Goal: Task Accomplishment & Management: Complete application form

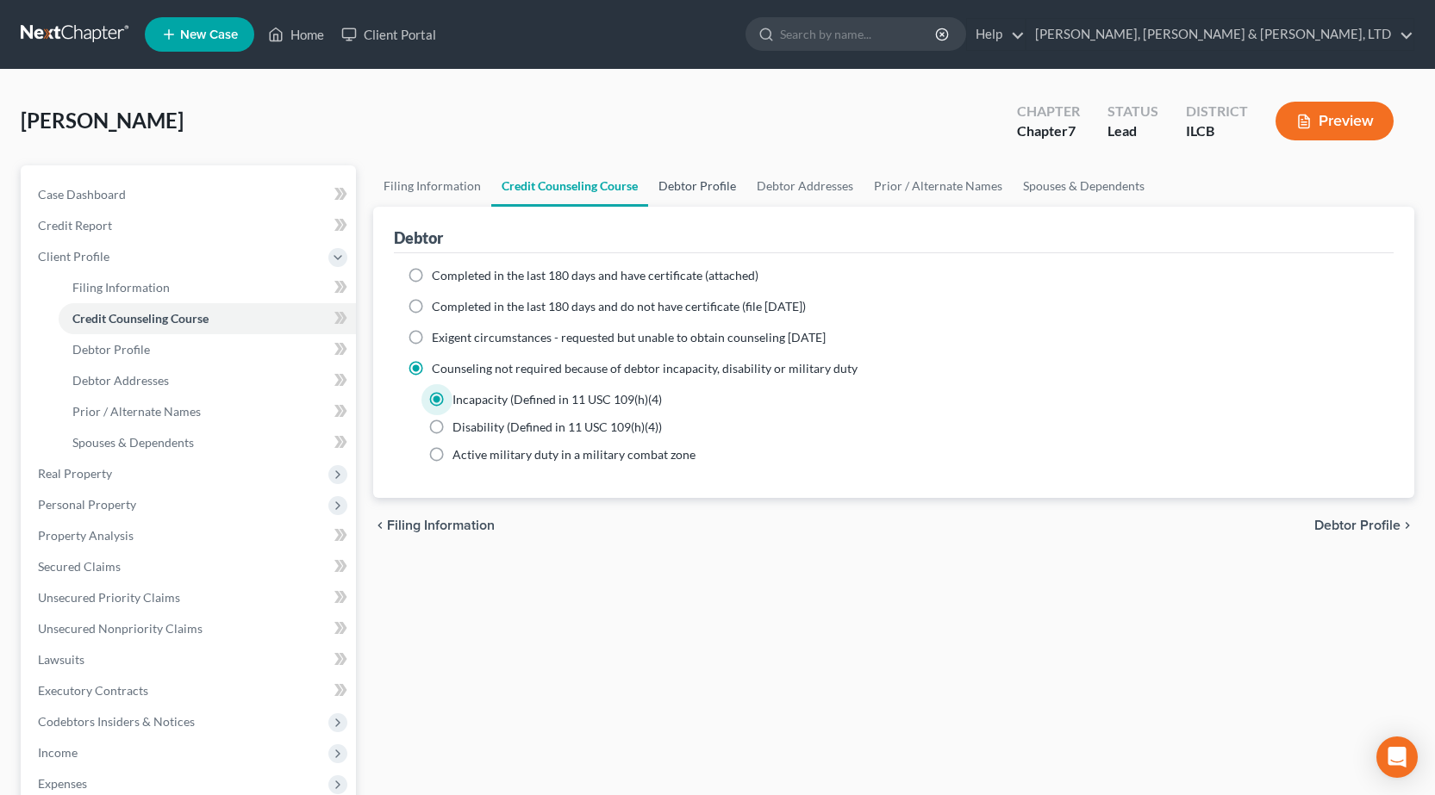
click at [707, 186] on link "Debtor Profile" at bounding box center [697, 185] width 98 height 41
select select "0"
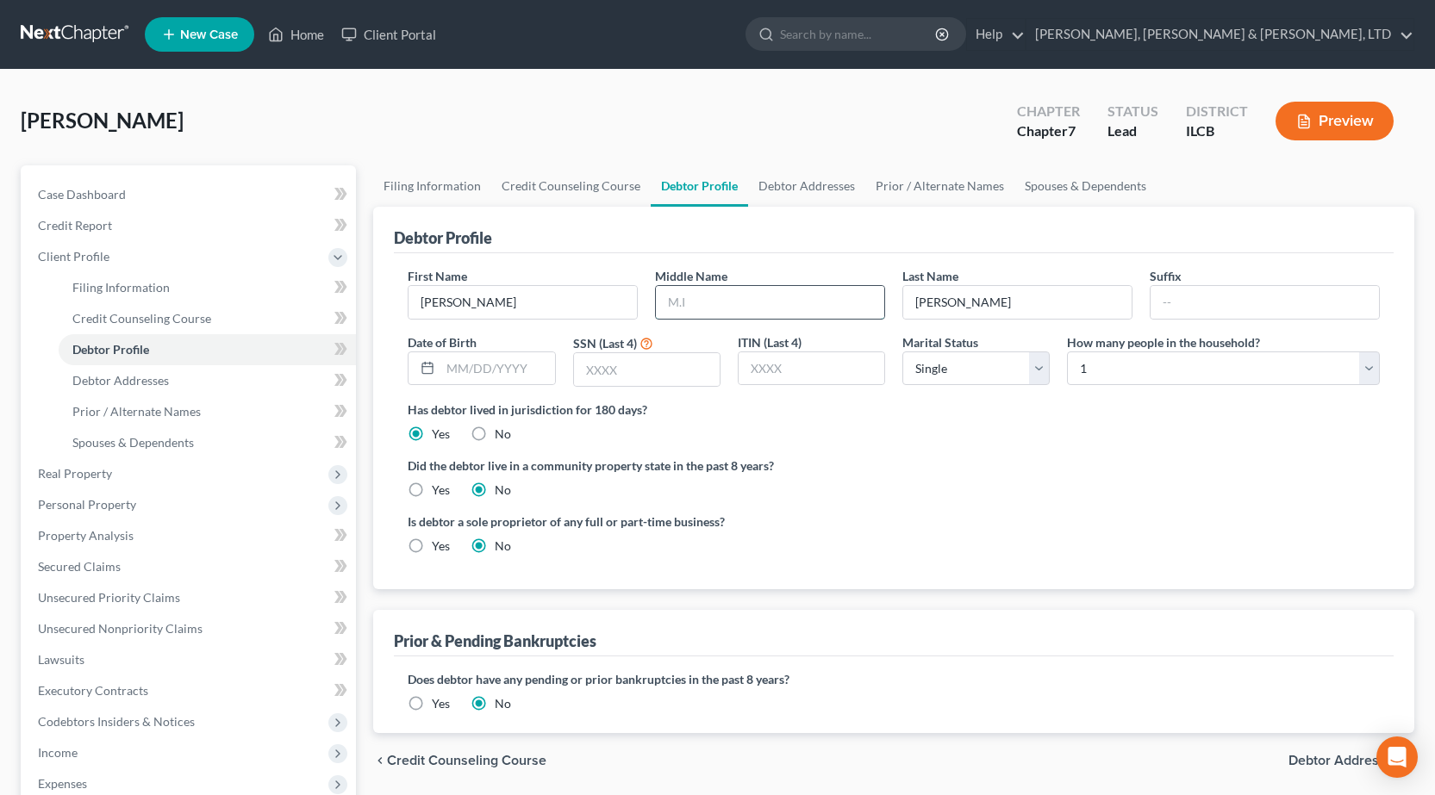
click at [709, 291] on input "text" at bounding box center [770, 302] width 228 height 33
type input "Ivan"
click at [610, 371] on input "text" at bounding box center [647, 369] width 146 height 33
type input "0580"
click at [1002, 379] on select "Select Single Married Separated Divorced Widowed" at bounding box center [975, 369] width 147 height 34
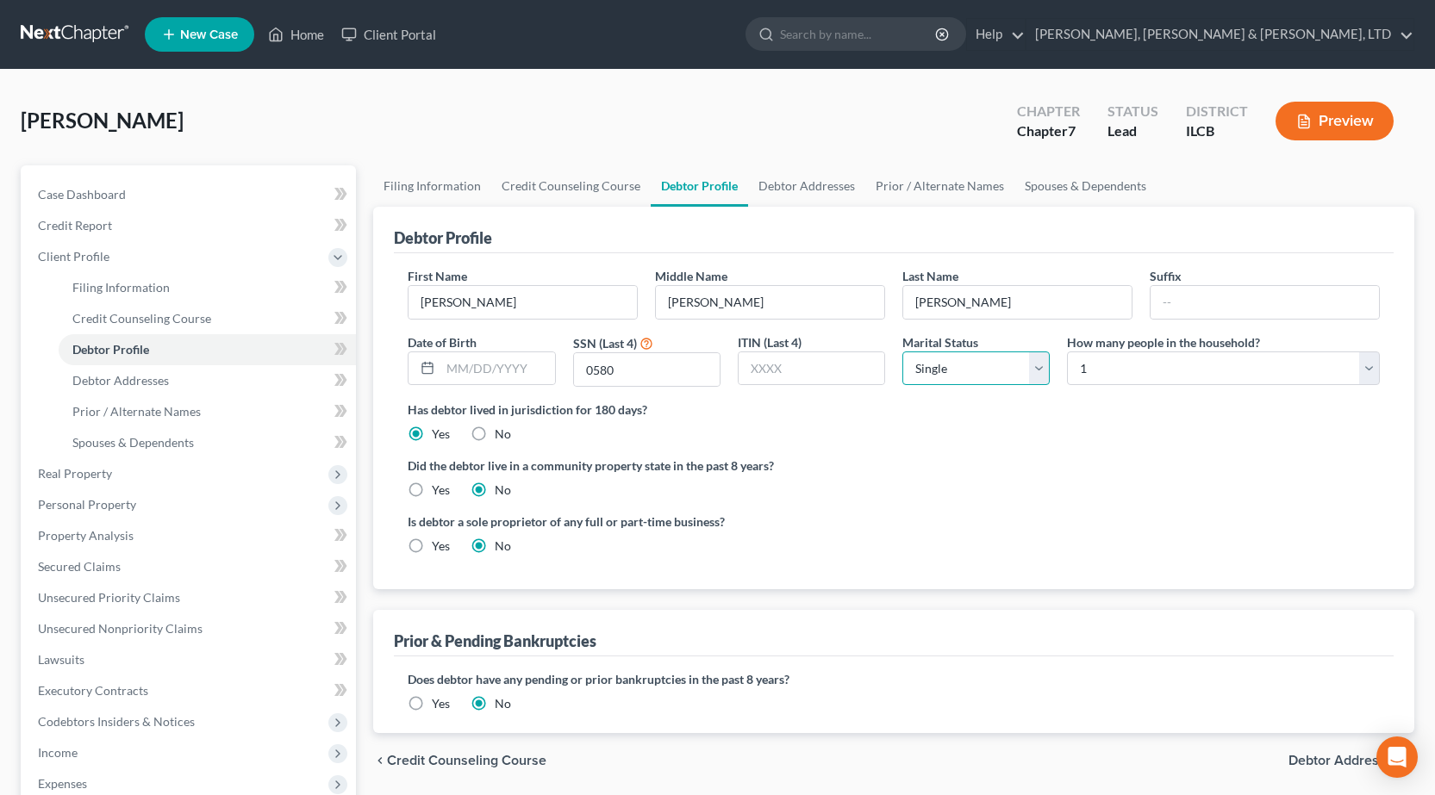
select select "3"
click at [902, 352] on select "Select Single Married Separated Divorced Widowed" at bounding box center [975, 369] width 147 height 34
click at [1143, 363] on select "Select 1 2 3 4 5 6 7 8 9 10 11 12 13 14 15 16 17 18 19 20" at bounding box center [1223, 369] width 313 height 34
click at [1142, 364] on select "Select 1 2 3 4 5 6 7 8 9 10 11 12 13 14 15 16 17 18 19 20" at bounding box center [1223, 369] width 313 height 34
click at [817, 196] on link "Debtor Addresses" at bounding box center [806, 185] width 117 height 41
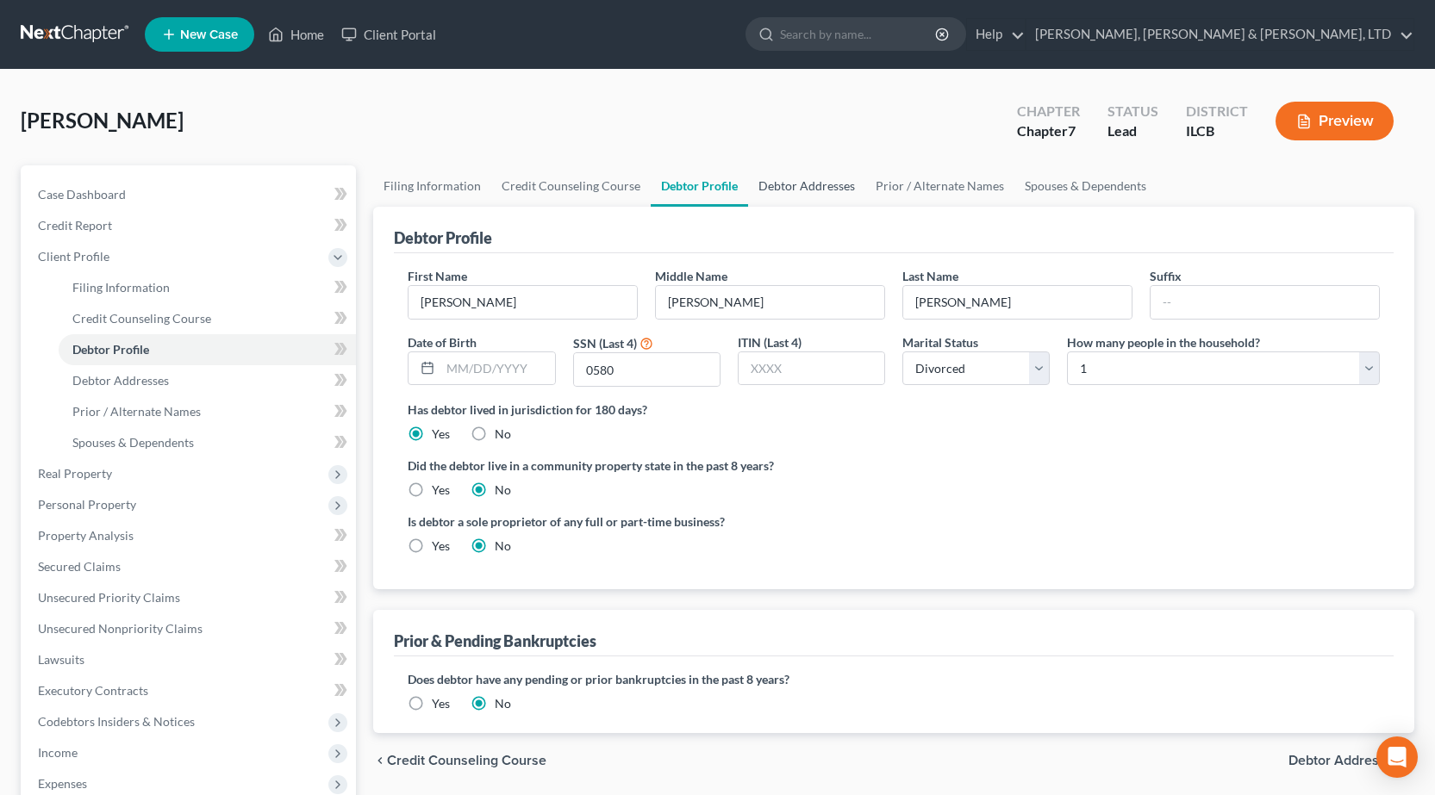
select select "0"
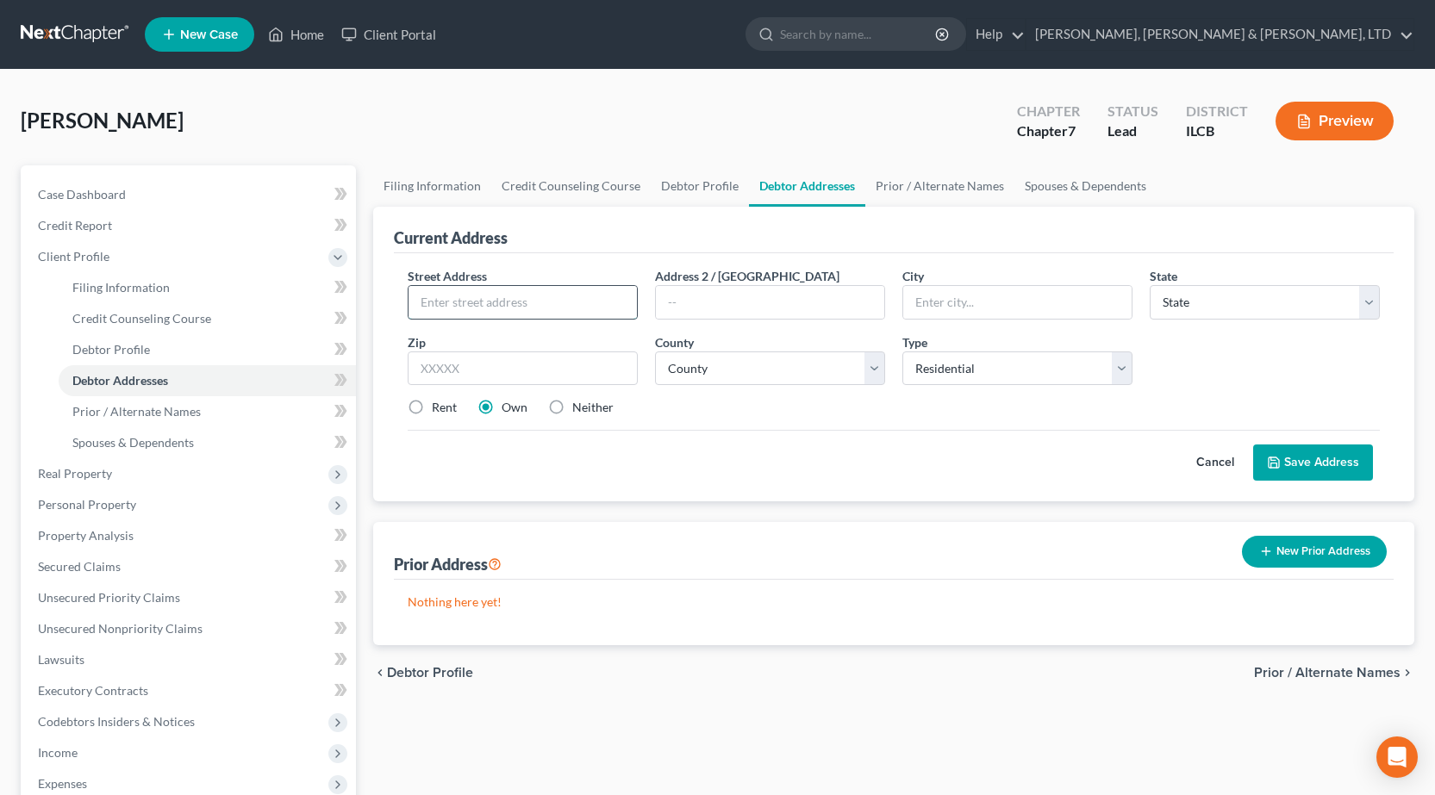
click at [486, 310] on input "text" at bounding box center [522, 302] width 228 height 33
type input "1401 N 10th Street"
type input "Mattoon"
select select "14"
type input "61938"
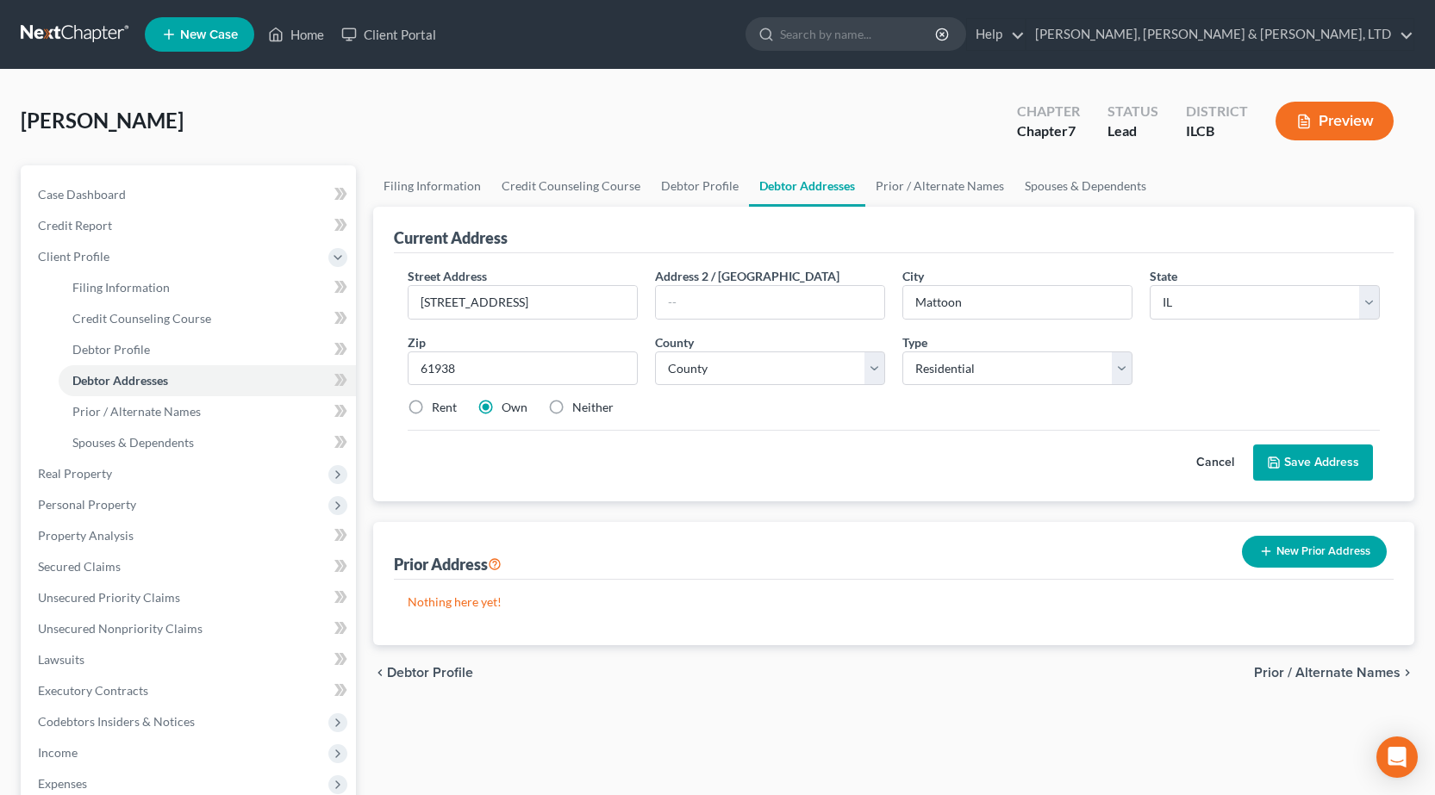
click at [713, 470] on div "Cancel Save Address" at bounding box center [894, 455] width 972 height 51
click at [716, 376] on select "County Adams County Alexander County Bond County Boone County Brown County Bure…" at bounding box center [770, 369] width 230 height 34
select select "14"
click at [655, 352] on select "County Adams County Alexander County Bond County Boone County Brown County Bure…" at bounding box center [770, 369] width 230 height 34
click at [1340, 461] on button "Save Address" at bounding box center [1313, 463] width 120 height 36
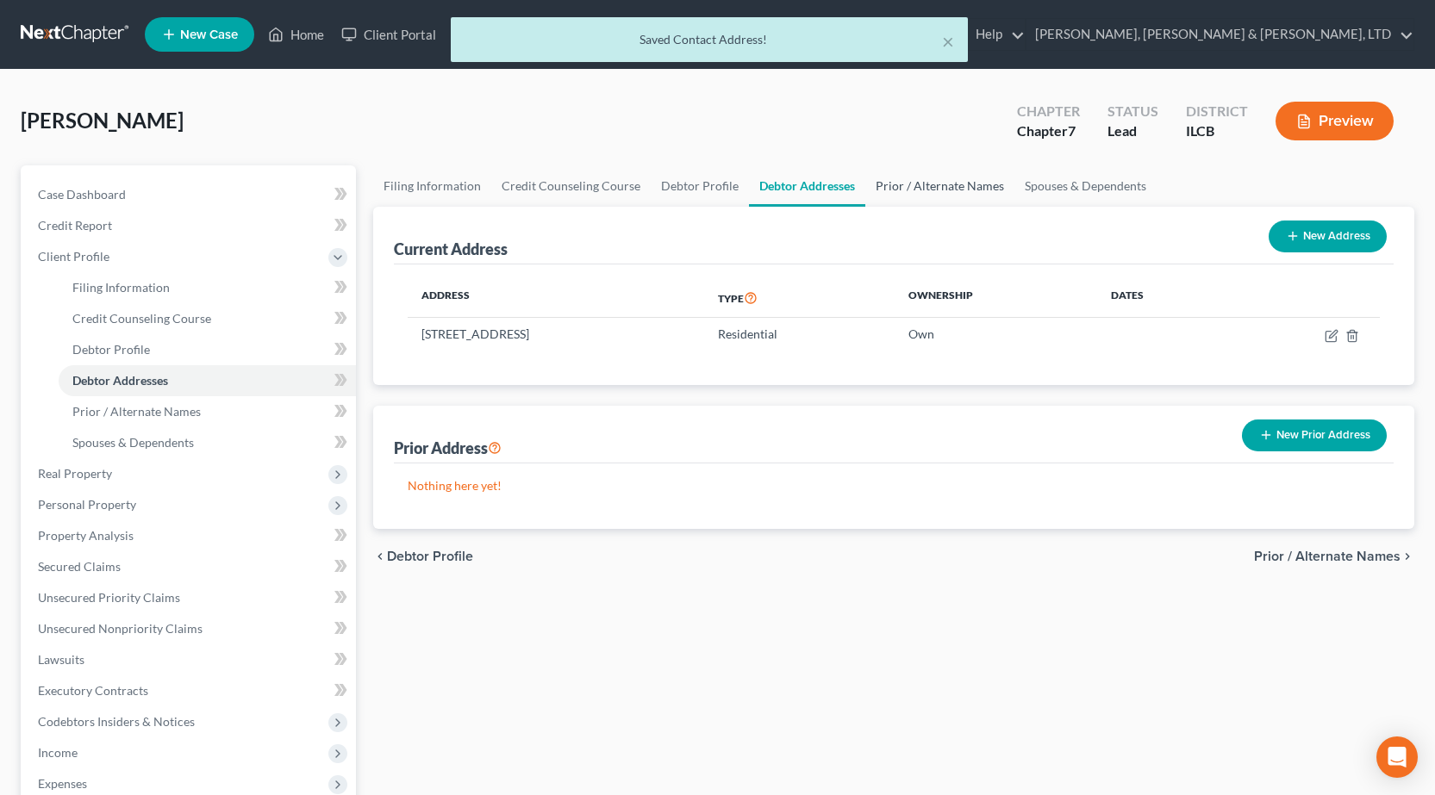
click at [950, 177] on link "Prior / Alternate Names" at bounding box center [939, 185] width 149 height 41
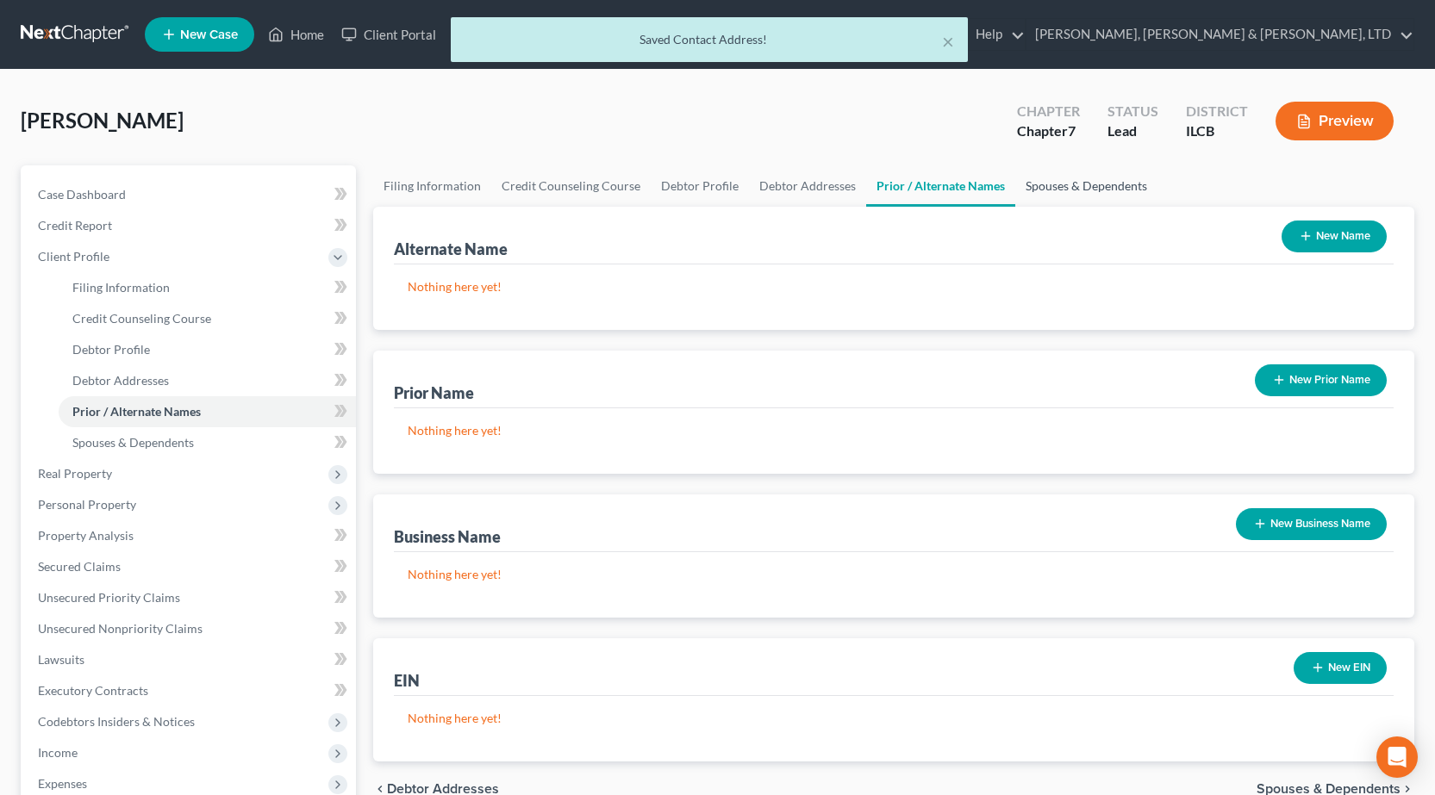
click at [1081, 186] on link "Spouses & Dependents" at bounding box center [1086, 185] width 142 height 41
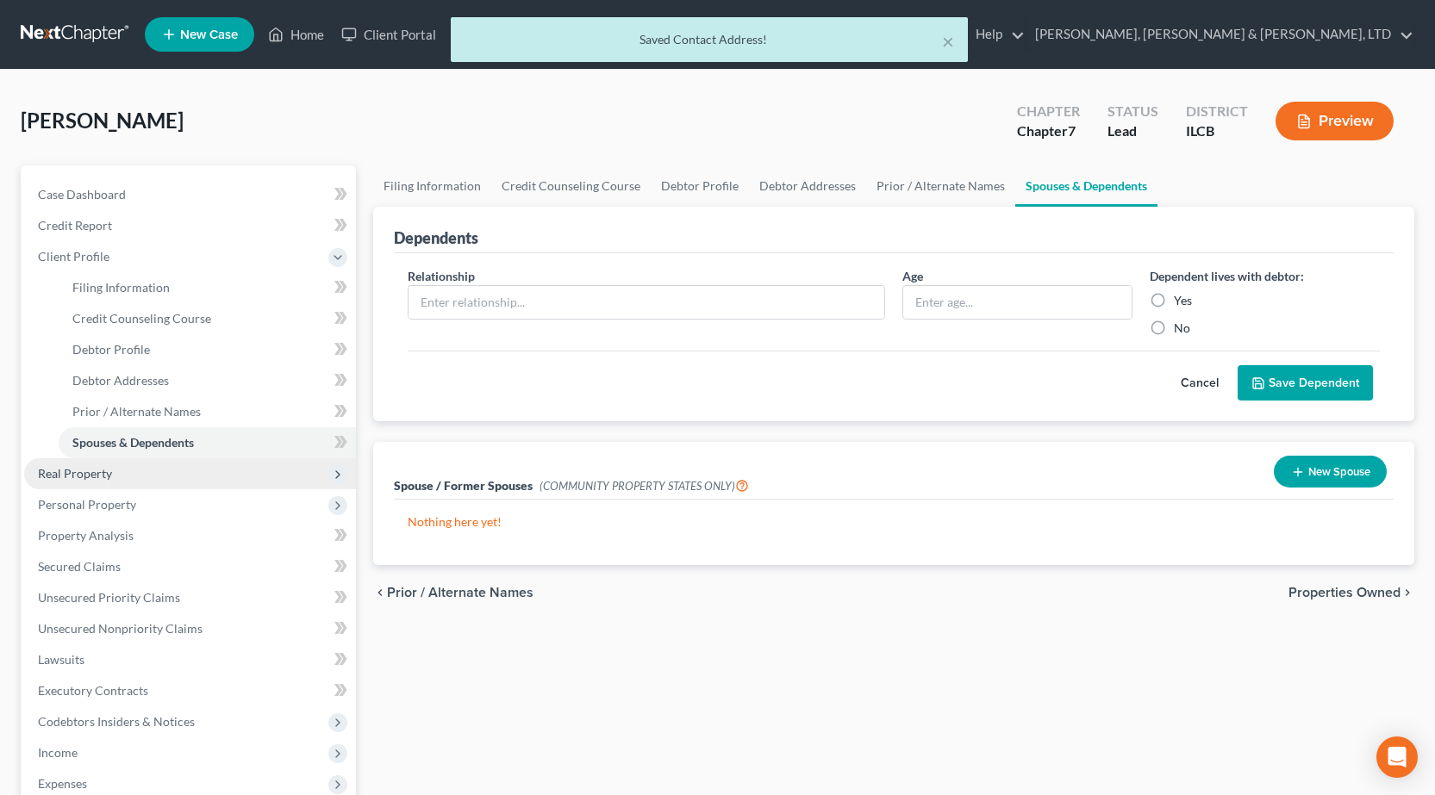
click at [91, 479] on span "Real Property" at bounding box center [75, 473] width 74 height 15
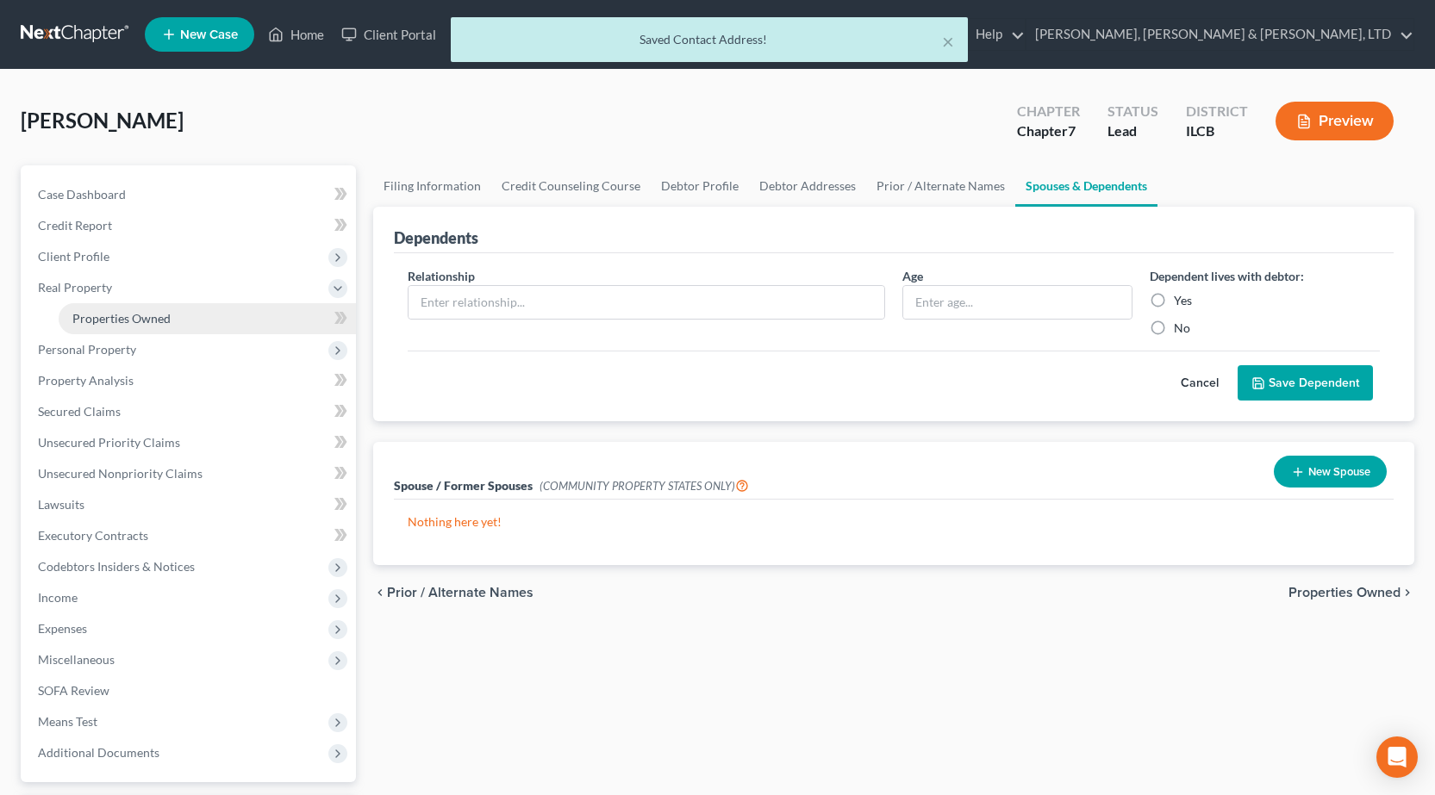
click at [81, 317] on span "Properties Owned" at bounding box center [121, 318] width 98 height 15
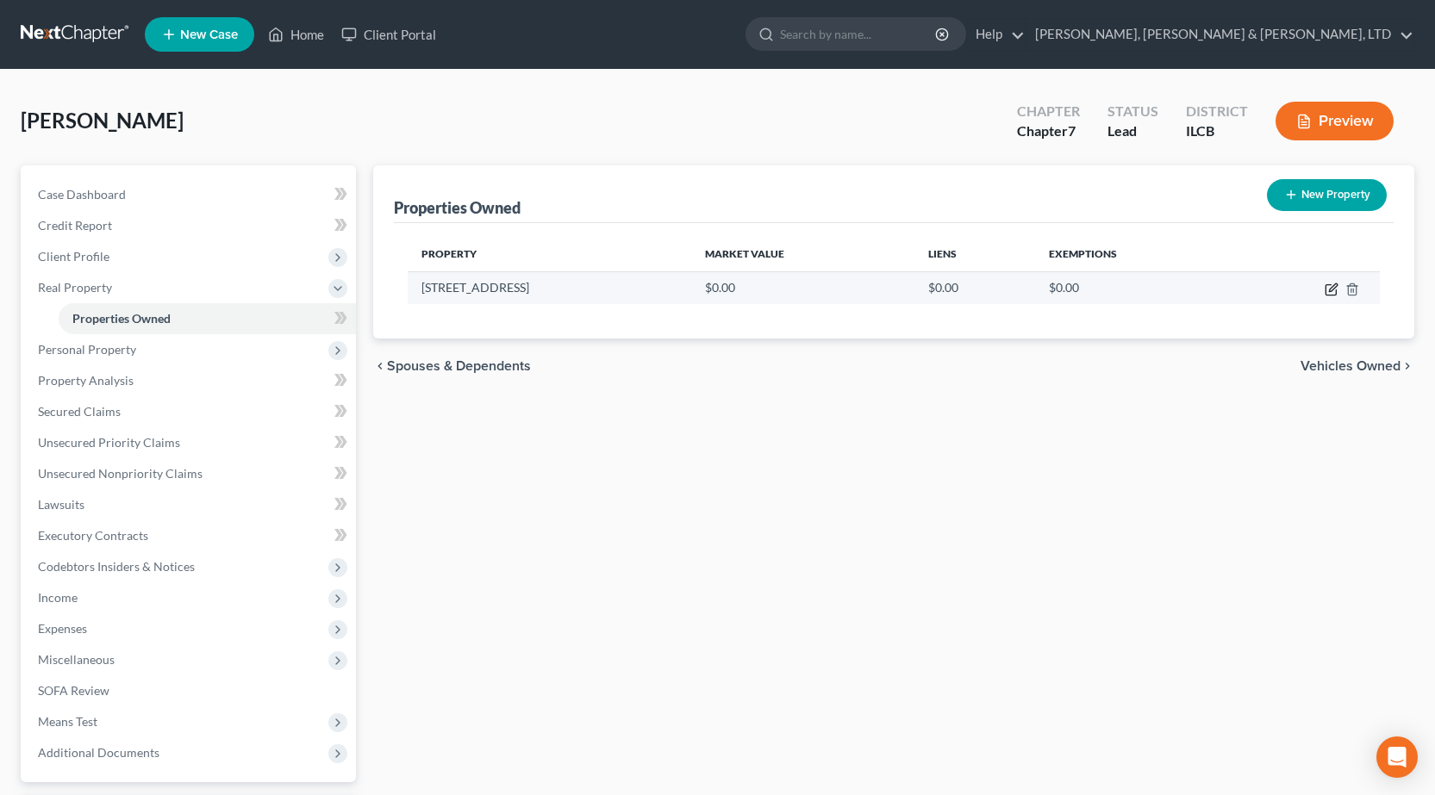
click at [1329, 288] on icon "button" at bounding box center [1331, 290] width 14 height 14
select select "14"
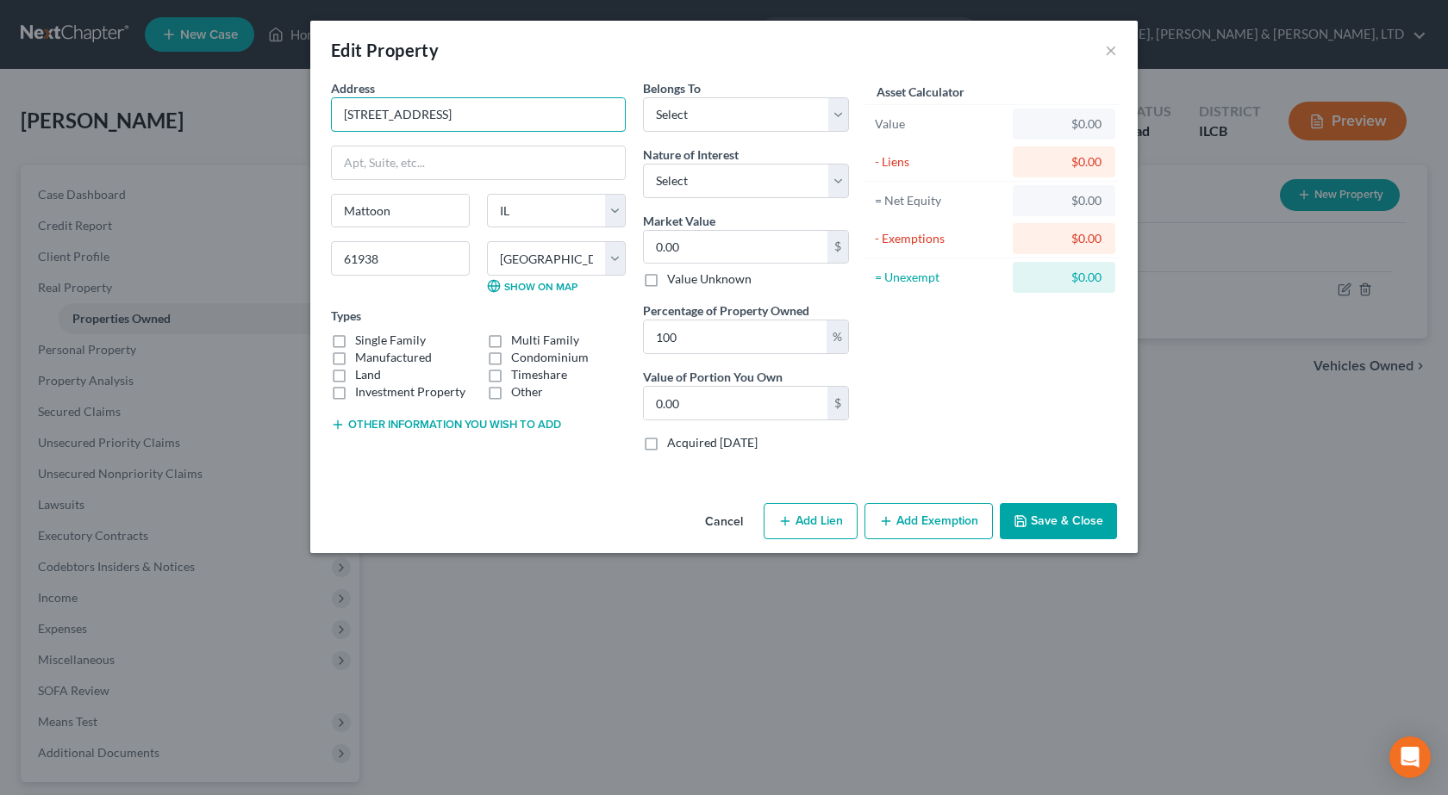
drag, startPoint x: 481, startPoint y: 110, endPoint x: 0, endPoint y: 142, distance: 481.9
click at [0, 142] on div "Edit Property × Address * 1401 N 10th Street Mattoon State AL AK AR AZ CA CO CT…" at bounding box center [724, 397] width 1448 height 795
click at [765, 125] on select "Select Debtor 1 Only Debtor 2 Only Debtor 1 And Debtor 2 Only At Least One Of T…" at bounding box center [746, 114] width 206 height 34
select select "0"
click at [643, 97] on select "Select Debtor 1 Only Debtor 2 Only Debtor 1 And Debtor 2 Only At Least One Of T…" at bounding box center [746, 114] width 206 height 34
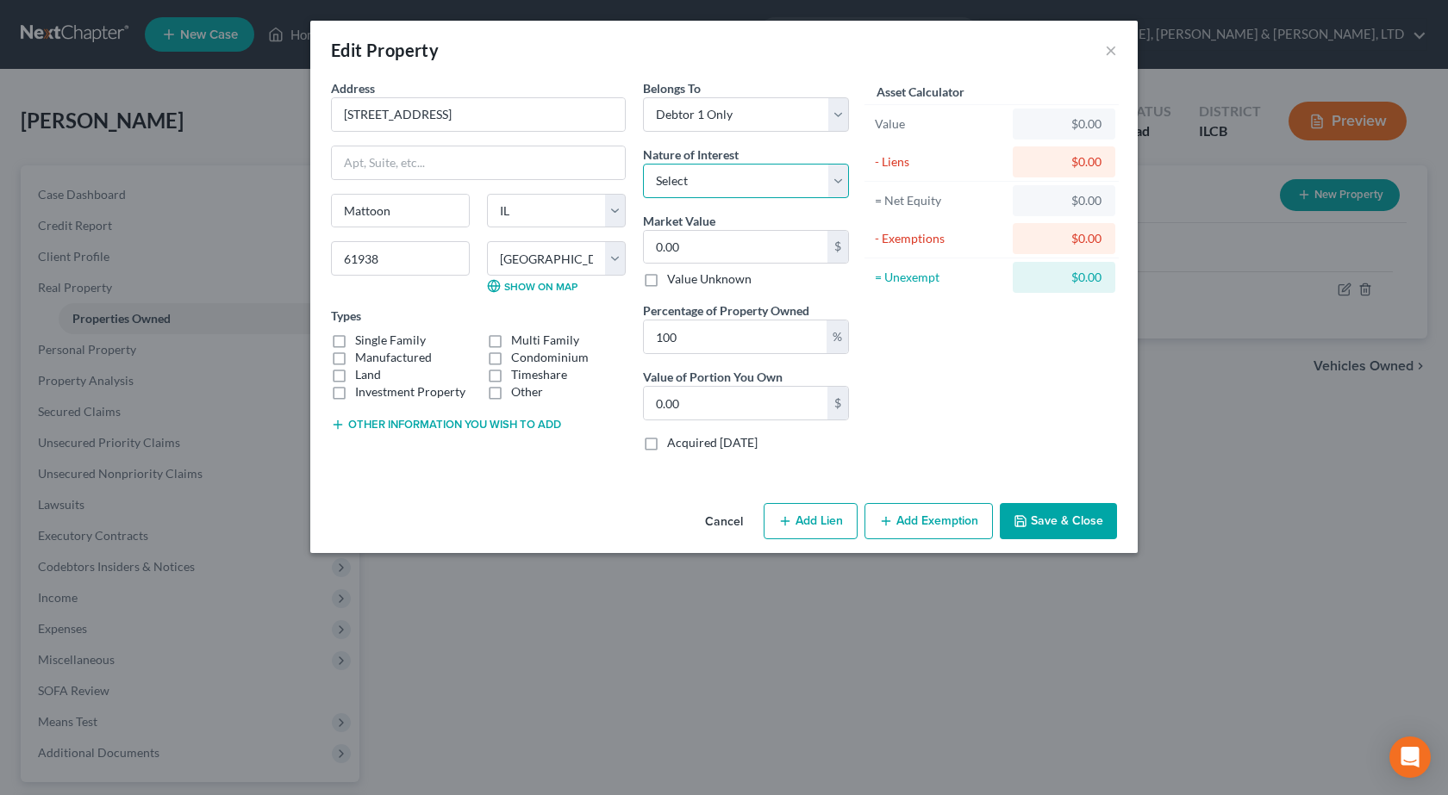
click at [695, 184] on select "Select Fee Simple Joint Tenant Life Estate Equitable Interest Future Interest T…" at bounding box center [746, 181] width 206 height 34
select select "0"
click at [643, 164] on select "Select Fee Simple Joint Tenant Life Estate Equitable Interest Future Interest T…" at bounding box center [746, 181] width 206 height 34
click at [355, 339] on label "Single Family" at bounding box center [390, 340] width 71 height 17
click at [362, 339] on input "Single Family" at bounding box center [367, 337] width 11 height 11
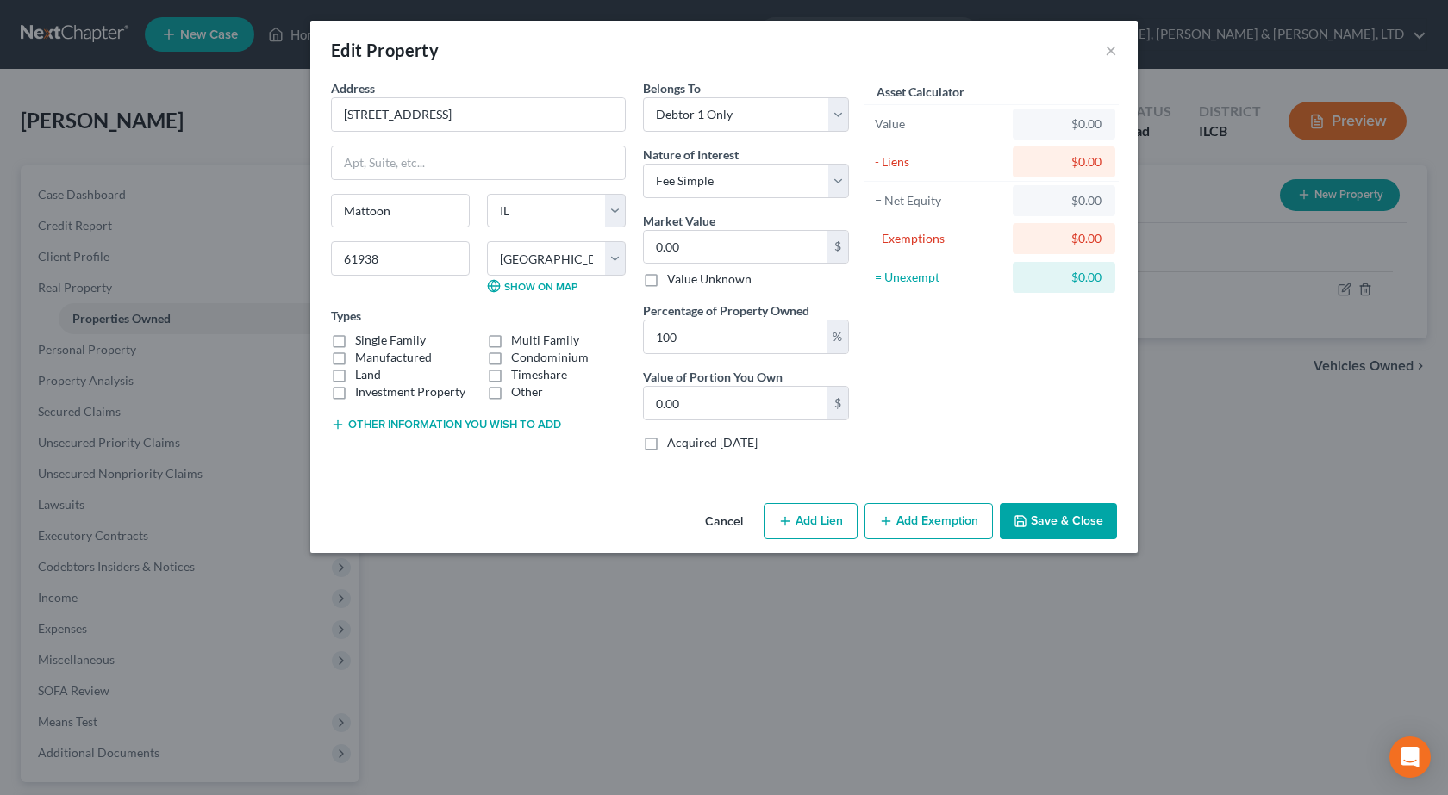
checkbox input "true"
click at [708, 408] on input "0.00" at bounding box center [736, 403] width 184 height 33
type input "70,000"
click at [925, 533] on button "Add Exemption" at bounding box center [928, 521] width 128 height 36
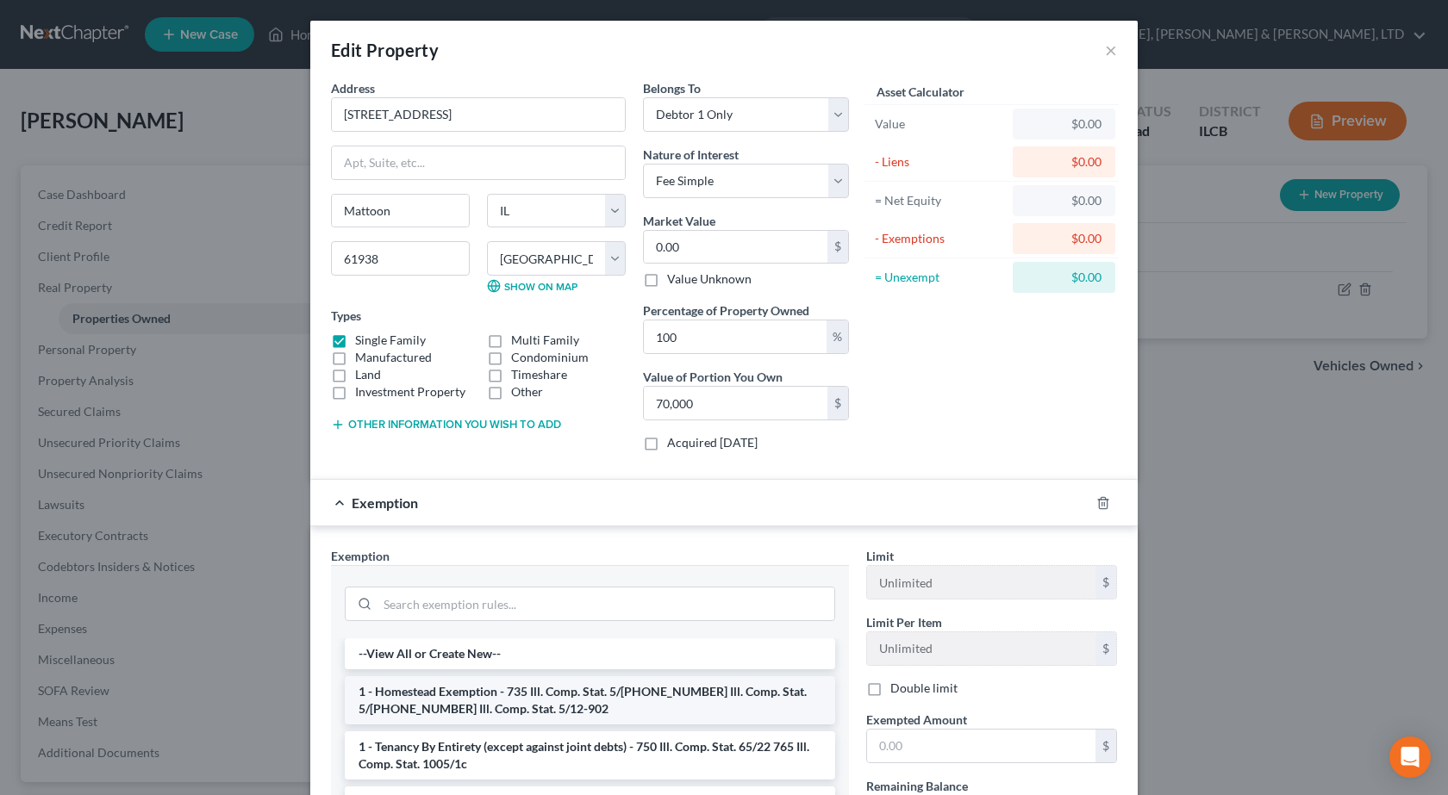
click at [436, 706] on li "1 - Homestead Exemption - 735 Ill. Comp. Stat. 5/12-901 735 Ill. Comp. Stat. 5/…" at bounding box center [590, 700] width 490 height 48
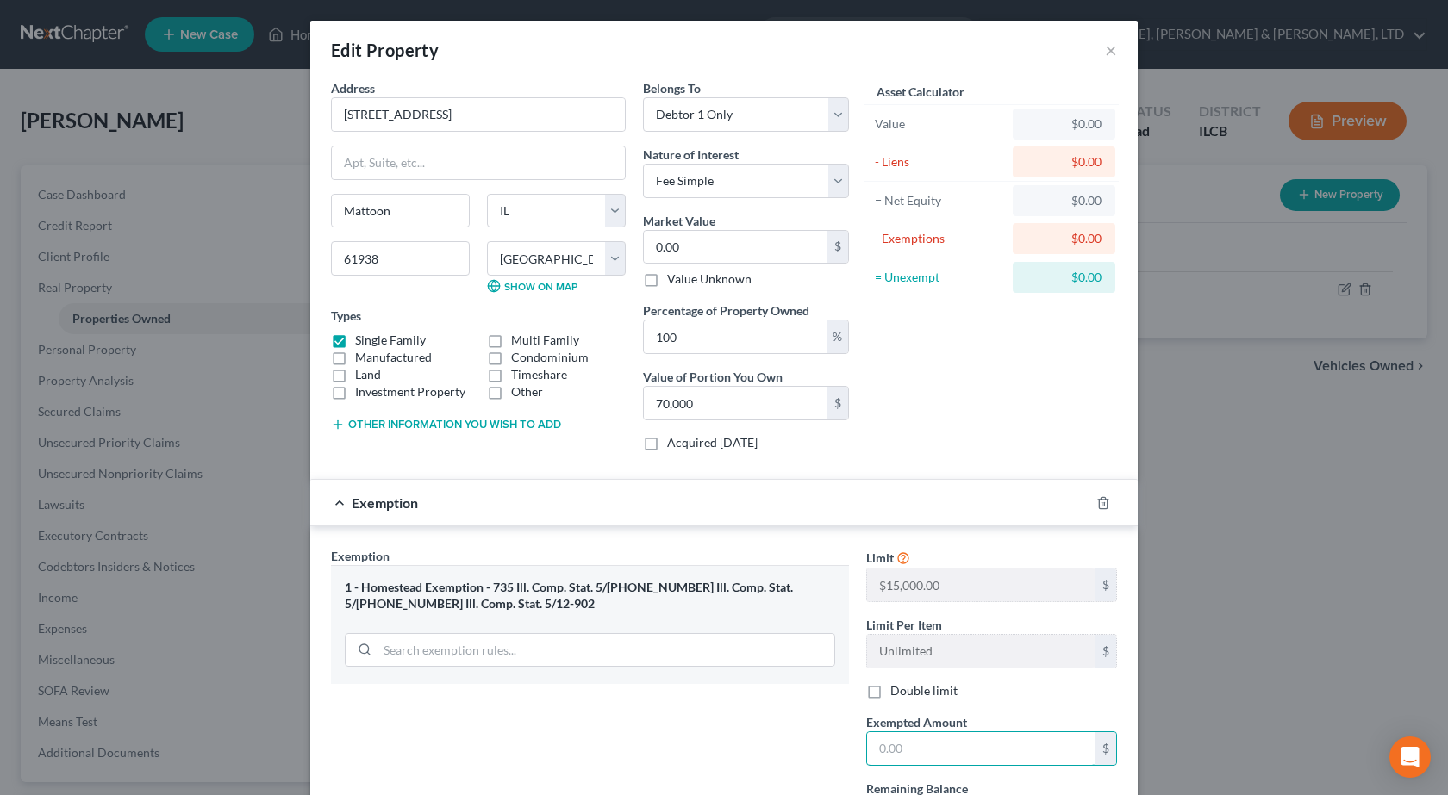
drag, startPoint x: 925, startPoint y: 746, endPoint x: 898, endPoint y: 554, distance: 194.0
click at [925, 746] on input "text" at bounding box center [981, 748] width 228 height 33
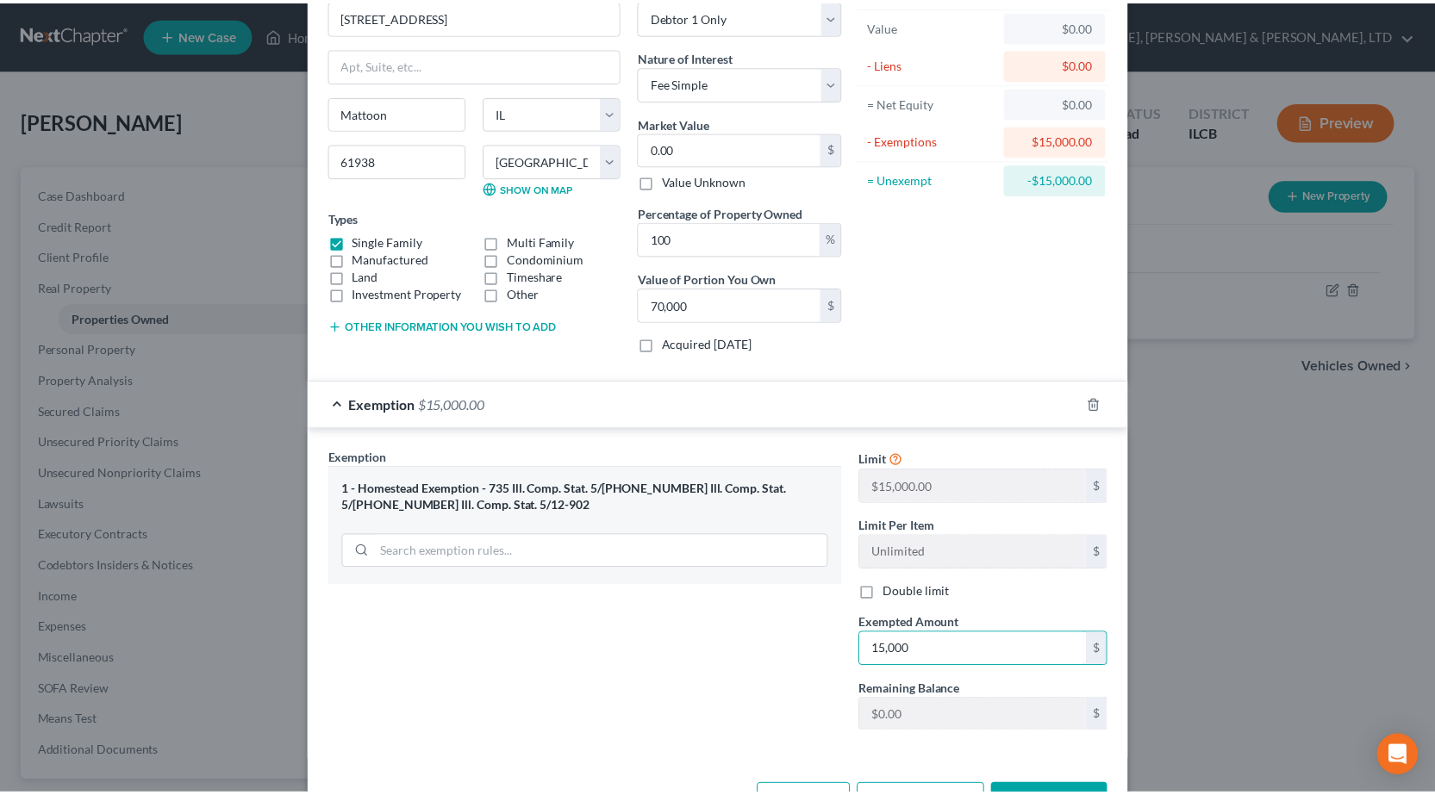
scroll to position [159, 0]
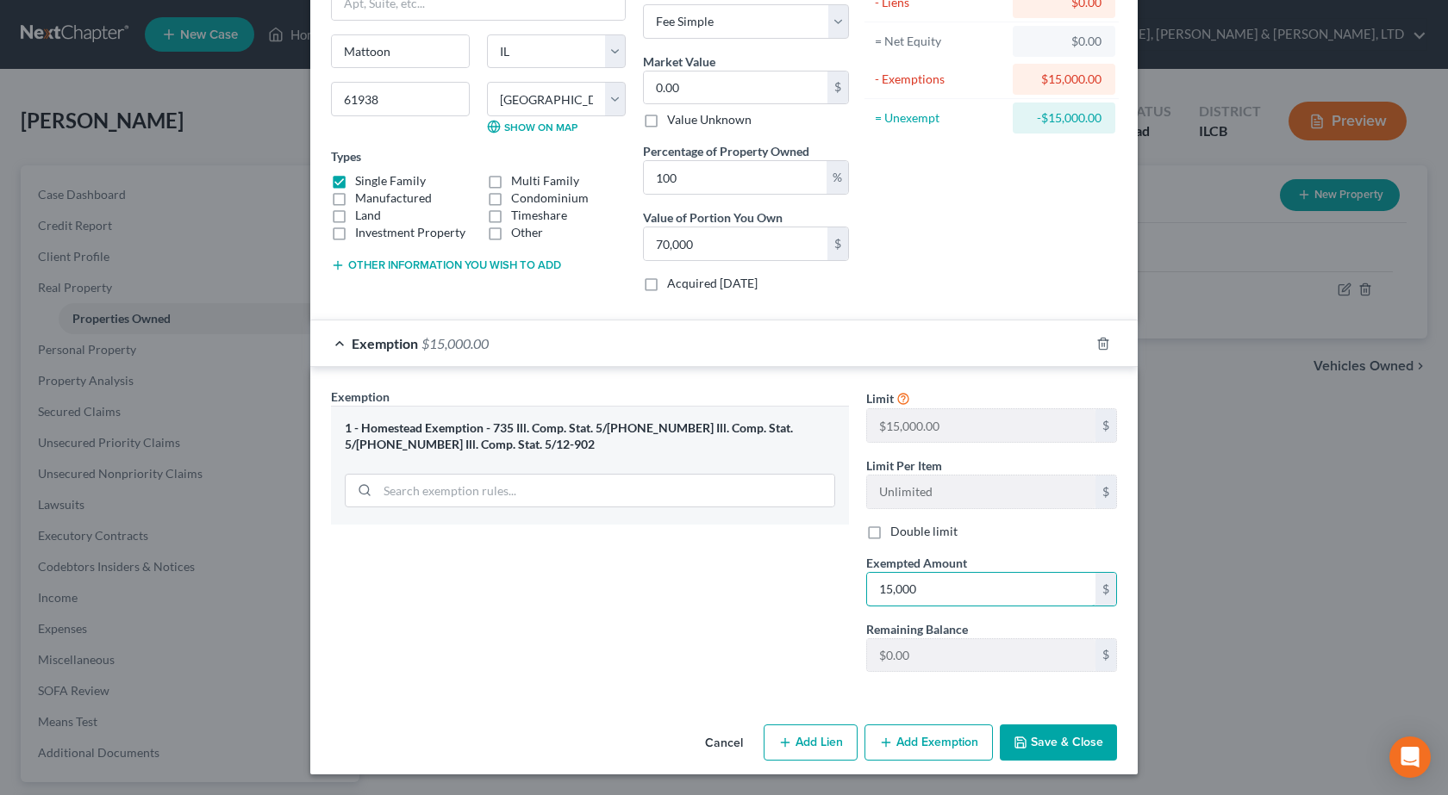
type input "15,000"
click at [1058, 734] on button "Save & Close" at bounding box center [1058, 743] width 117 height 36
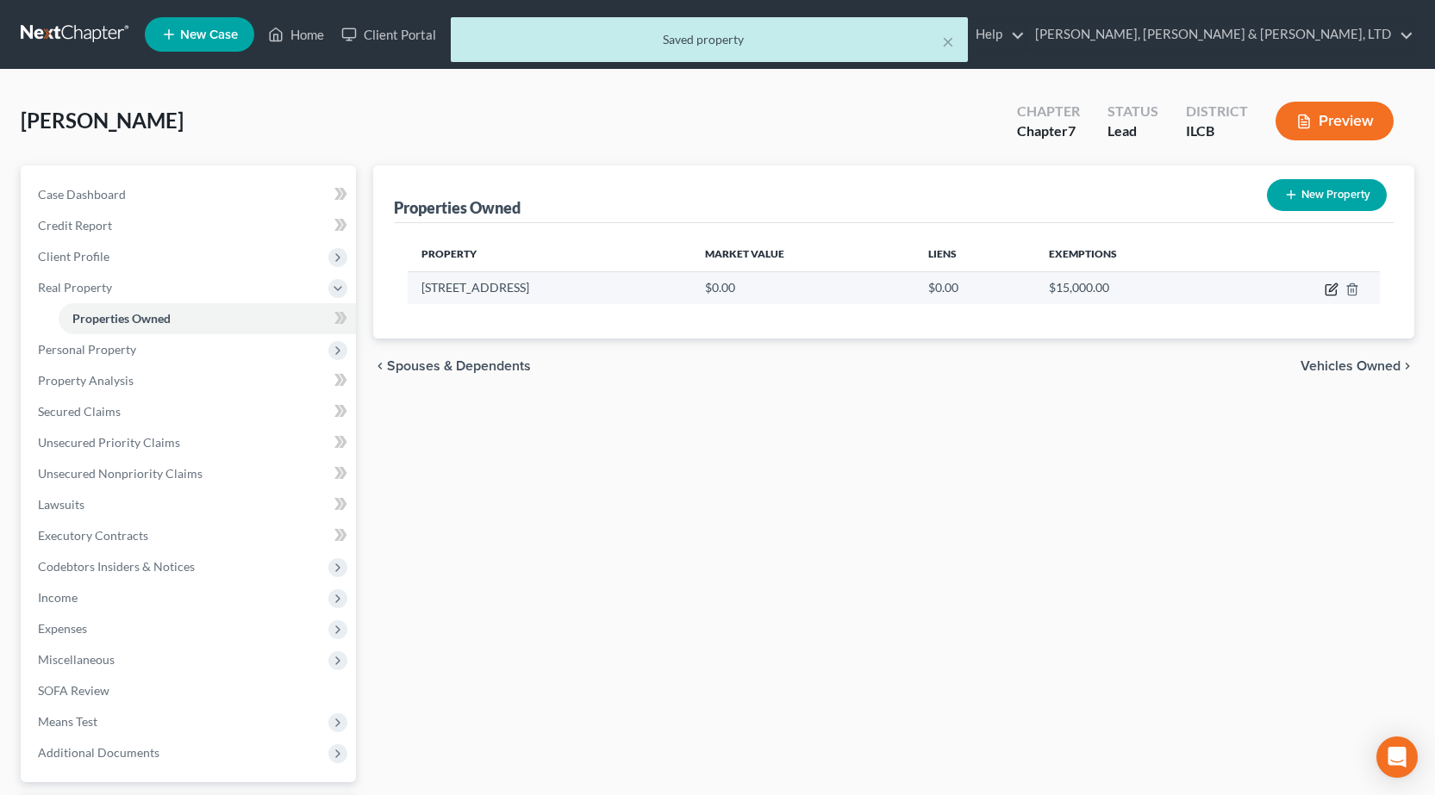
click at [1330, 291] on icon "button" at bounding box center [1333, 287] width 8 height 8
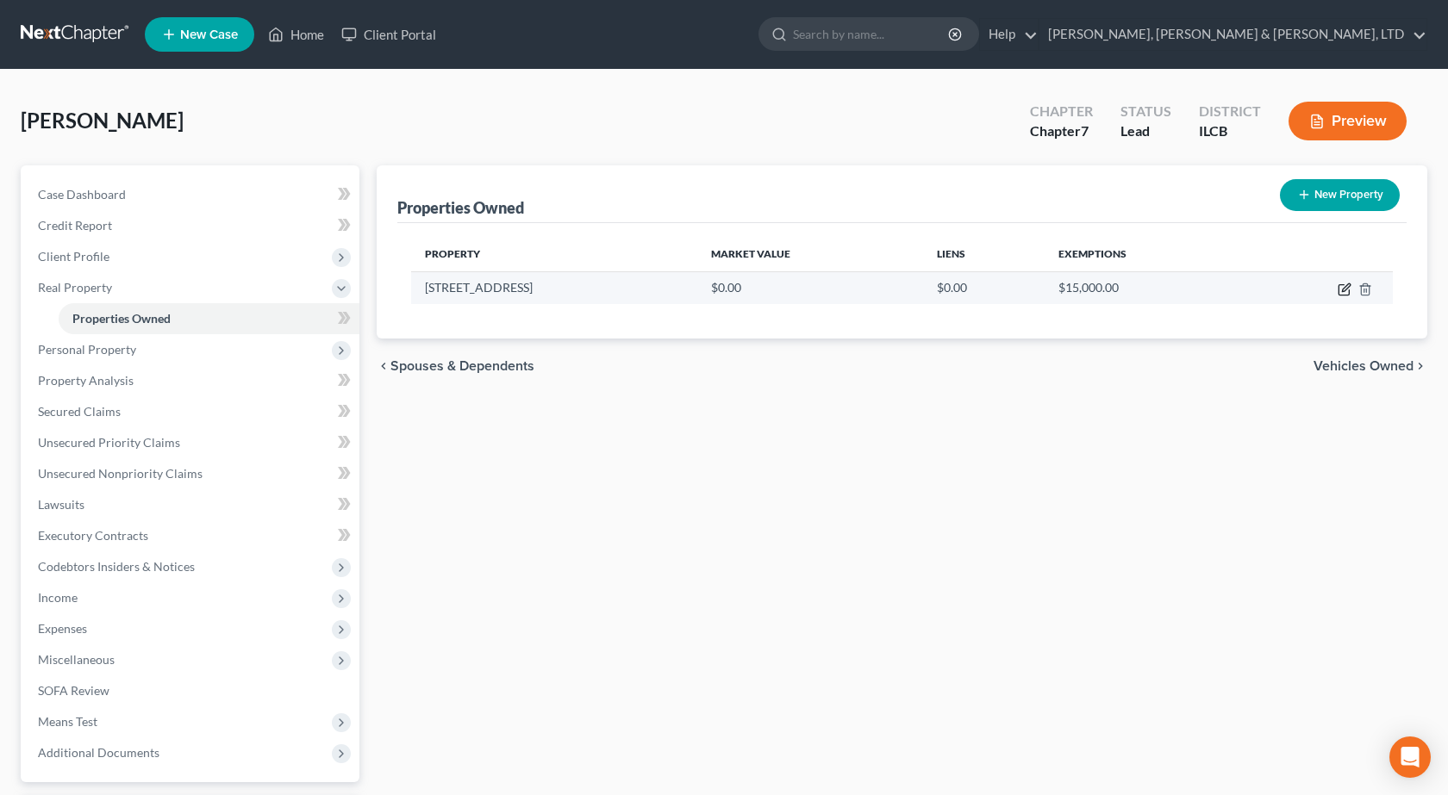
select select "14"
select select "0"
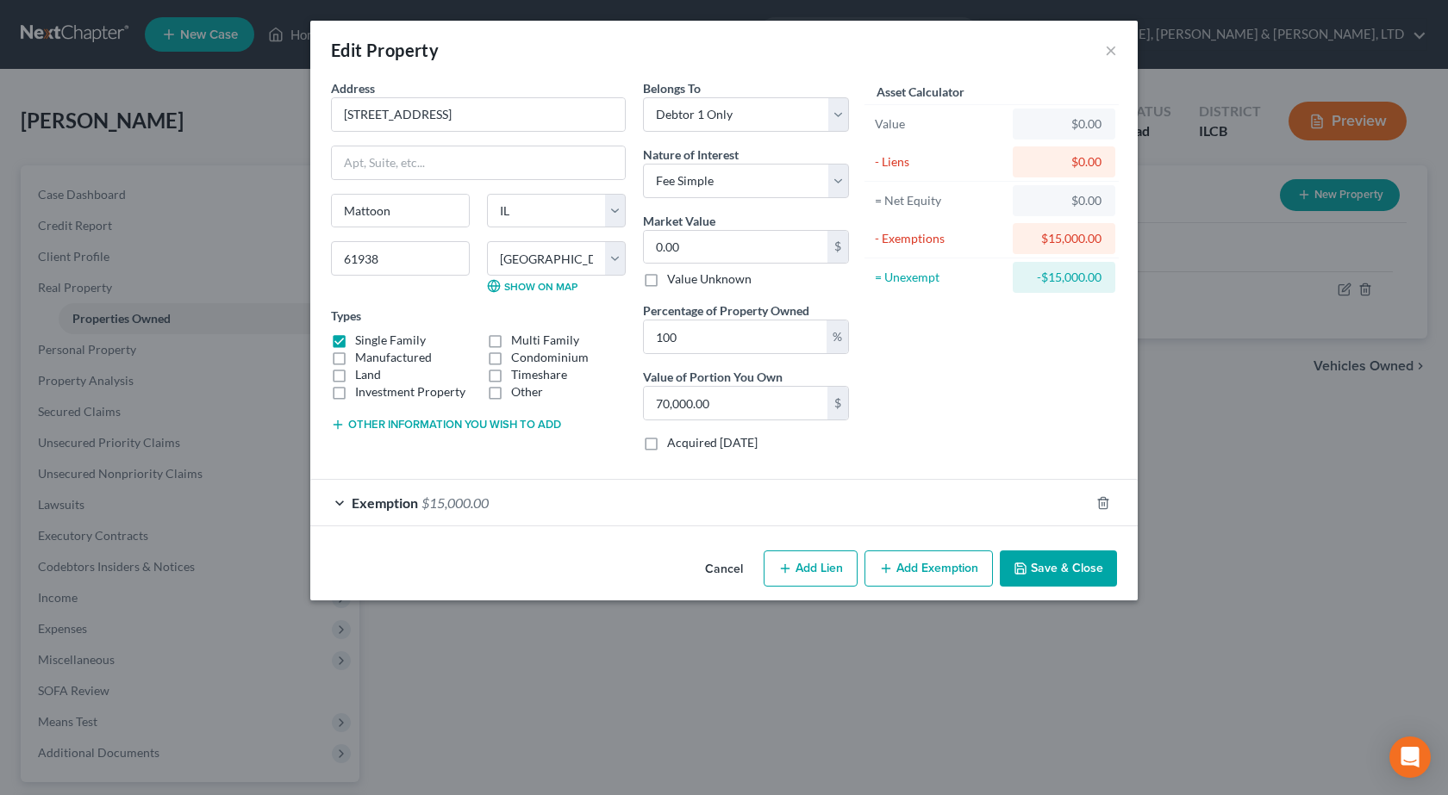
click at [348, 423] on button "Other information you wish to add" at bounding box center [446, 425] width 230 height 14
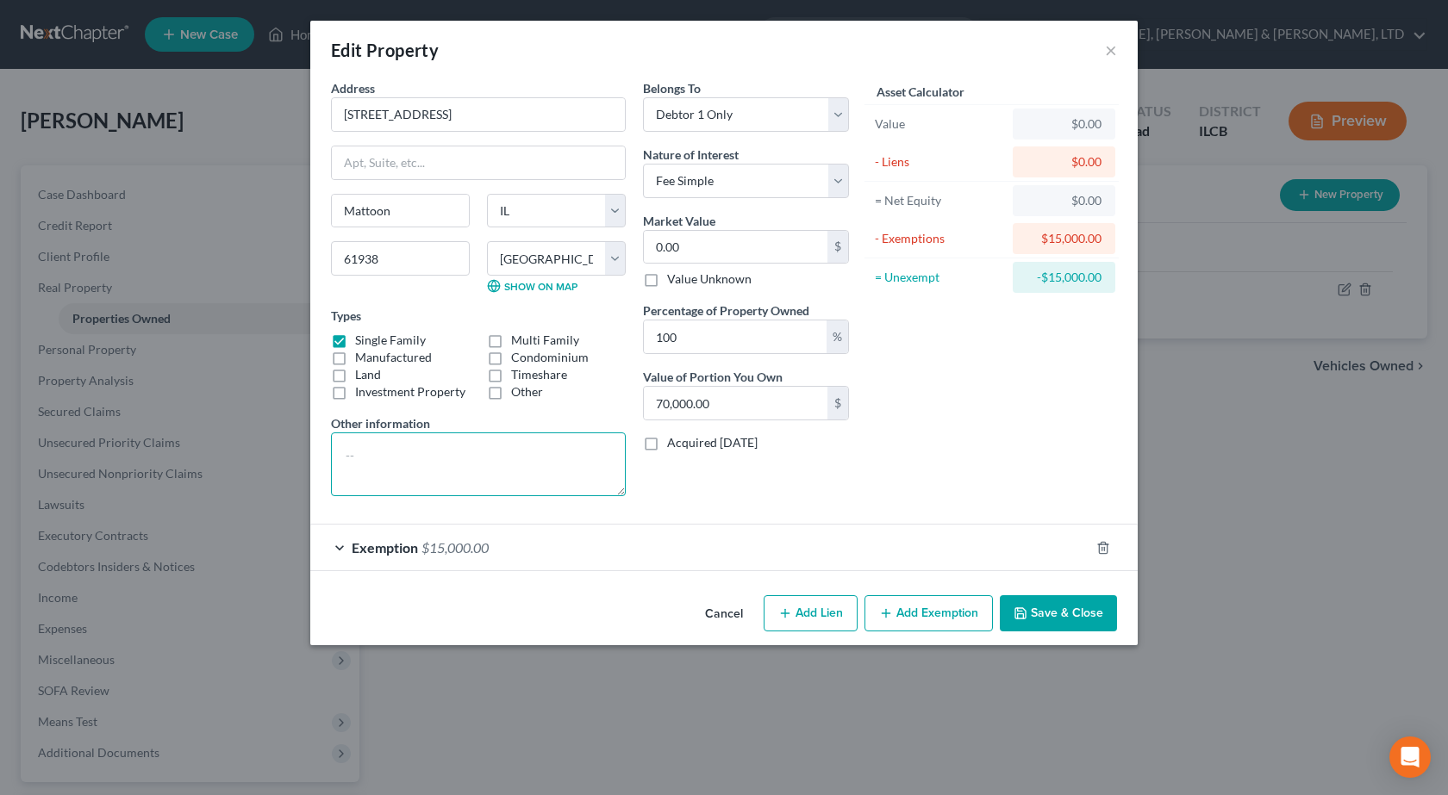
click at [385, 473] on textarea at bounding box center [478, 465] width 295 height 64
type textarea "Adjoining Lot Included in Homestead"
click at [1082, 613] on button "Save & Close" at bounding box center [1058, 613] width 117 height 36
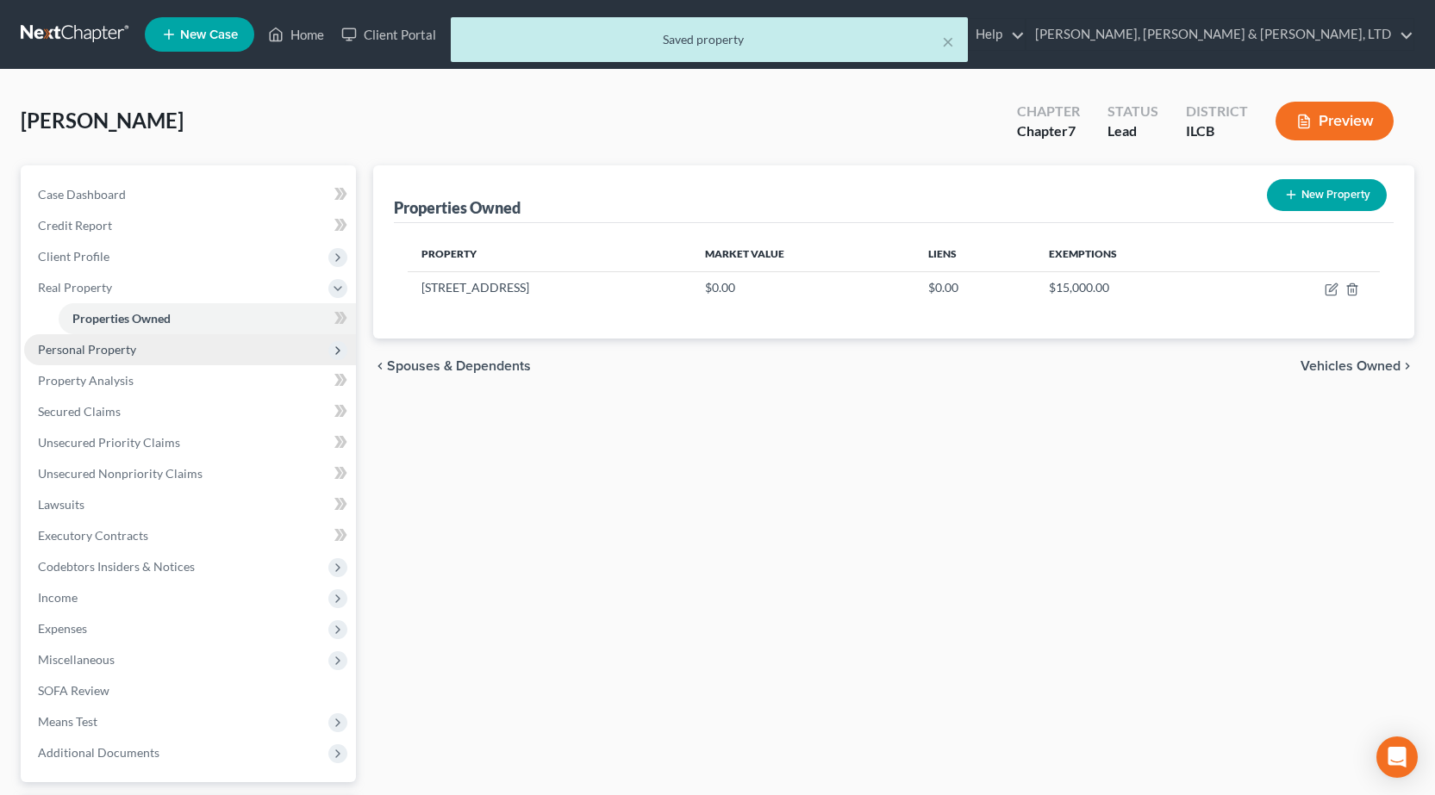
click at [75, 351] on span "Personal Property" at bounding box center [87, 349] width 98 height 15
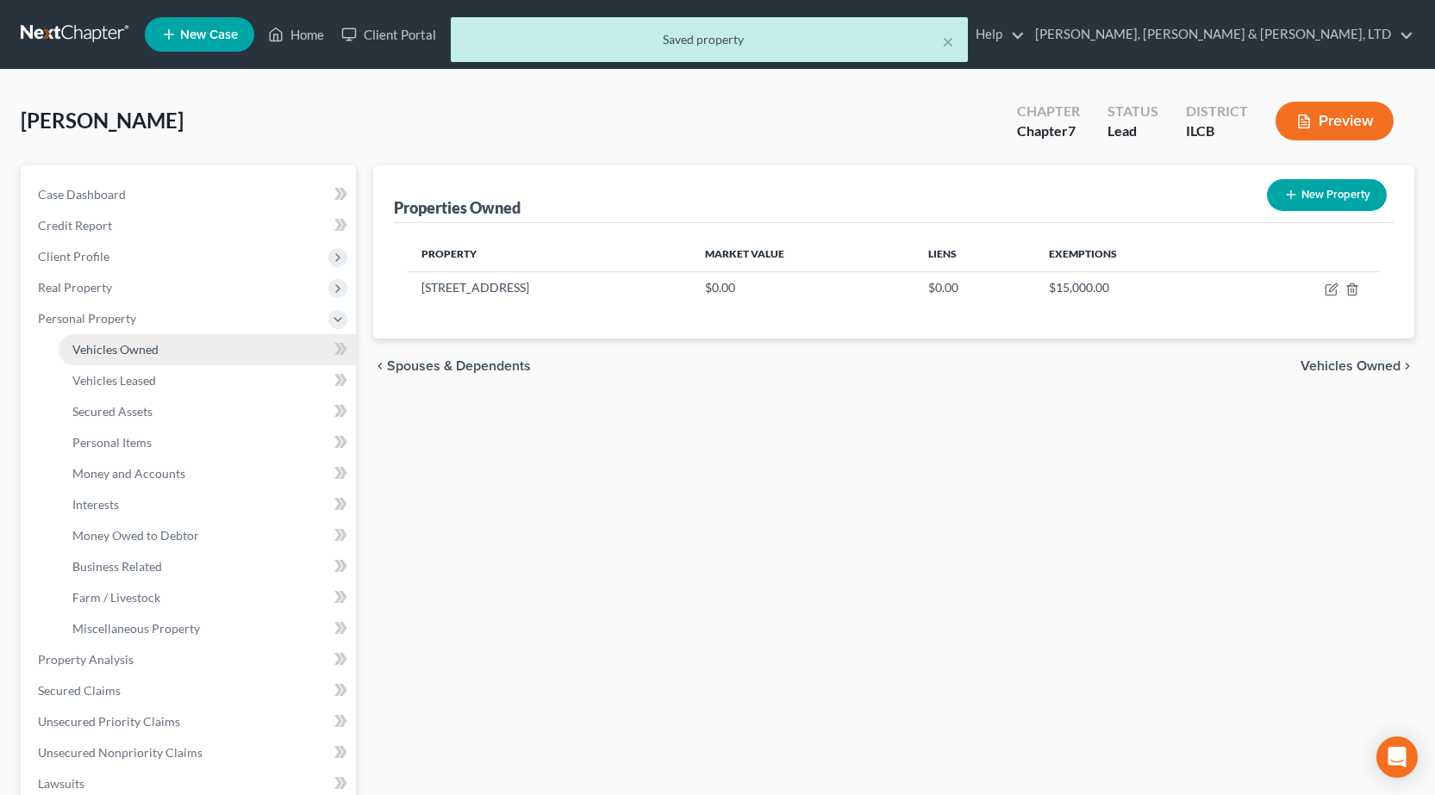
click at [127, 358] on link "Vehicles Owned" at bounding box center [207, 349] width 297 height 31
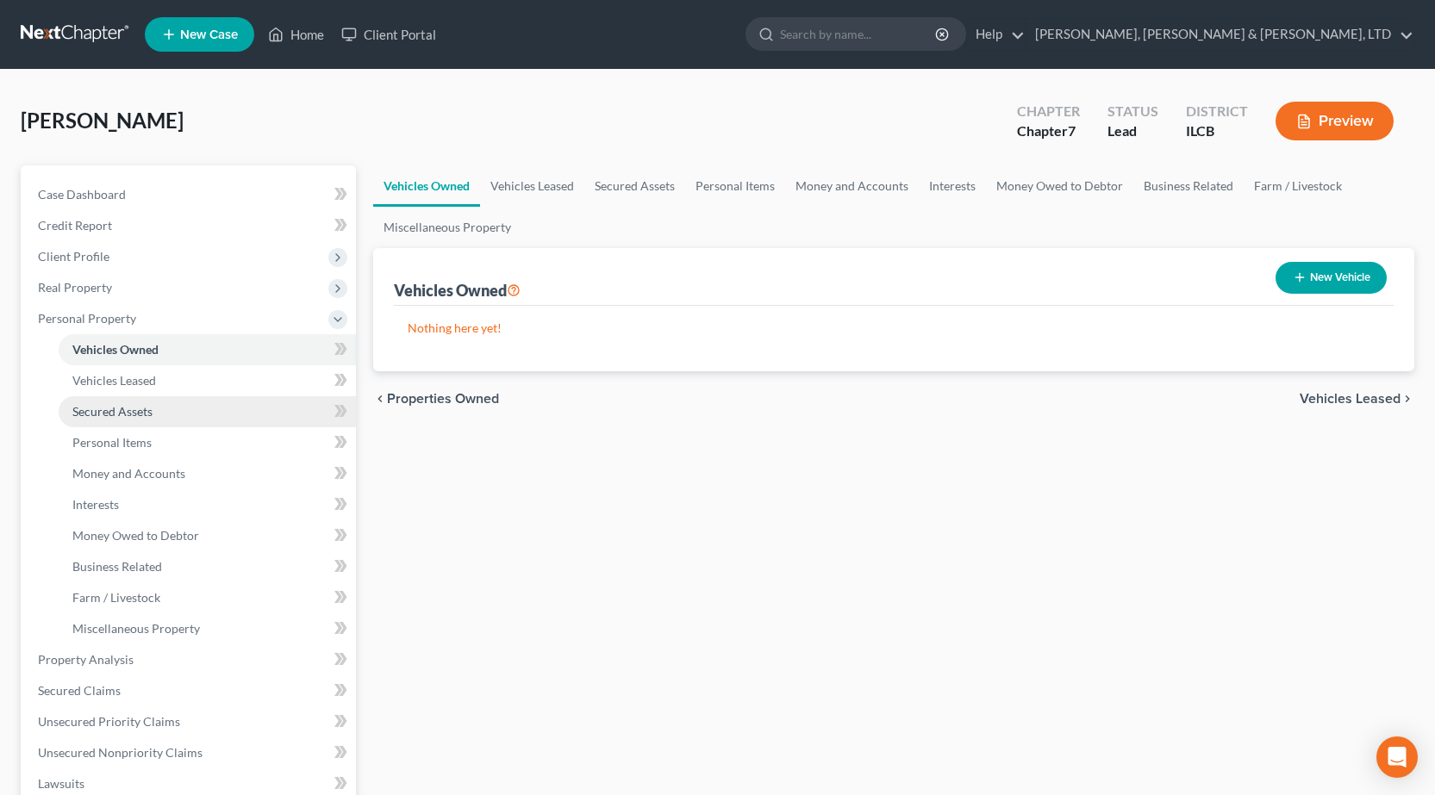
click at [129, 419] on link "Secured Assets" at bounding box center [207, 411] width 297 height 31
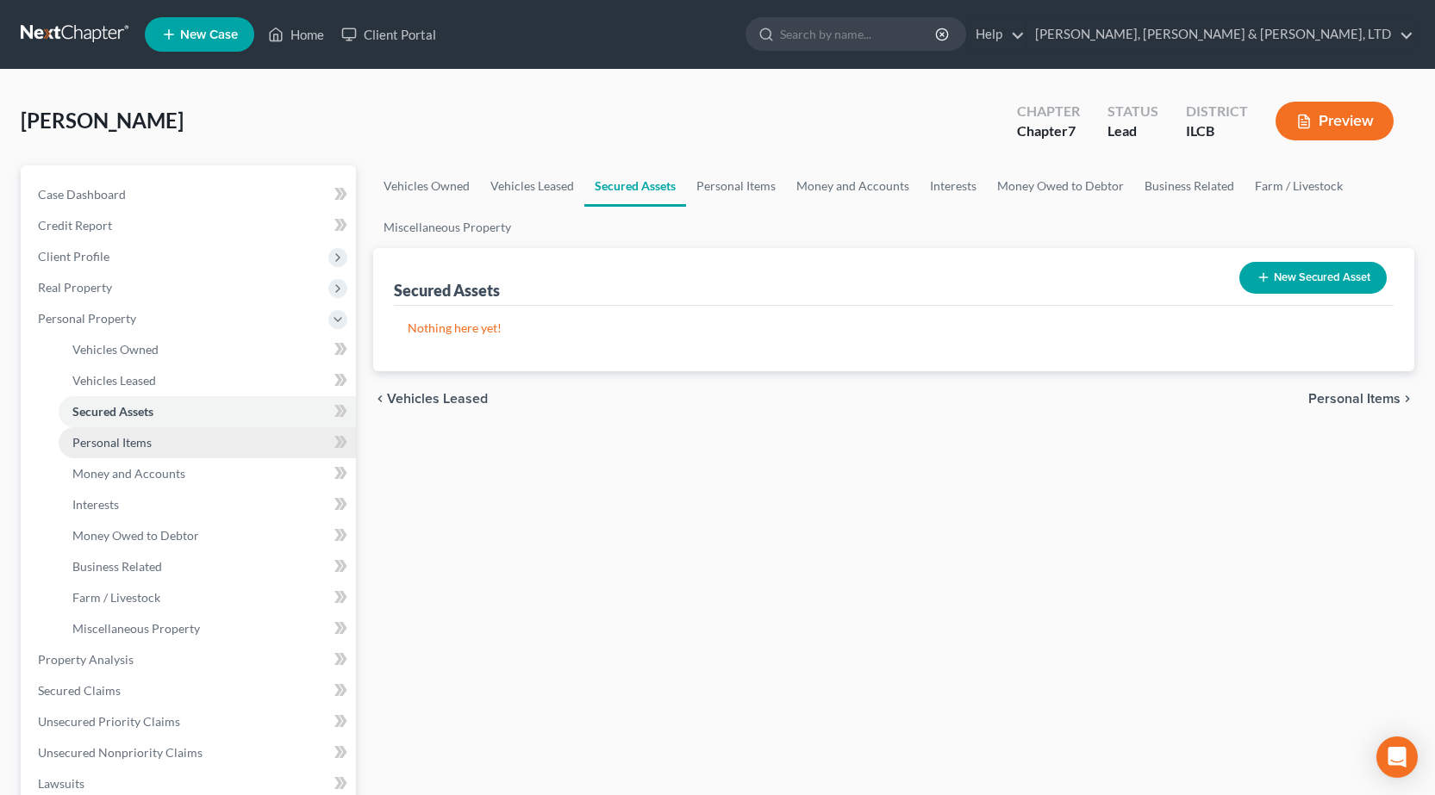
click at [111, 447] on span "Personal Items" at bounding box center [111, 442] width 79 height 15
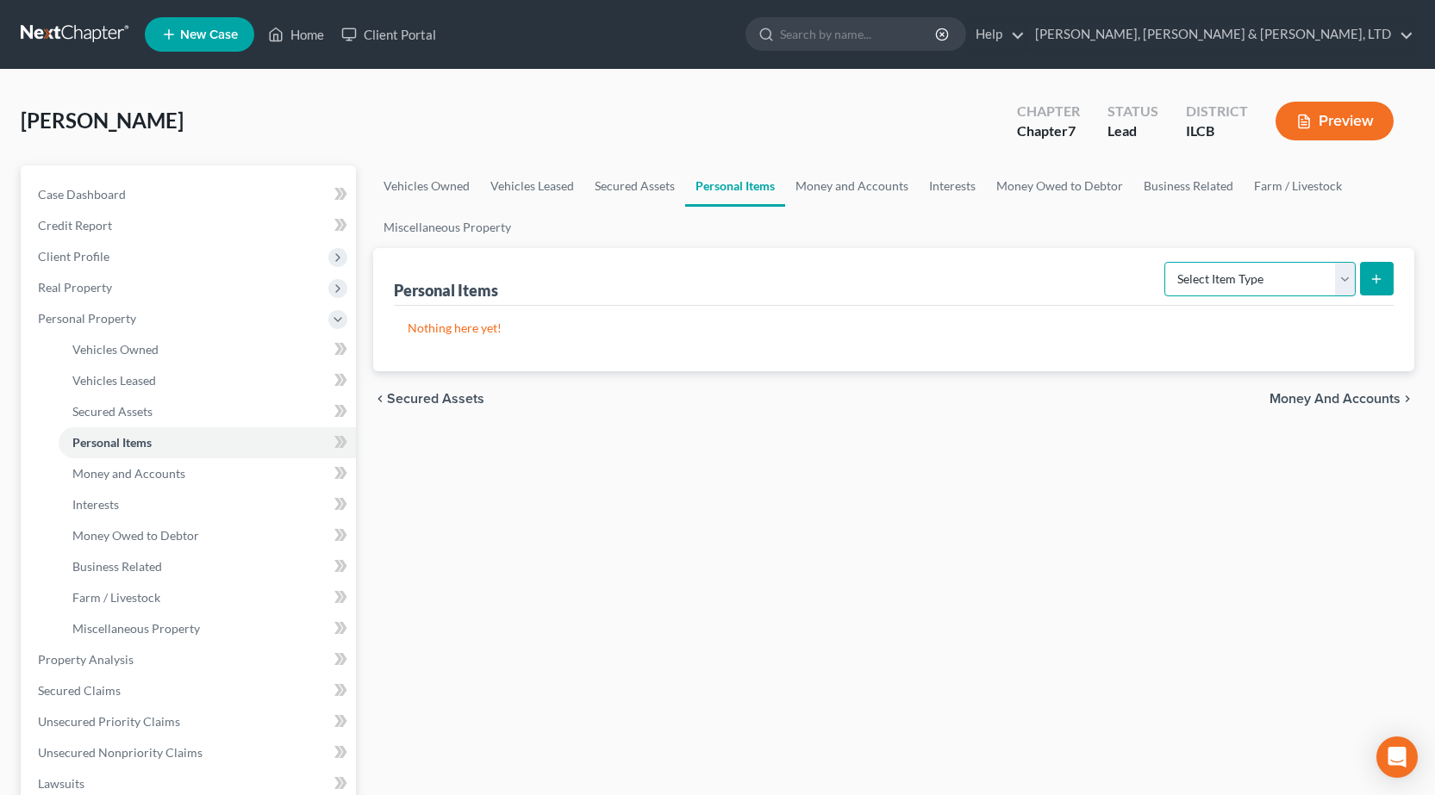
click at [1293, 292] on select "Select Item Type Clothing Collectibles Of Value Electronics Firearms Household …" at bounding box center [1259, 279] width 191 height 34
select select "clothing"
click at [1166, 262] on select "Select Item Type Clothing Collectibles Of Value Electronics Firearms Household …" at bounding box center [1259, 279] width 191 height 34
click at [1379, 276] on icon "submit" at bounding box center [1376, 279] width 14 height 14
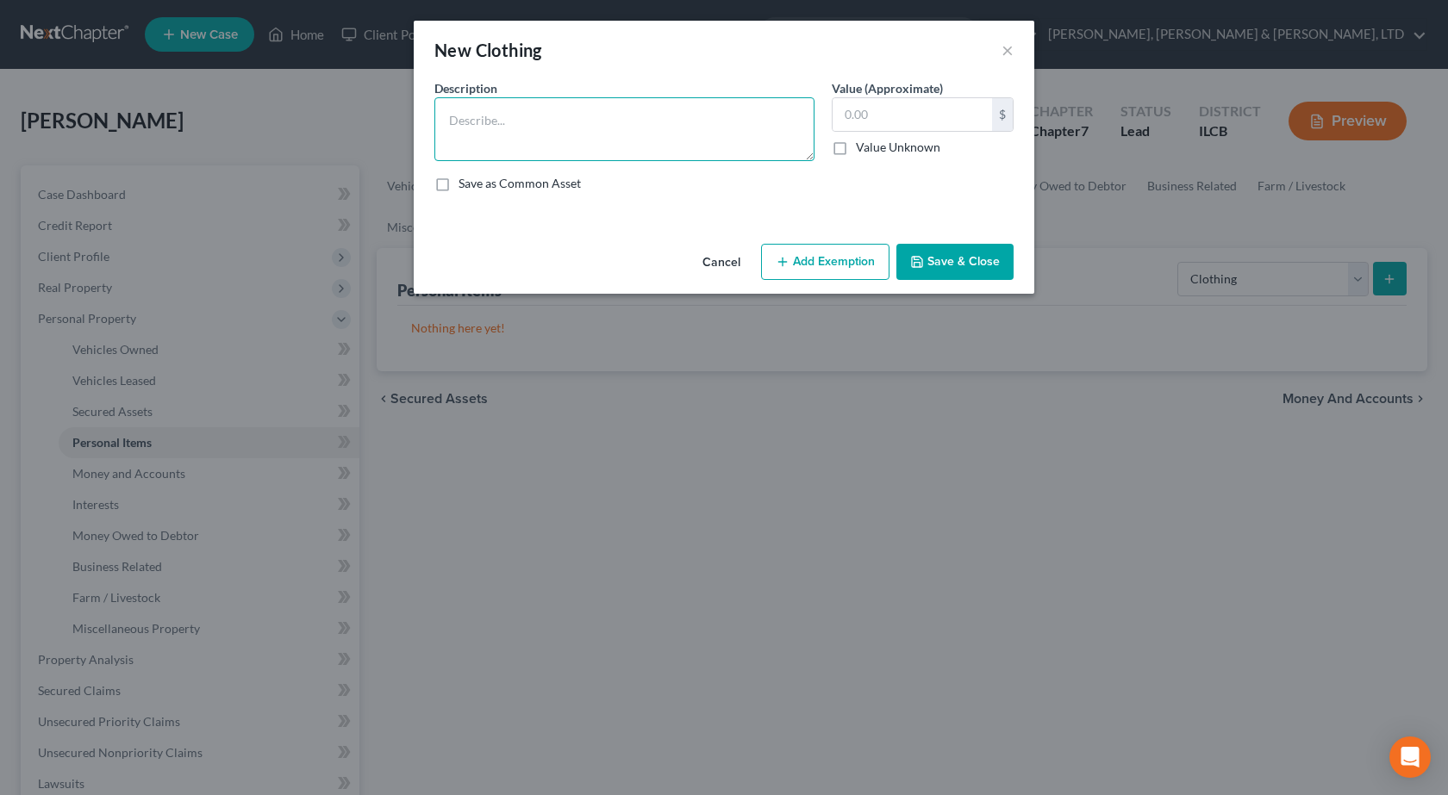
click at [593, 122] on textarea at bounding box center [624, 129] width 380 height 64
type textarea "General Clothing"
type input "250"
click at [819, 274] on button "Add Exemption" at bounding box center [825, 262] width 128 height 36
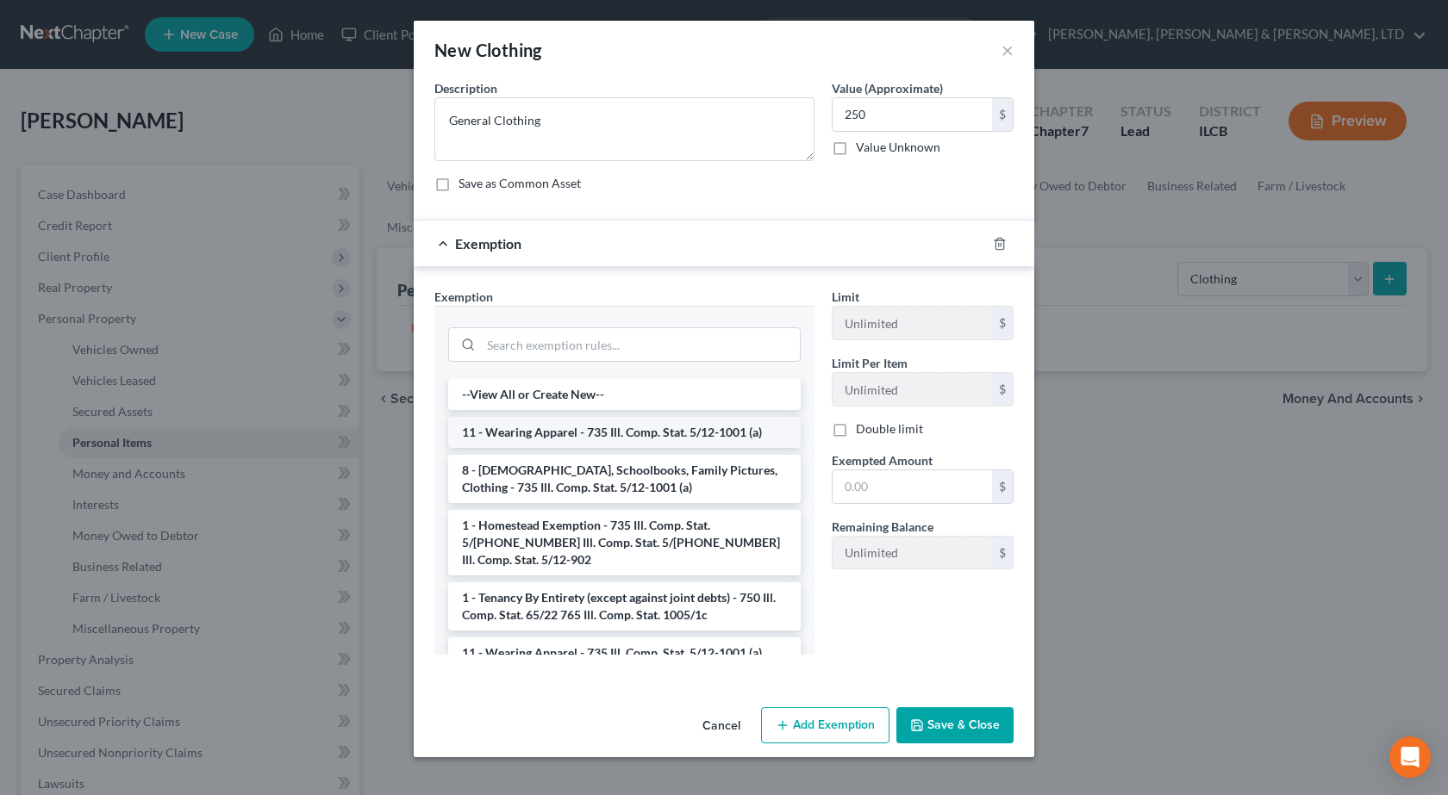
click at [539, 426] on li "11 - Wearing Apparel - 735 Ill. Comp. Stat. 5/12-1001 (a)" at bounding box center [624, 432] width 352 height 31
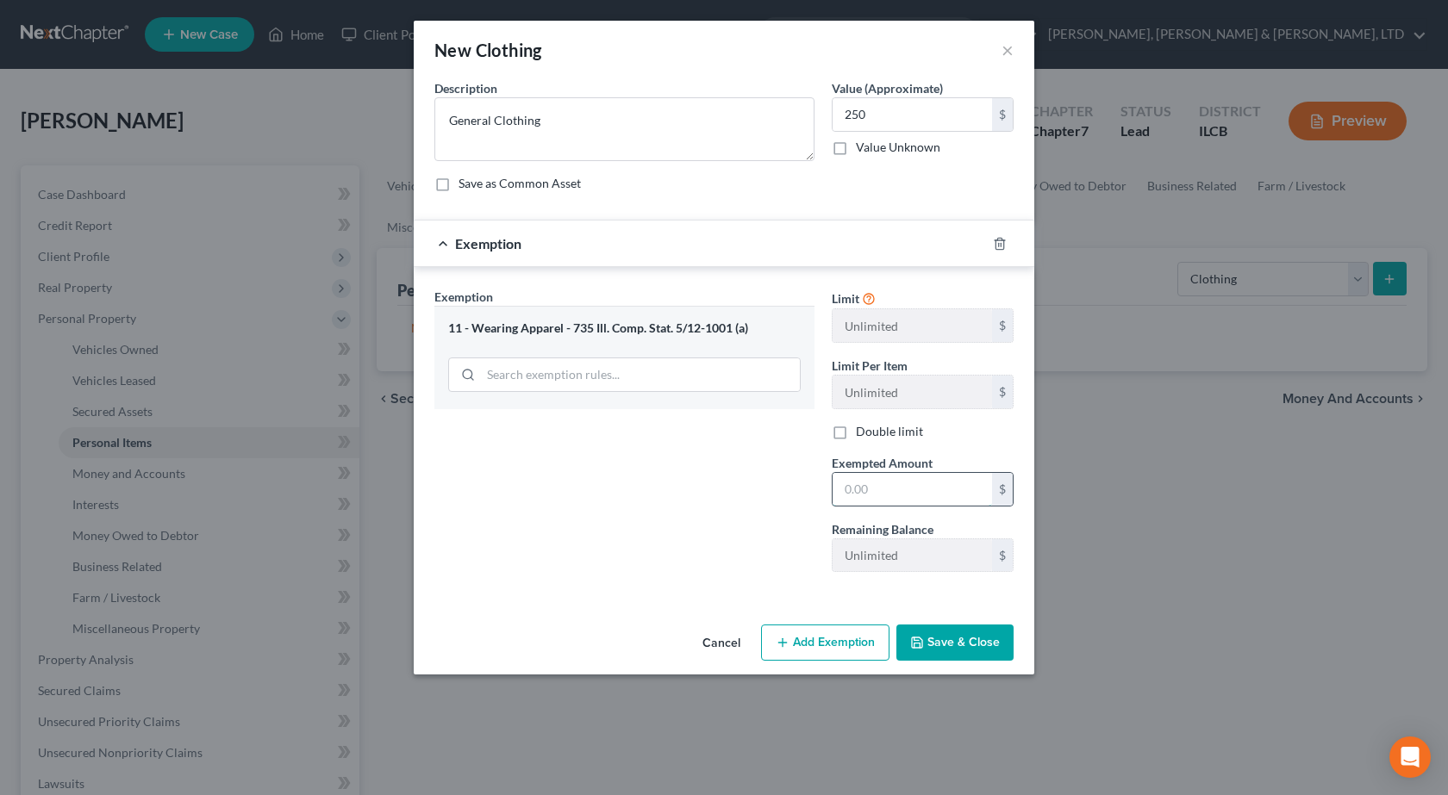
drag, startPoint x: 918, startPoint y: 505, endPoint x: 919, endPoint y: 495, distance: 10.4
click at [919, 499] on input "text" at bounding box center [911, 489] width 159 height 33
type input "250"
click at [724, 520] on div "Exemption Set must be selected for CA. Exemption * 11 - Wearing Apparel - 735 I…" at bounding box center [624, 437] width 397 height 298
click at [925, 637] on button "Save & Close" at bounding box center [954, 643] width 117 height 36
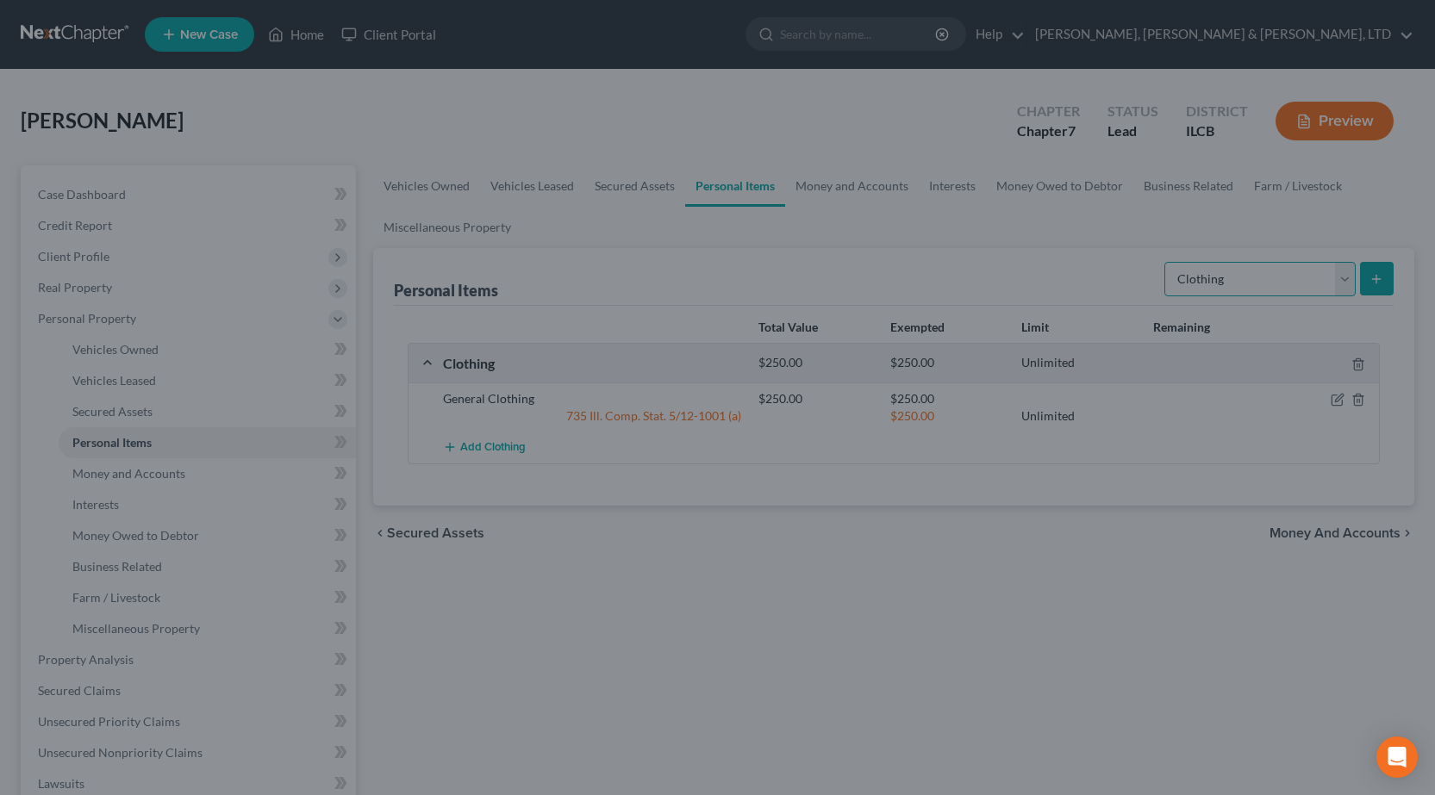
click at [1223, 283] on select "Select Item Type Clothing Collectibles Of Value Electronics Firearms Household …" at bounding box center [1259, 279] width 191 height 34
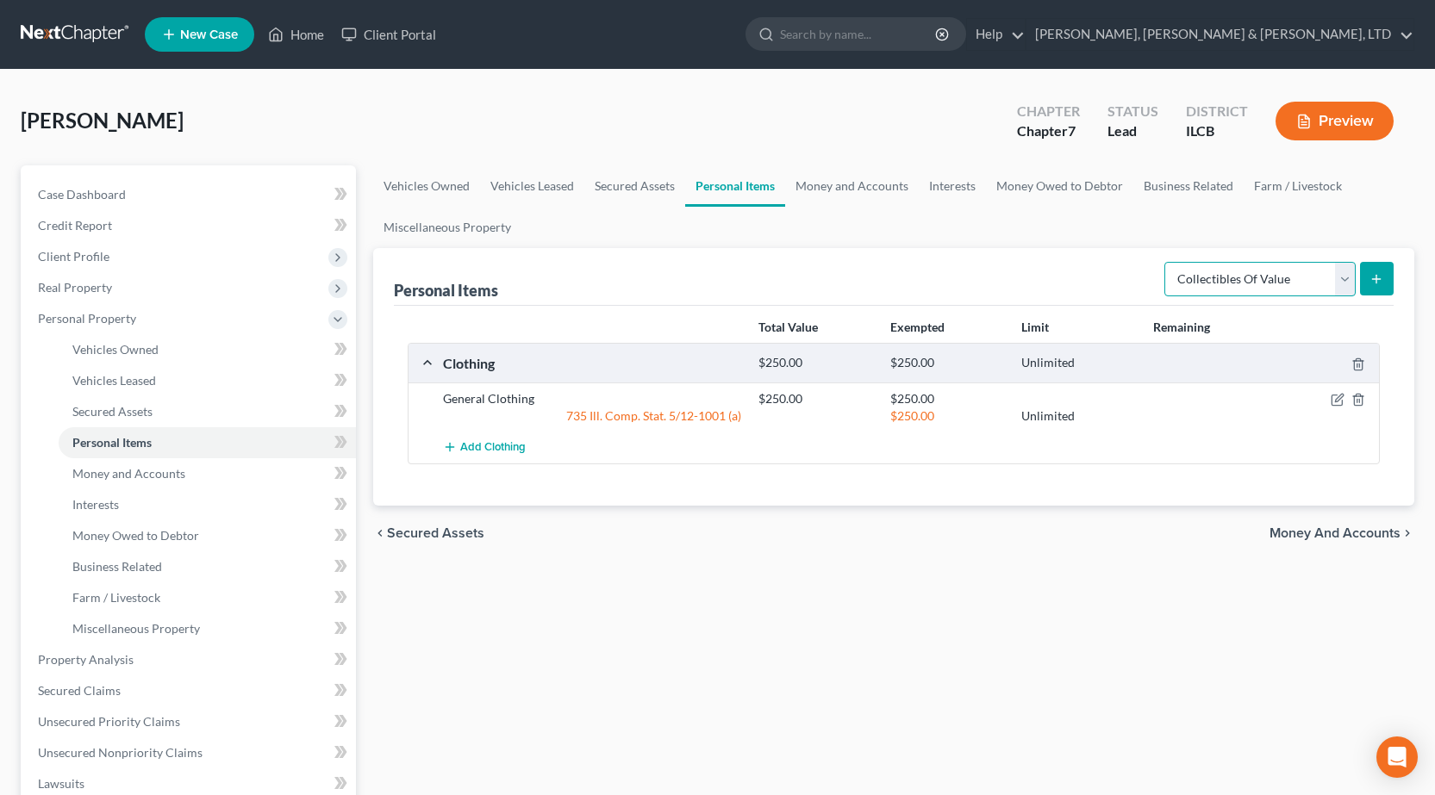
click at [1166, 262] on select "Select Item Type Clothing Collectibles Of Value Electronics Firearms Household …" at bounding box center [1259, 279] width 191 height 34
click at [1244, 280] on select "Select Item Type Clothing Collectibles Of Value Electronics Firearms Household …" at bounding box center [1259, 279] width 191 height 34
click at [1291, 283] on select "Select Item Type Clothing Collectibles Of Value Electronics Firearms Household …" at bounding box center [1259, 279] width 191 height 34
click at [1166, 262] on select "Select Item Type Clothing Collectibles Of Value Electronics Firearms Household …" at bounding box center [1259, 279] width 191 height 34
click at [1387, 284] on button "submit" at bounding box center [1377, 279] width 34 height 34
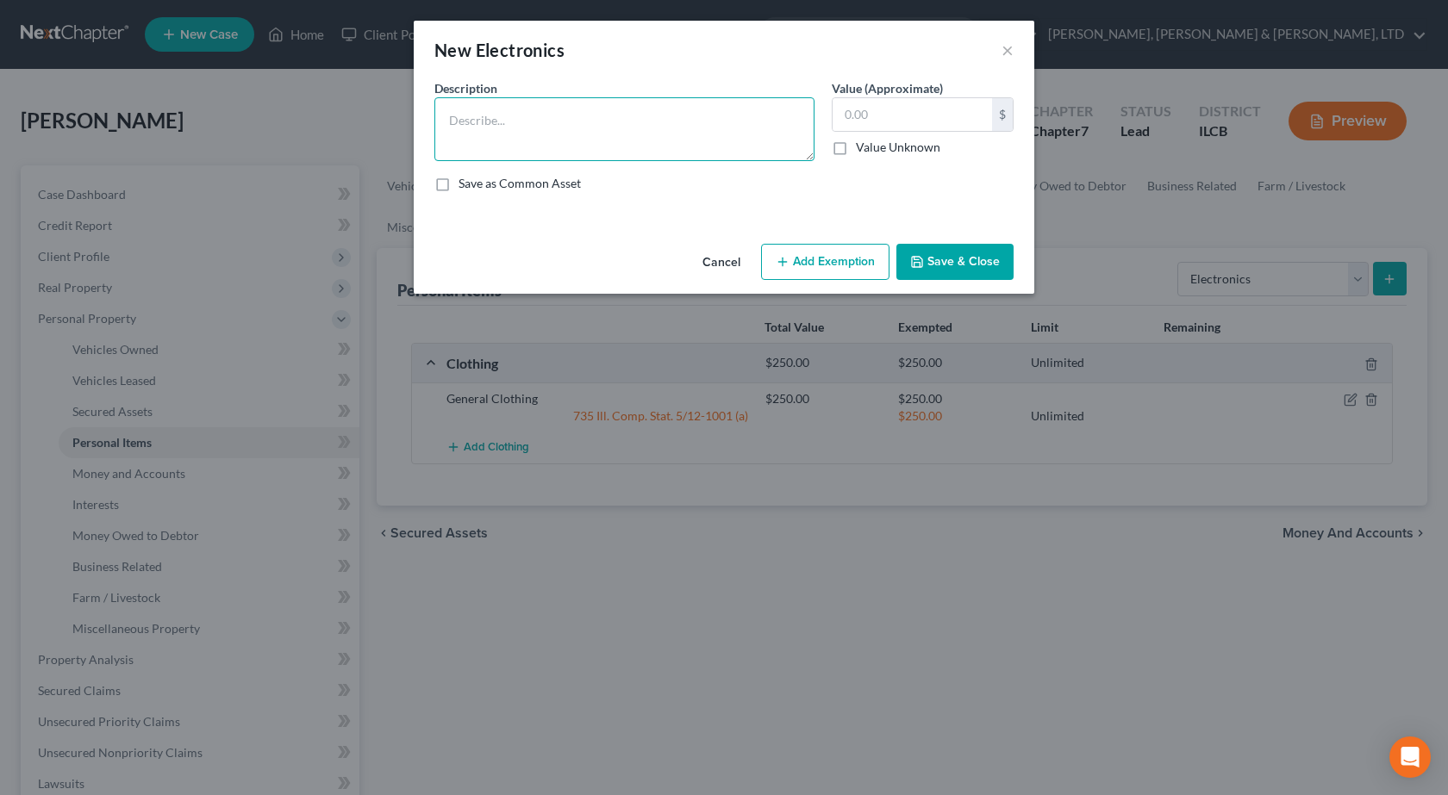
click at [659, 128] on textarea at bounding box center [624, 129] width 380 height 64
click at [502, 131] on textarea at bounding box center [624, 129] width 380 height 64
click at [603, 139] on textarea at bounding box center [624, 129] width 380 height 64
click at [1001, 49] on button "×" at bounding box center [1007, 50] width 12 height 21
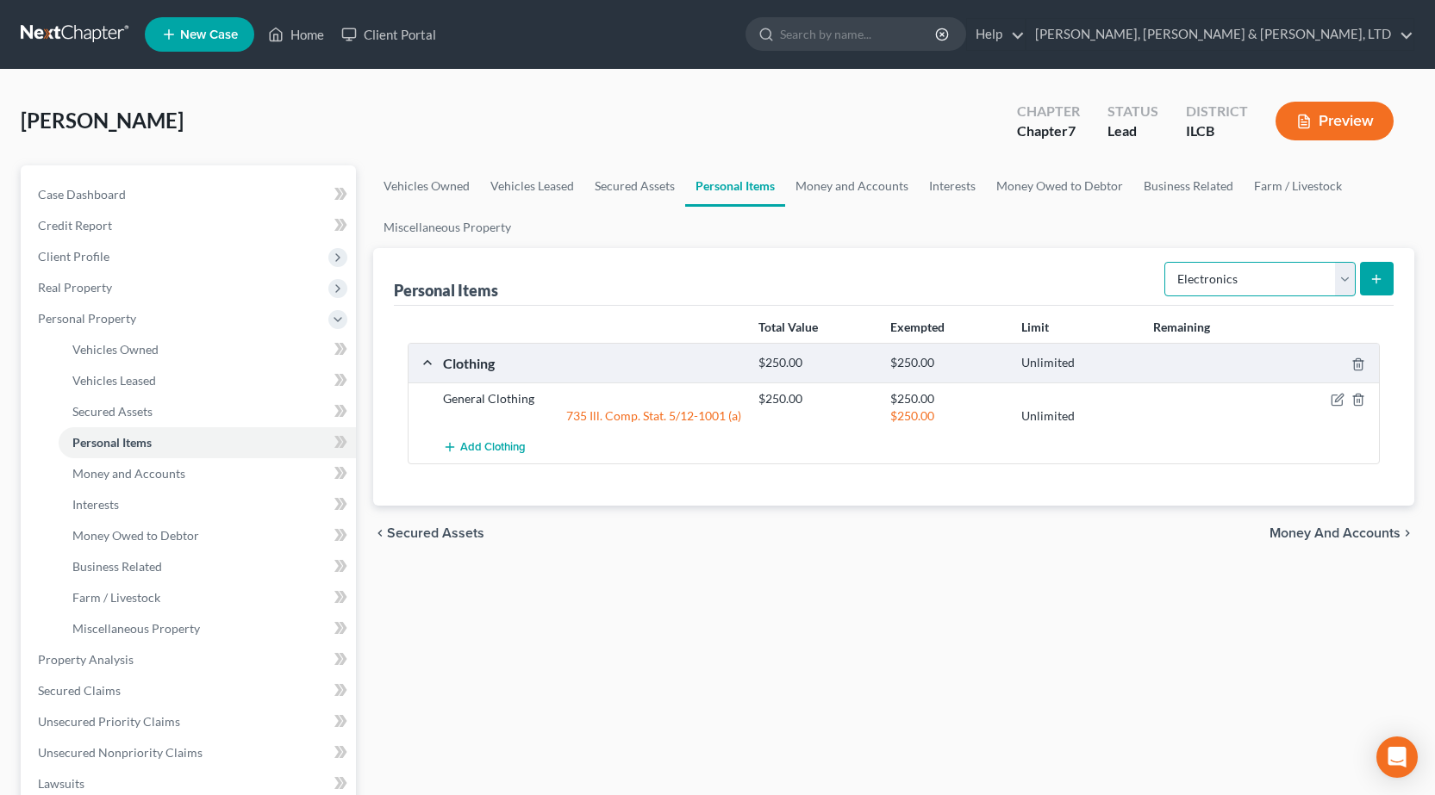
click at [1253, 280] on select "Select Item Type Clothing Collectibles Of Value Electronics Firearms Household …" at bounding box center [1259, 279] width 191 height 34
click at [1166, 262] on select "Select Item Type Clothing Collectibles Of Value Electronics Firearms Household …" at bounding box center [1259, 279] width 191 height 34
click at [1374, 277] on icon "submit" at bounding box center [1376, 279] width 14 height 14
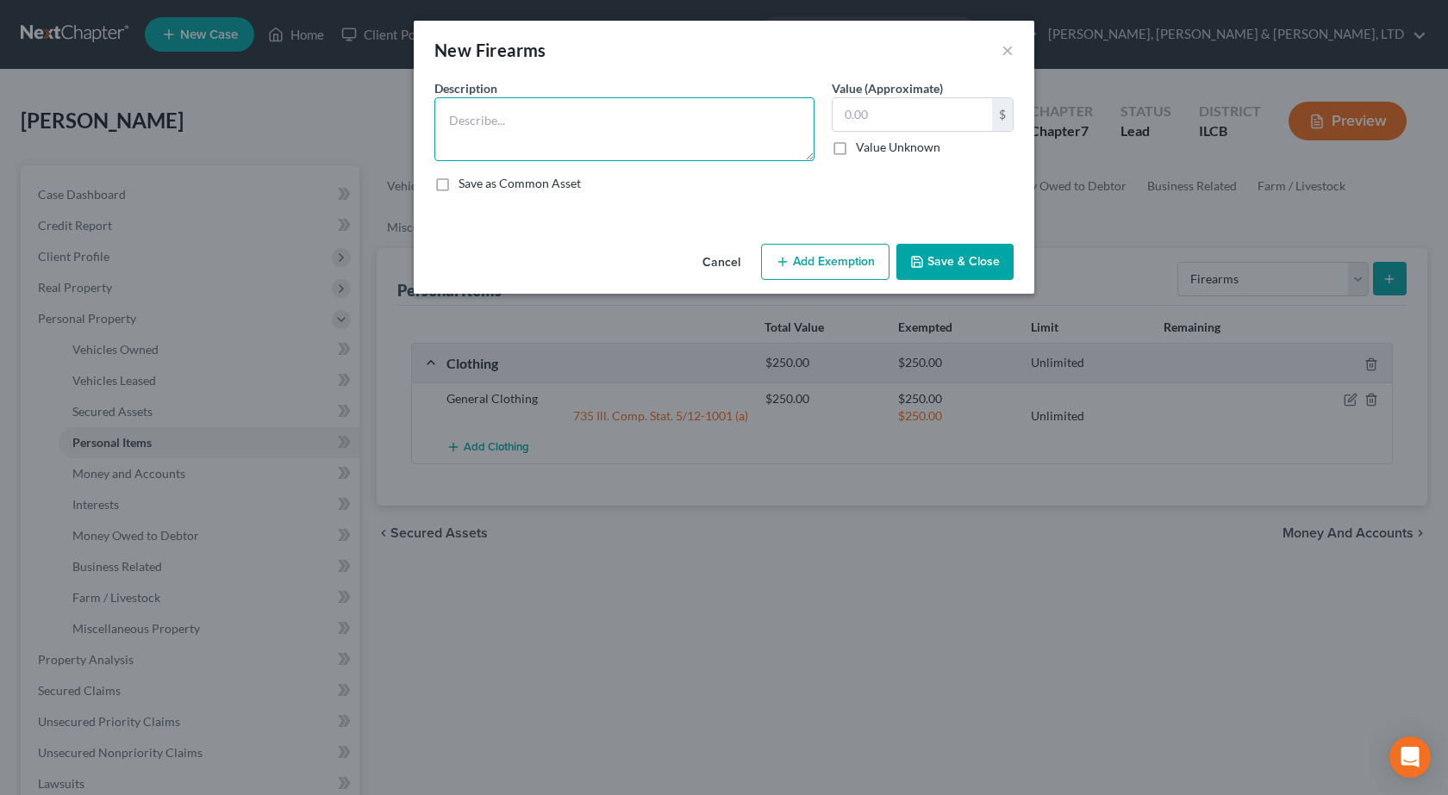
click at [567, 118] on textarea at bounding box center [624, 129] width 380 height 64
click at [1011, 58] on button "×" at bounding box center [1007, 50] width 12 height 21
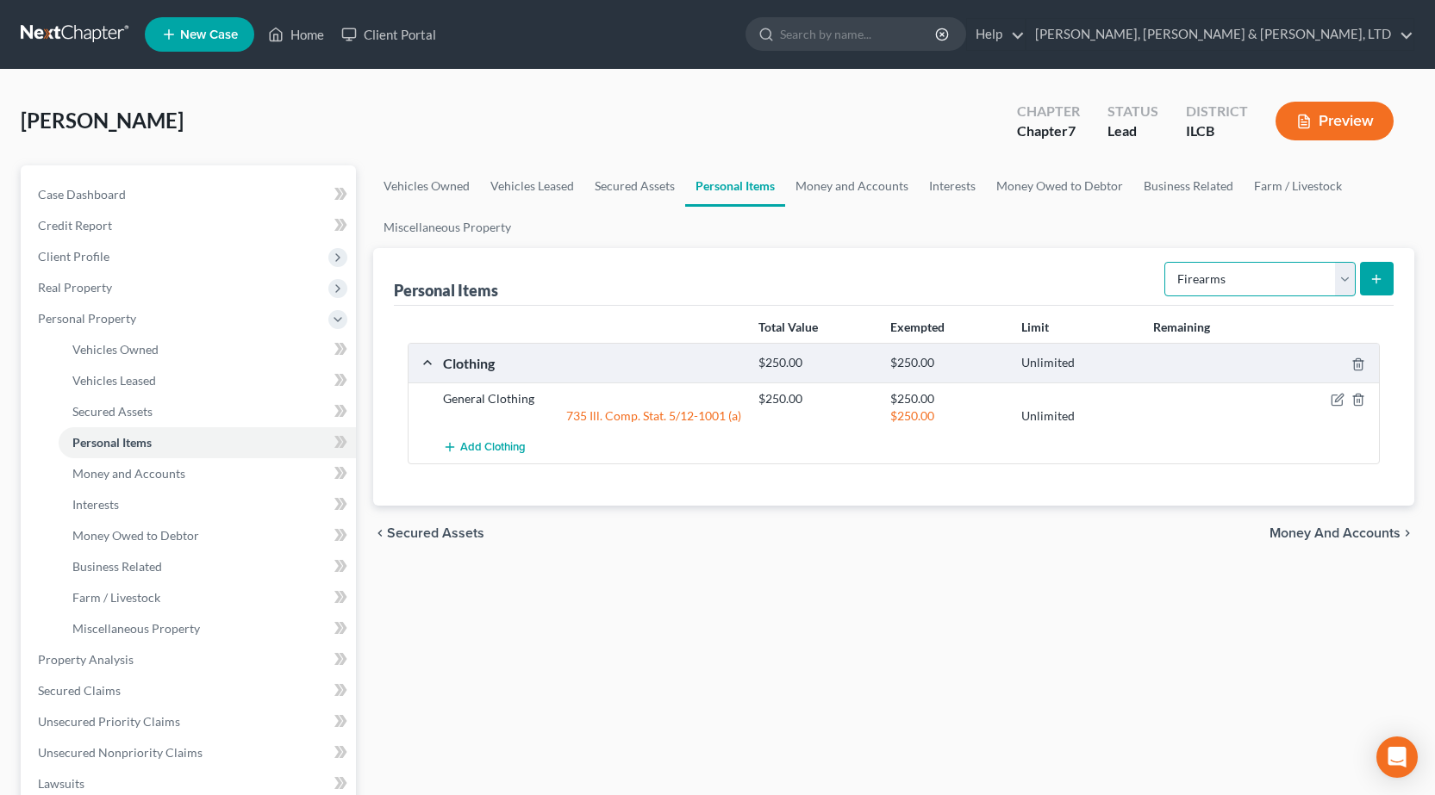
click at [1240, 289] on select "Select Item Type Clothing Collectibles Of Value Electronics Firearms Household …" at bounding box center [1259, 279] width 191 height 34
select select "household_goods"
click at [1166, 262] on select "Select Item Type Clothing Collectibles Of Value Electronics Firearms Household …" at bounding box center [1259, 279] width 191 height 34
click at [1383, 280] on icon "submit" at bounding box center [1376, 279] width 14 height 14
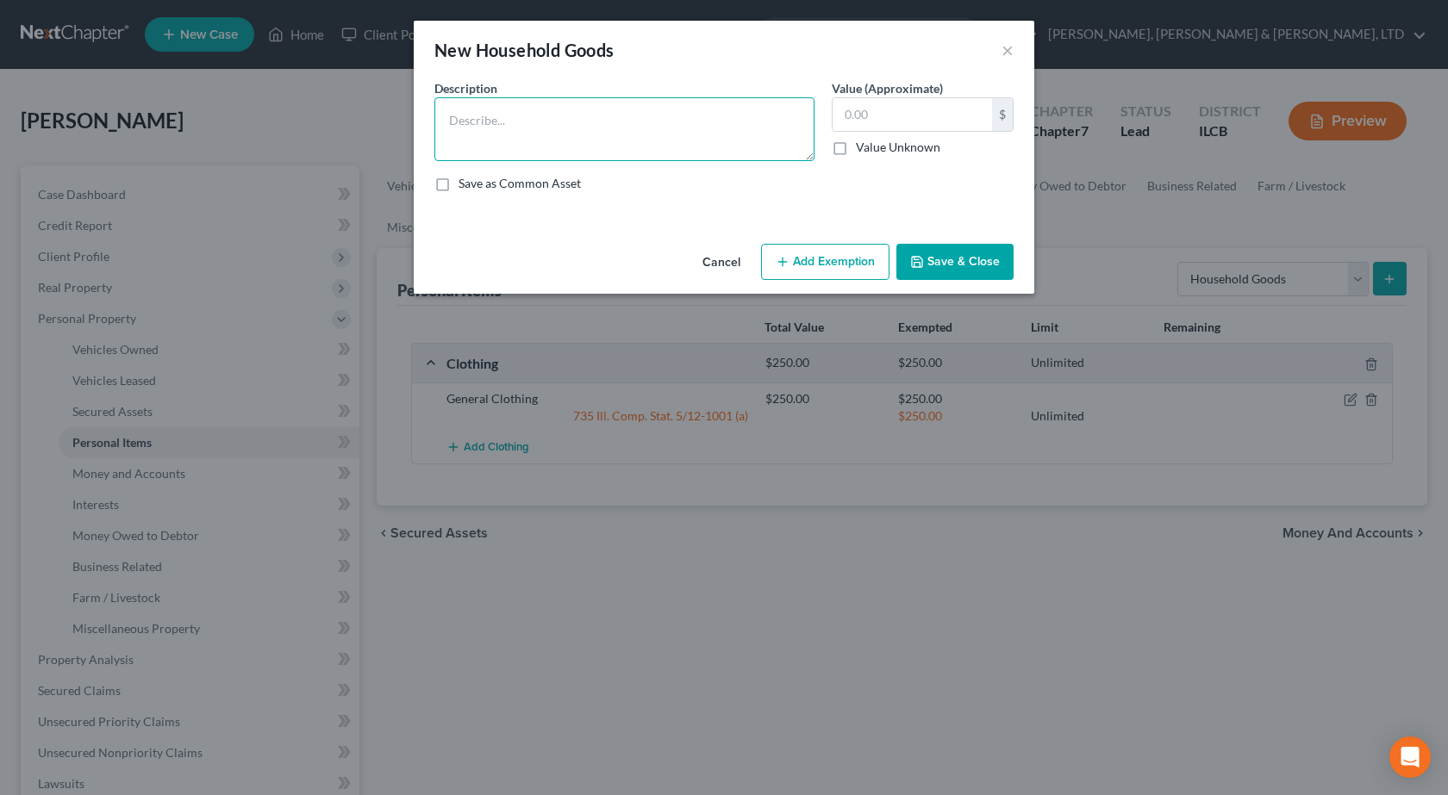
click at [606, 135] on textarea at bounding box center [624, 129] width 380 height 64
type textarea "P"
type textarea "U"
type textarea "Wife is to vacate marital residence on October 6"
click at [975, 271] on button "Save & Close" at bounding box center [954, 262] width 117 height 36
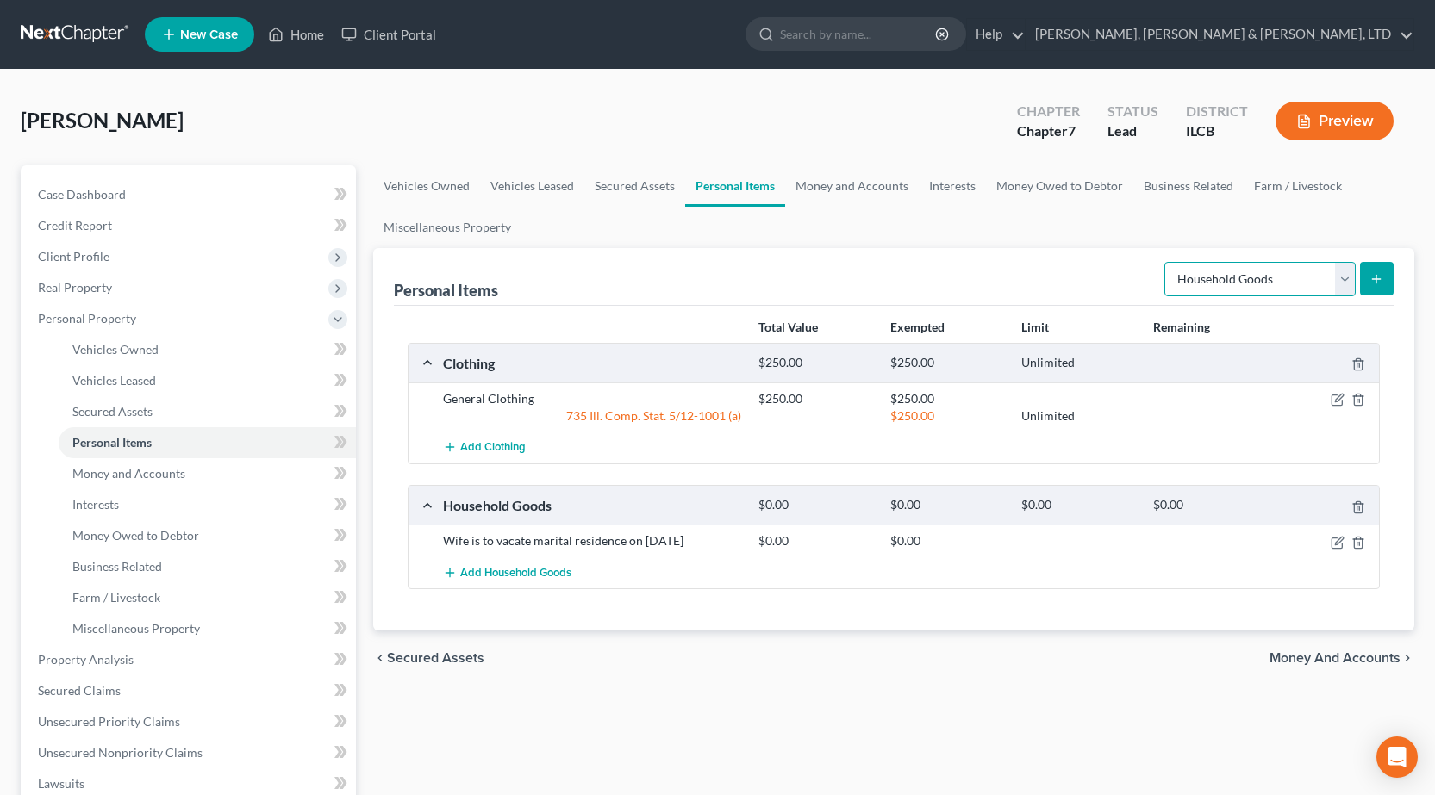
drag, startPoint x: 1247, startPoint y: 282, endPoint x: 1237, endPoint y: 282, distance: 9.5
click at [1247, 282] on select "Select Item Type Clothing Collectibles Of Value Electronics Firearms Household …" at bounding box center [1259, 279] width 191 height 34
select select "jewelry"
click at [1166, 262] on select "Select Item Type Clothing Collectibles Of Value Electronics Firearms Household …" at bounding box center [1259, 279] width 191 height 34
click at [1376, 275] on line "submit" at bounding box center [1376, 279] width 0 height 8
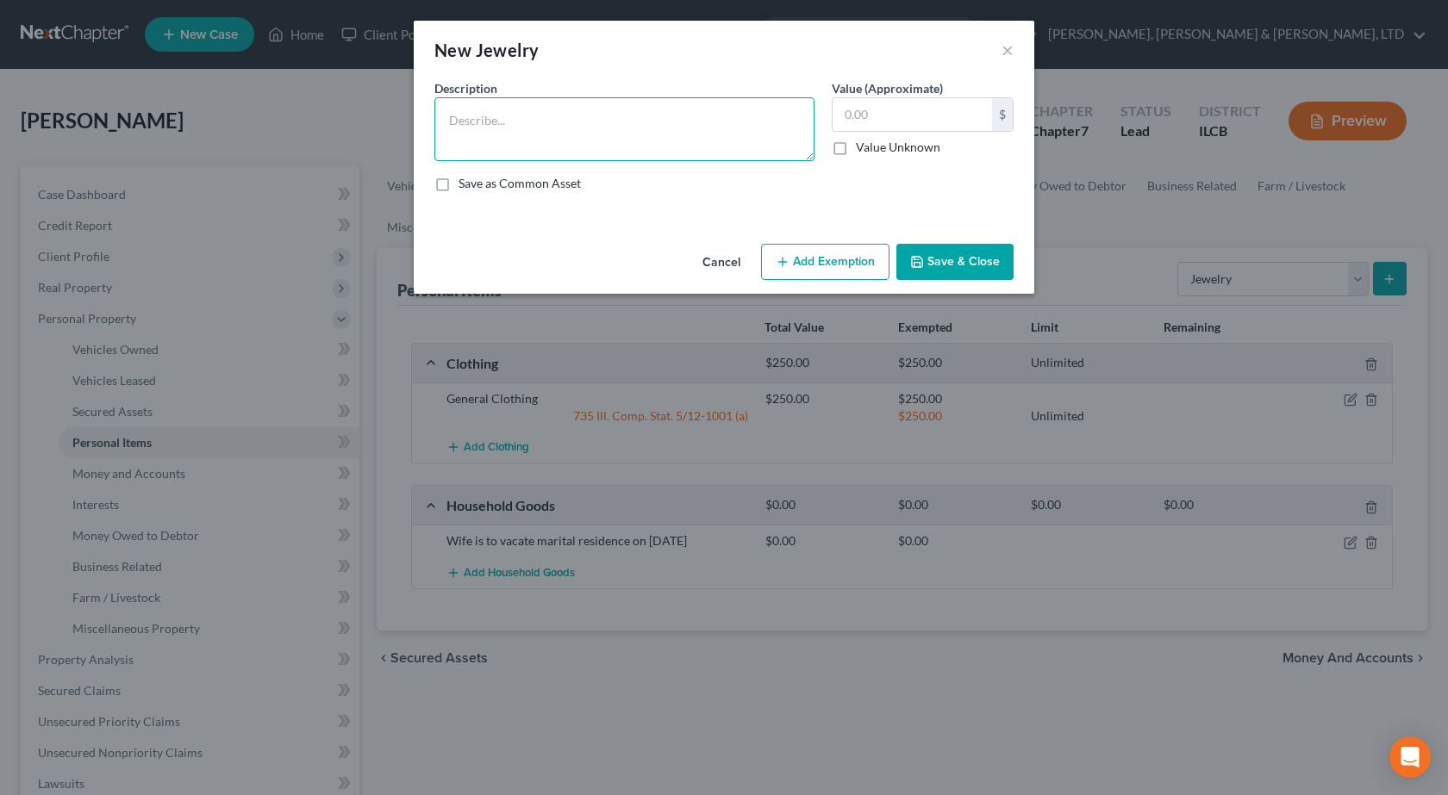
click at [593, 134] on textarea at bounding box center [624, 129] width 380 height 64
type textarea "Glasses"
click at [962, 256] on button "Save & Close" at bounding box center [954, 262] width 117 height 36
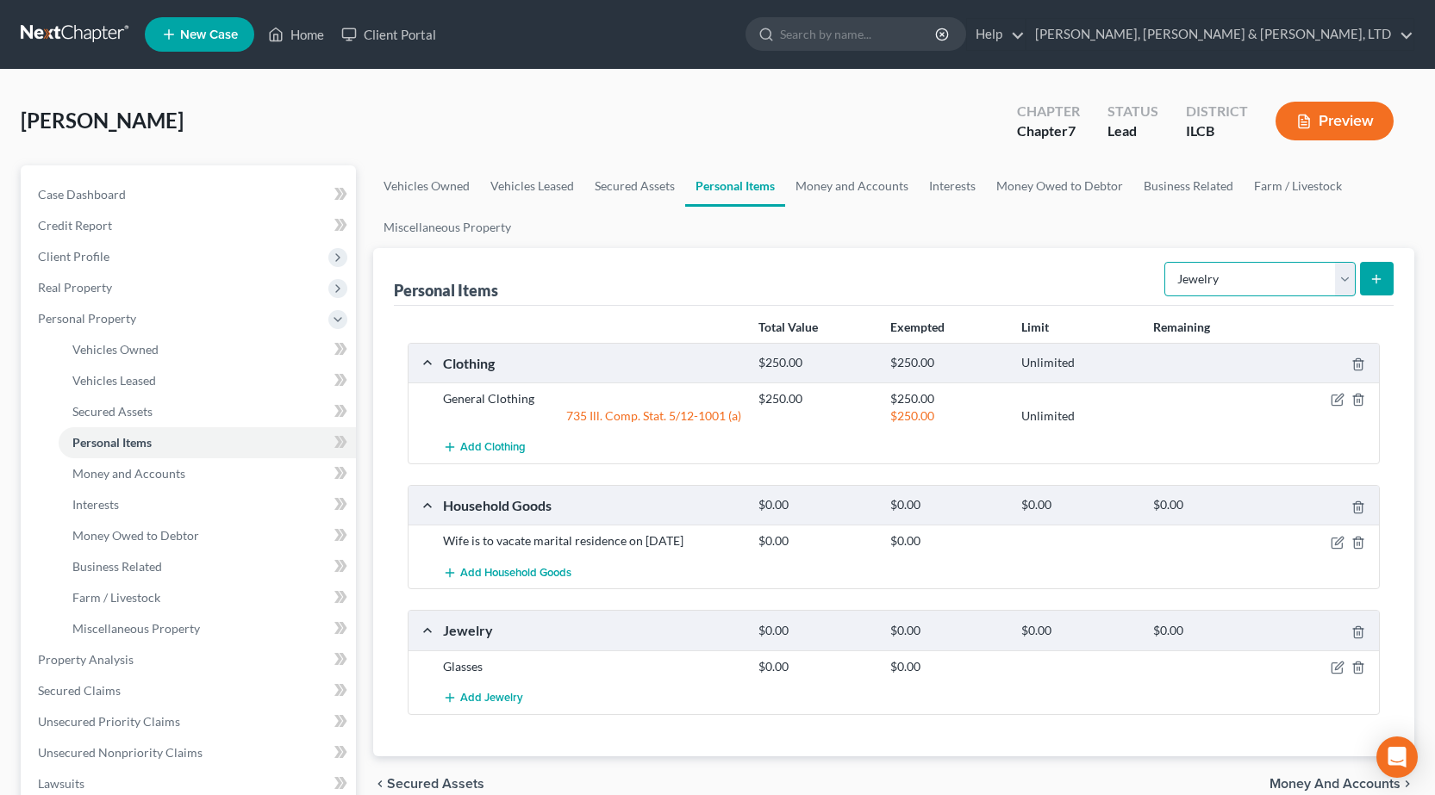
click at [1243, 276] on select "Select Item Type Clothing Collectibles Of Value Electronics Firearms Household …" at bounding box center [1259, 279] width 191 height 34
click at [882, 192] on link "Money and Accounts" at bounding box center [852, 185] width 134 height 41
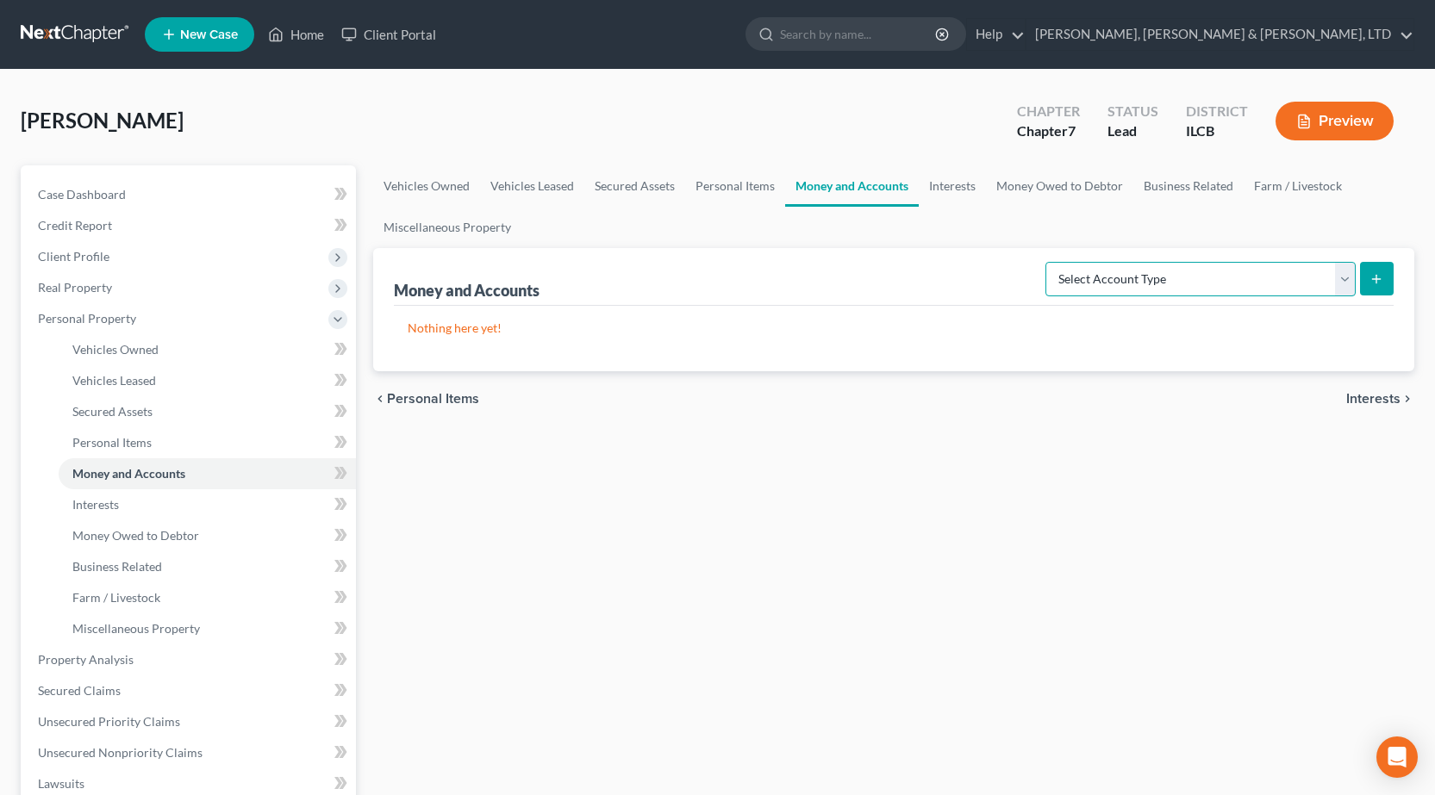
click at [1175, 276] on select "Select Account Type Brokerage Cash on Hand Certificates of Deposit Checking Acc…" at bounding box center [1200, 279] width 310 height 34
select select "checking"
click at [1049, 262] on select "Select Account Type Brokerage Cash on Hand Certificates of Deposit Checking Acc…" at bounding box center [1200, 279] width 310 height 34
click at [1395, 285] on div "Money and Accounts Select Account Type Brokerage Cash on Hand Certificates of D…" at bounding box center [893, 309] width 1041 height 123
click at [1386, 279] on button "submit" at bounding box center [1377, 279] width 34 height 34
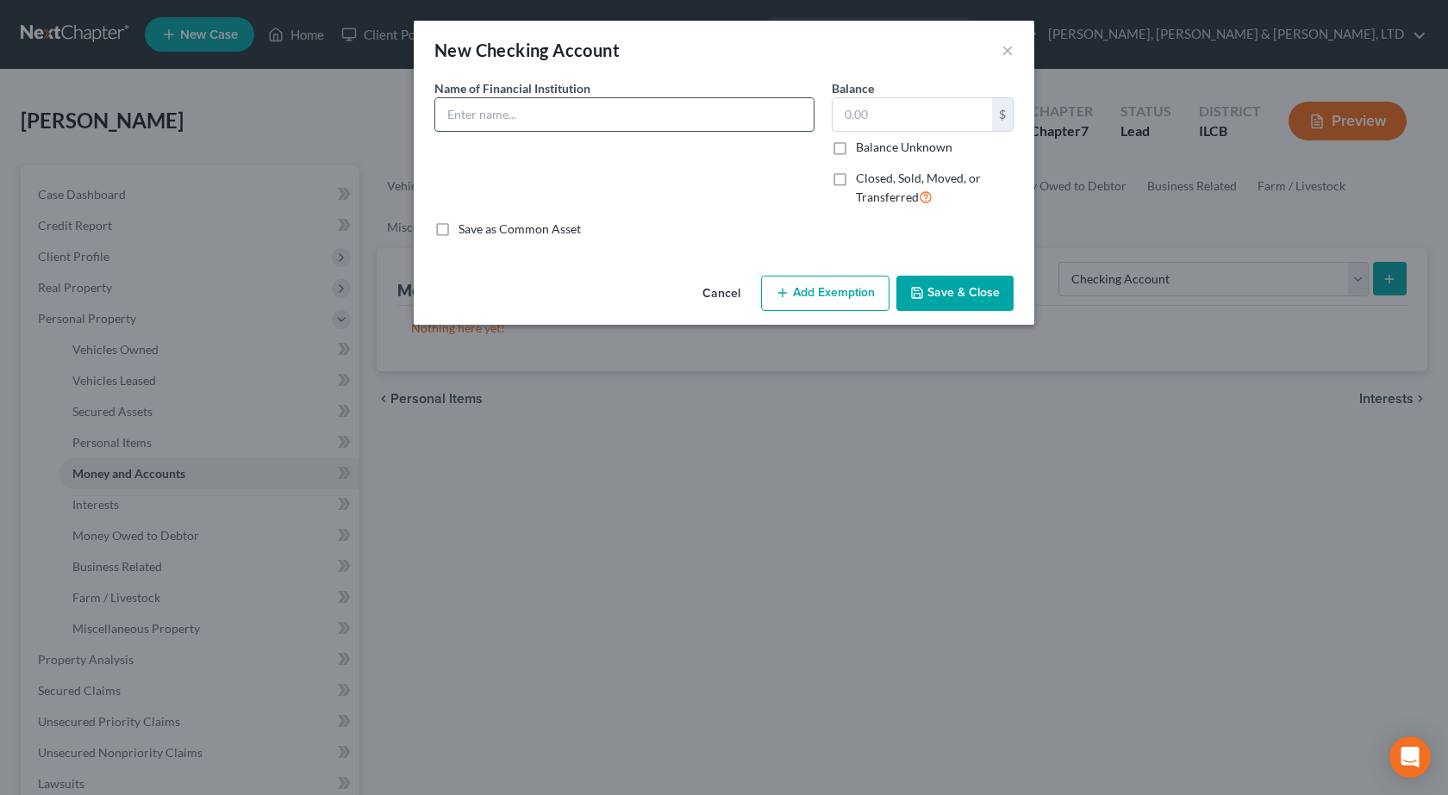
click at [529, 116] on input "text" at bounding box center [624, 114] width 378 height 33
type input "Land of Lincoln Credit Union"
click at [949, 299] on button "Save & Close" at bounding box center [954, 294] width 117 height 36
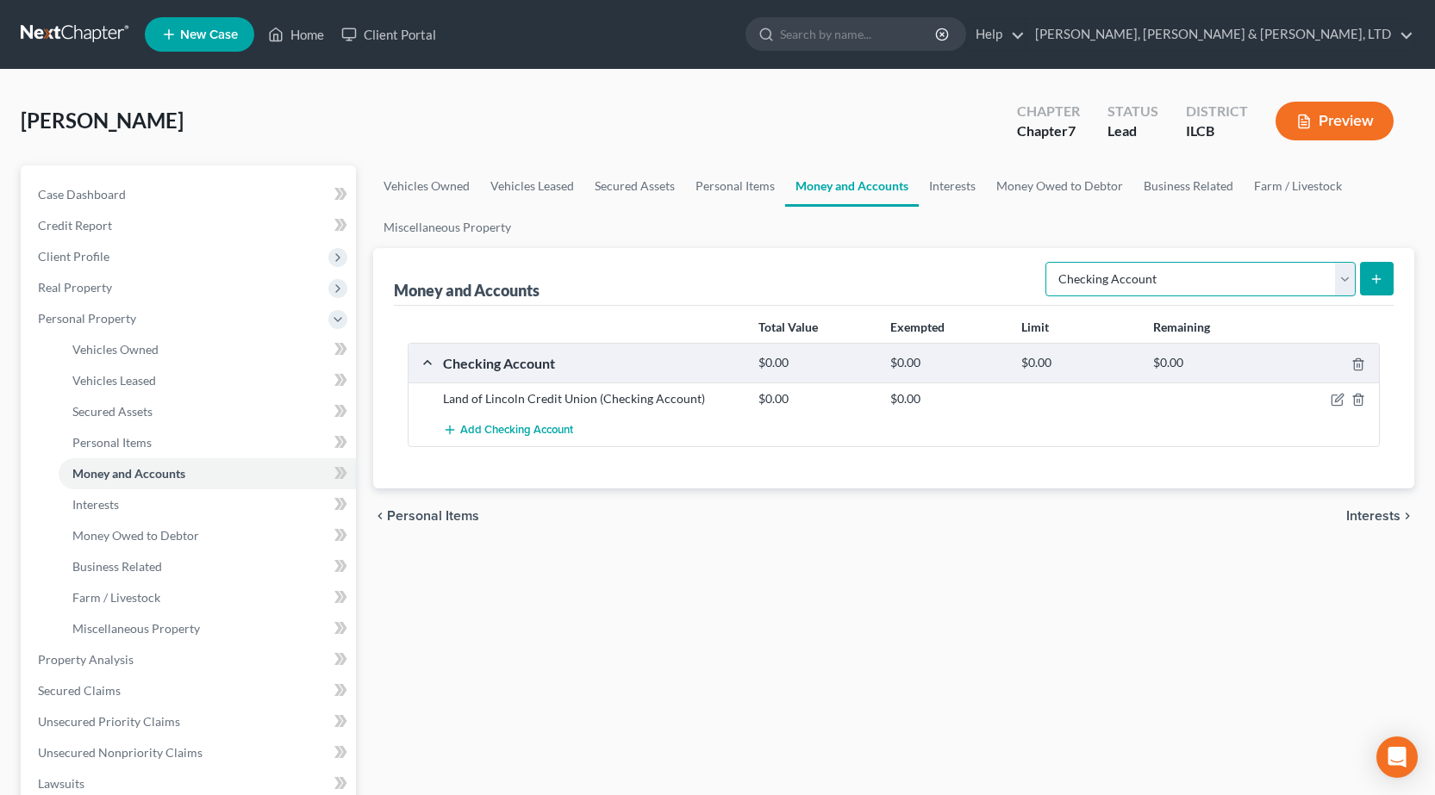
click at [1236, 283] on select "Select Account Type Brokerage Cash on Hand Certificates of Deposit Checking Acc…" at bounding box center [1200, 279] width 310 height 34
select select "savings"
click at [1049, 262] on select "Select Account Type Brokerage Cash on Hand Certificates of Deposit Checking Acc…" at bounding box center [1200, 279] width 310 height 34
click at [1374, 282] on icon "submit" at bounding box center [1376, 279] width 14 height 14
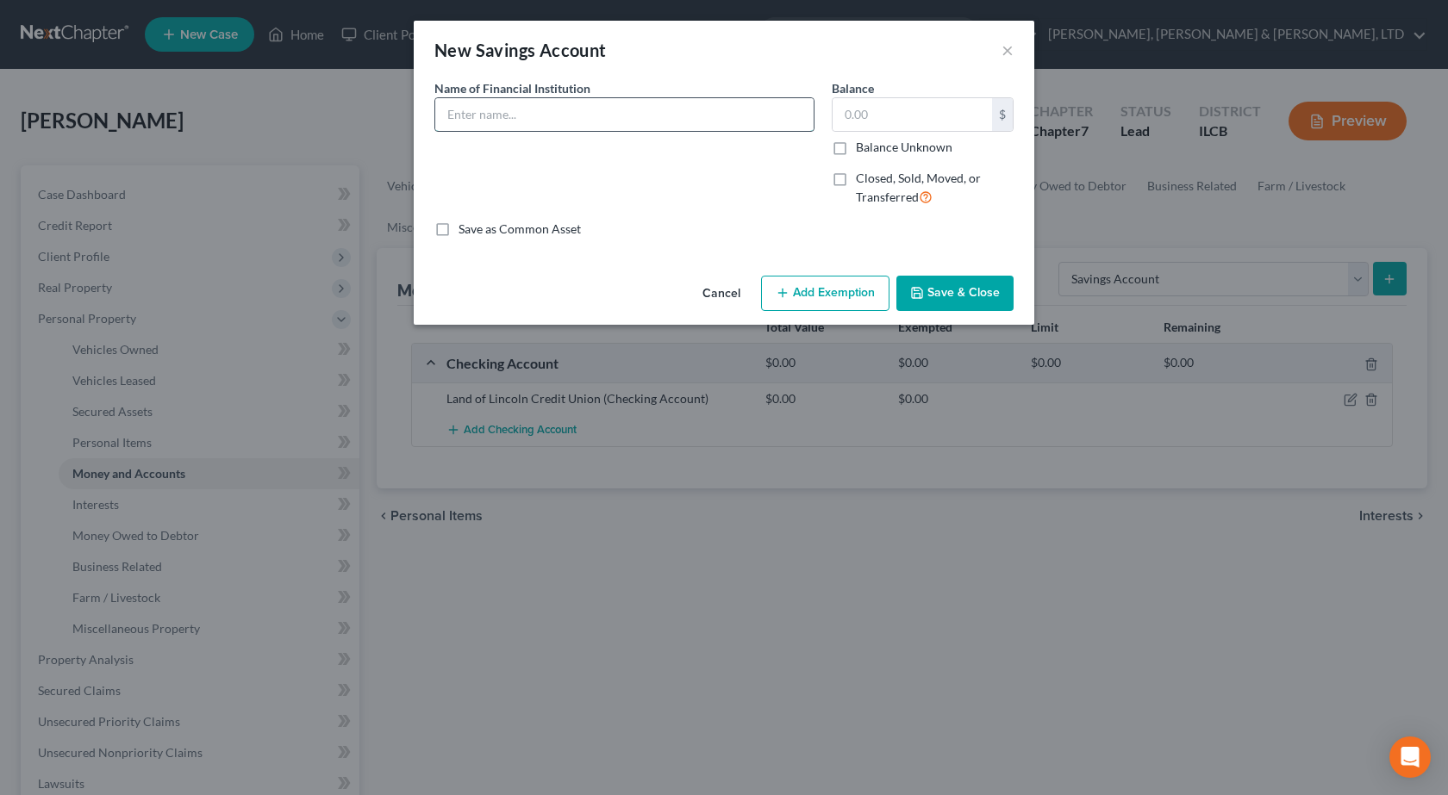
drag, startPoint x: 558, startPoint y: 121, endPoint x: 582, endPoint y: 115, distance: 24.7
click at [565, 121] on input "text" at bounding box center [624, 114] width 378 height 33
type input "Land"
click at [730, 289] on button "Cancel" at bounding box center [720, 294] width 65 height 34
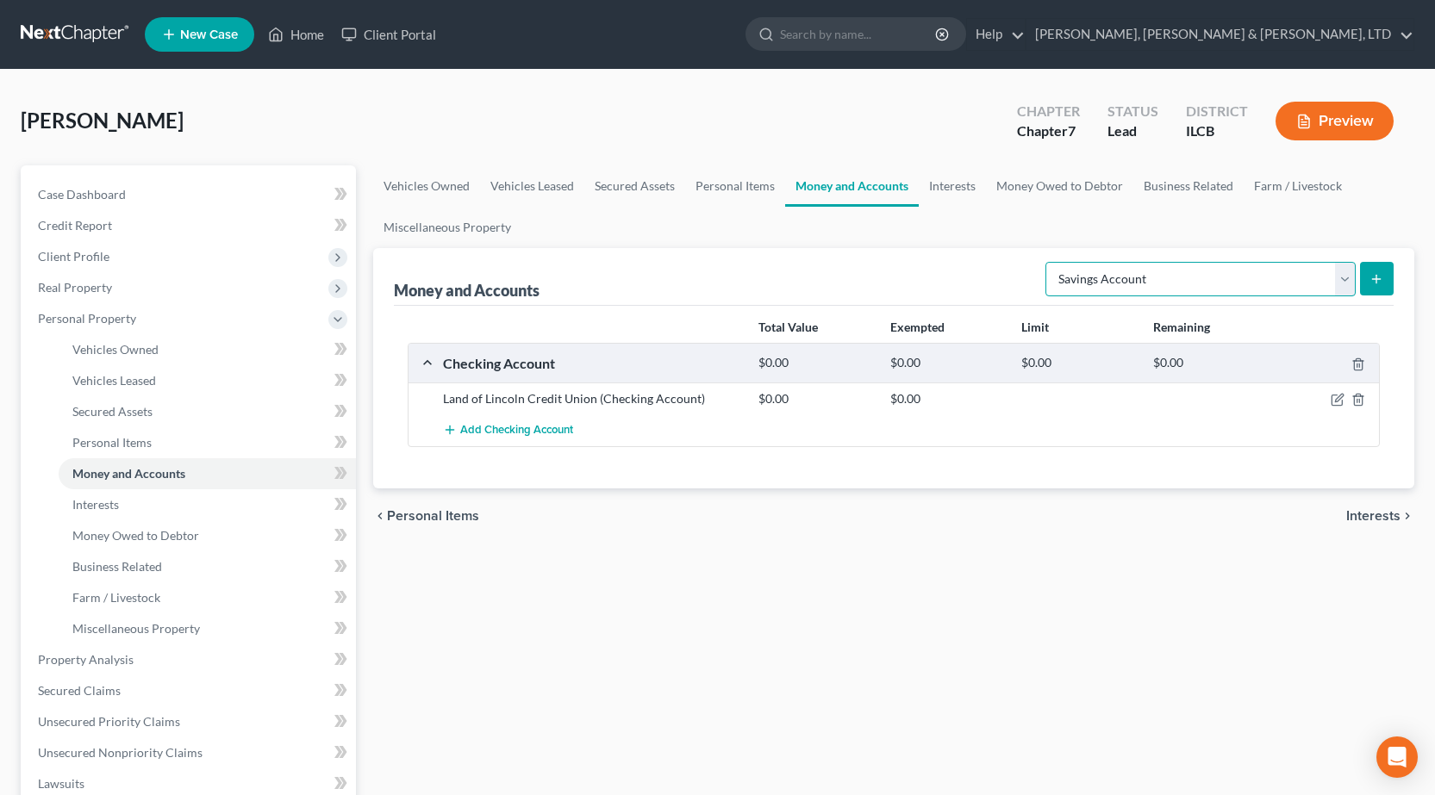
click at [1075, 271] on select "Select Account Type Brokerage Cash on Hand Certificates of Deposit Checking Acc…" at bounding box center [1200, 279] width 310 height 34
click at [937, 176] on link "Interests" at bounding box center [952, 185] width 67 height 41
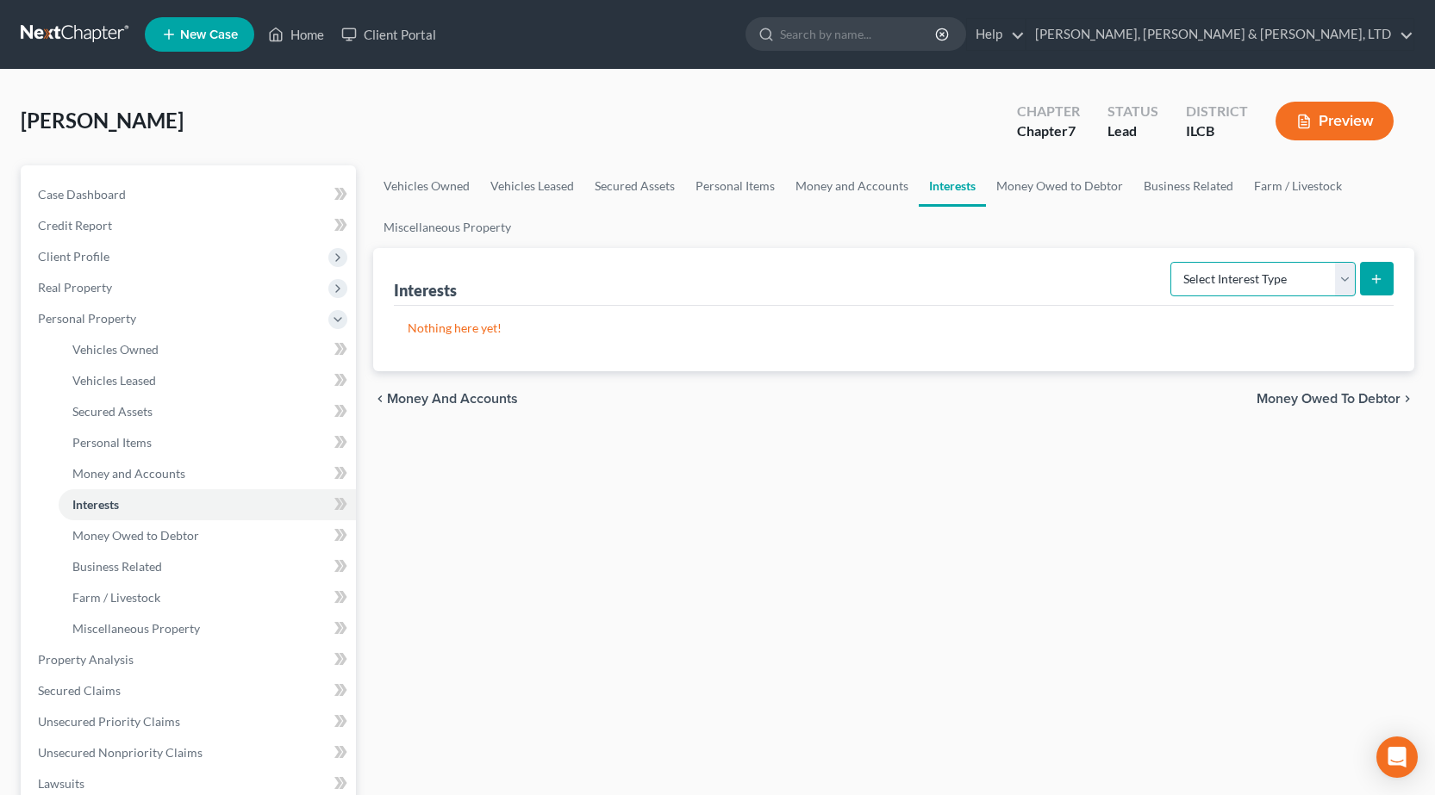
click at [1218, 269] on select "Select Interest Type 401K Annuity Bond Education IRA Government Bond Government…" at bounding box center [1262, 279] width 185 height 34
select select "whole_life_insurance"
click at [1172, 262] on select "Select Interest Type 401K Annuity Bond Education IRA Government Bond Government…" at bounding box center [1262, 279] width 185 height 34
click at [1276, 275] on select "Select Interest Type 401K Annuity Bond Education IRA Government Bond Government…" at bounding box center [1262, 279] width 185 height 34
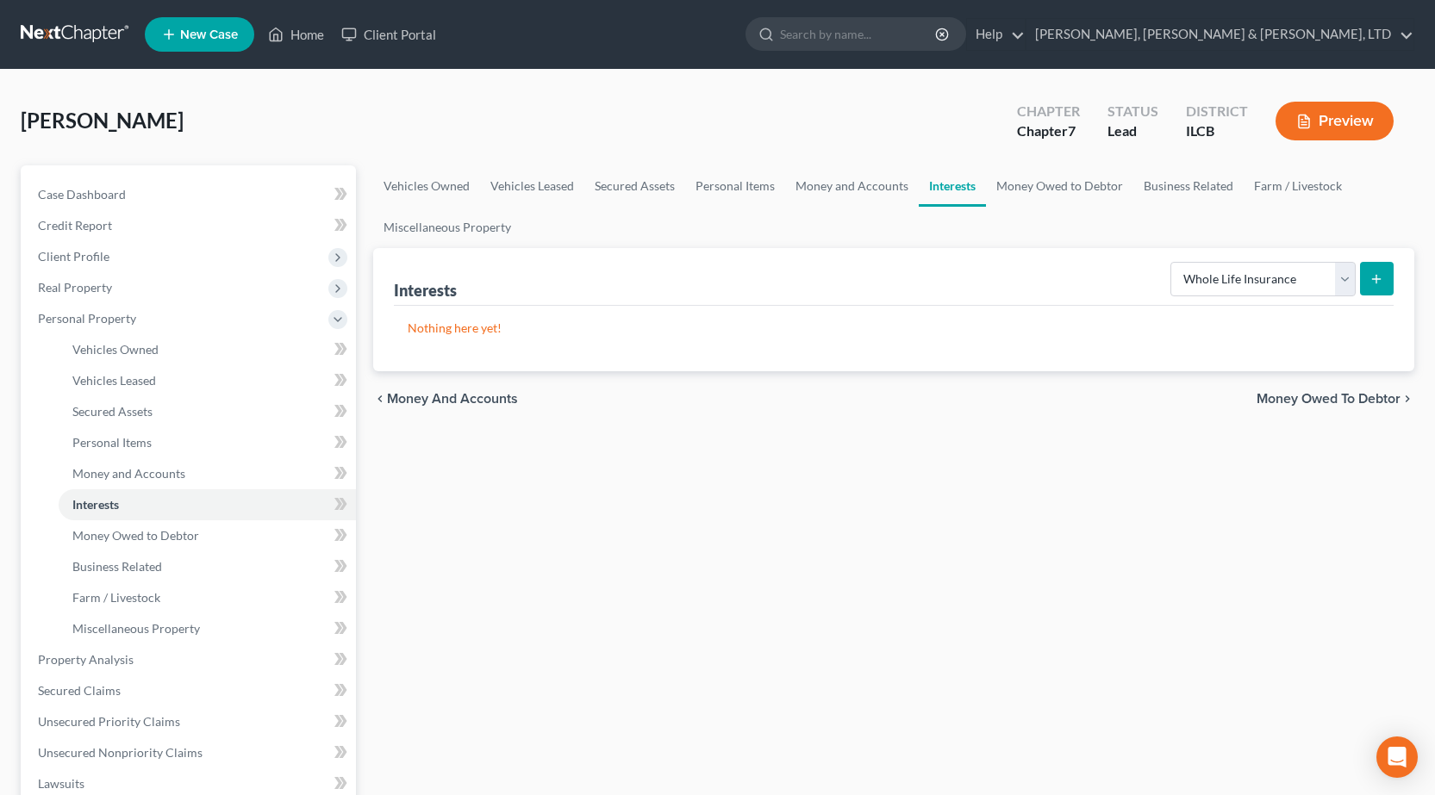
click at [1382, 285] on icon "submit" at bounding box center [1376, 279] width 14 height 14
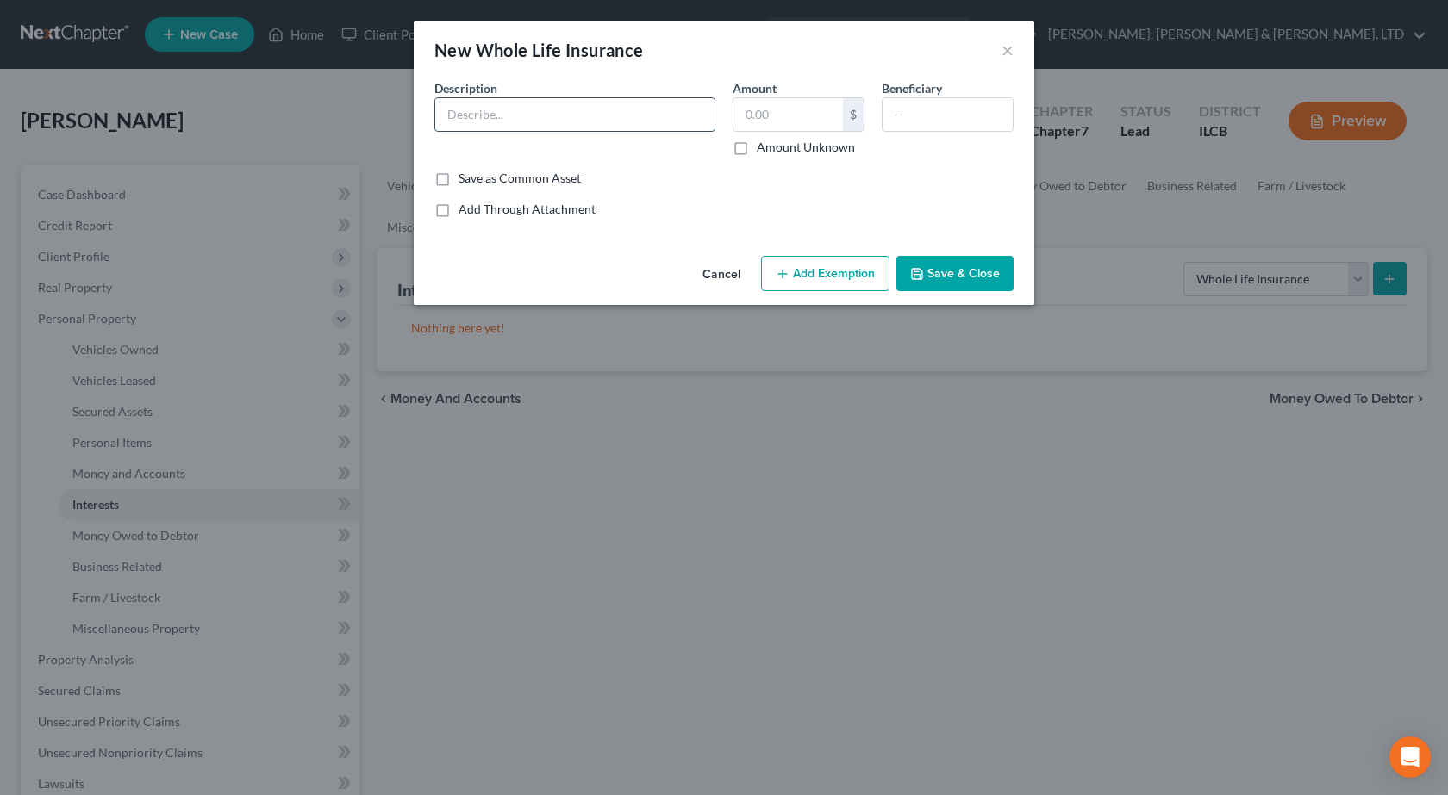
drag, startPoint x: 570, startPoint y: 125, endPoint x: 556, endPoint y: 117, distance: 15.8
click at [570, 125] on input "text" at bounding box center [574, 114] width 279 height 33
type input "Possibly Whole"
click at [986, 265] on button "Save & Close" at bounding box center [954, 274] width 117 height 36
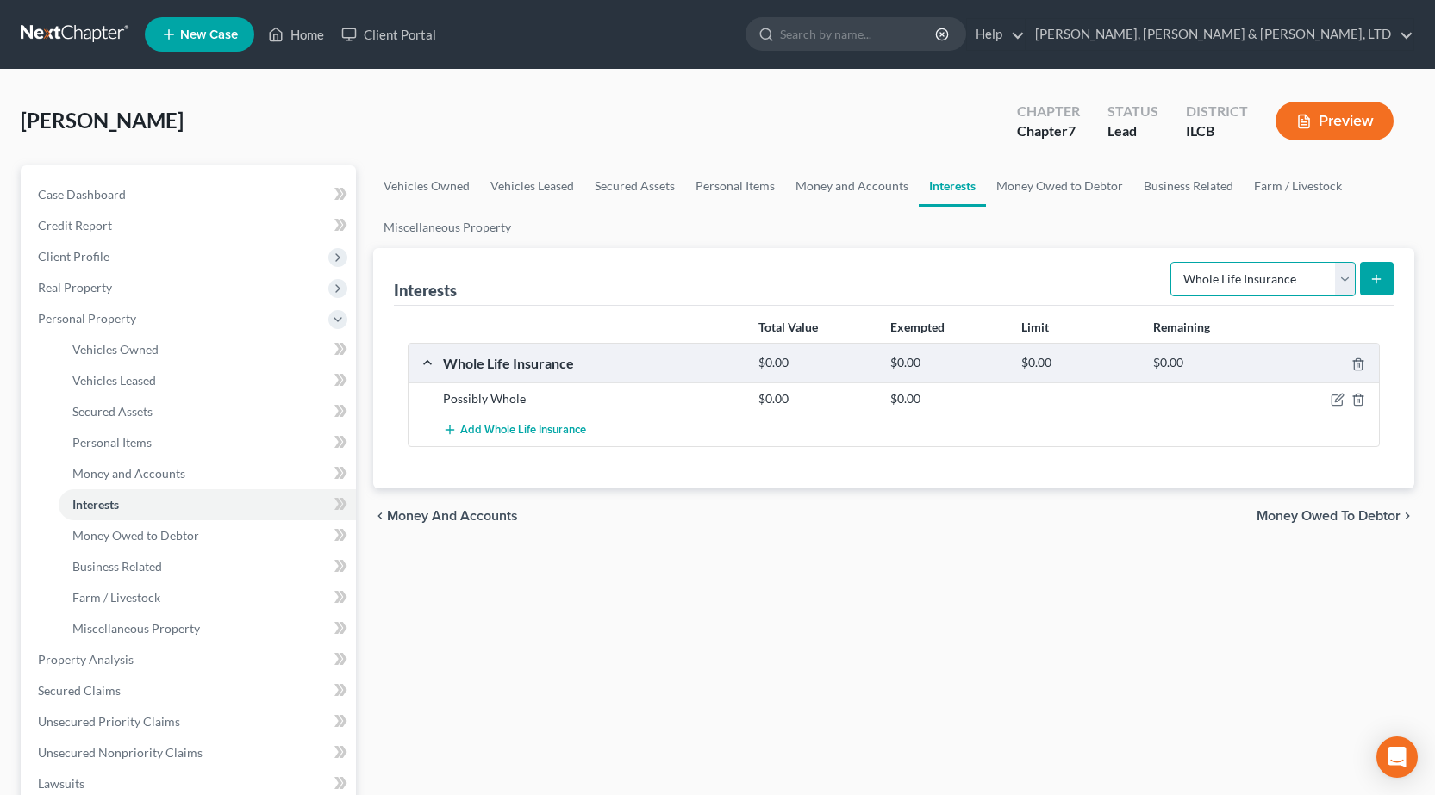
click at [1282, 291] on select "Select Interest Type 401K Annuity Bond Education IRA Government Bond Government…" at bounding box center [1262, 279] width 185 height 34
click at [907, 605] on div "Vehicles Owned Vehicles Leased Secured Assets Personal Items Money and Accounts…" at bounding box center [893, 662] width 1058 height 995
click at [1265, 255] on div "Select Interest Type 401K Annuity Bond Education IRA Government Bond Government…" at bounding box center [1278, 278] width 230 height 46
click at [1261, 283] on select "Select Interest Type 401K Annuity Bond Education IRA Government Bond Government…" at bounding box center [1262, 279] width 185 height 34
click at [991, 248] on div "Interests Select Interest Type 401K Annuity Bond Education IRA Government Bond …" at bounding box center [894, 277] width 1000 height 58
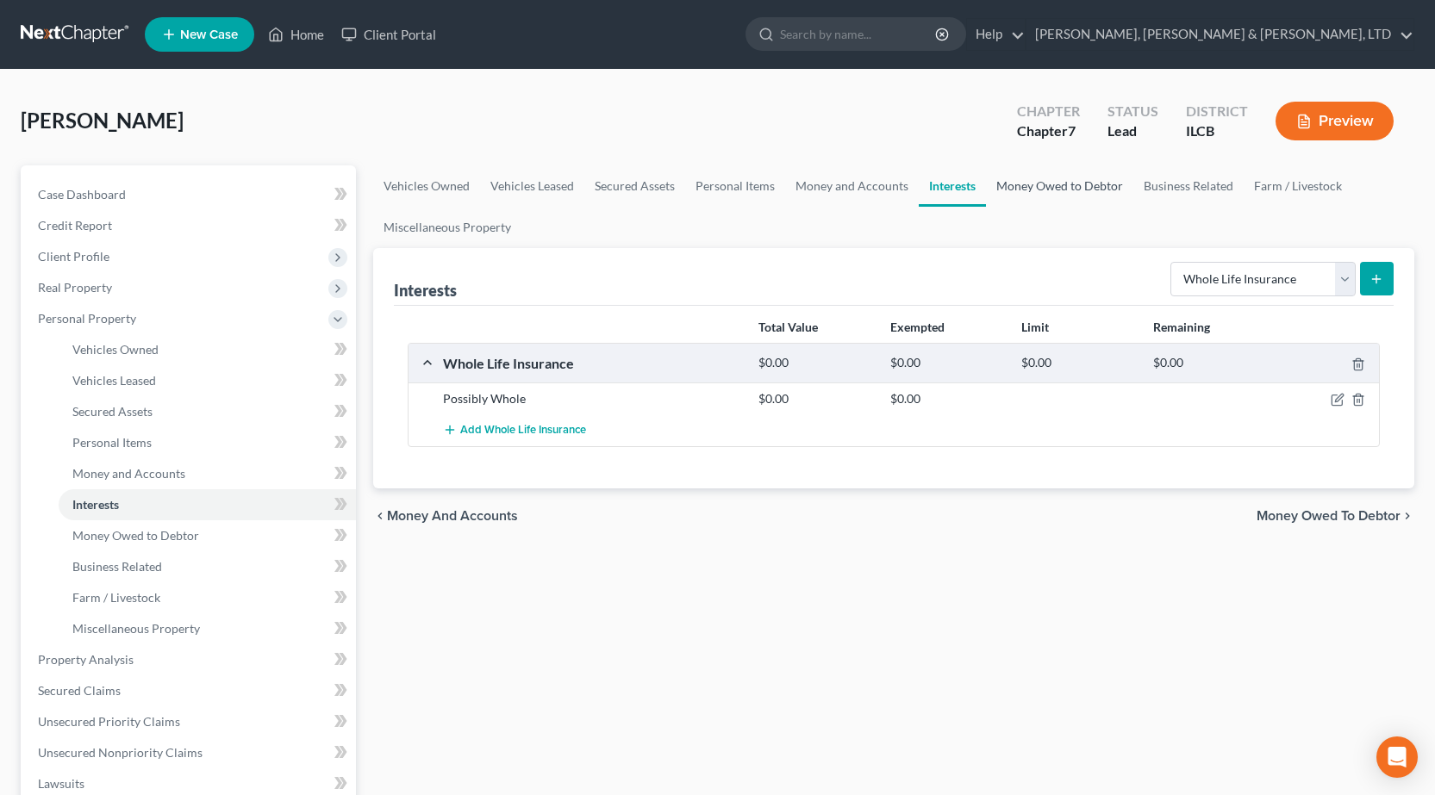
click at [1028, 174] on link "Money Owed to Debtor" at bounding box center [1059, 185] width 147 height 41
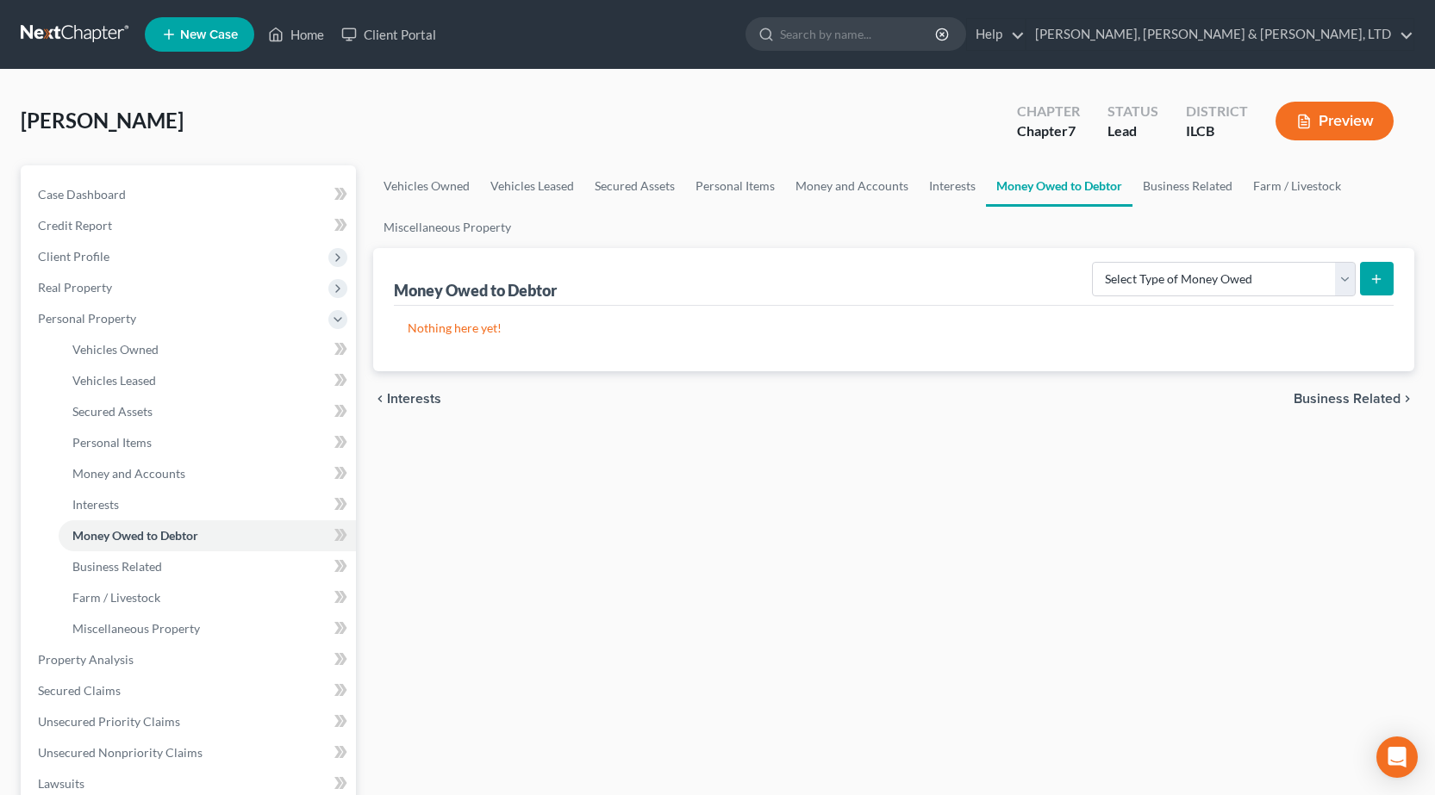
click at [1231, 298] on div "Select Type of Money Owed Accounts Receivable Alimony Child Support Claims Agai…" at bounding box center [1239, 278] width 308 height 46
click at [1184, 284] on select "Select Type of Money Owed Accounts Receivable Alimony Child Support Claims Agai…" at bounding box center [1224, 279] width 264 height 34
click at [120, 666] on span "Property Analysis" at bounding box center [86, 659] width 96 height 15
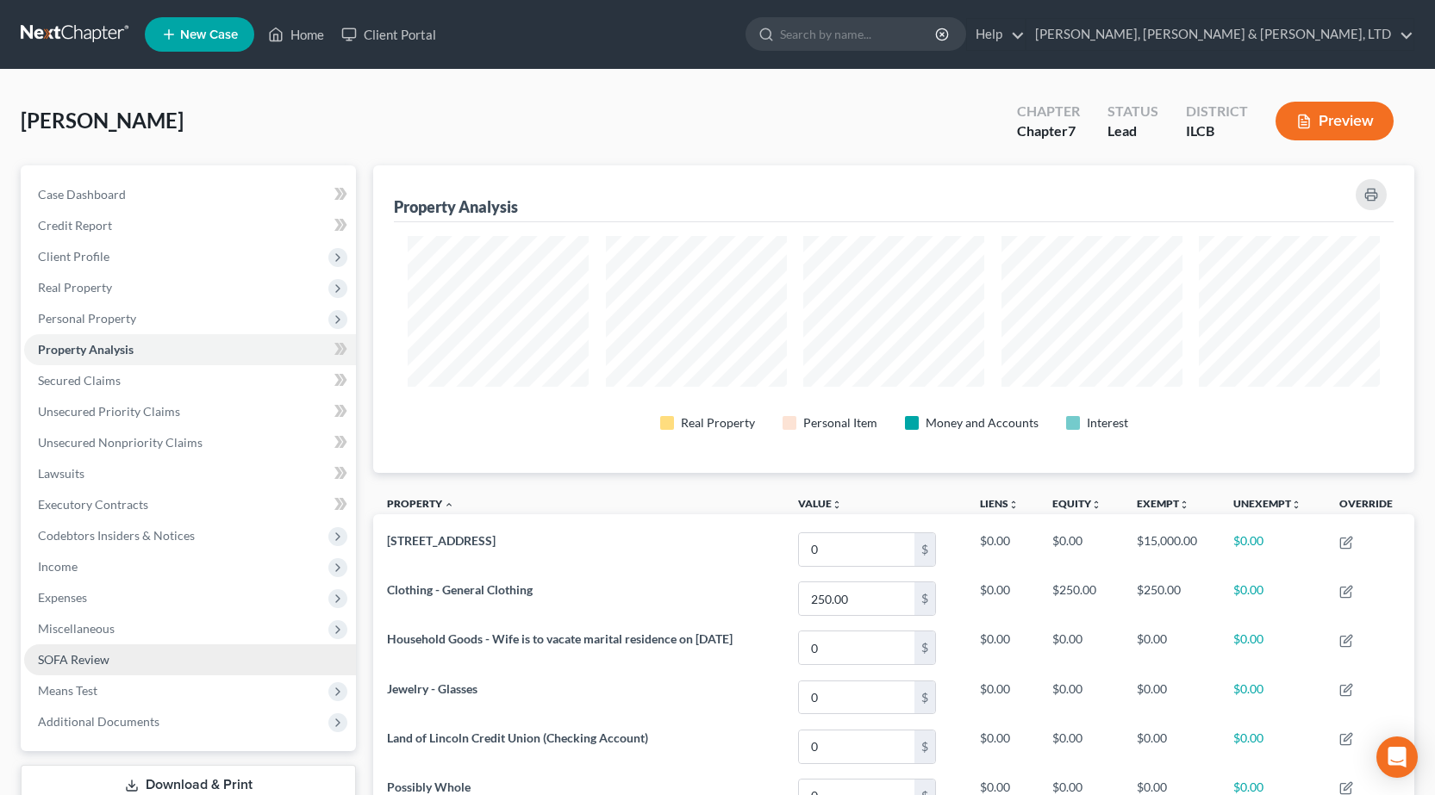
scroll to position [308, 1041]
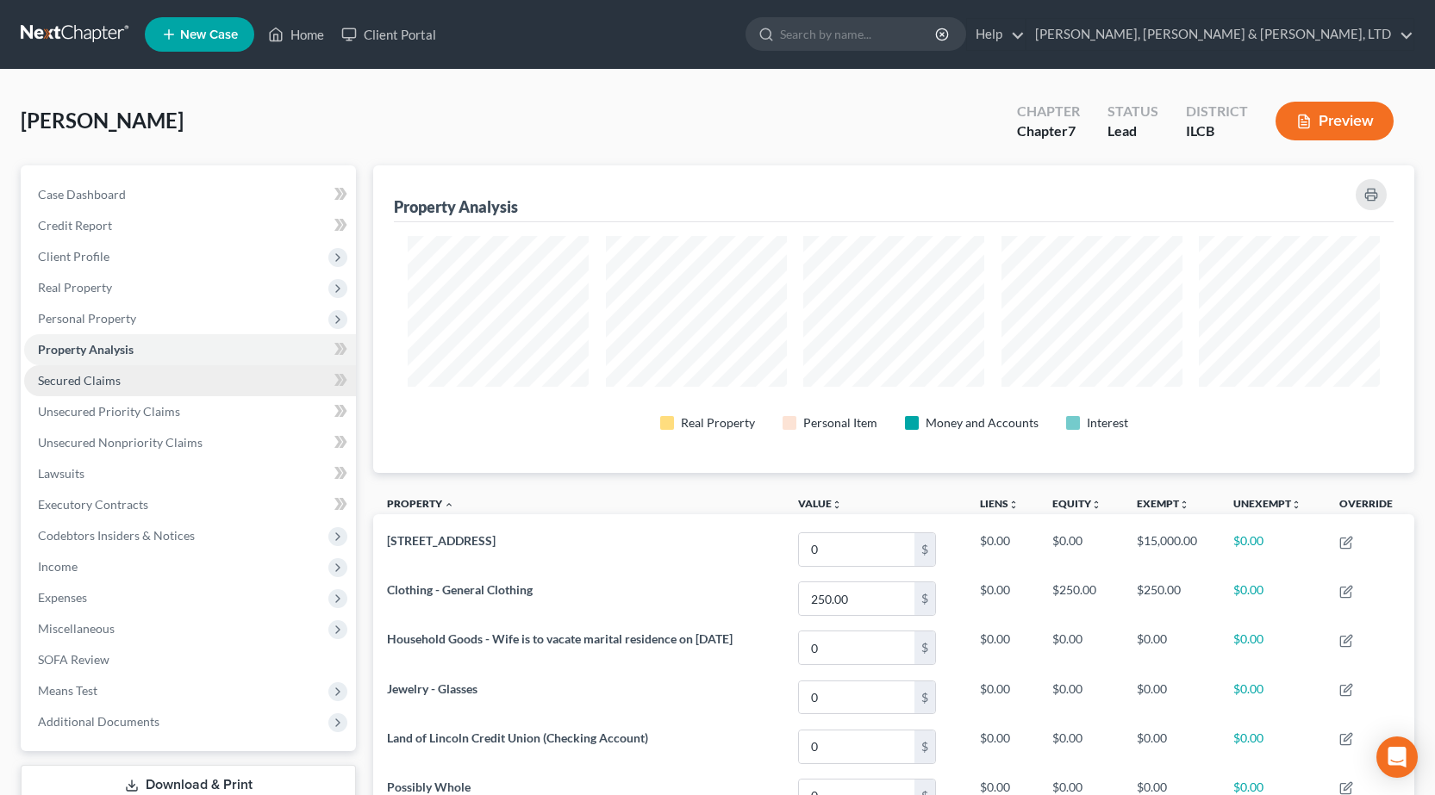
click at [128, 383] on link "Secured Claims" at bounding box center [190, 380] width 332 height 31
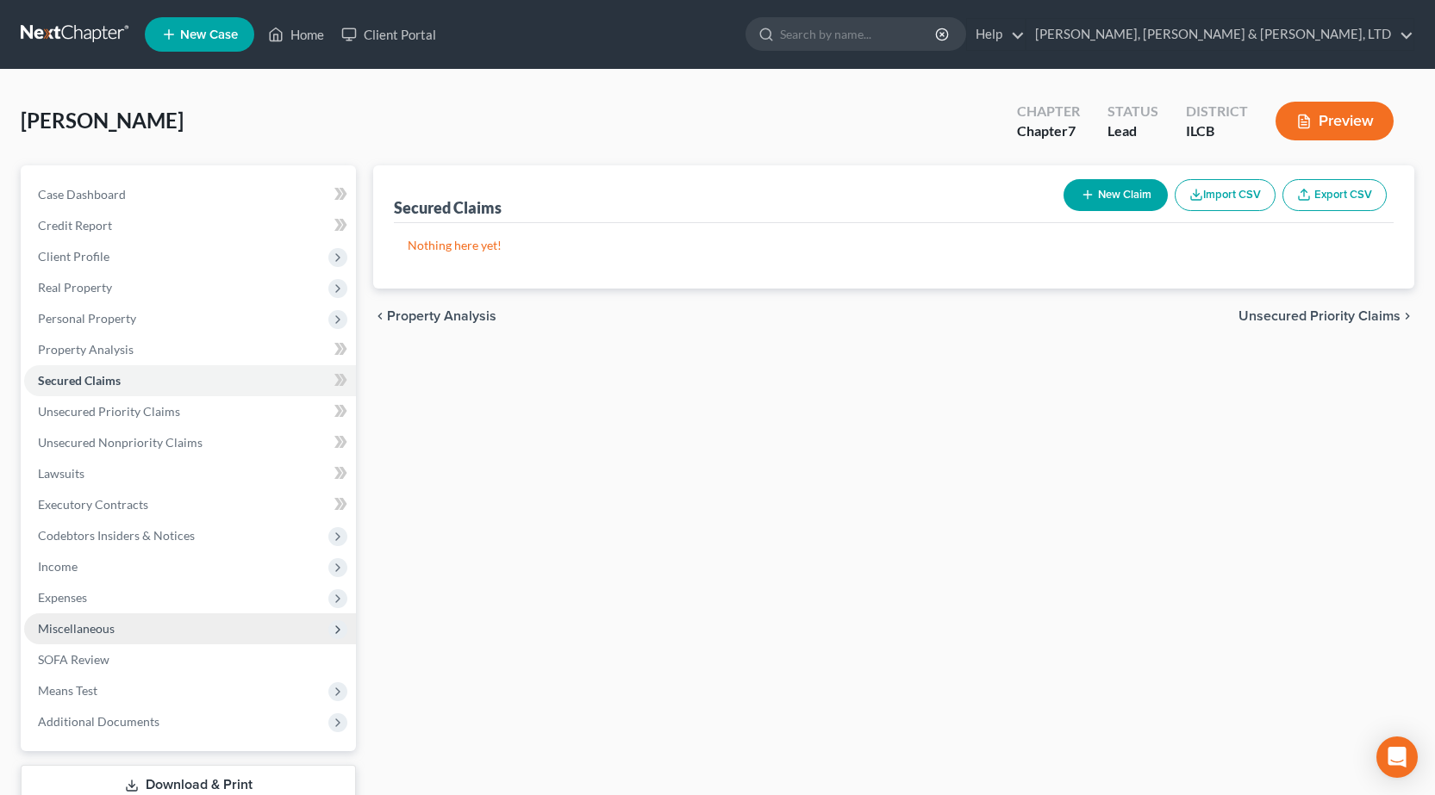
click at [100, 624] on span "Miscellaneous" at bounding box center [76, 628] width 77 height 15
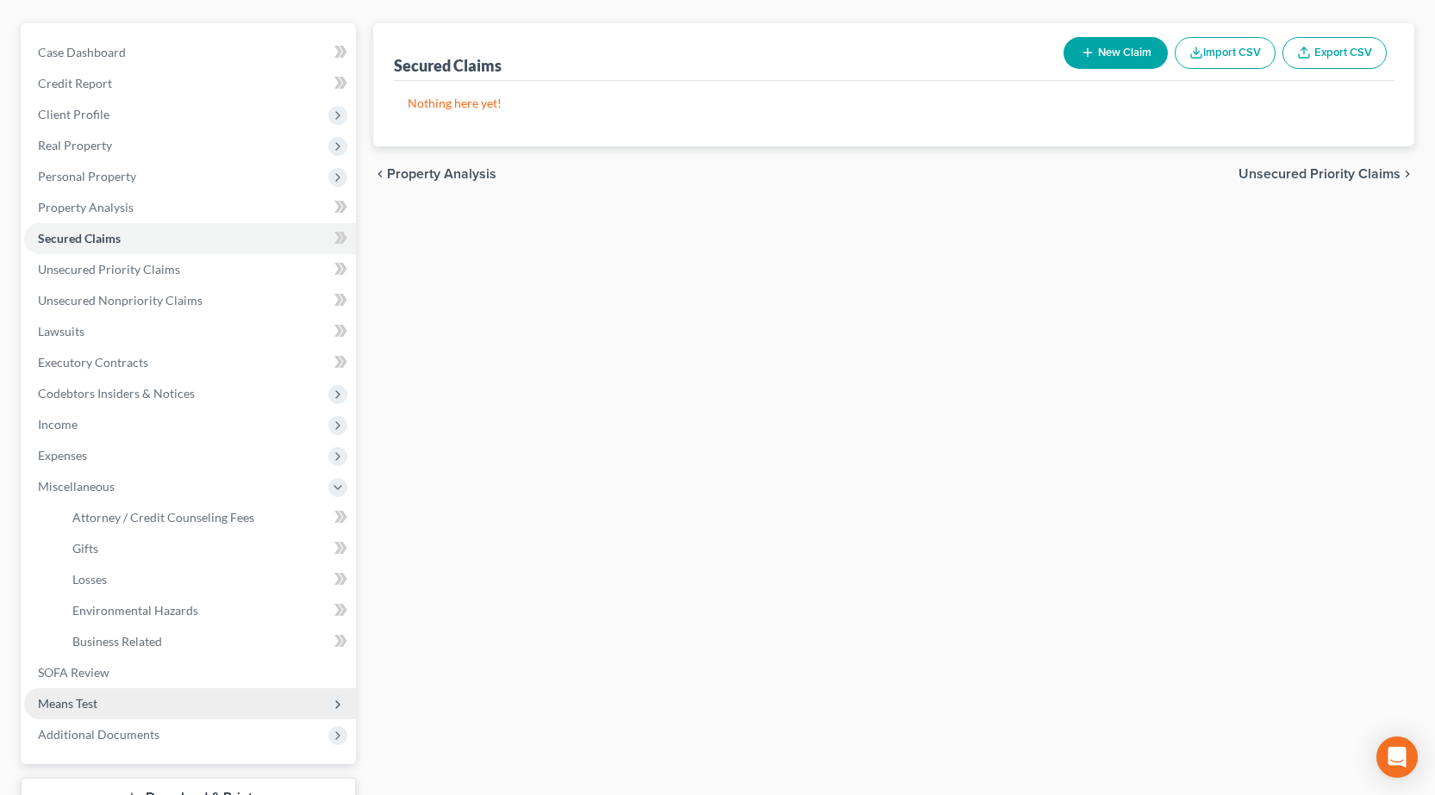
scroll to position [172, 0]
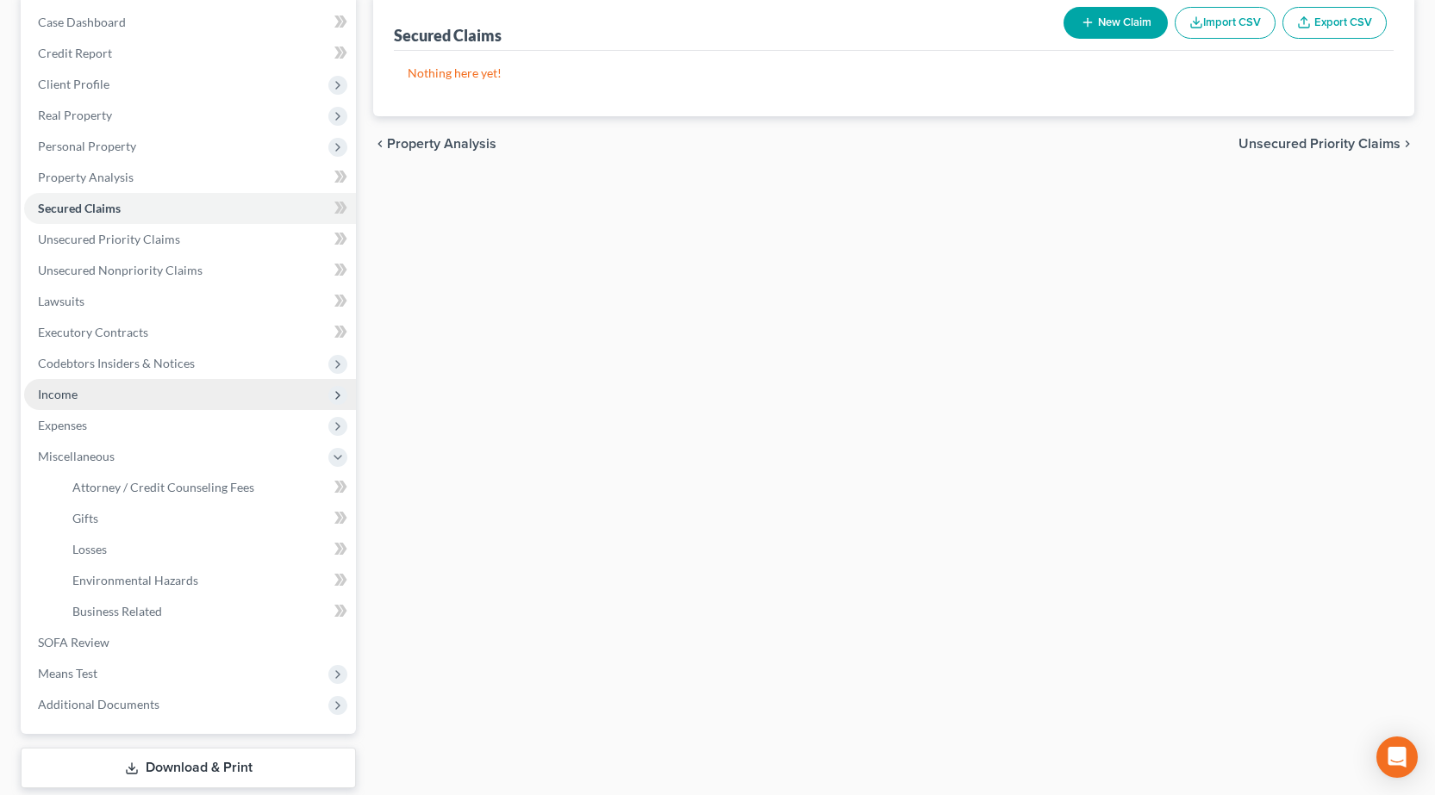
click at [76, 393] on span "Income" at bounding box center [58, 394] width 40 height 15
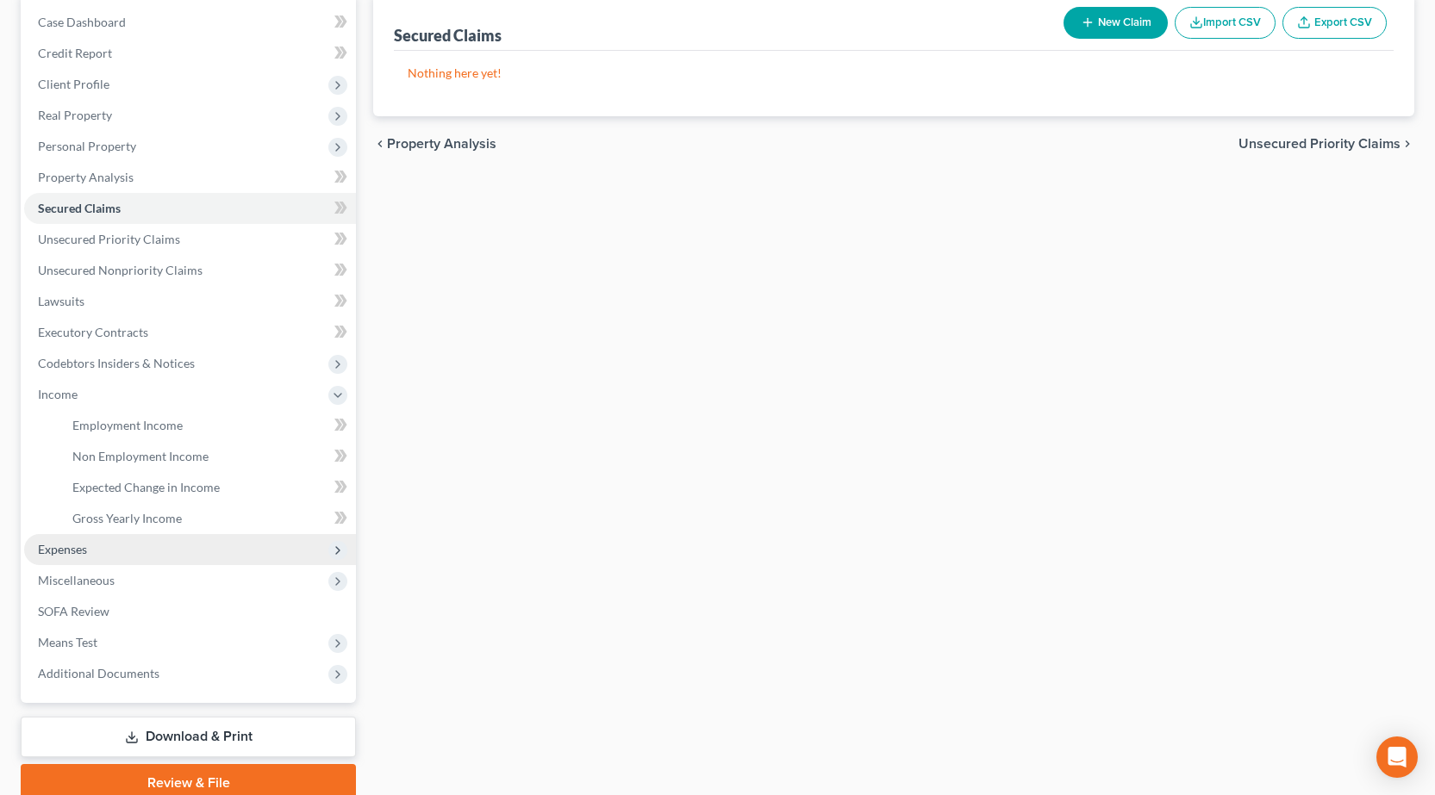
click at [86, 548] on span "Expenses" at bounding box center [62, 549] width 49 height 15
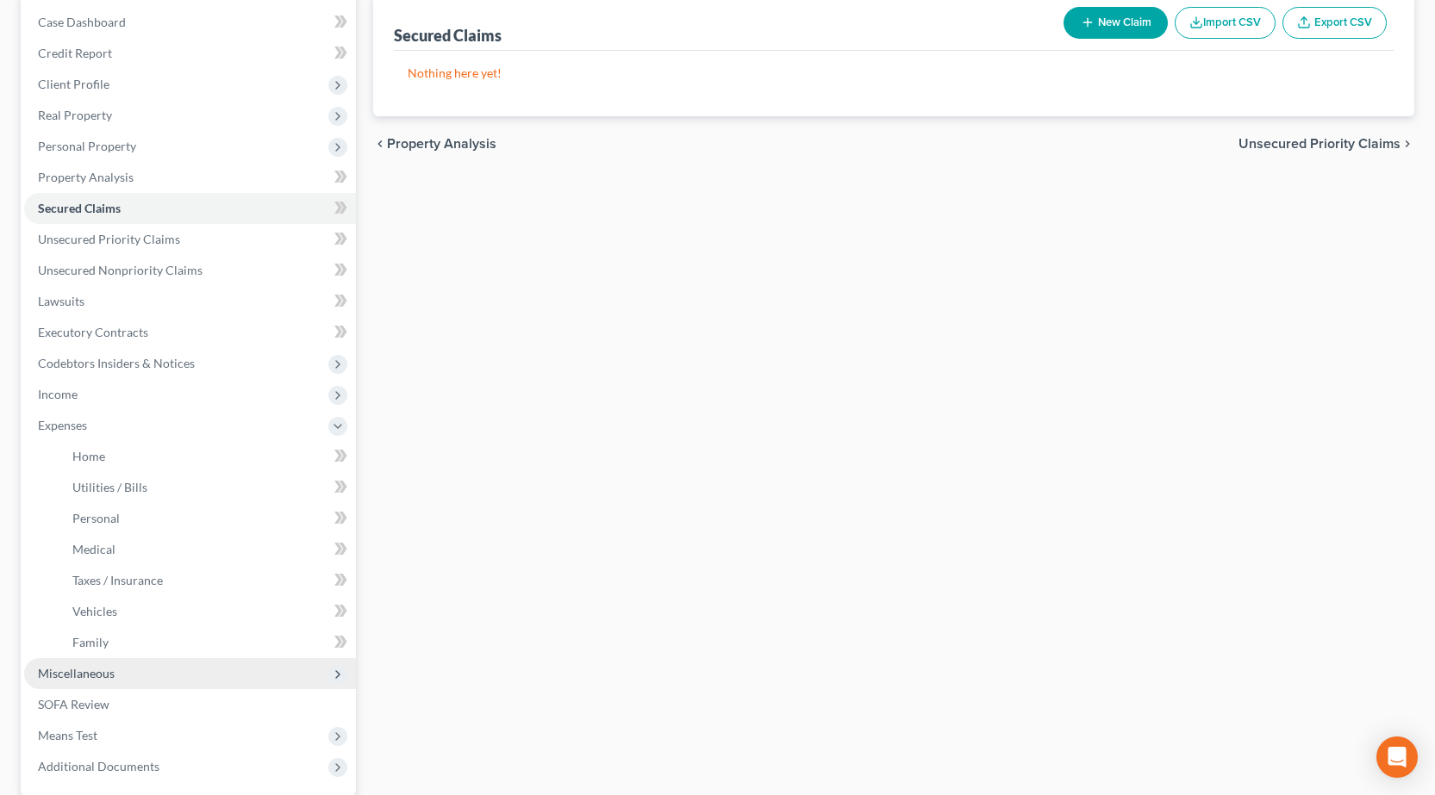
click at [99, 669] on span "Miscellaneous" at bounding box center [76, 673] width 77 height 15
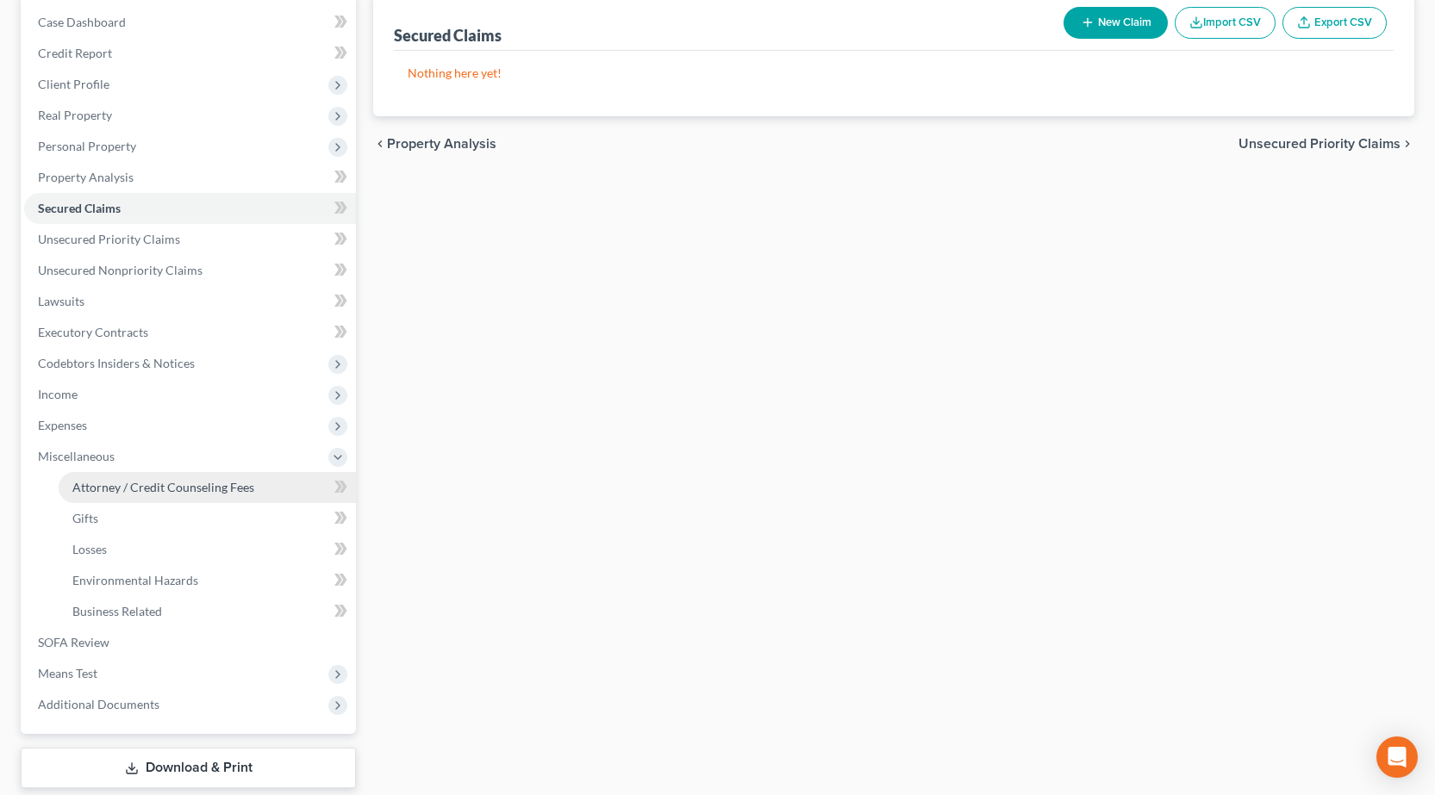
click at [121, 492] on span "Attorney / Credit Counseling Fees" at bounding box center [163, 487] width 182 height 15
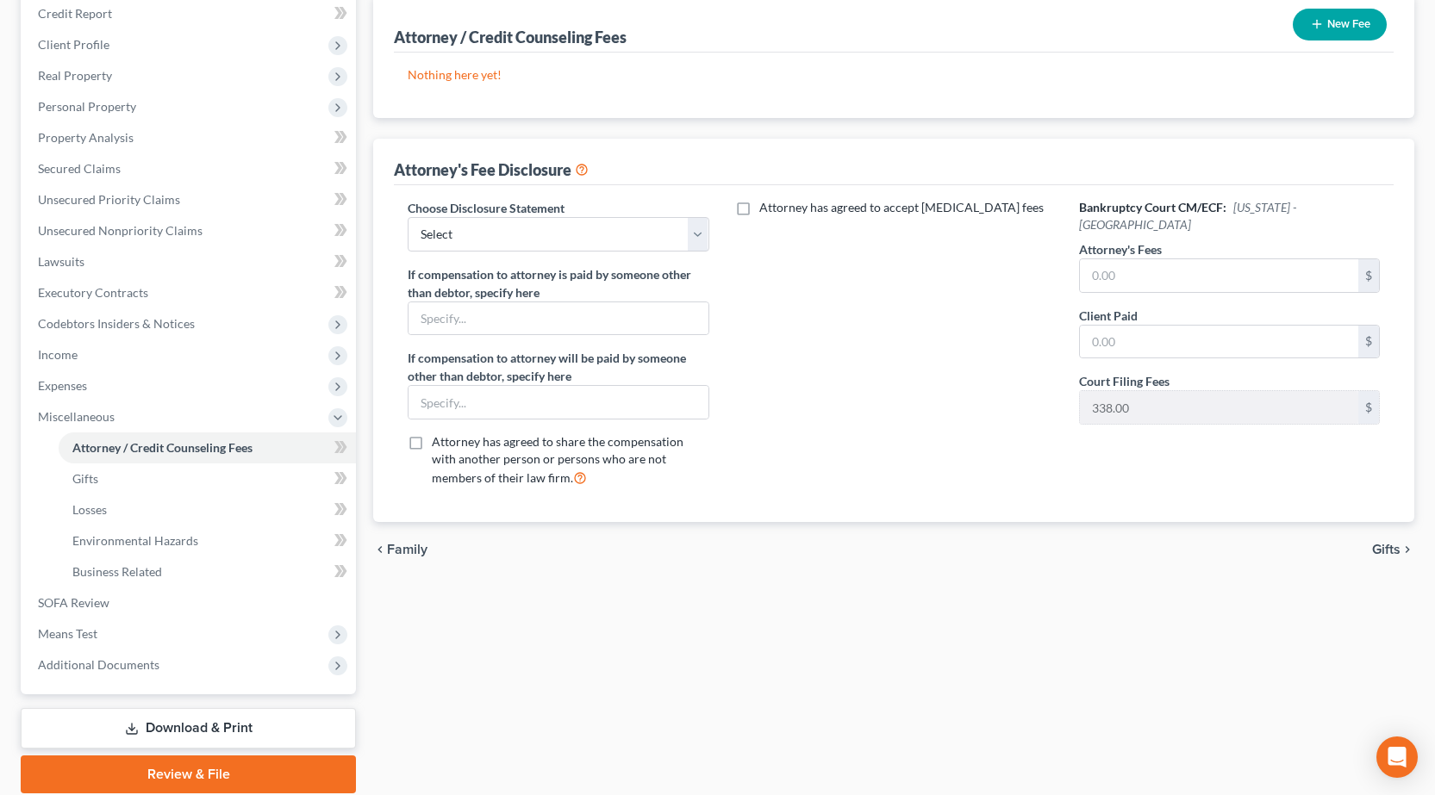
scroll to position [259, 0]
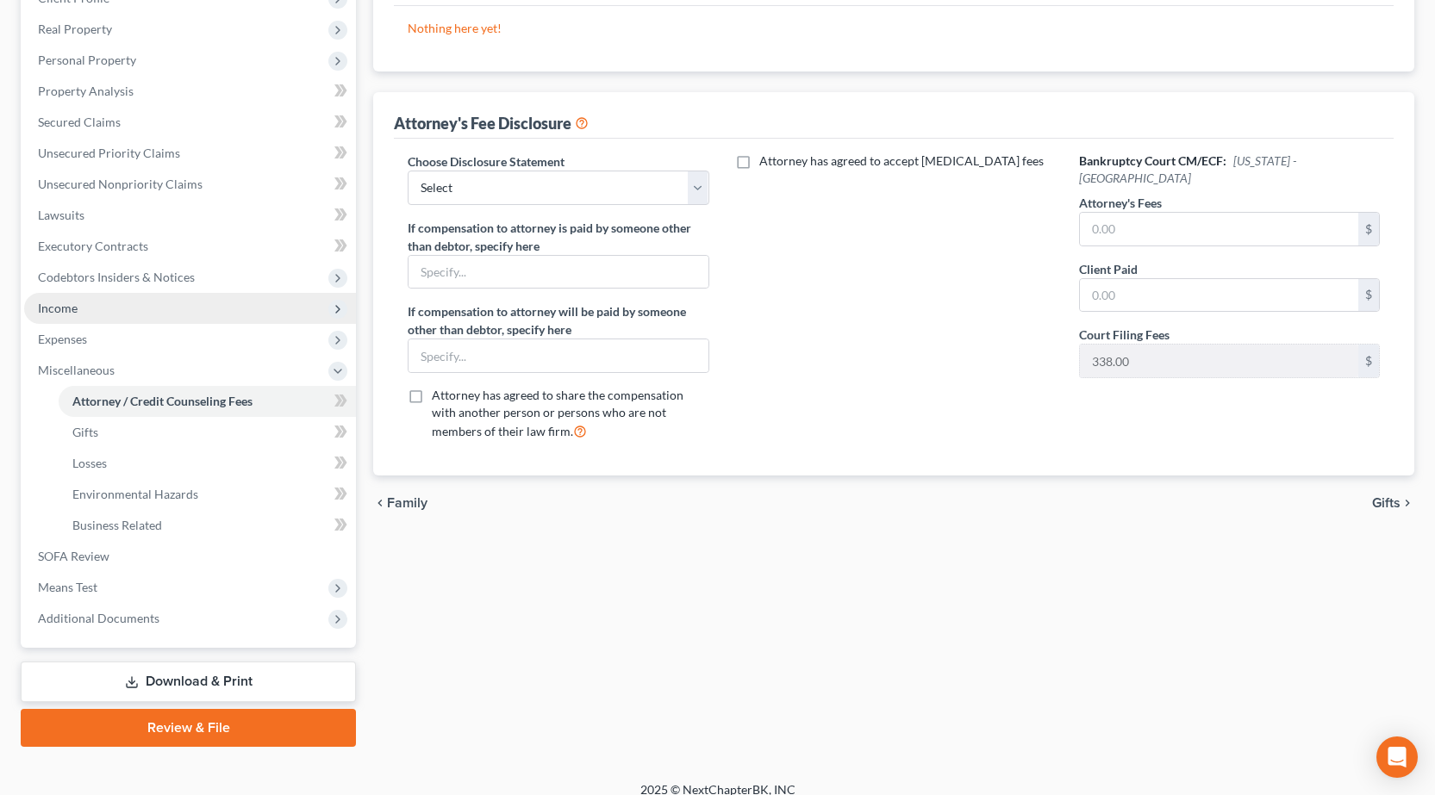
click at [104, 308] on span "Income" at bounding box center [190, 308] width 332 height 31
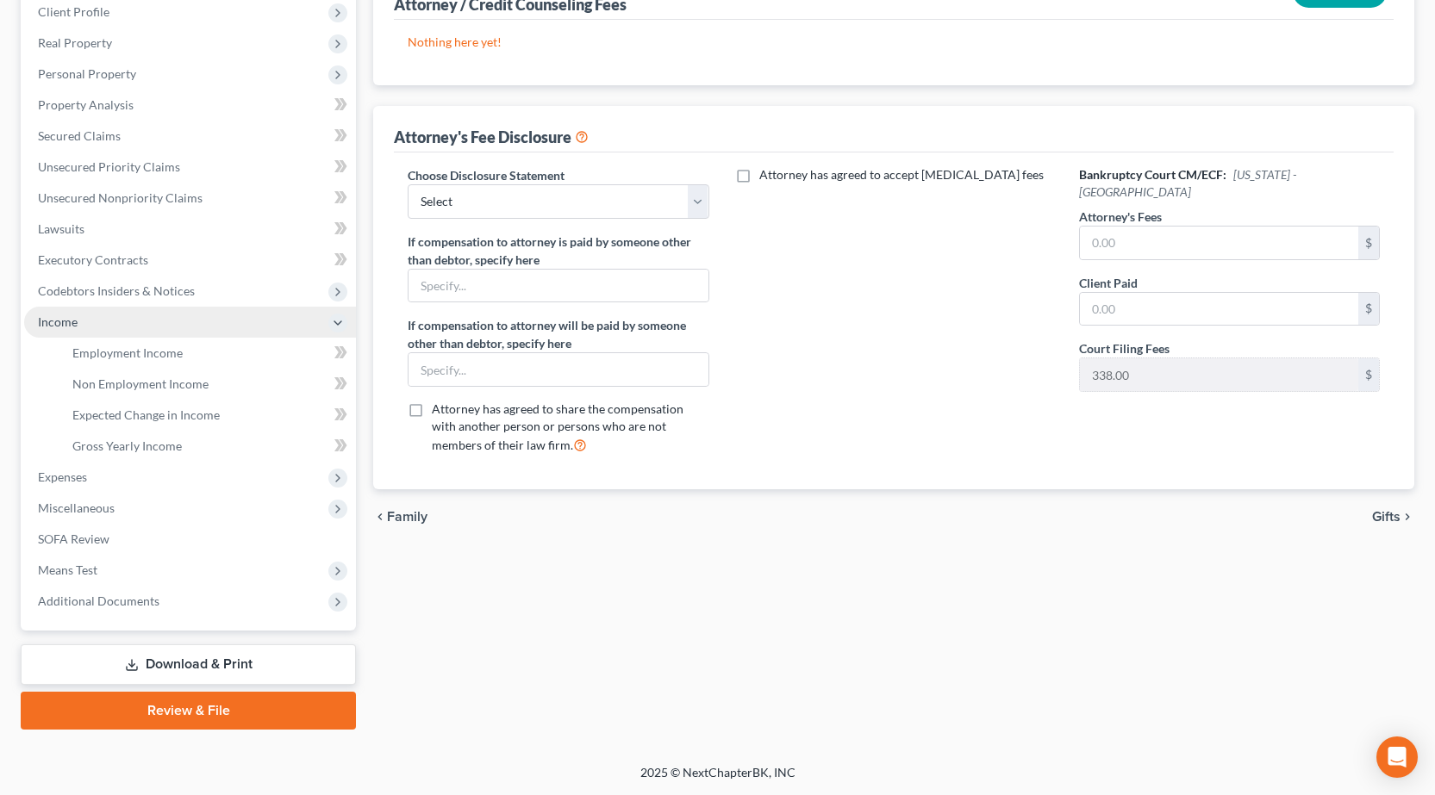
click at [109, 336] on span "Income" at bounding box center [190, 322] width 332 height 31
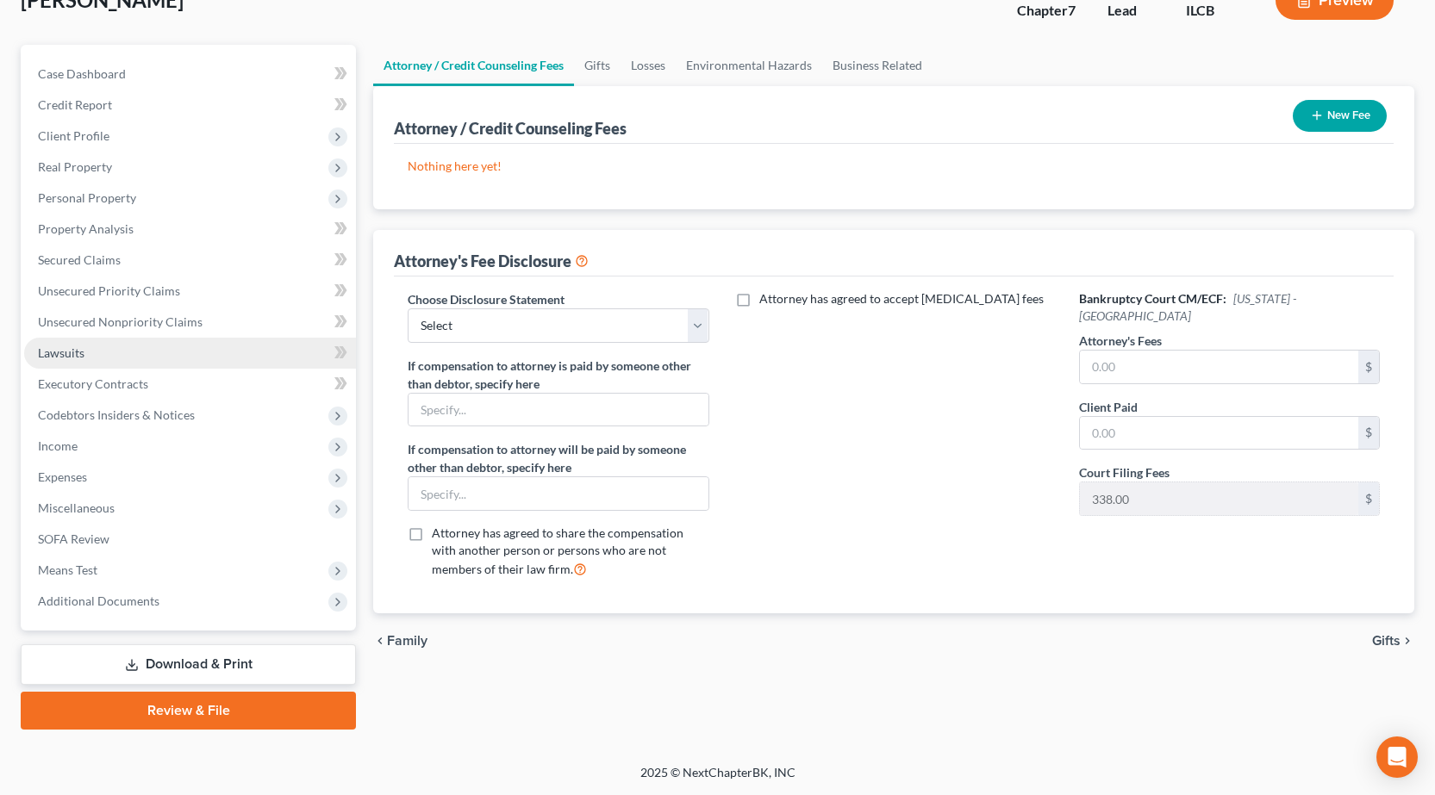
click at [104, 350] on link "Lawsuits" at bounding box center [190, 353] width 332 height 31
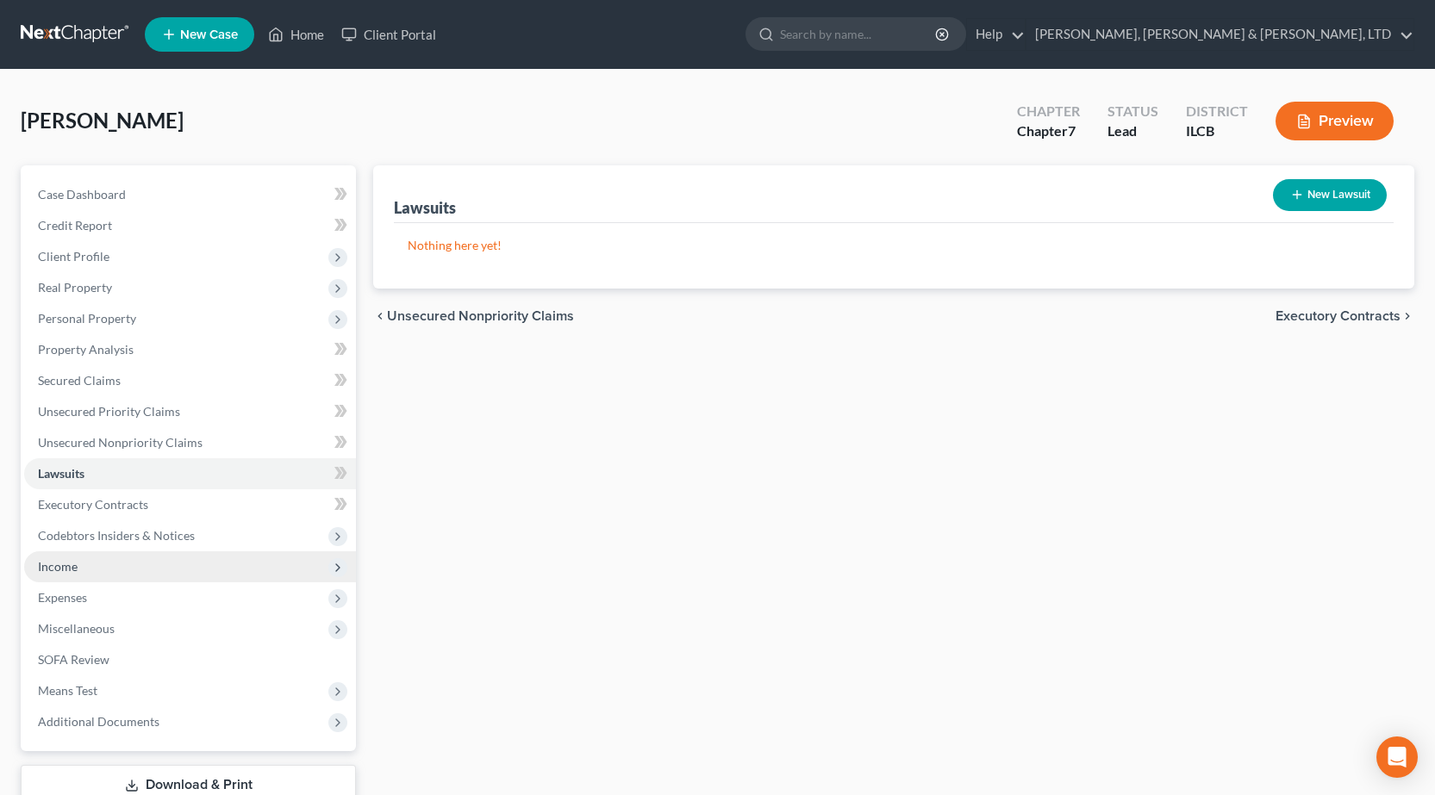
click at [83, 570] on span "Income" at bounding box center [190, 566] width 332 height 31
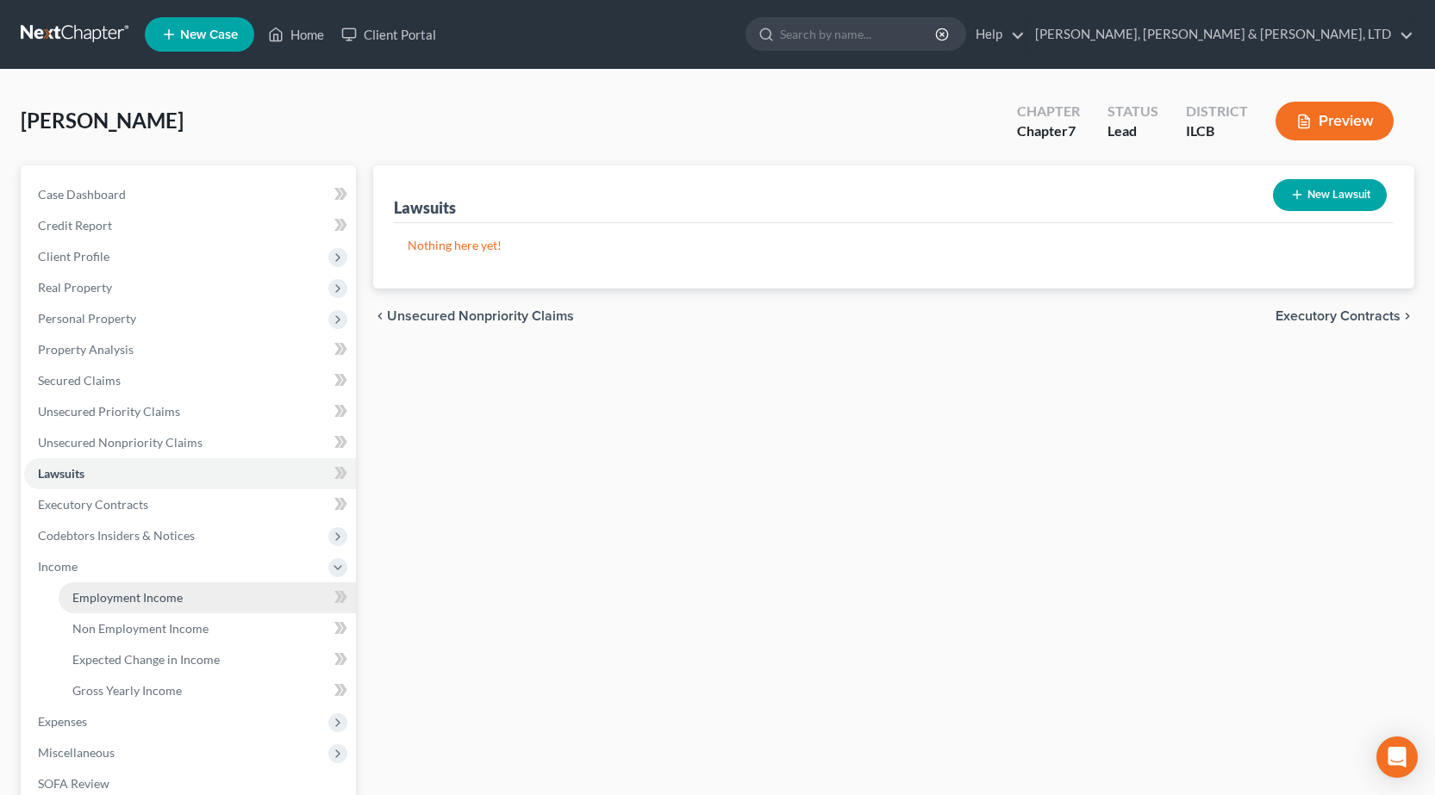
click at [132, 593] on span "Employment Income" at bounding box center [127, 597] width 110 height 15
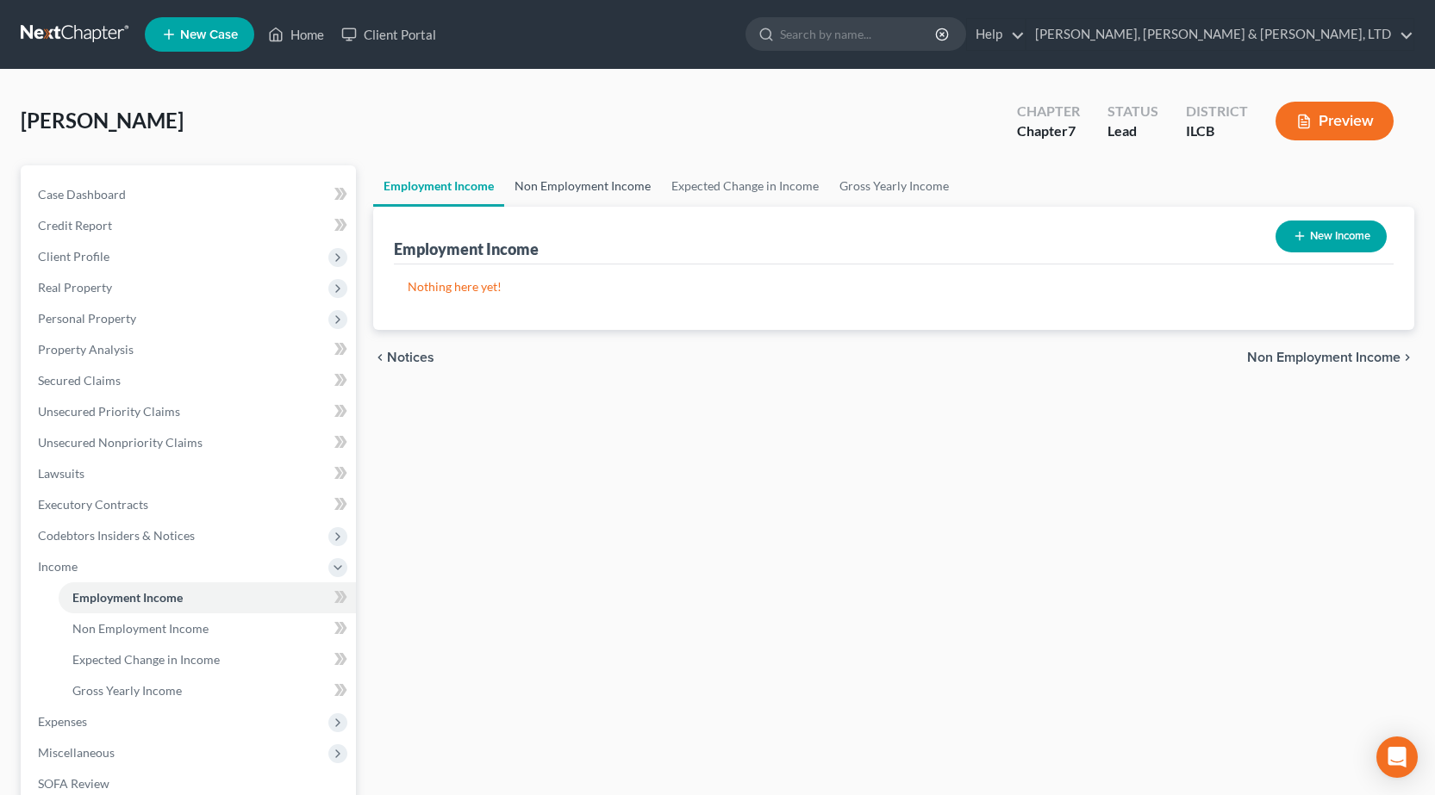
click at [590, 175] on link "Non Employment Income" at bounding box center [582, 185] width 157 height 41
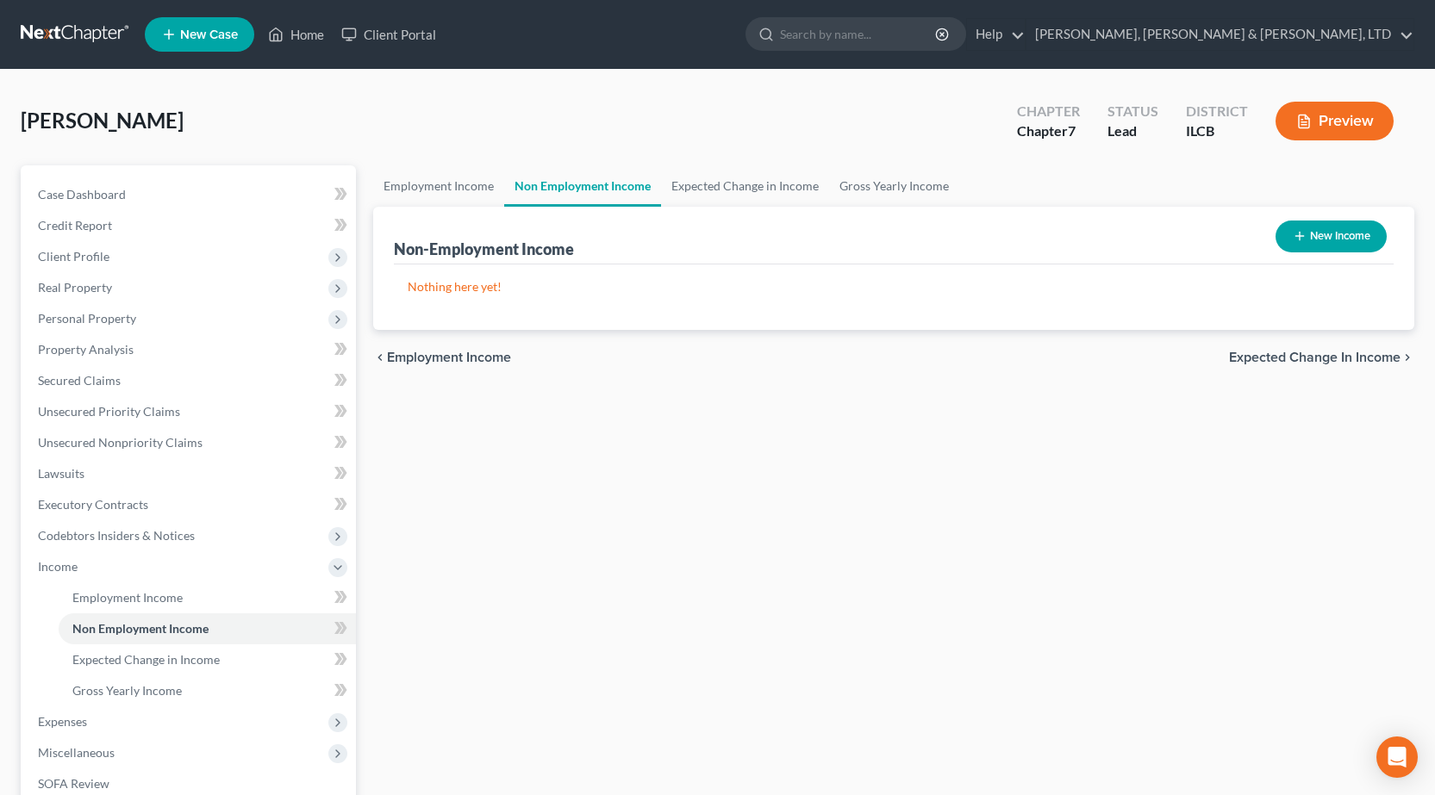
click at [1286, 219] on div "New Income" at bounding box center [1330, 237] width 125 height 46
click at [1317, 248] on button "New Income" at bounding box center [1330, 237] width 111 height 32
select select "0"
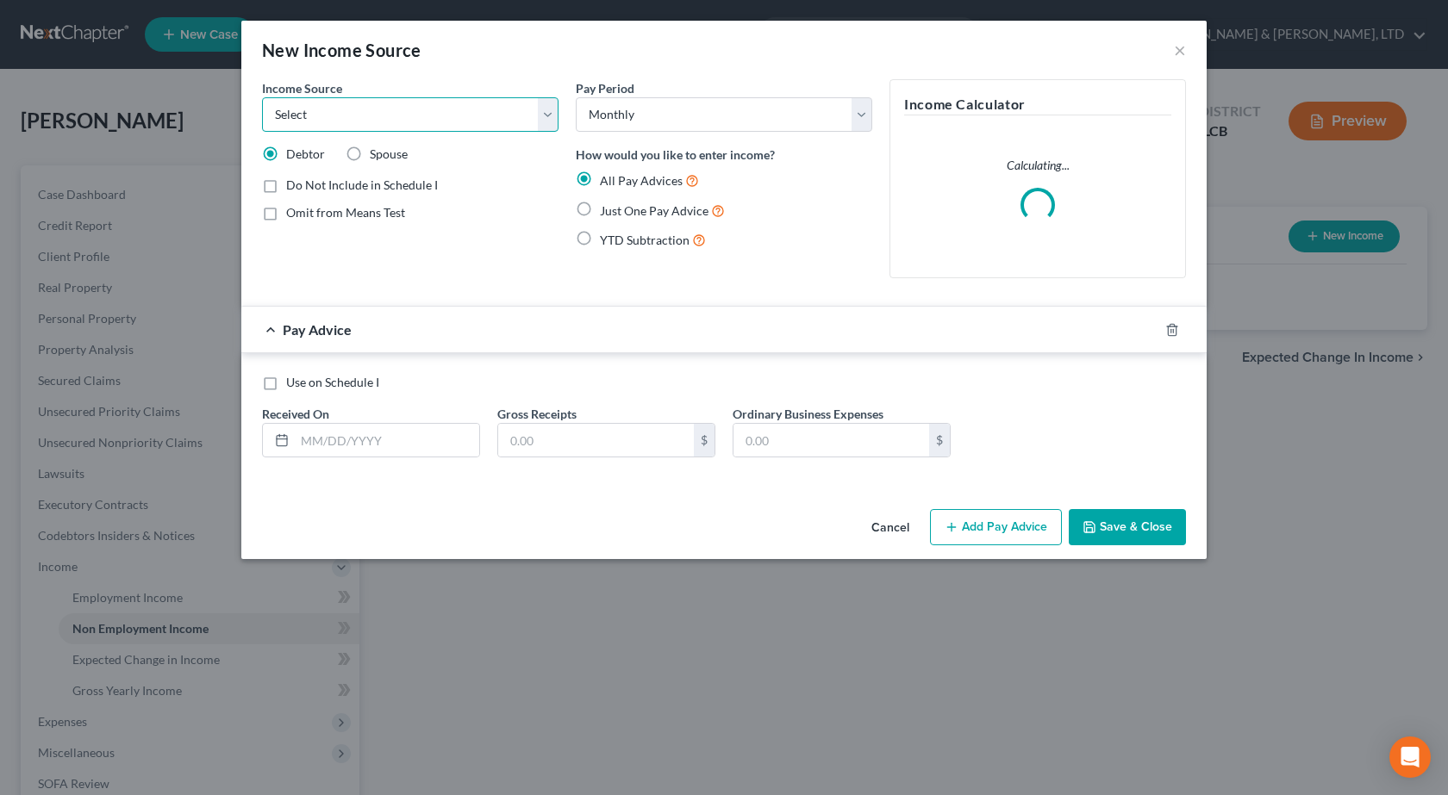
click at [389, 106] on select "Select Unemployment Disability (from employer) Pension Retirement Social Securi…" at bounding box center [410, 114] width 296 height 34
select select "4"
click at [262, 97] on select "Select Unemployment Disability (from employer) Pension Retirement Social Securi…" at bounding box center [410, 114] width 296 height 34
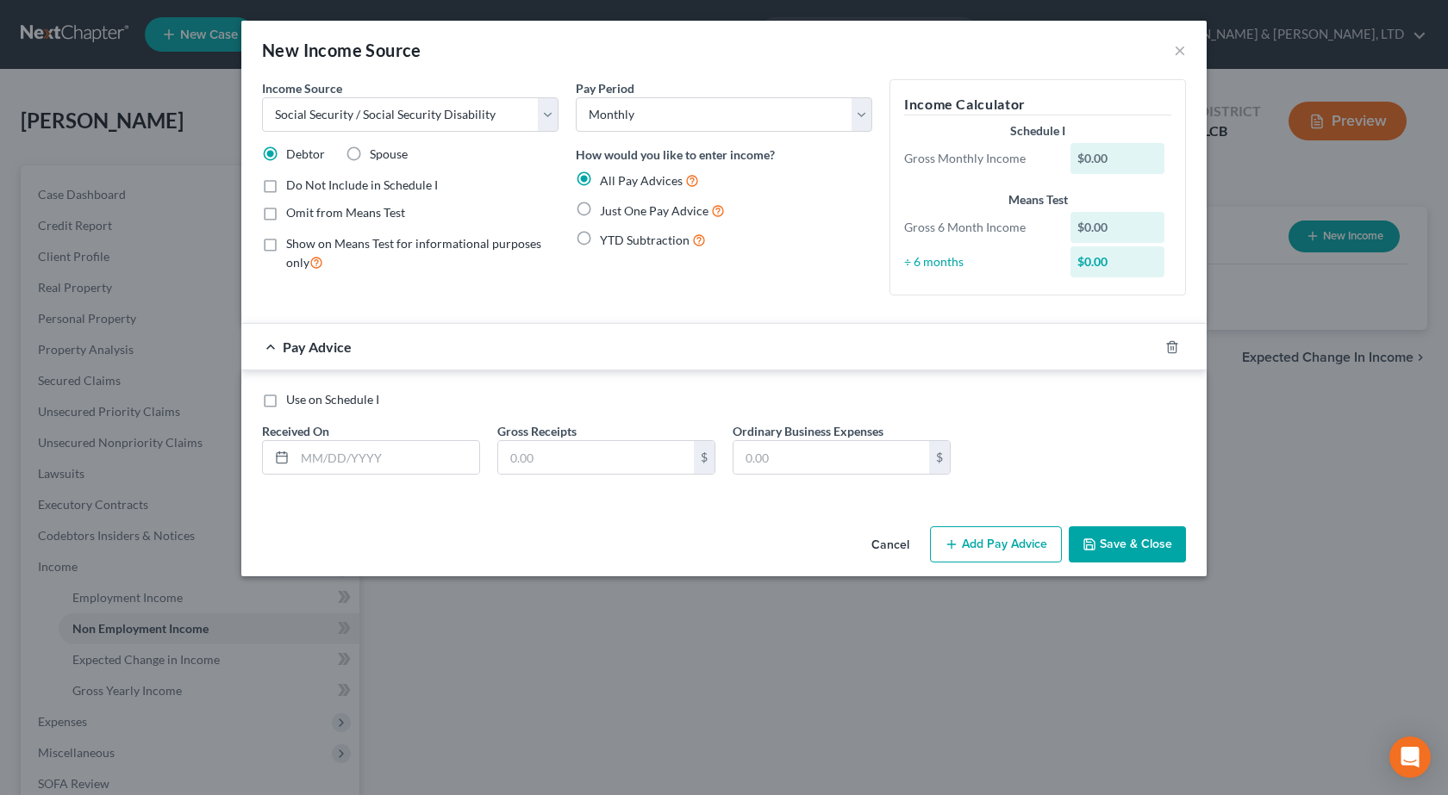
click at [286, 245] on label "Show on Means Test for informational purposes only" at bounding box center [422, 253] width 272 height 37
click at [293, 245] on input "Show on Means Test for informational purposes only" at bounding box center [298, 240] width 11 height 11
checkbox input "true"
click at [286, 404] on label "Use on Schedule I" at bounding box center [332, 399] width 93 height 17
click at [293, 402] on input "Use on Schedule I" at bounding box center [298, 396] width 11 height 11
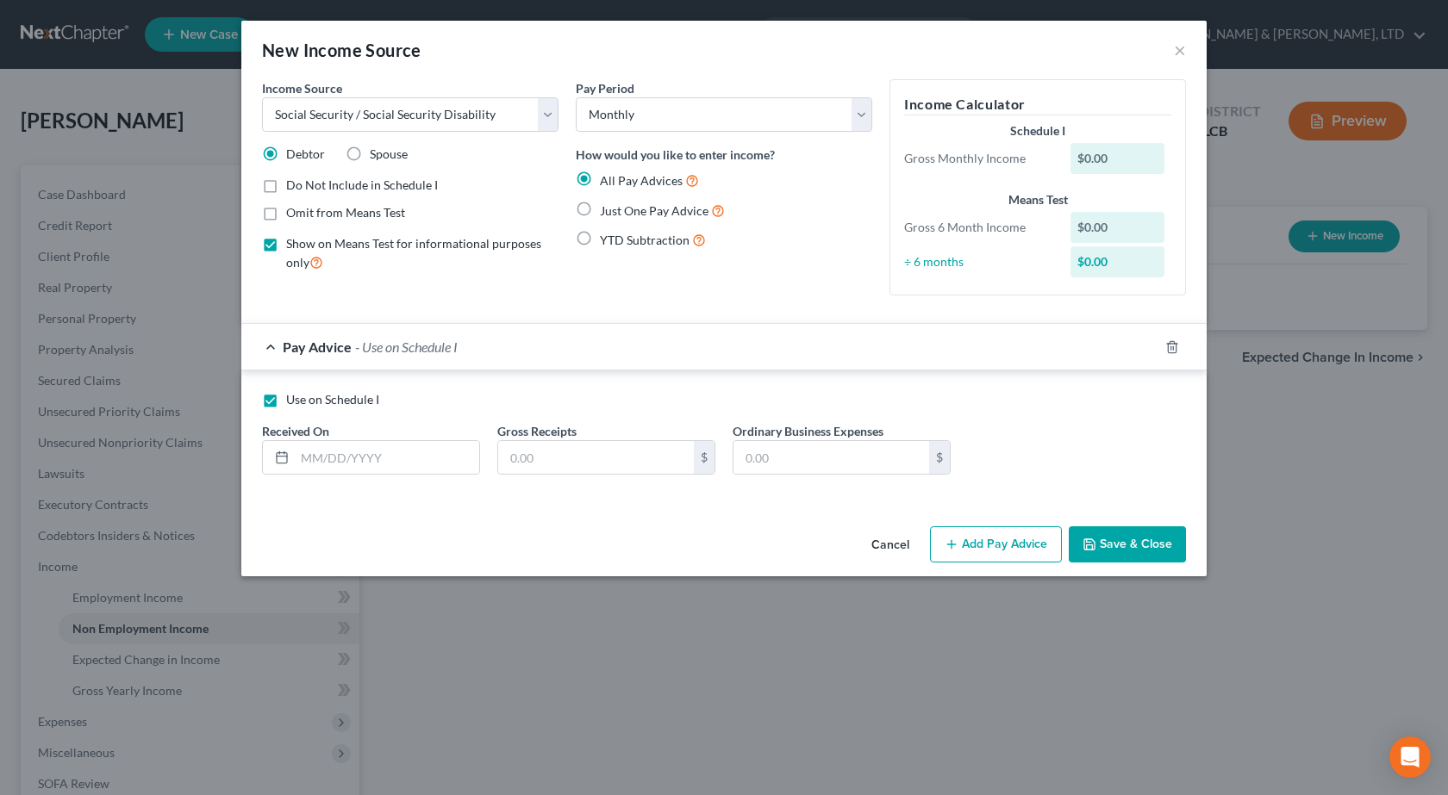
click at [286, 403] on label "Use on Schedule I" at bounding box center [332, 399] width 93 height 17
click at [293, 402] on input "Use on Schedule I" at bounding box center [298, 396] width 11 height 11
checkbox input "false"
click at [600, 210] on label "Just One Pay Advice" at bounding box center [662, 211] width 125 height 20
click at [607, 210] on input "Just One Pay Advice" at bounding box center [612, 206] width 11 height 11
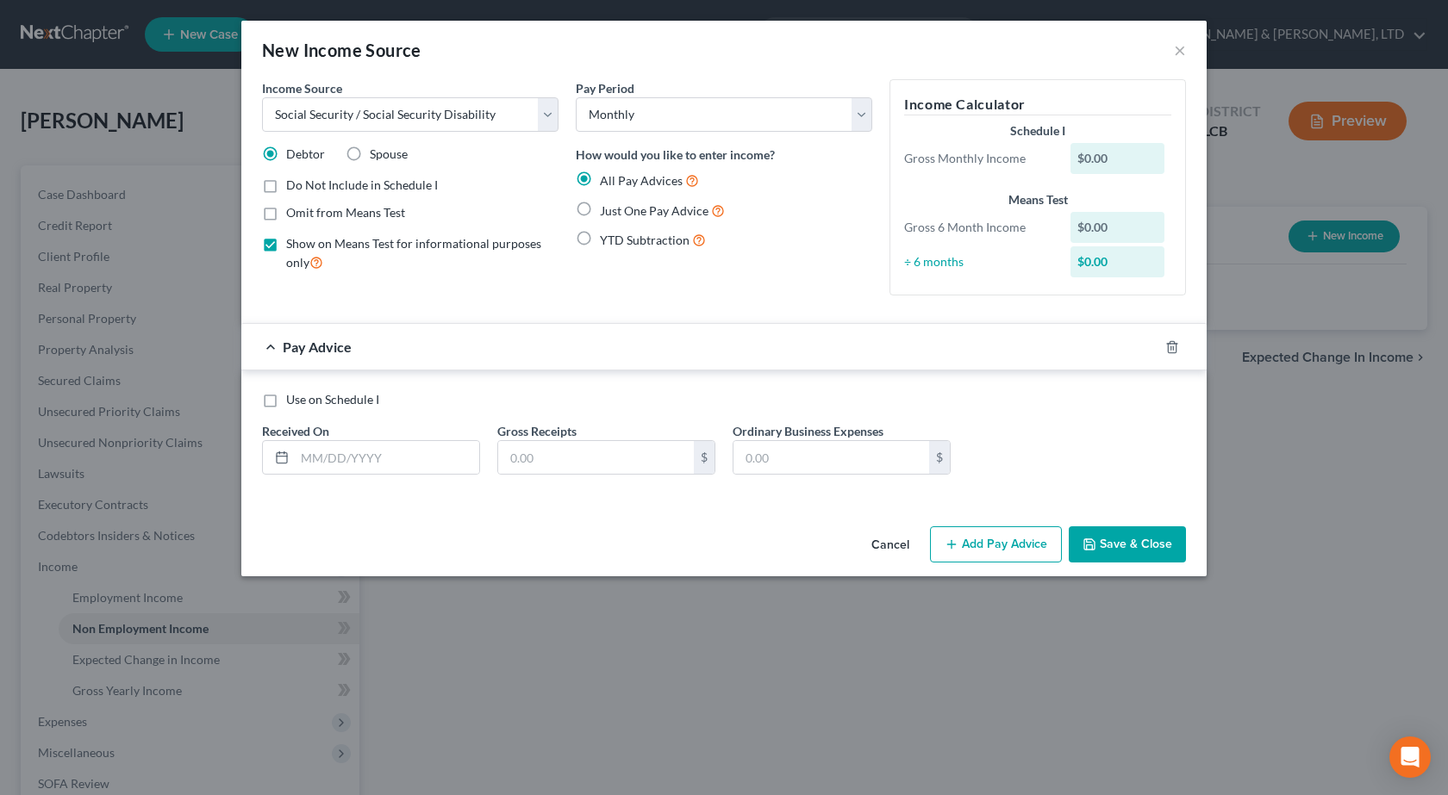
radio input "true"
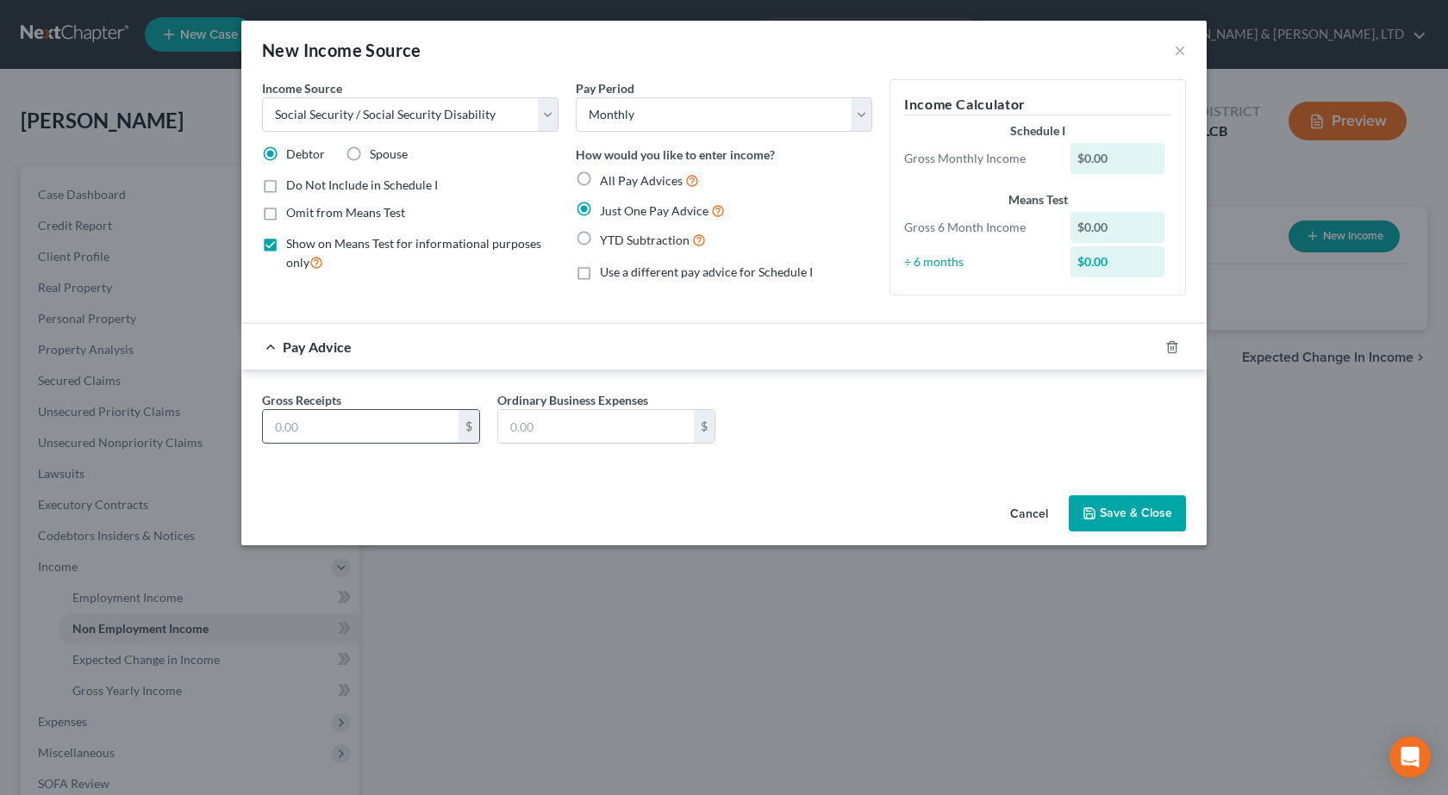
click at [308, 441] on input "text" at bounding box center [361, 426] width 196 height 33
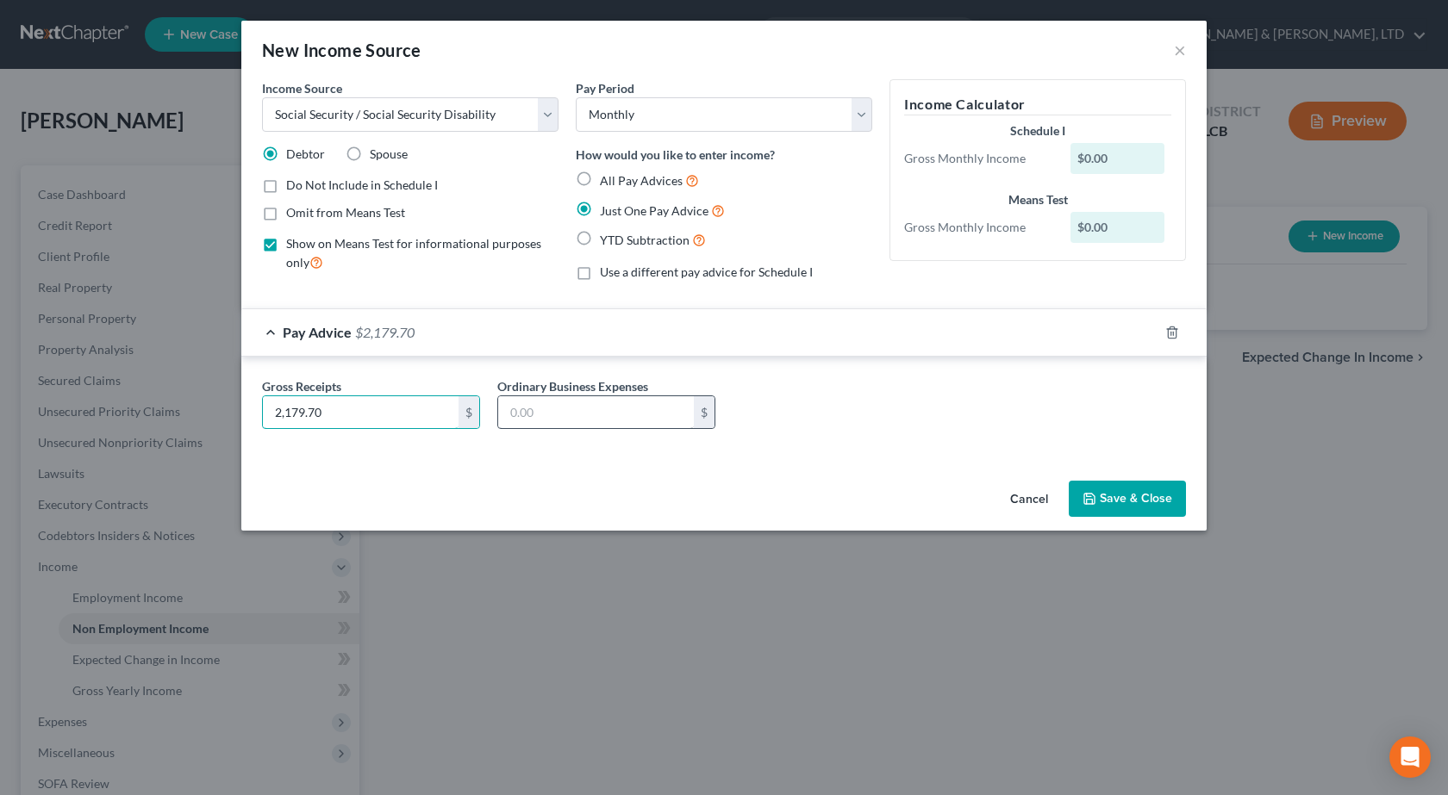
type input "2,179.70"
click at [534, 416] on input "text" at bounding box center [596, 412] width 196 height 33
type input "185"
click at [951, 412] on div "Gross Receipts 2,179.70 $ Ordinary Business Expenses 185 $" at bounding box center [723, 410] width 941 height 66
click at [1131, 499] on button "Save & Close" at bounding box center [1127, 499] width 117 height 36
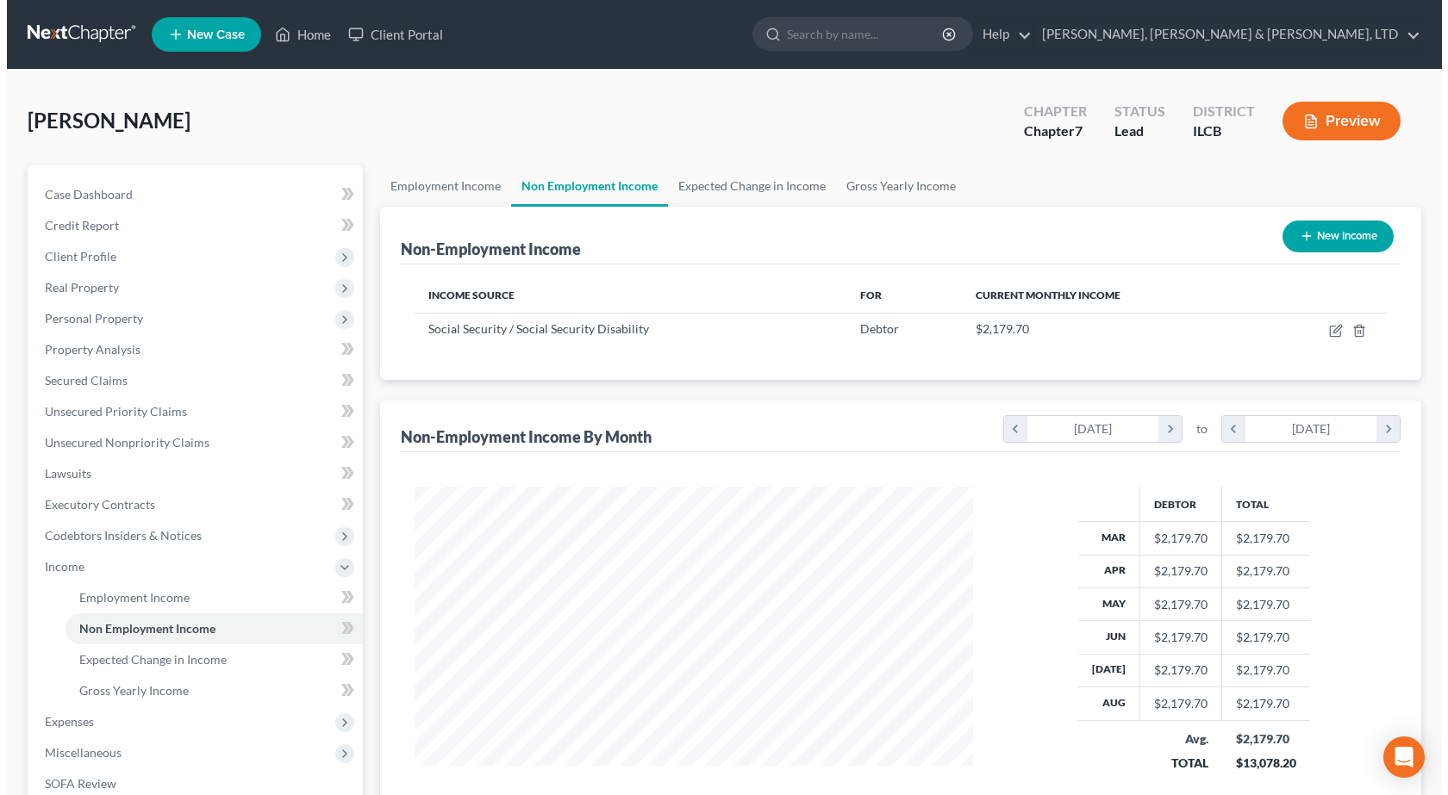
scroll to position [309, 587]
click at [1323, 127] on button "Preview" at bounding box center [1334, 121] width 118 height 39
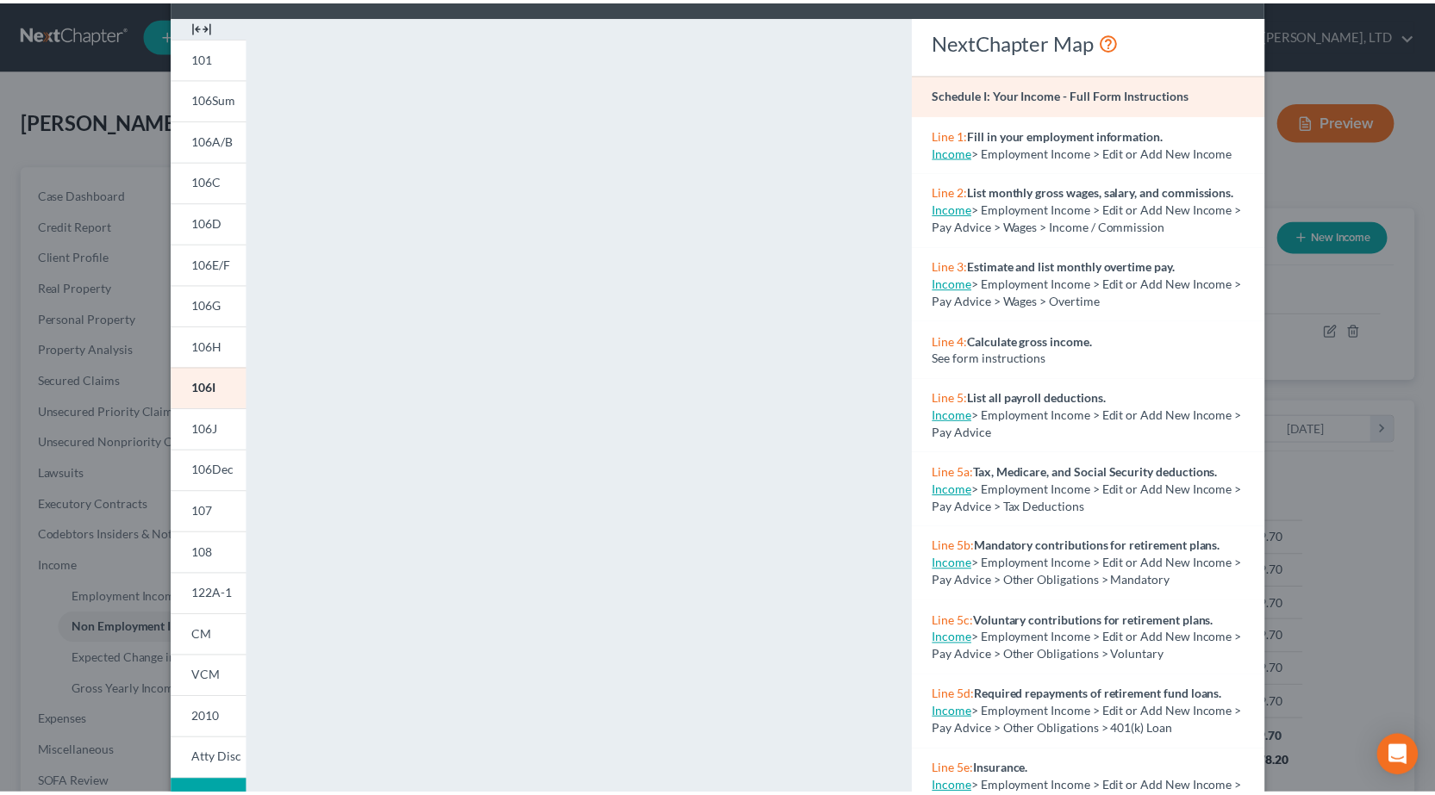
scroll to position [0, 0]
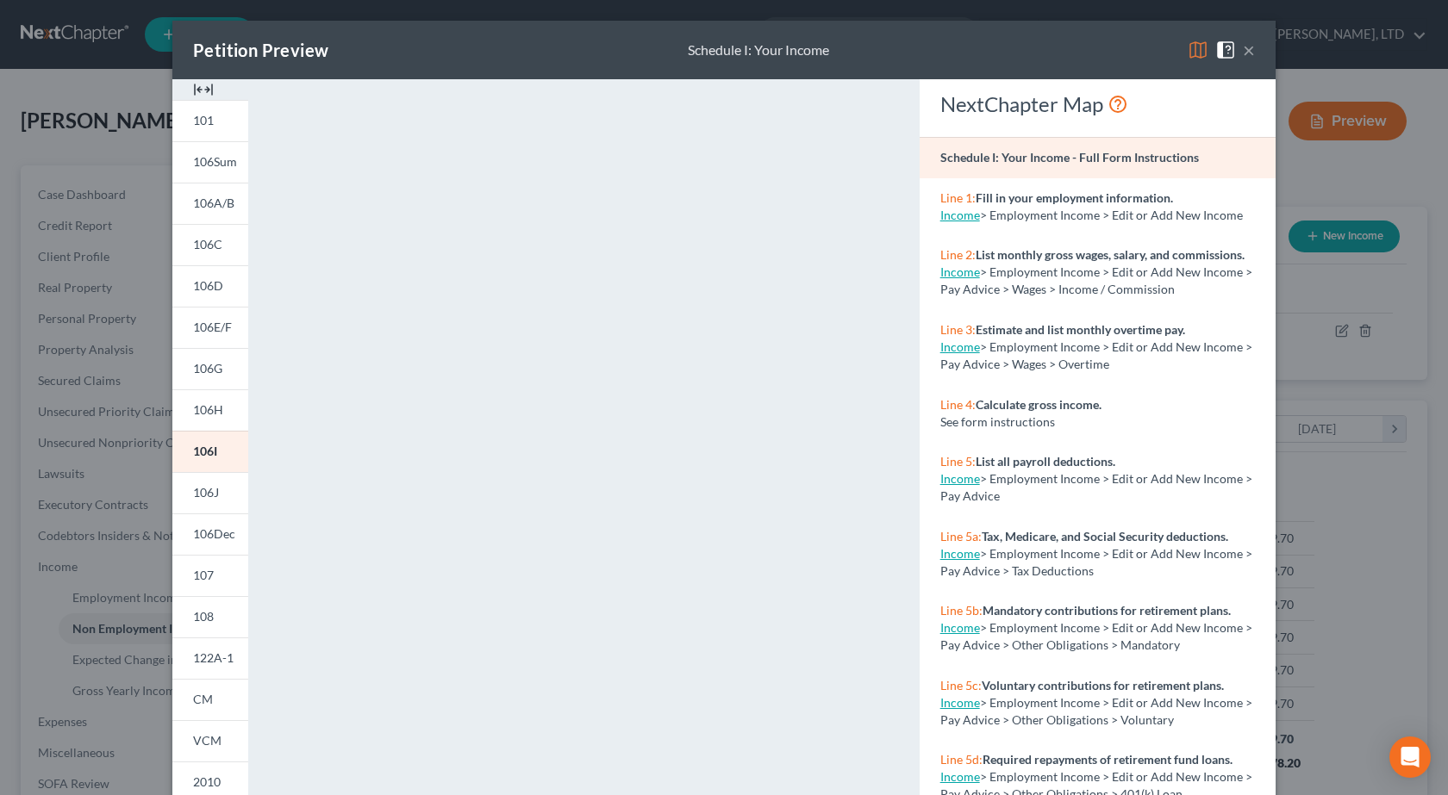
click at [1246, 50] on button "×" at bounding box center [1249, 50] width 12 height 21
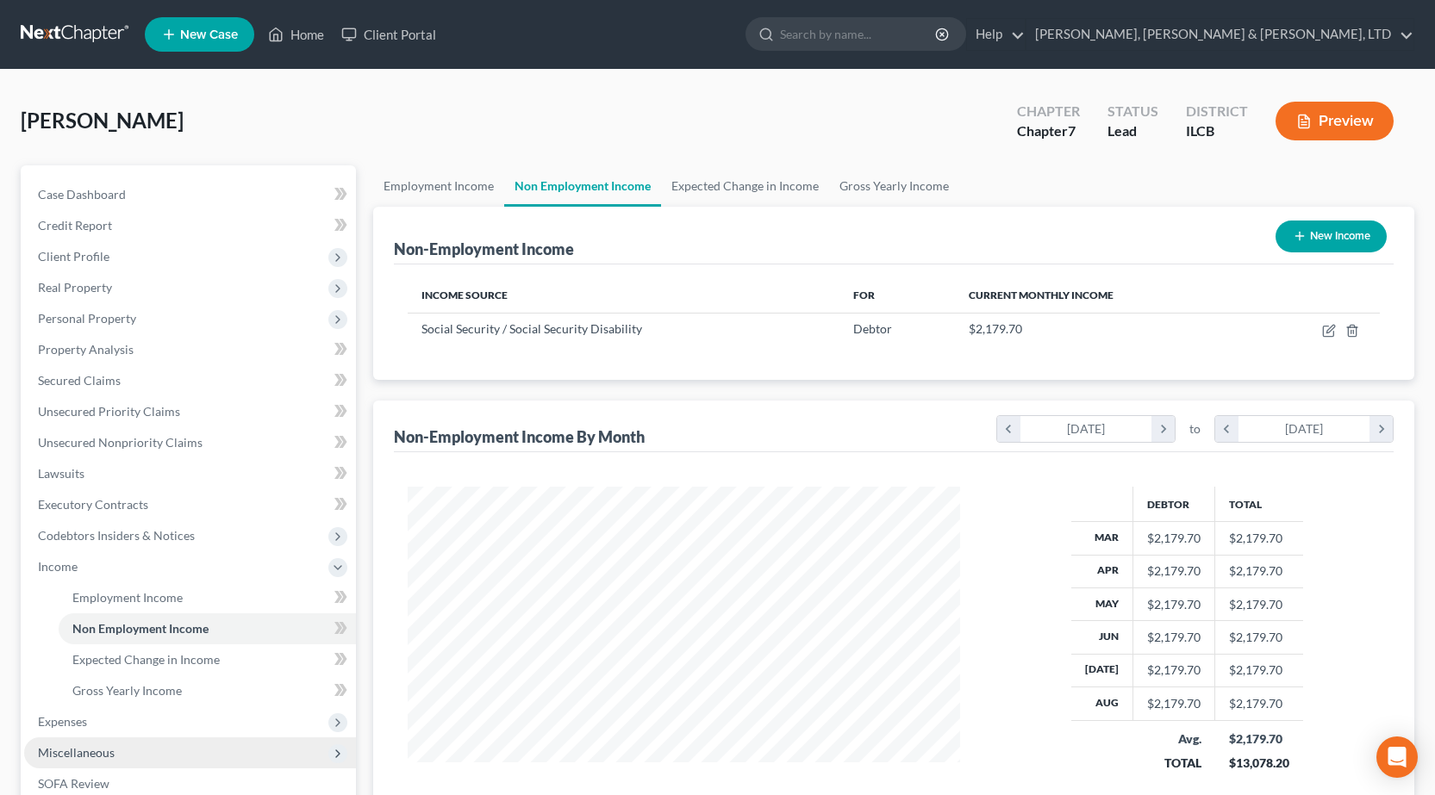
scroll to position [86, 0]
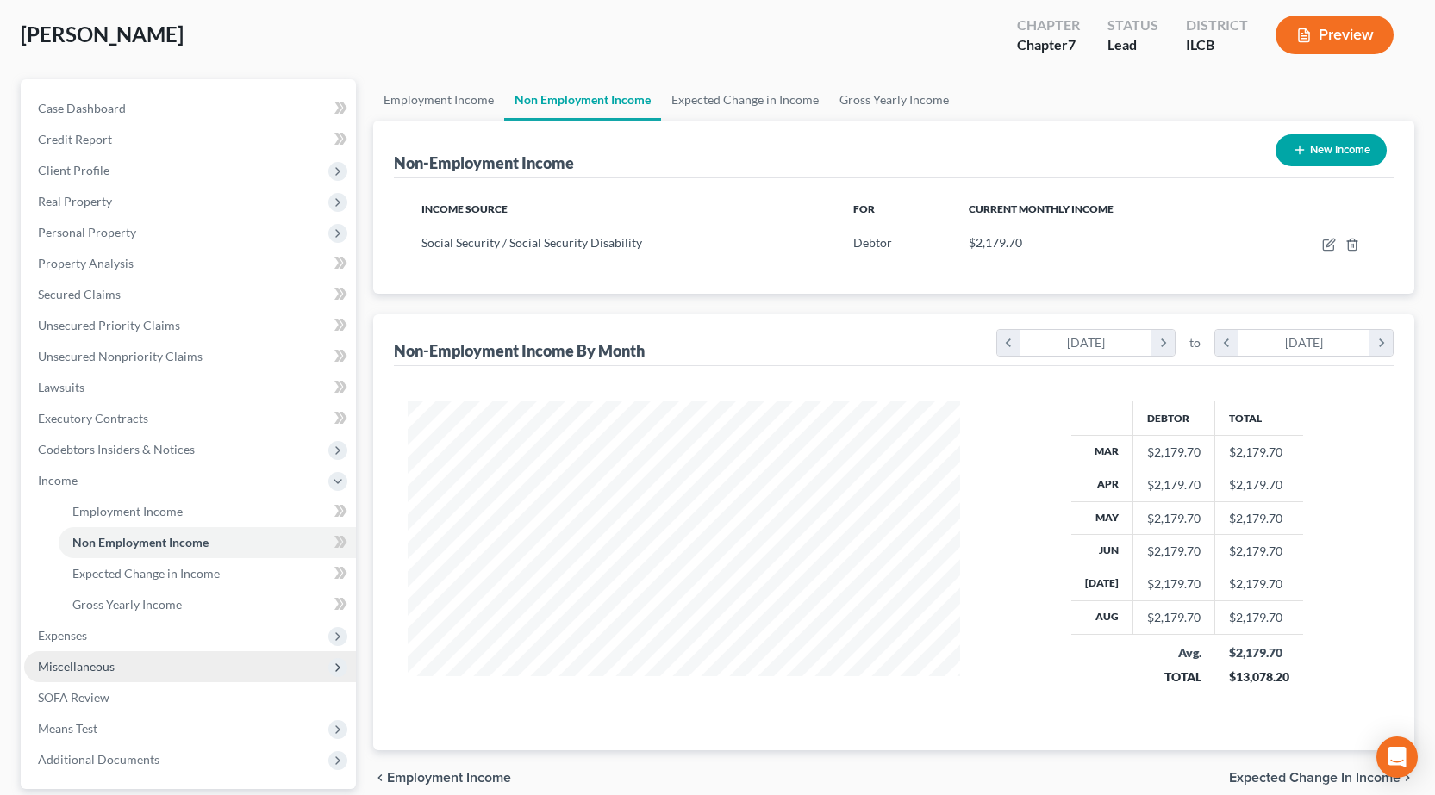
click at [78, 669] on span "Miscellaneous" at bounding box center [76, 666] width 77 height 15
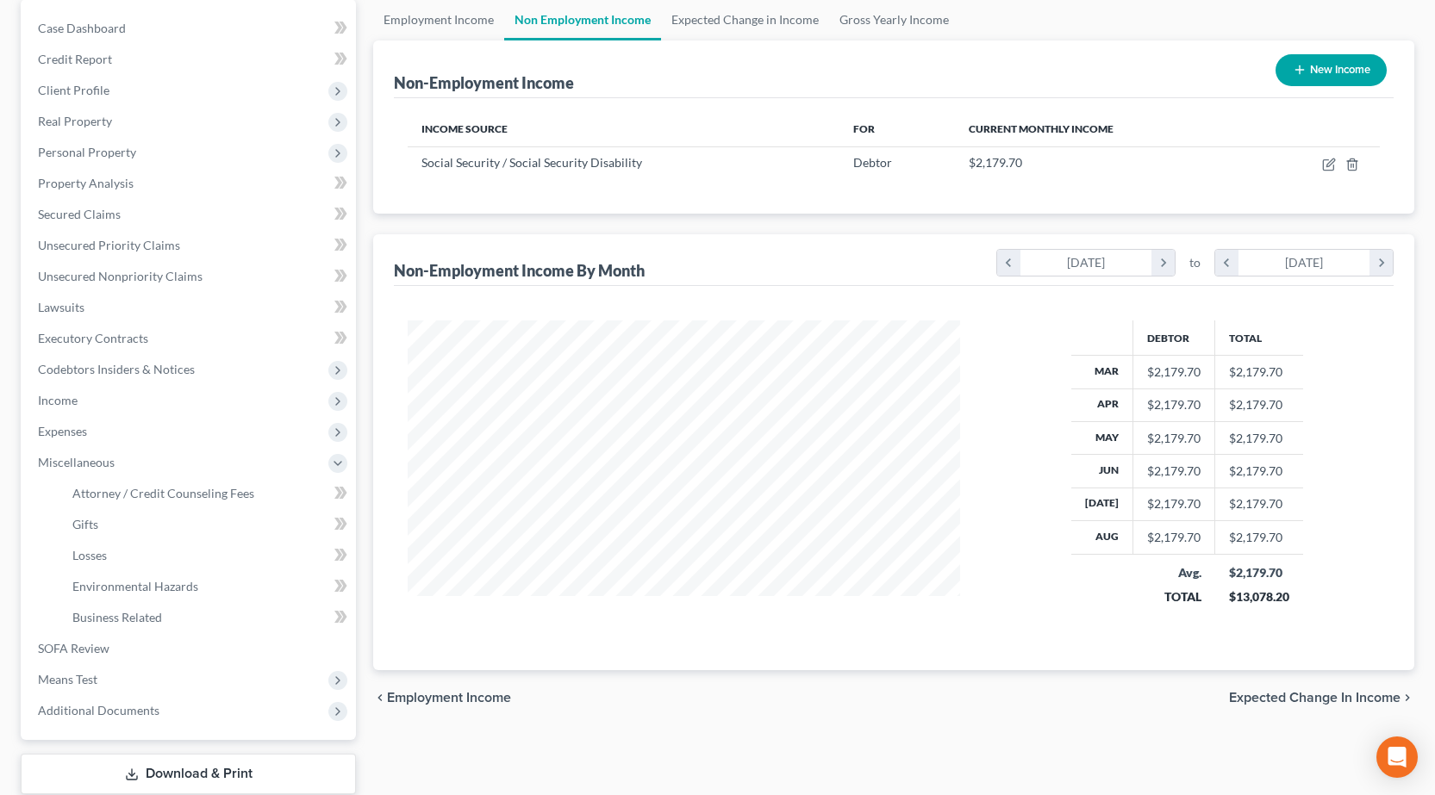
scroll to position [259, 0]
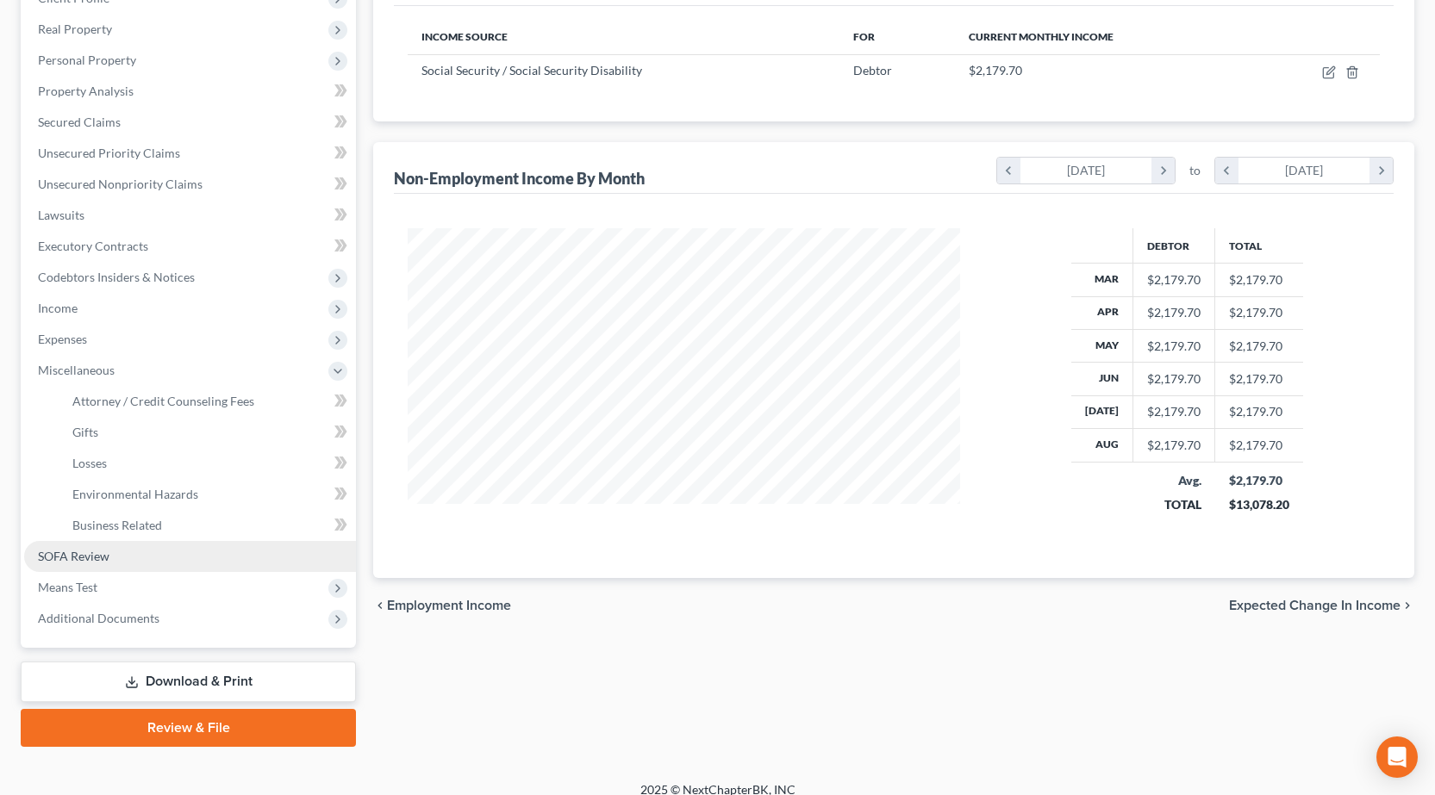
click at [88, 549] on span "SOFA Review" at bounding box center [74, 556] width 72 height 15
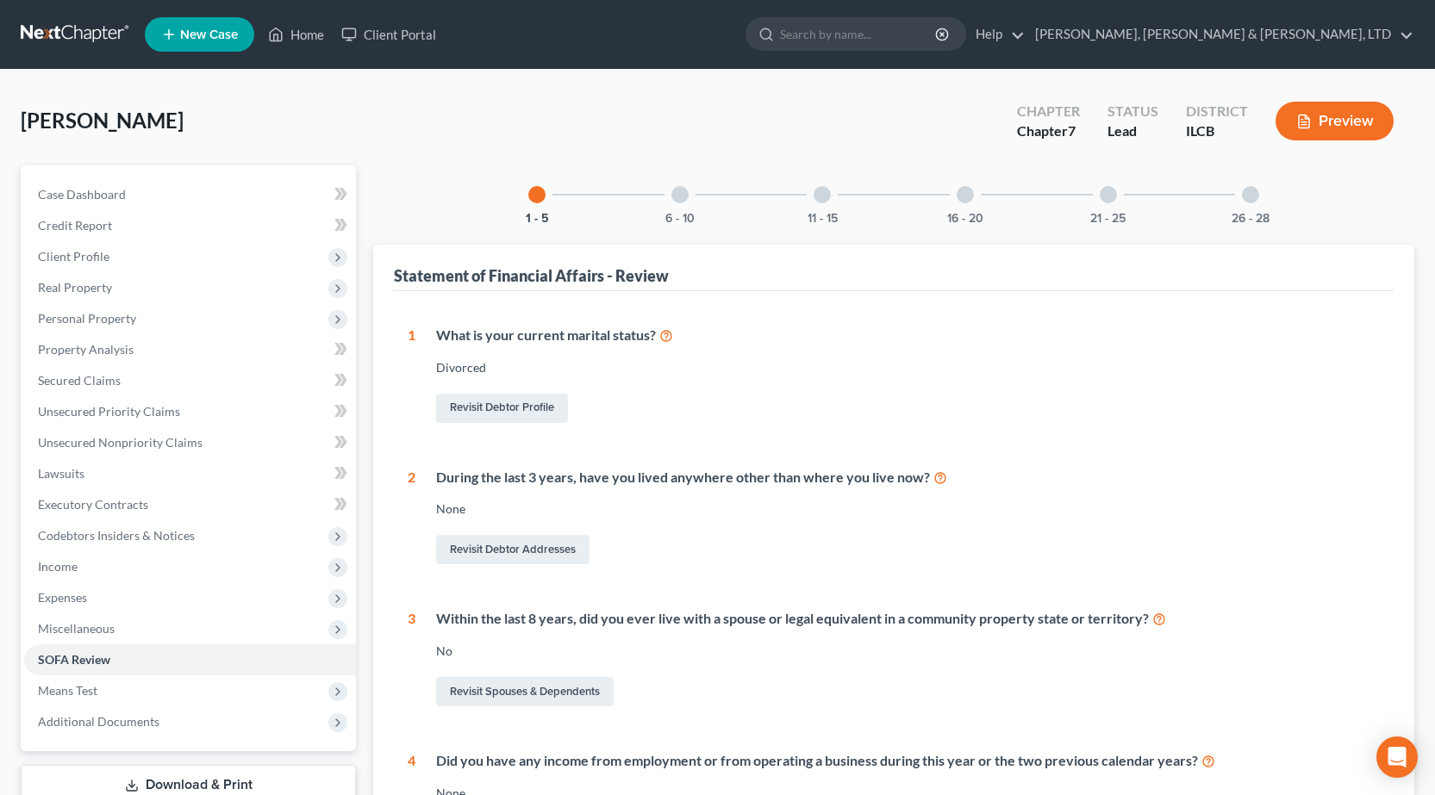
click at [671, 191] on div at bounding box center [679, 194] width 17 height 17
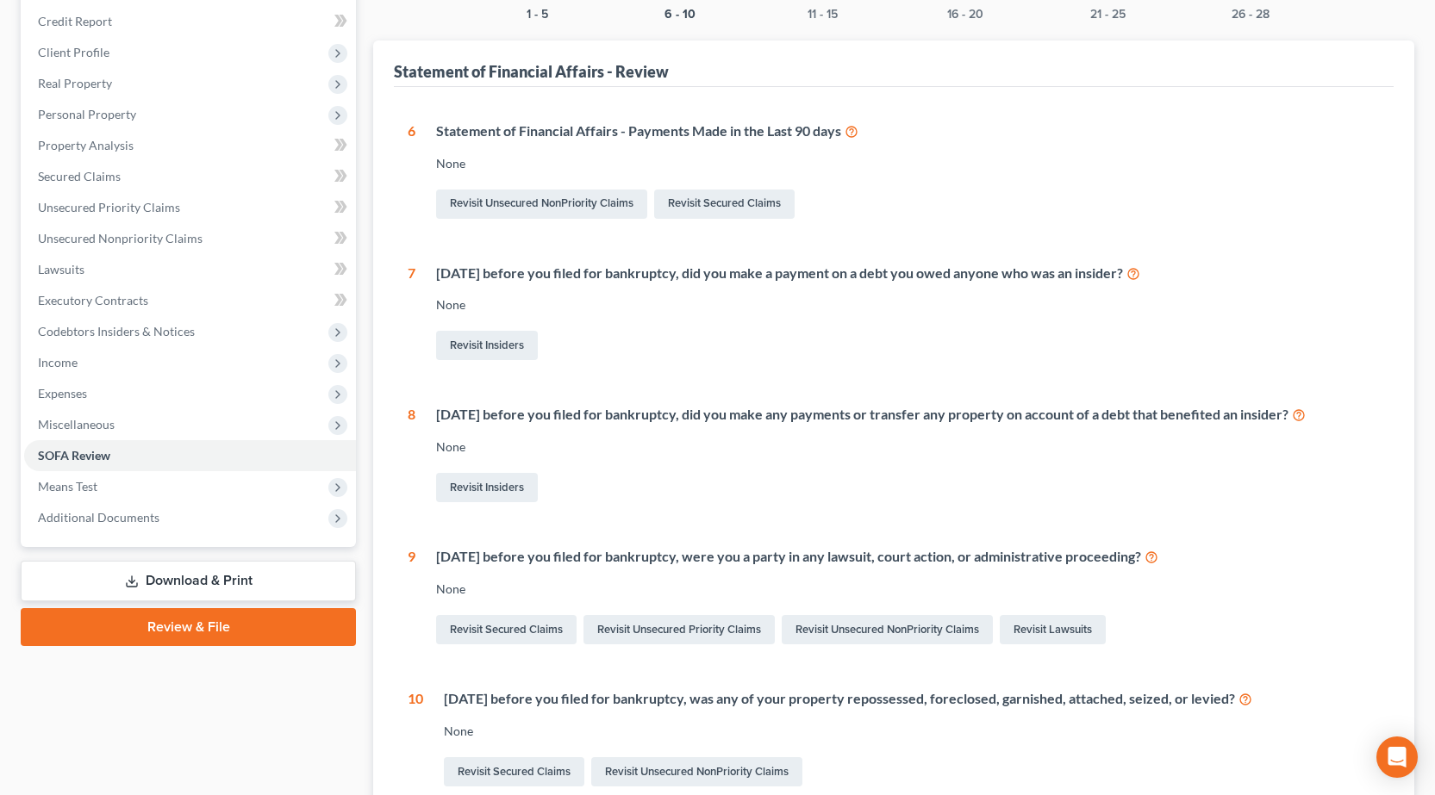
scroll to position [259, 0]
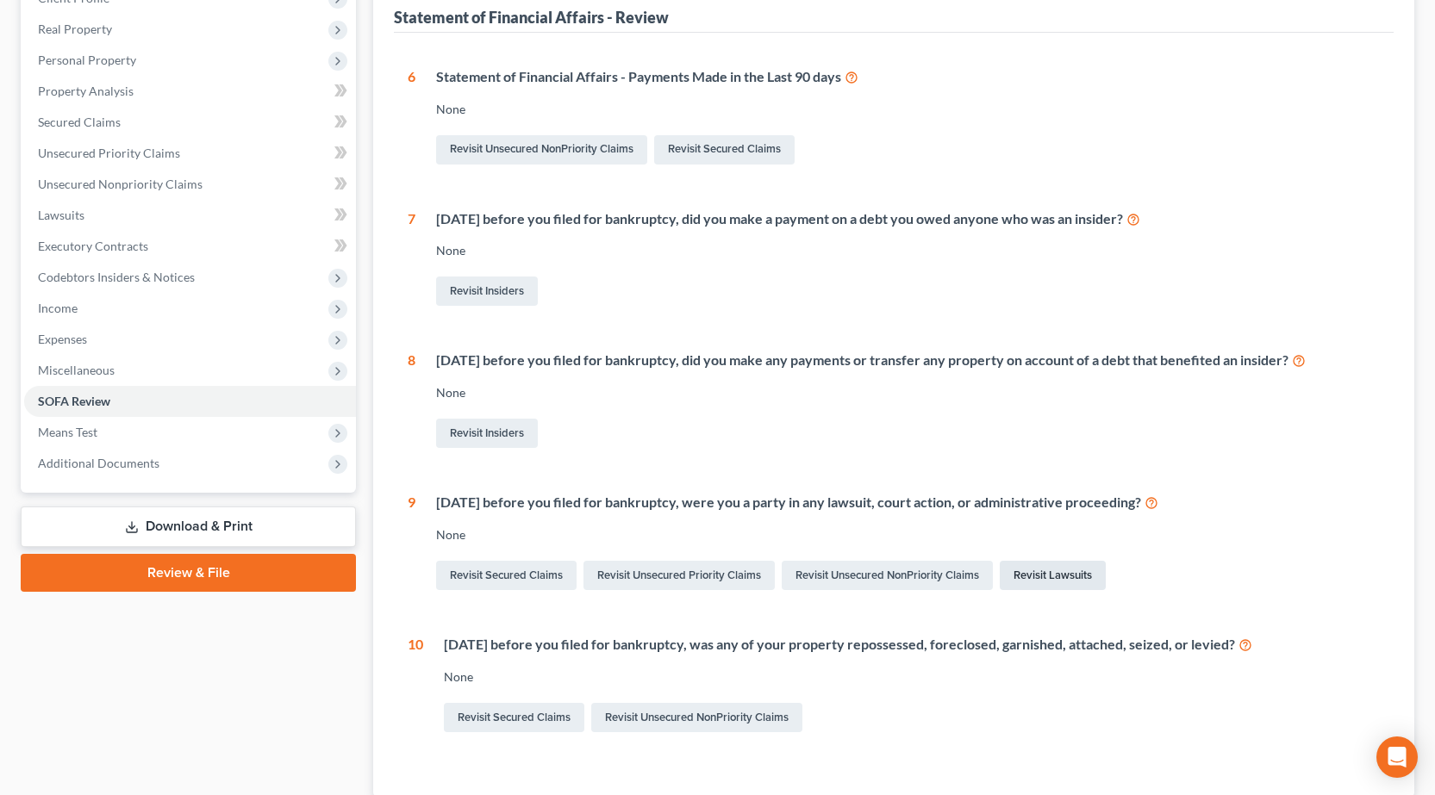
click at [1067, 576] on link "Revisit Lawsuits" at bounding box center [1053, 575] width 106 height 29
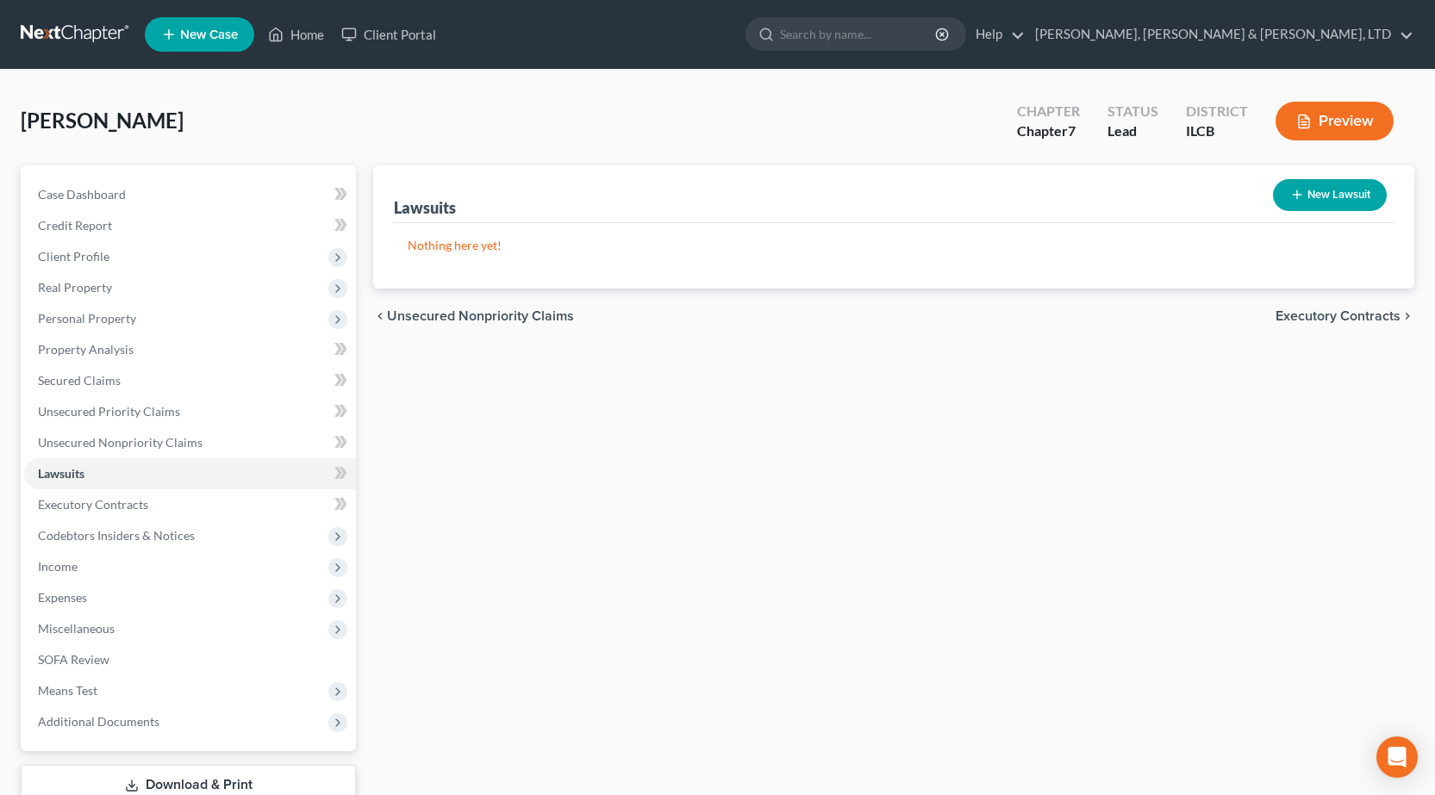
click at [1321, 190] on button "New Lawsuit" at bounding box center [1330, 195] width 114 height 32
select select "0"
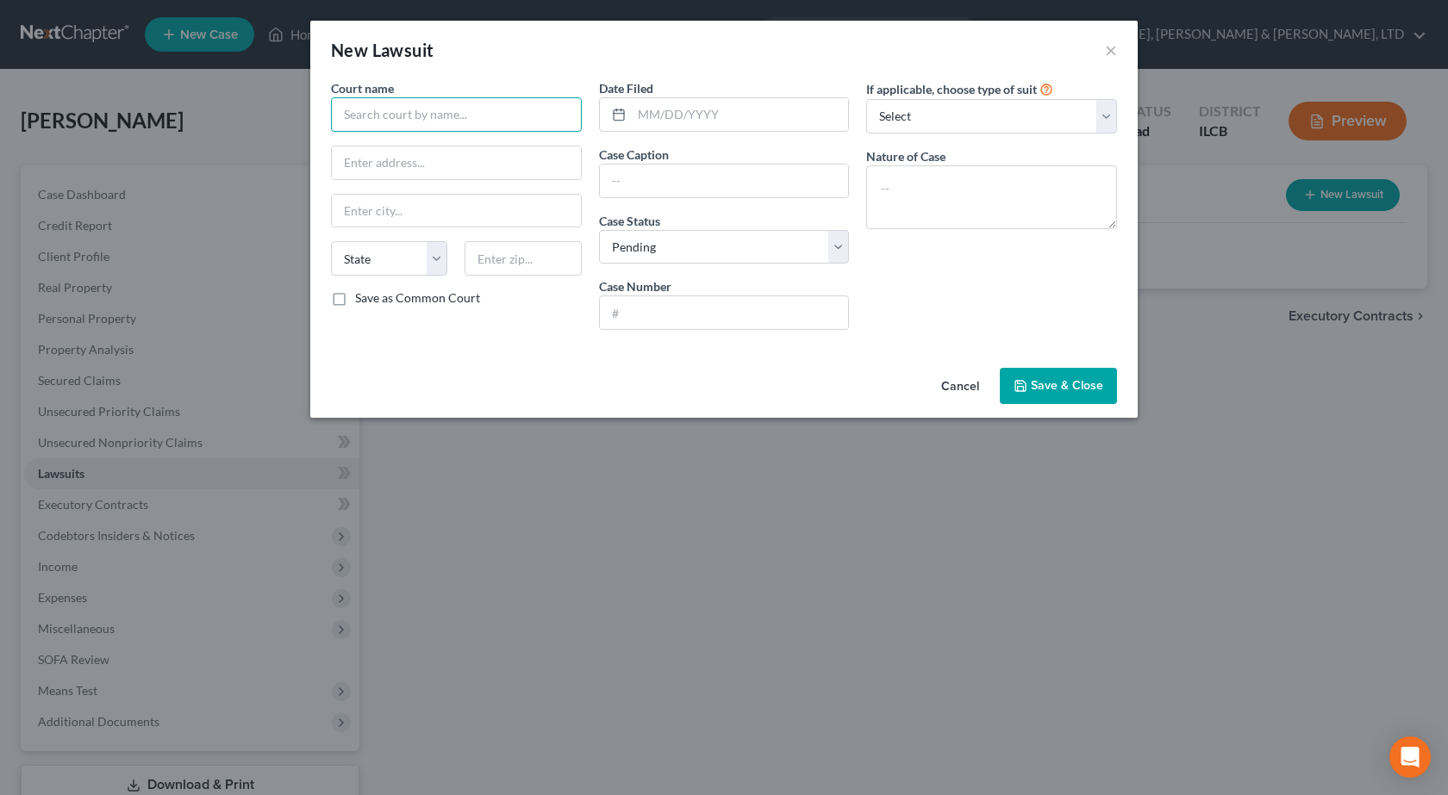
click at [439, 112] on input "text" at bounding box center [456, 114] width 251 height 34
click at [431, 144] on div "Coles County Courthouse" at bounding box center [434, 144] width 179 height 17
type input "Coles County Courthouse"
type input "651 Jackson Avenue"
type input "Charleston"
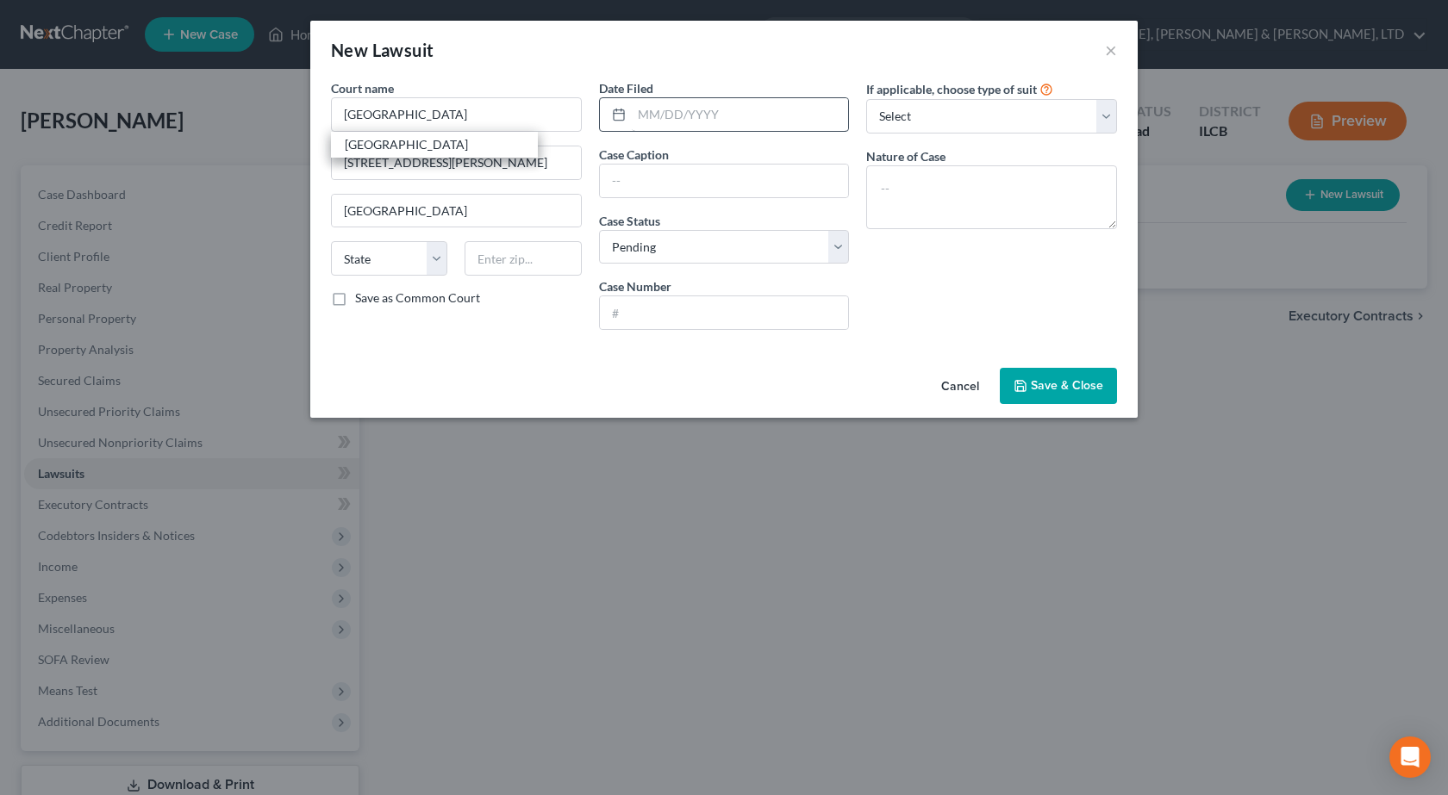
select select "14"
type input "61920"
click at [714, 121] on input "text" at bounding box center [740, 114] width 217 height 33
type input "05/01/2025"
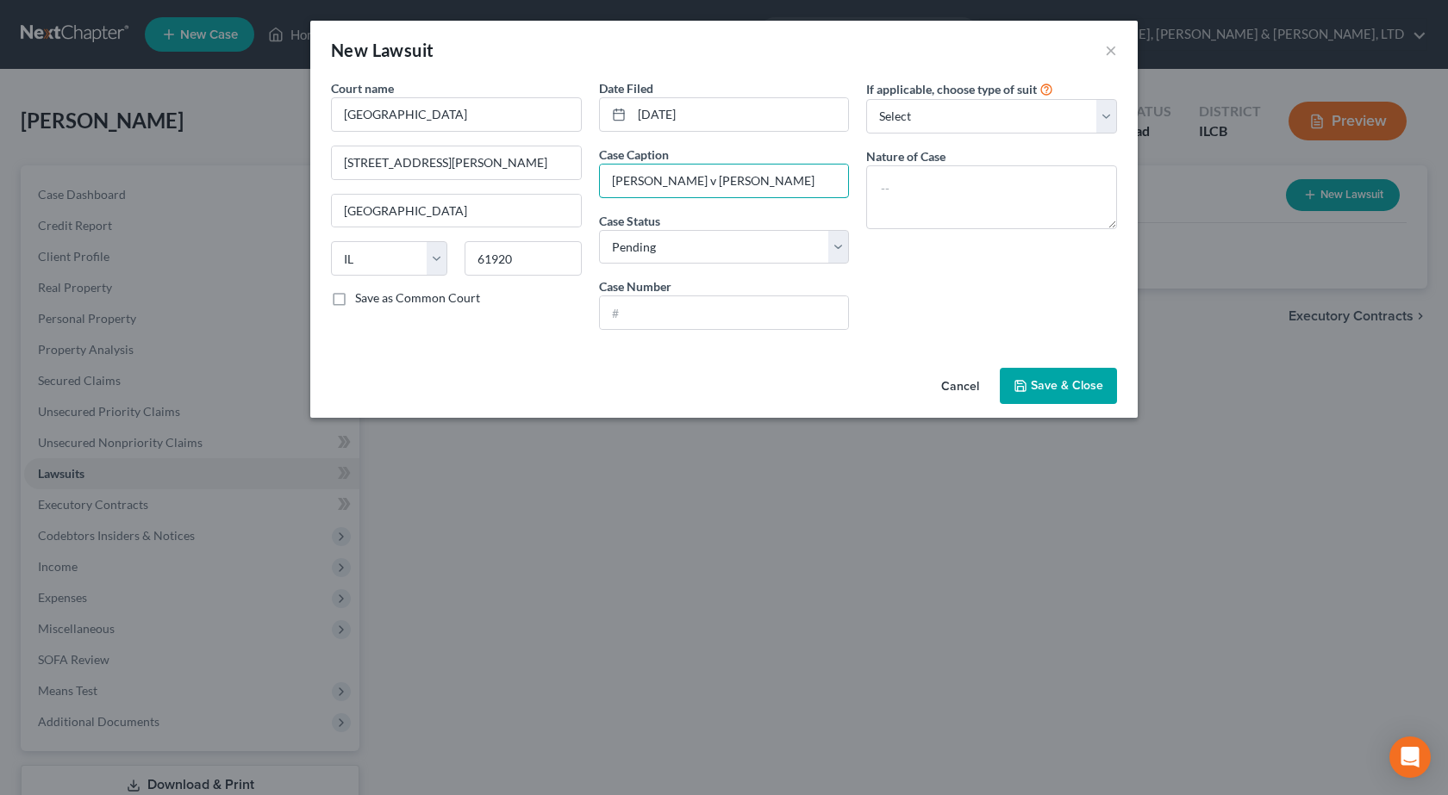
type input "Abbott v Abbott"
drag, startPoint x: 621, startPoint y: 302, endPoint x: 632, endPoint y: 309, distance: 12.4
click at [621, 302] on input "text" at bounding box center [724, 312] width 249 height 33
paste input "2025DN32"
type input "2025DN32"
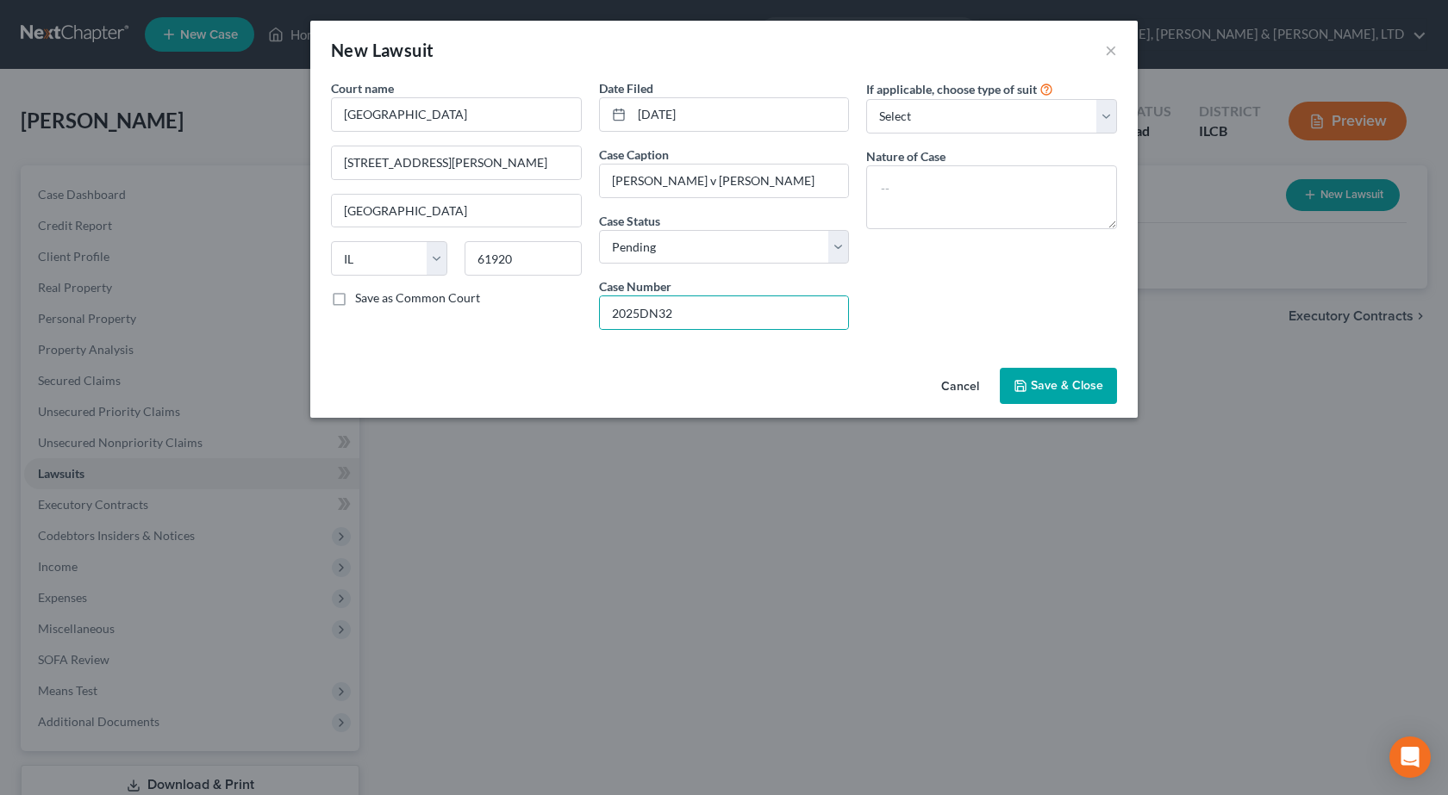
click at [1019, 315] on div "If applicable, choose type of suit Select Repossession Garnishment Foreclosure …" at bounding box center [991, 211] width 268 height 265
click at [1049, 389] on span "Save & Close" at bounding box center [1067, 385] width 72 height 15
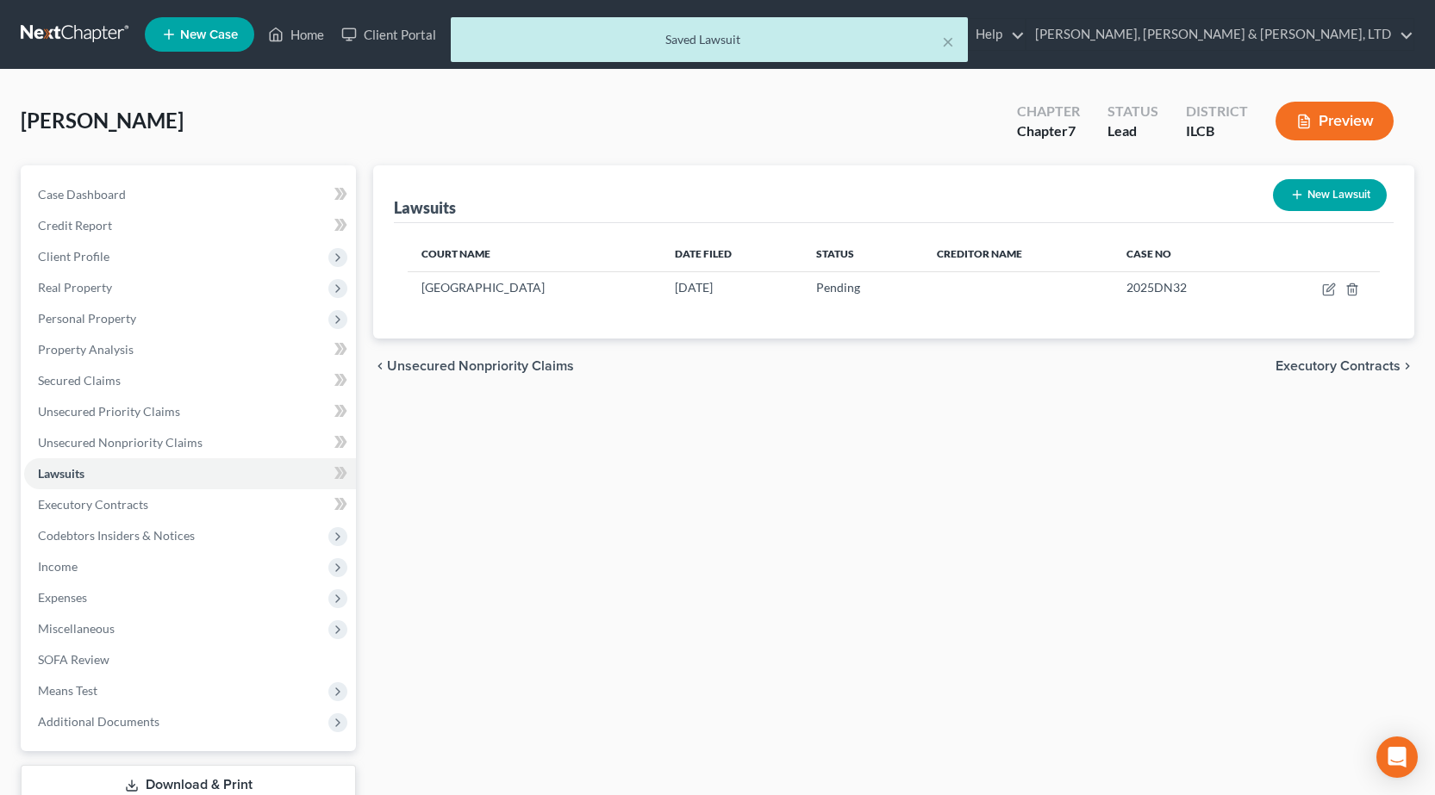
click at [858, 643] on div "Lawsuits New Lawsuit Court Name Date Filed Status Creditor Name Case No Coles C…" at bounding box center [893, 507] width 1058 height 685
click at [102, 500] on span "Executory Contracts" at bounding box center [93, 504] width 110 height 15
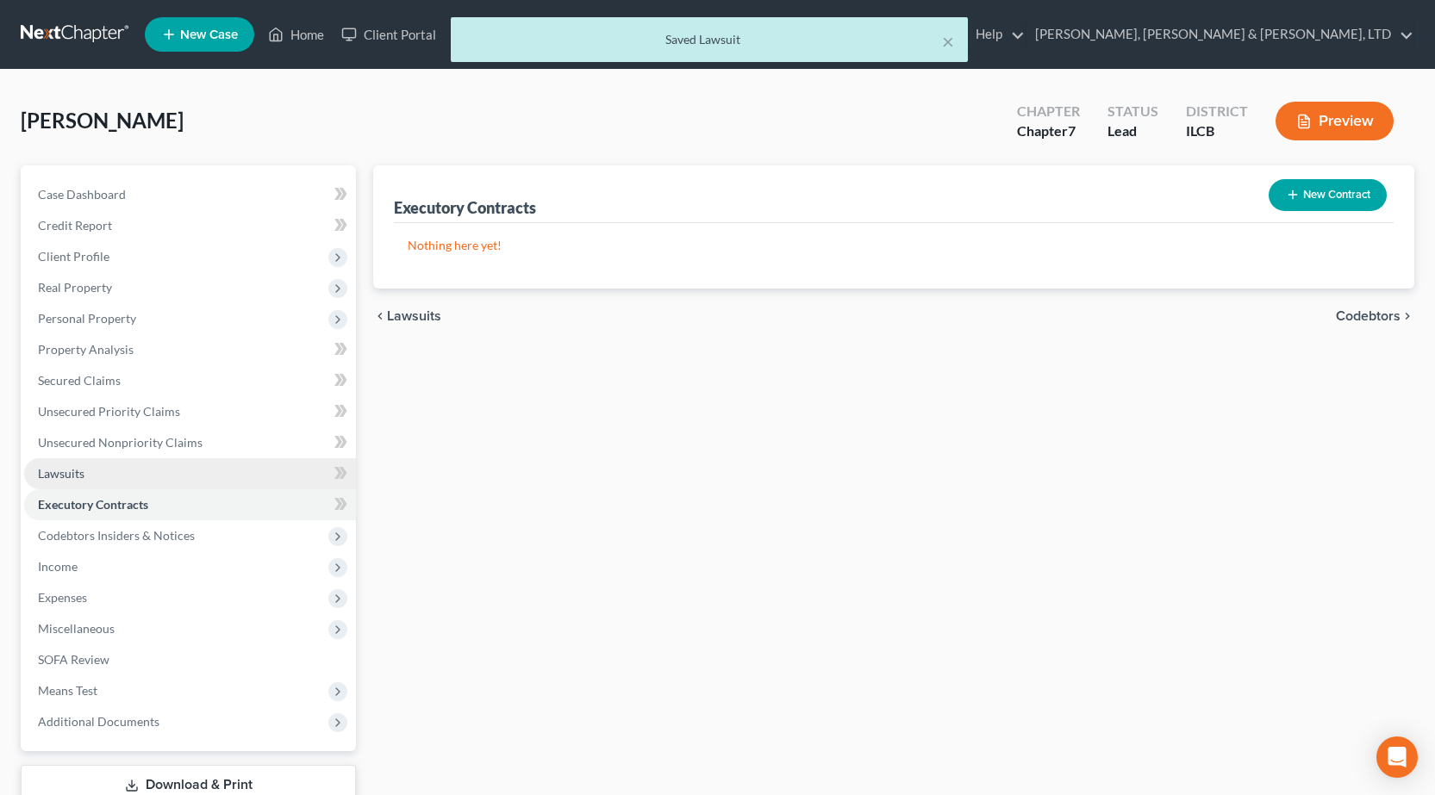
click at [115, 486] on link "Lawsuits" at bounding box center [190, 473] width 332 height 31
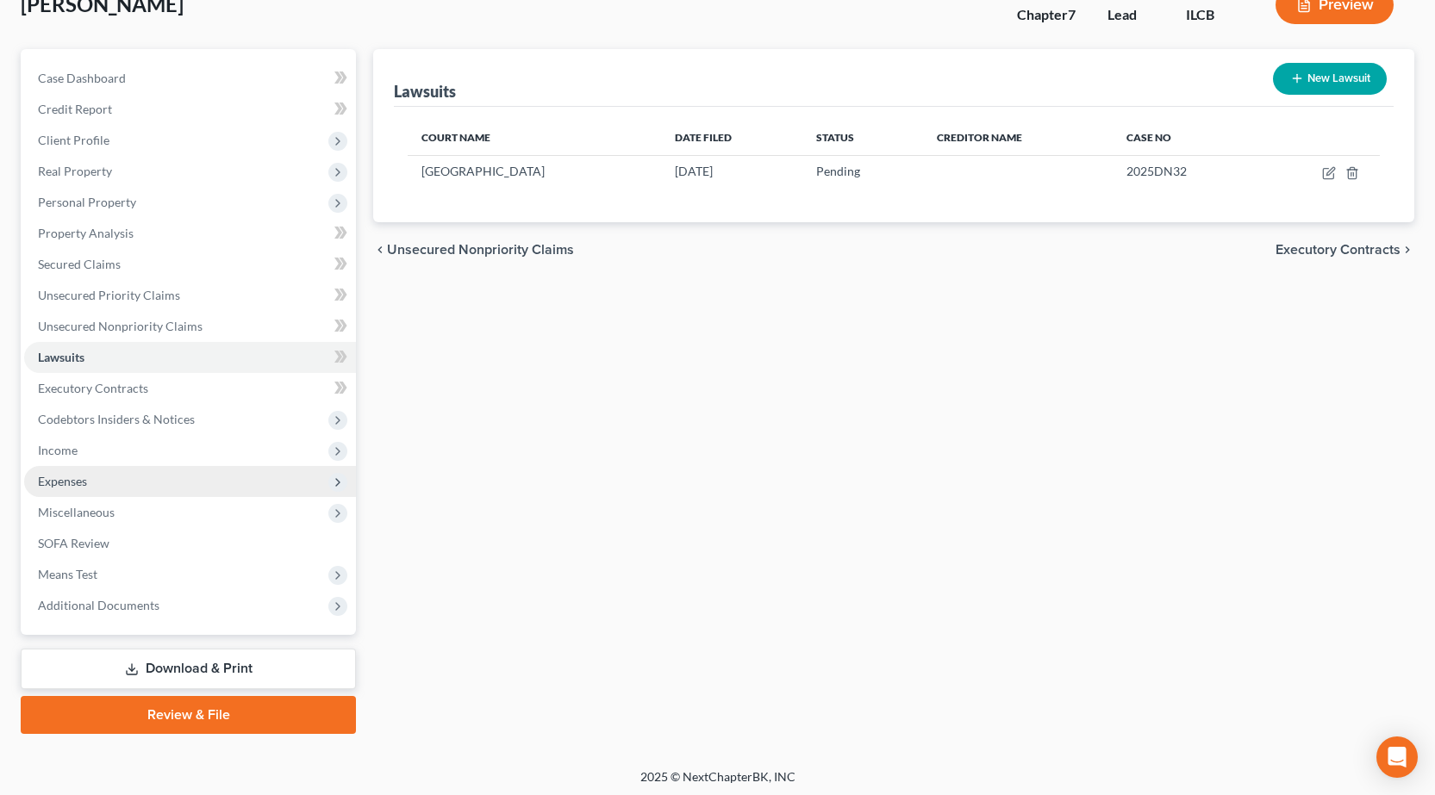
scroll to position [121, 0]
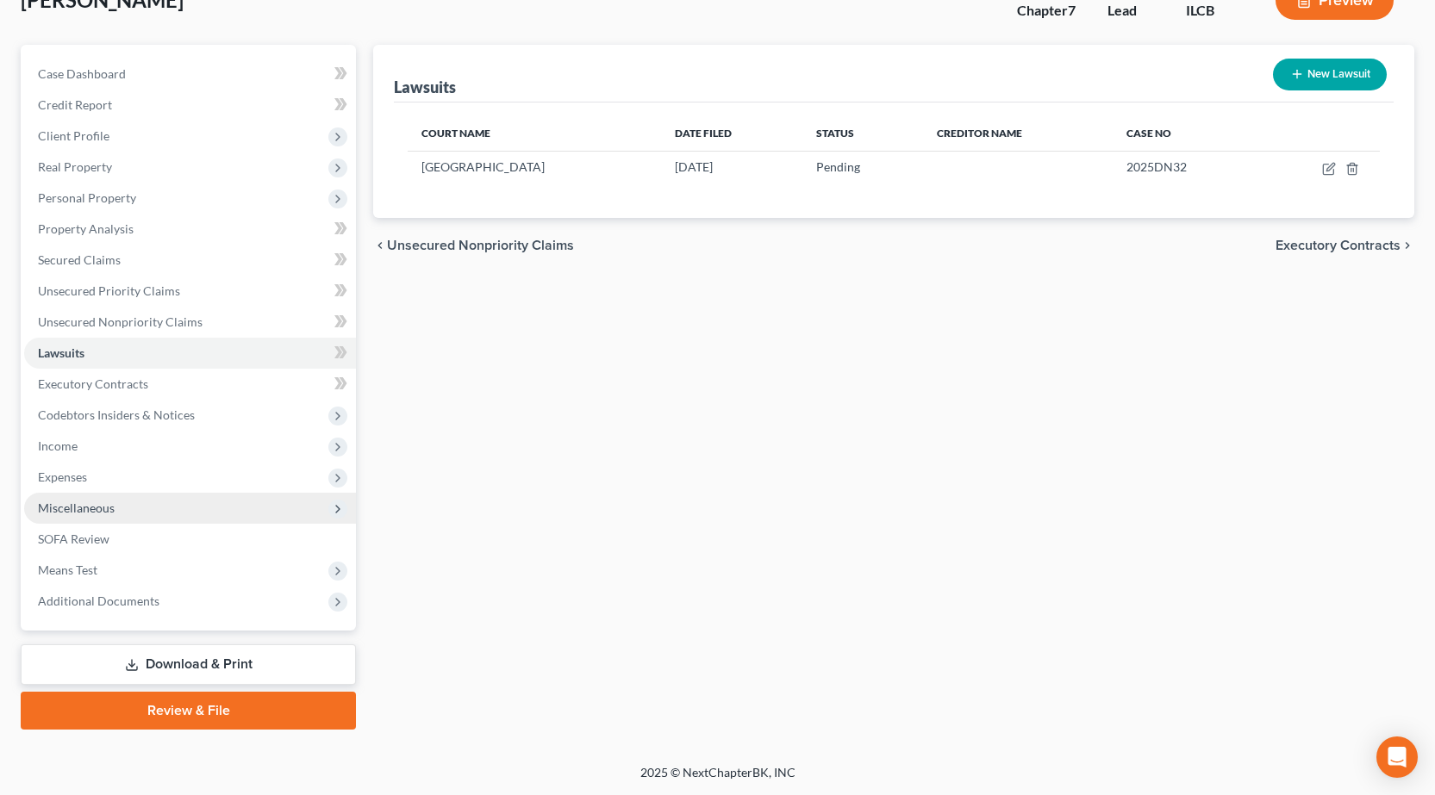
click at [104, 508] on span "Miscellaneous" at bounding box center [76, 508] width 77 height 15
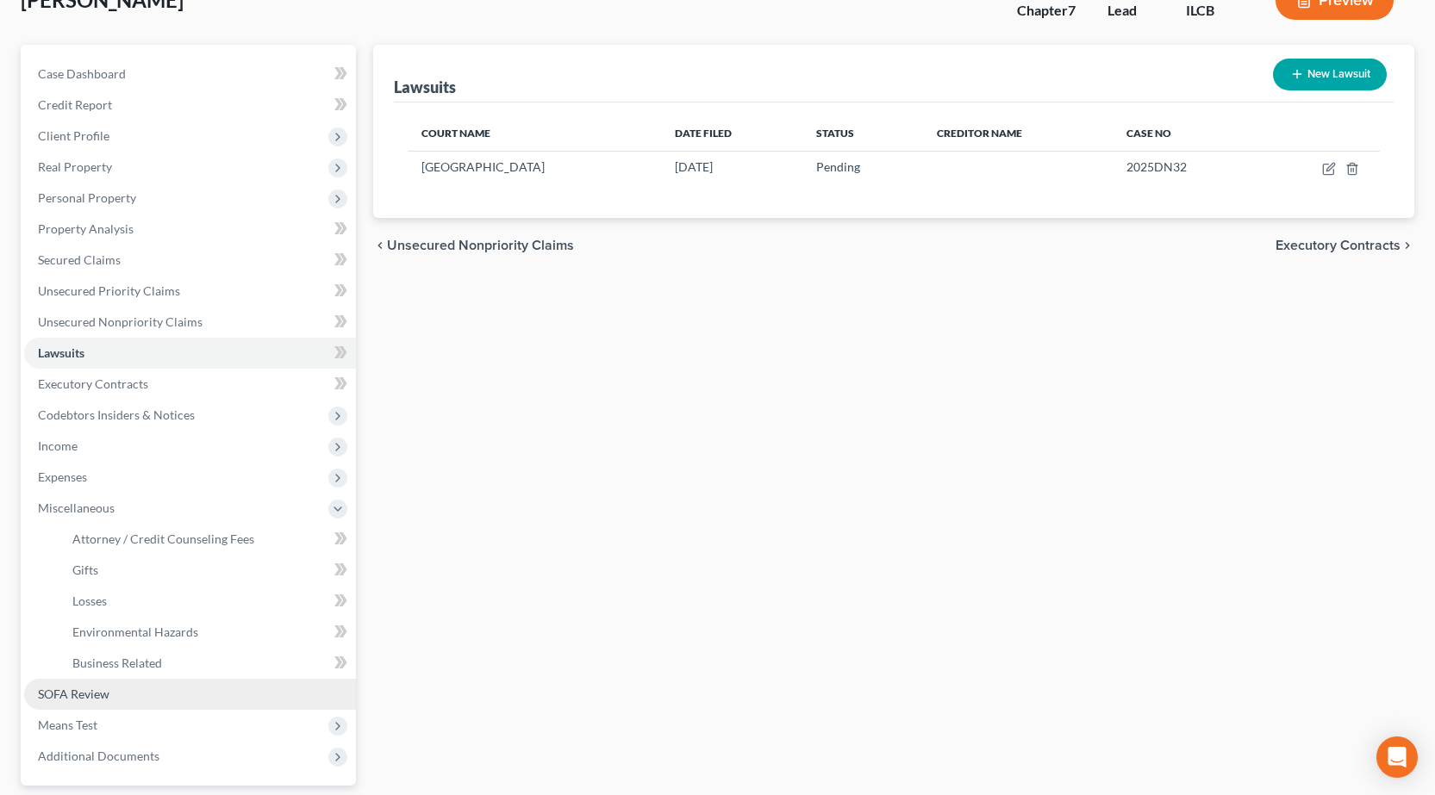
click at [95, 707] on link "SOFA Review" at bounding box center [190, 694] width 332 height 31
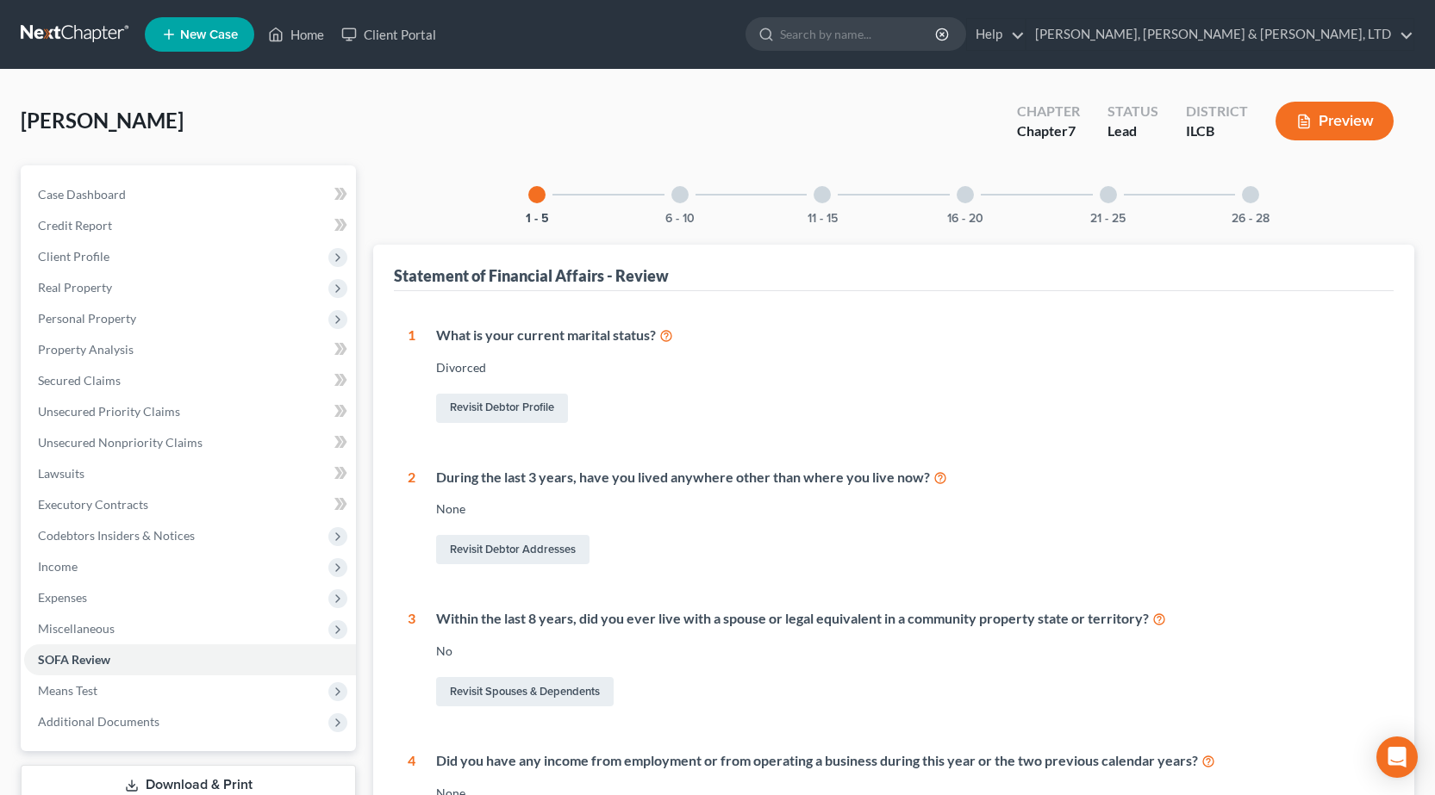
click at [836, 201] on div "11 - 15" at bounding box center [822, 194] width 59 height 59
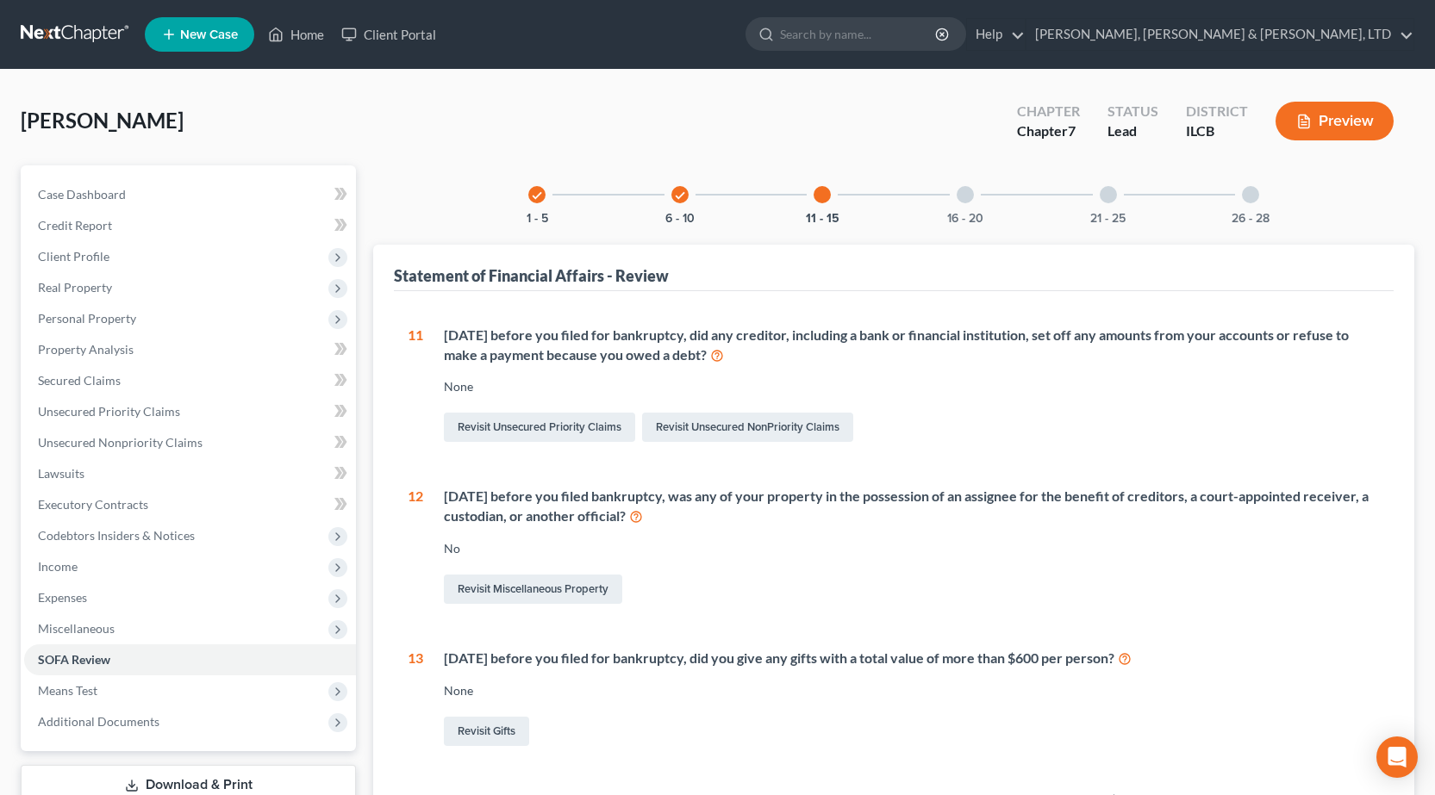
click at [670, 207] on div "check 6 - 10" at bounding box center [680, 194] width 59 height 59
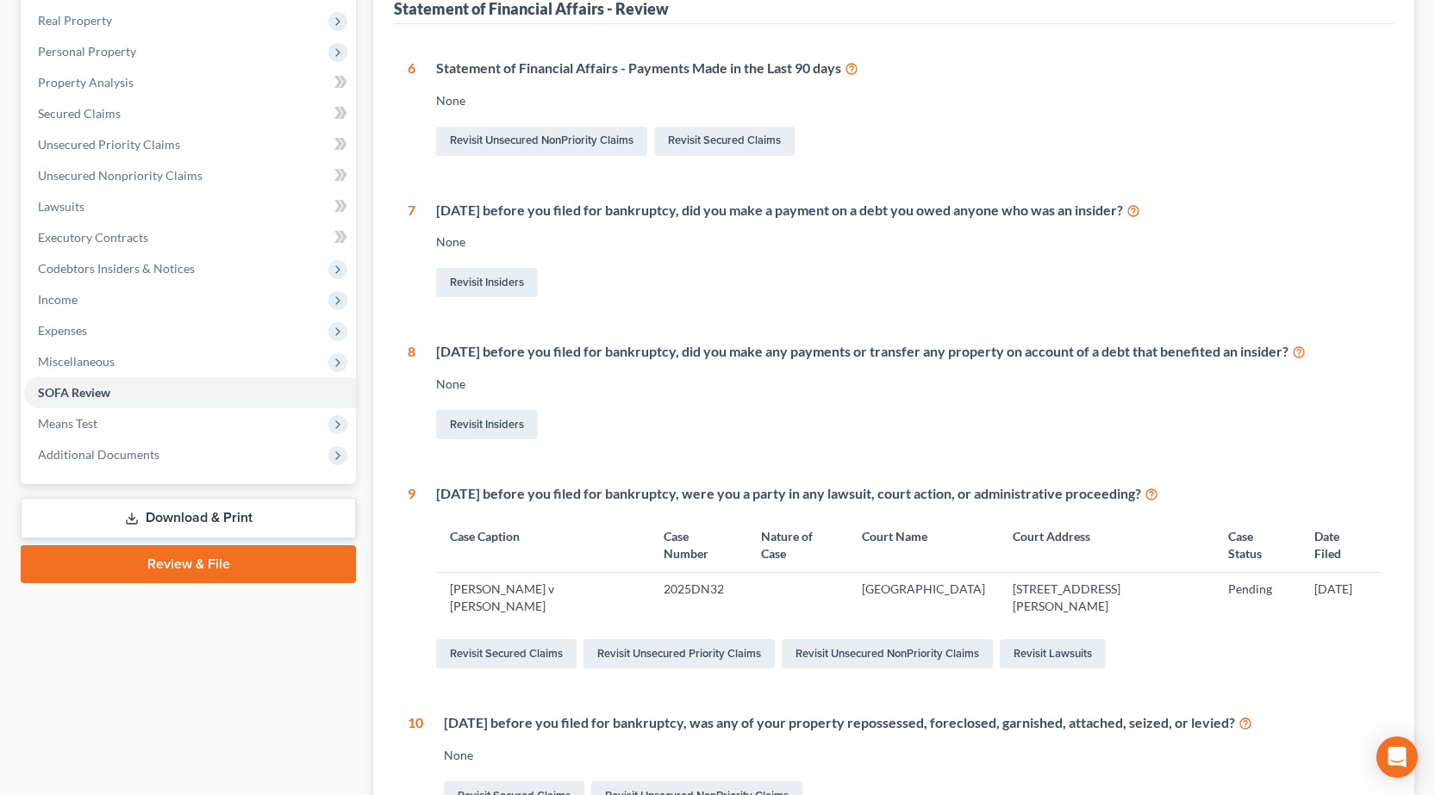
scroll to position [431, 0]
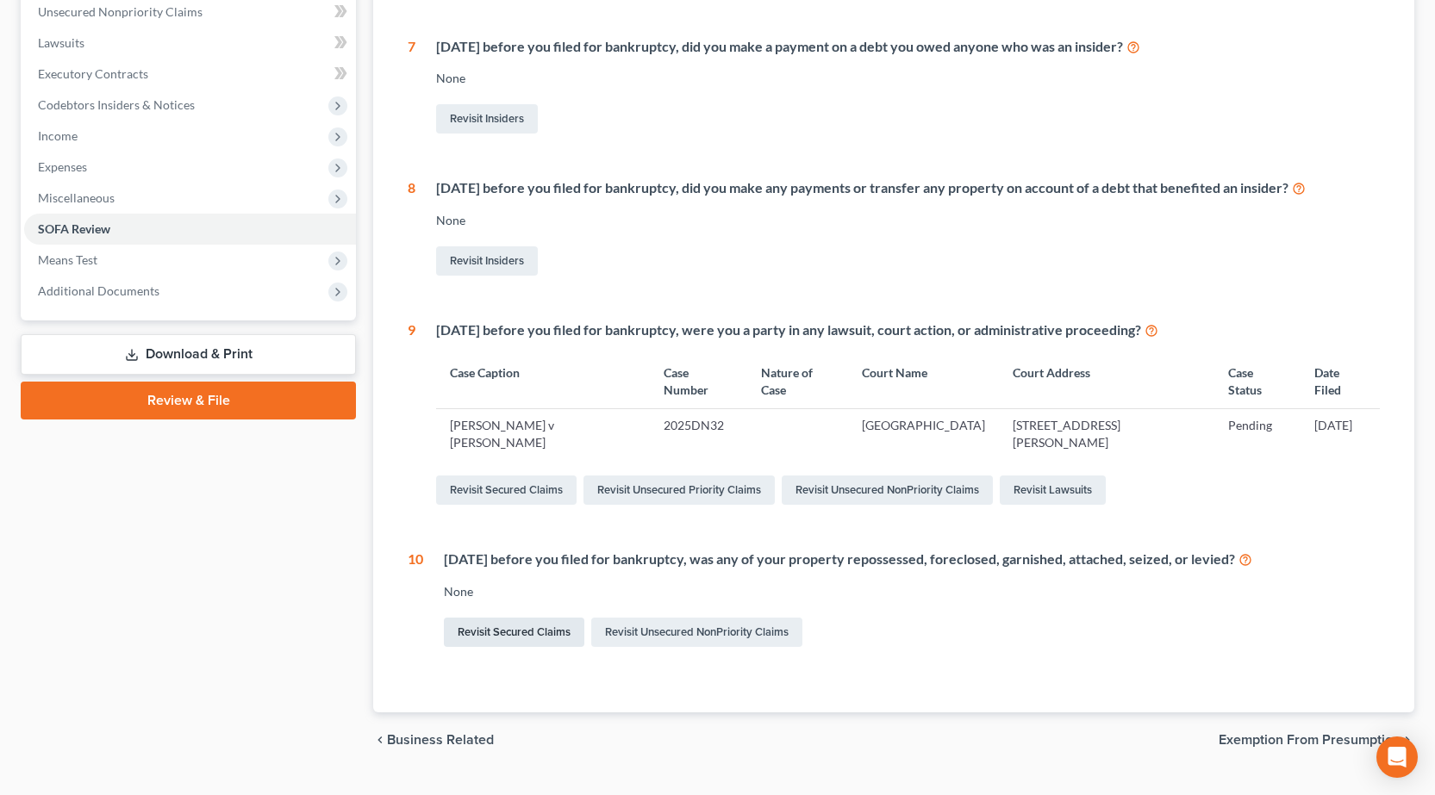
click at [520, 618] on link "Revisit Secured Claims" at bounding box center [514, 632] width 140 height 29
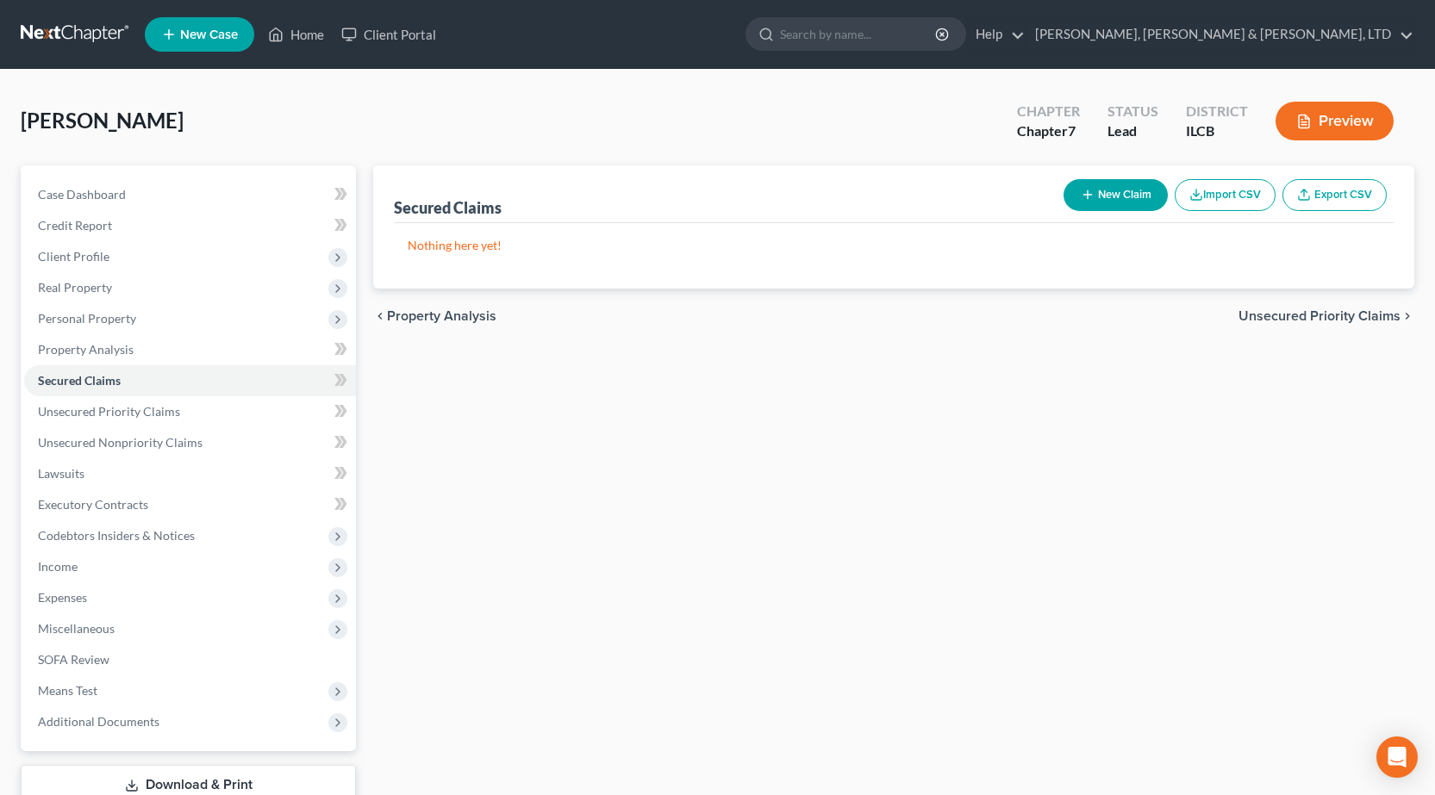
click at [1098, 198] on button "New Claim" at bounding box center [1115, 195] width 104 height 32
select select "0"
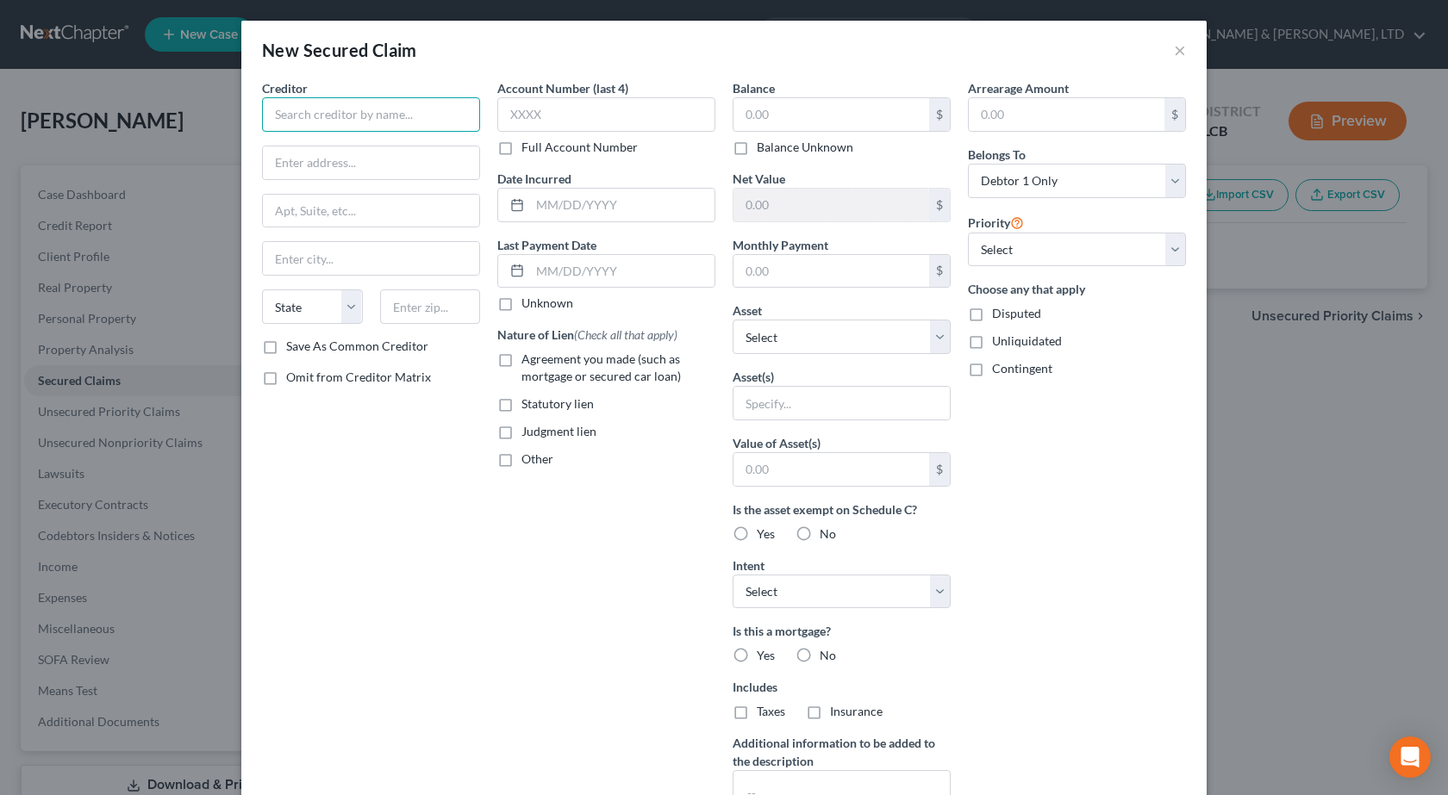
click at [352, 115] on input "text" at bounding box center [371, 114] width 218 height 34
paste input "STELLANTIS FINANCIAL SERVICES"
type input "STELLANTIS FINANCIAL SERVICES"
click at [345, 161] on input "text" at bounding box center [371, 162] width 216 height 33
paste input "5757 WOODWAY DR, STE 400"
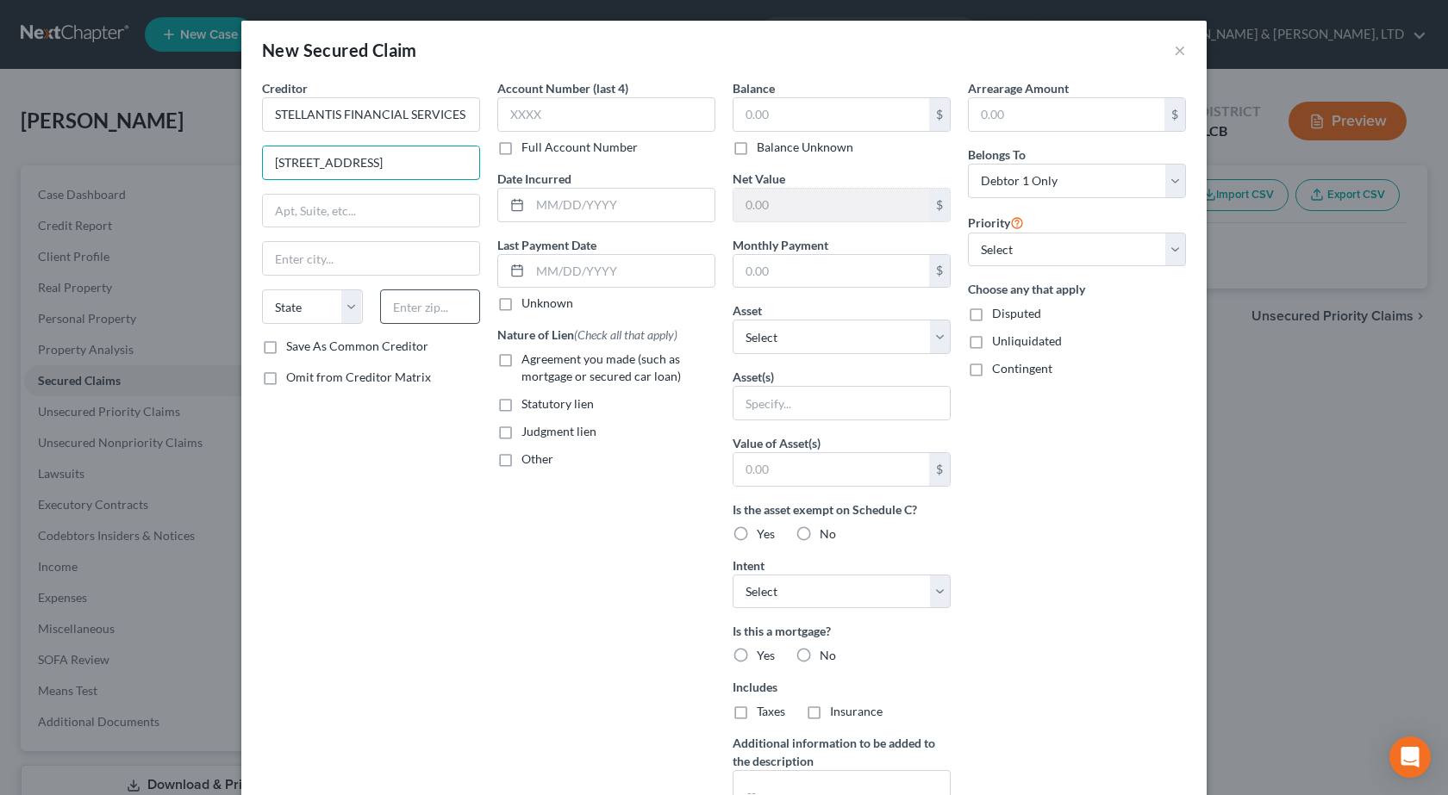
type input "5757 WOODWAY DR, STE 400"
click at [444, 315] on input "text" at bounding box center [430, 307] width 101 height 34
type input "77057"
type input "Houston"
select select "45"
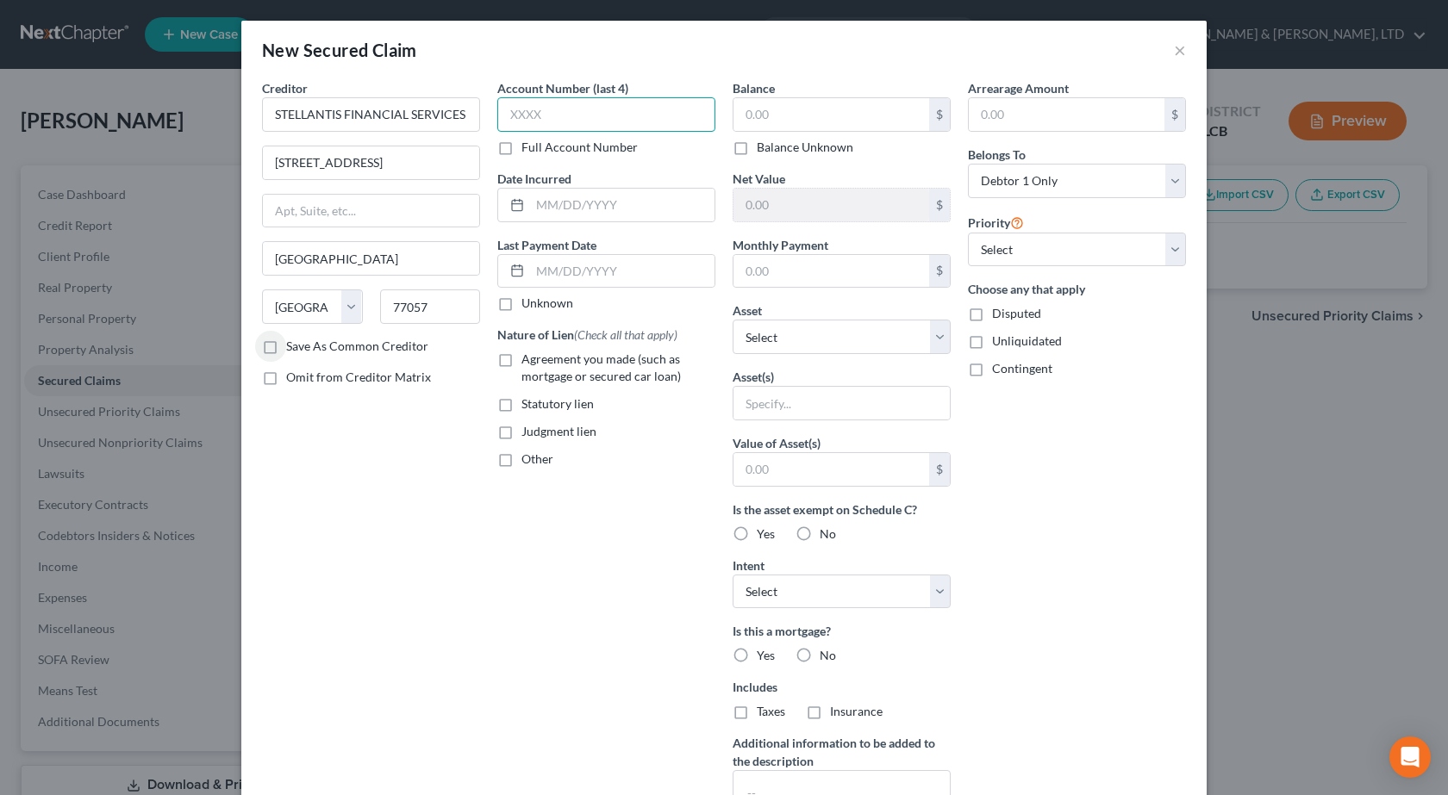
click at [620, 109] on input "text" at bounding box center [606, 114] width 218 height 34
type input "0001"
click at [794, 117] on input "text" at bounding box center [831, 114] width 196 height 33
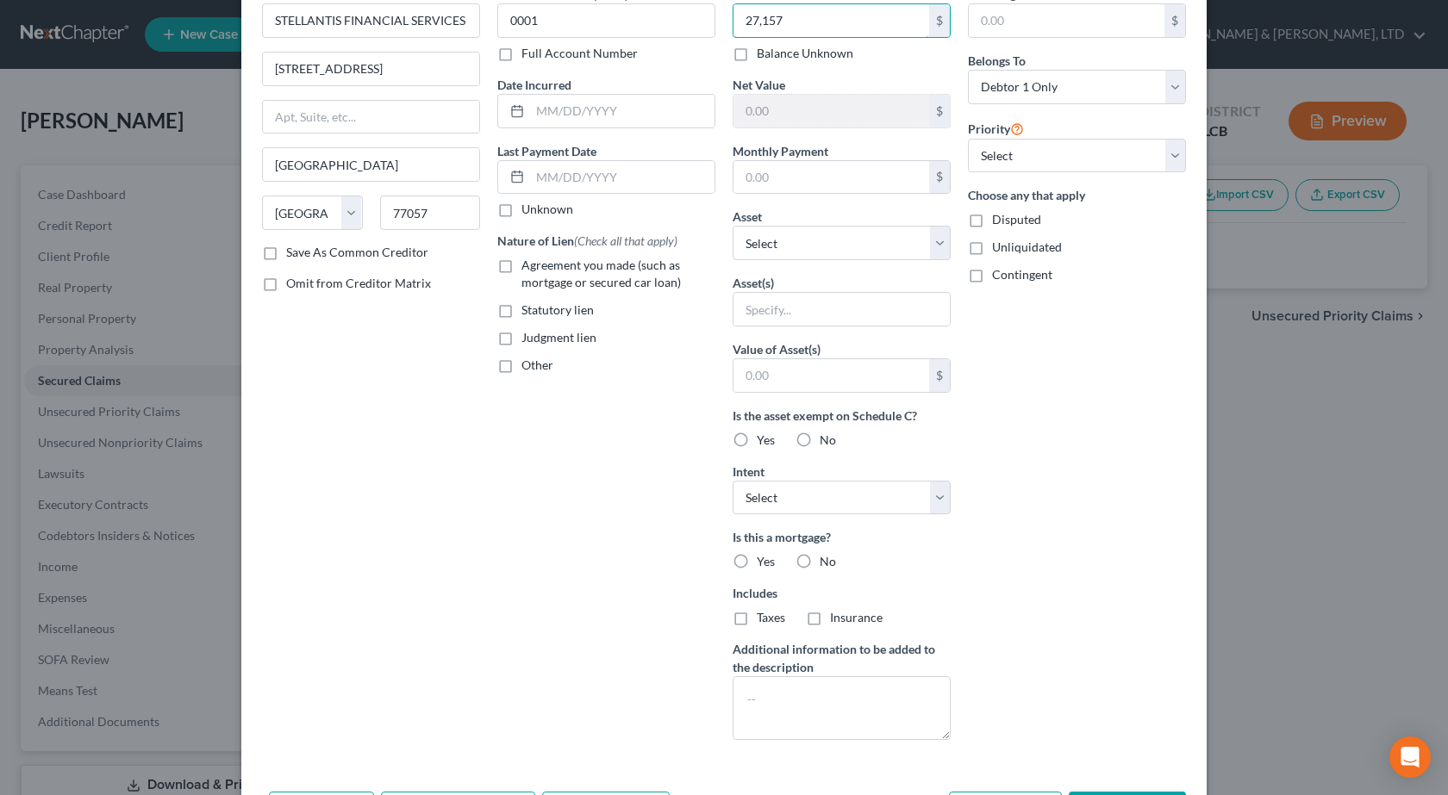
scroll to position [161, 0]
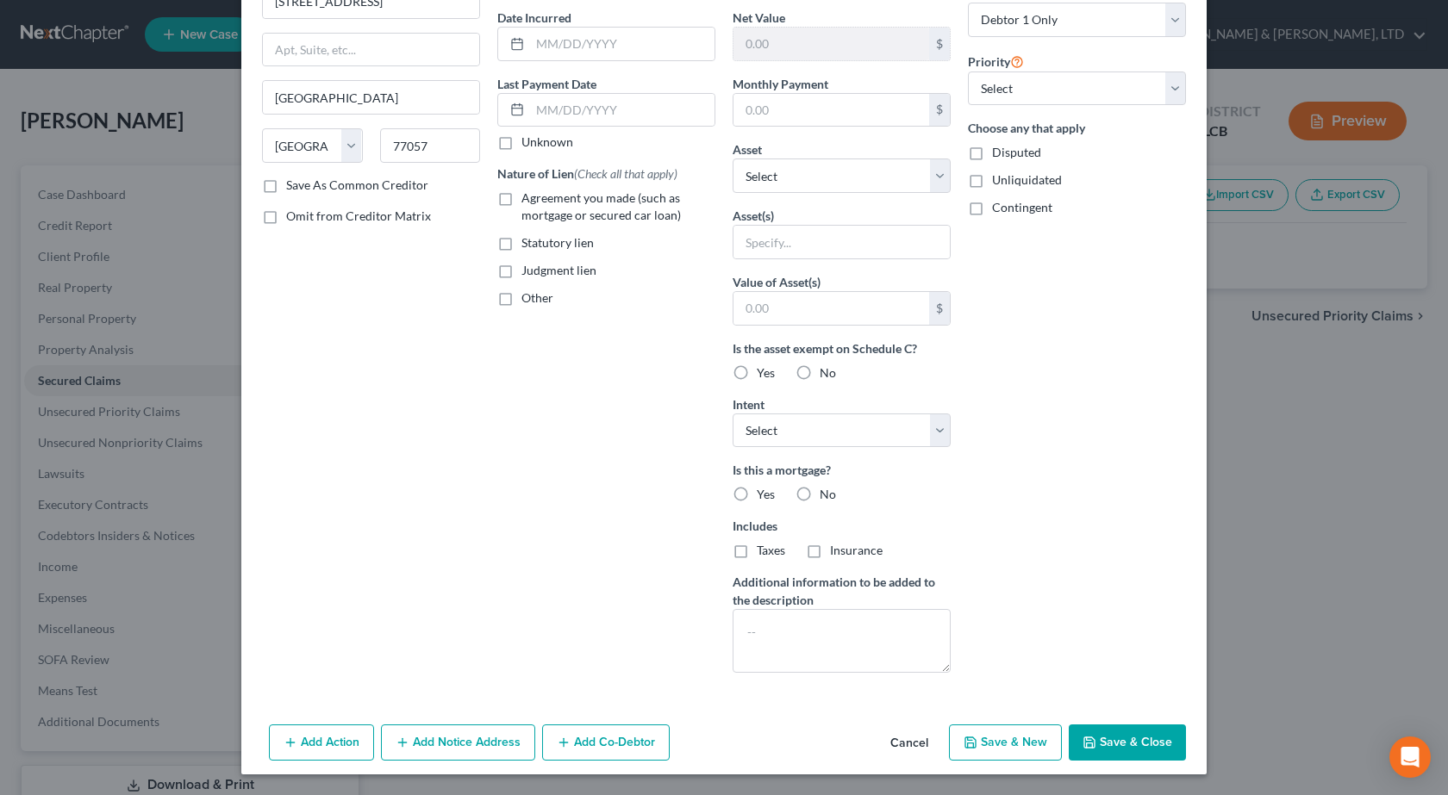
type input "27,157"
click at [521, 198] on label "Agreement you made (such as mortgage or secured car loan)" at bounding box center [618, 207] width 194 height 34
click at [528, 198] on input "Agreement you made (such as mortgage or secured car loan)" at bounding box center [533, 195] width 11 height 11
checkbox input "true"
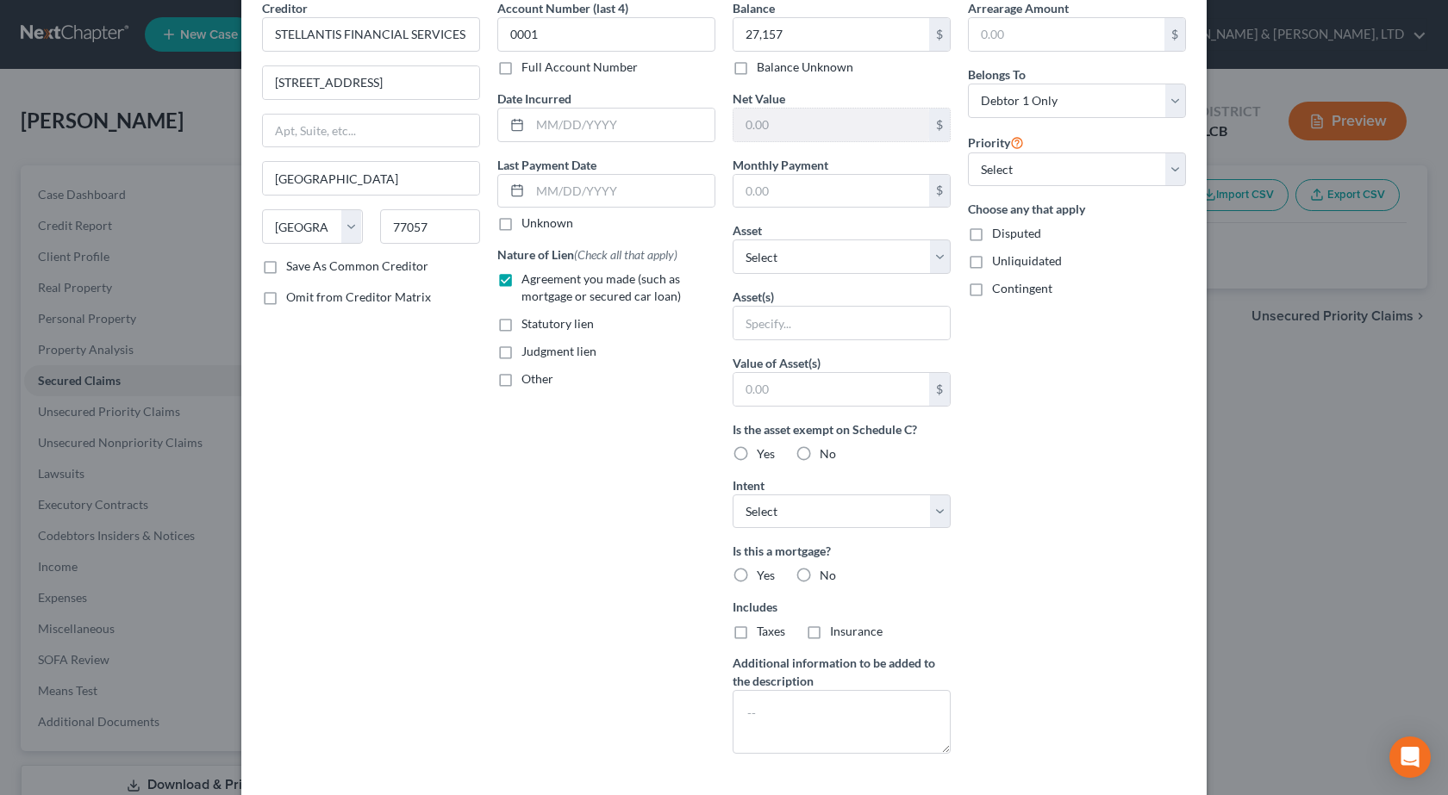
scroll to position [0, 0]
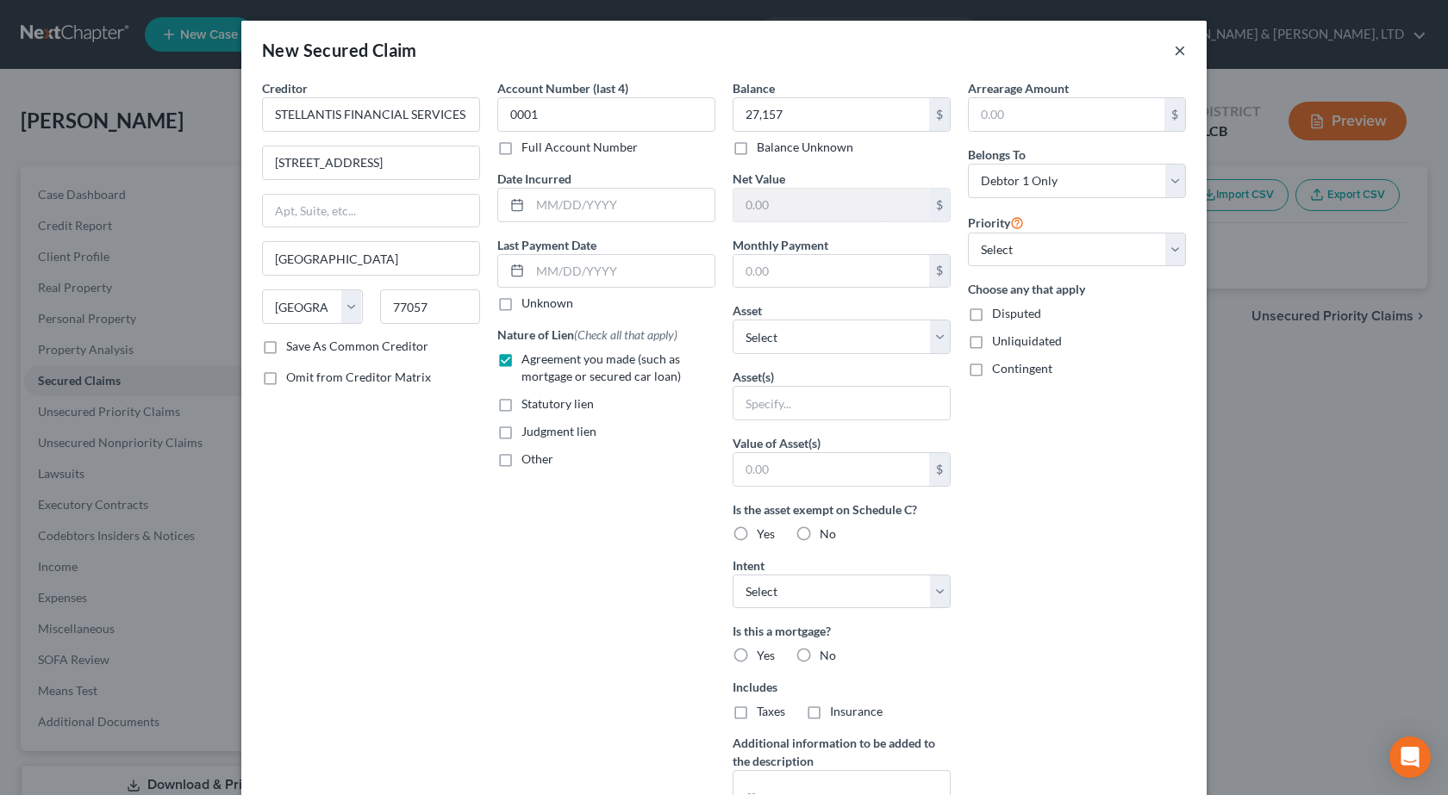
drag, startPoint x: 1174, startPoint y: 54, endPoint x: 1162, endPoint y: 57, distance: 12.3
click at [1174, 54] on button "×" at bounding box center [1180, 50] width 12 height 21
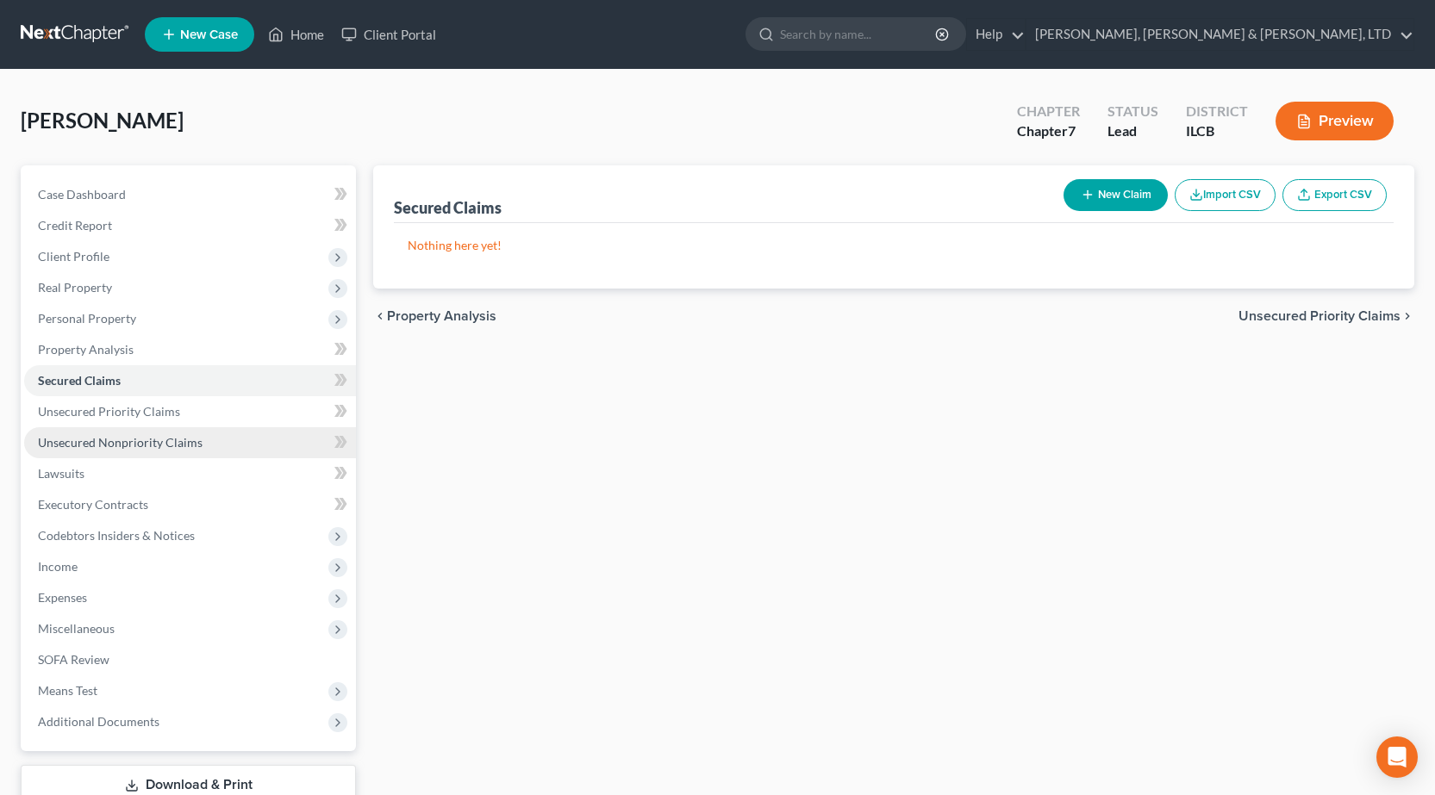
click at [102, 445] on span "Unsecured Nonpriority Claims" at bounding box center [120, 442] width 165 height 15
click at [1106, 196] on button "New Claim" at bounding box center [1115, 195] width 104 height 32
select select "0"
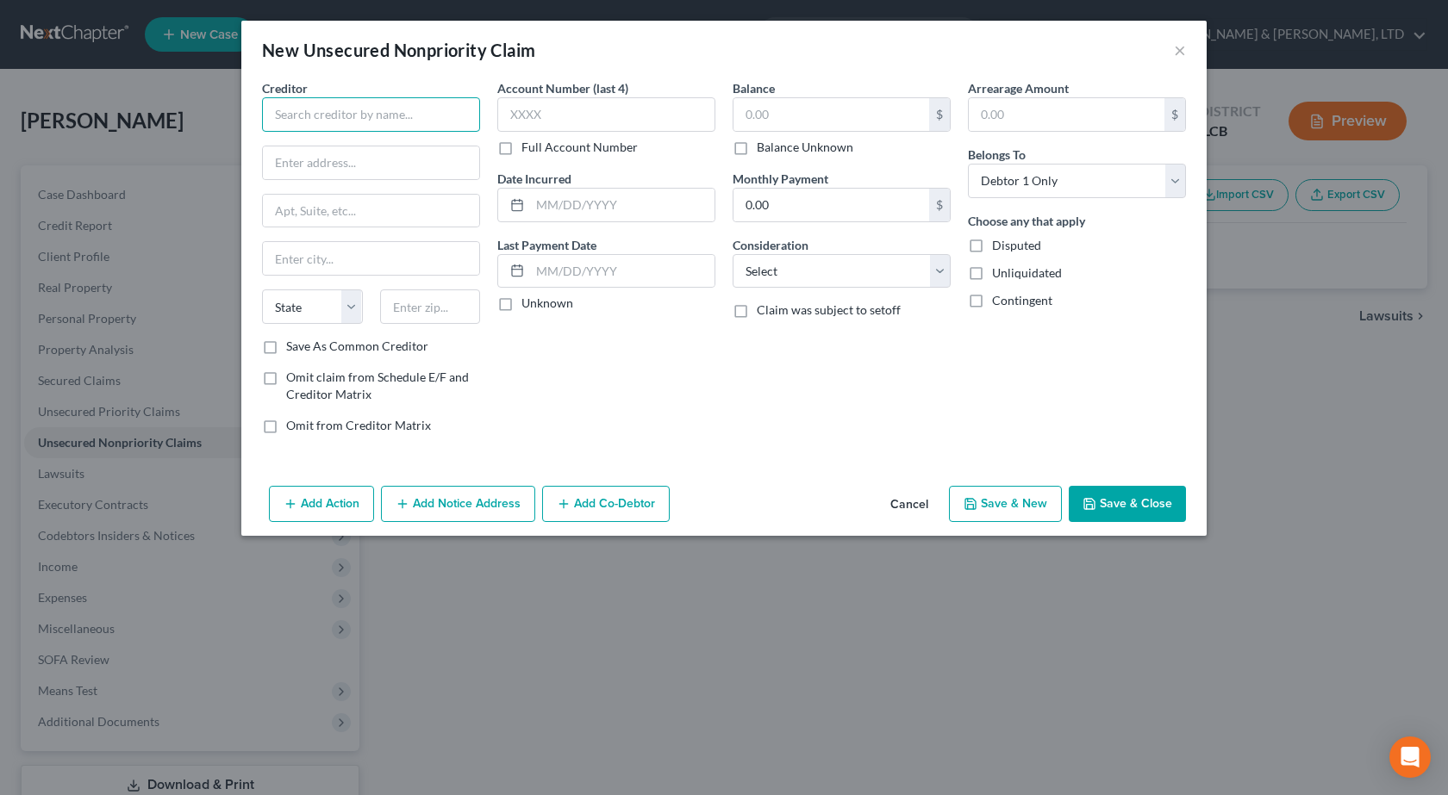
click at [372, 117] on input "text" at bounding box center [371, 114] width 218 height 34
paste input "5757 WOODWAY DR, STE 400"
type input "5757 WOODWAY DR, STE 400"
click at [380, 165] on input "text" at bounding box center [371, 162] width 216 height 33
paste input "5757 WOODWAY DR, STE 400"
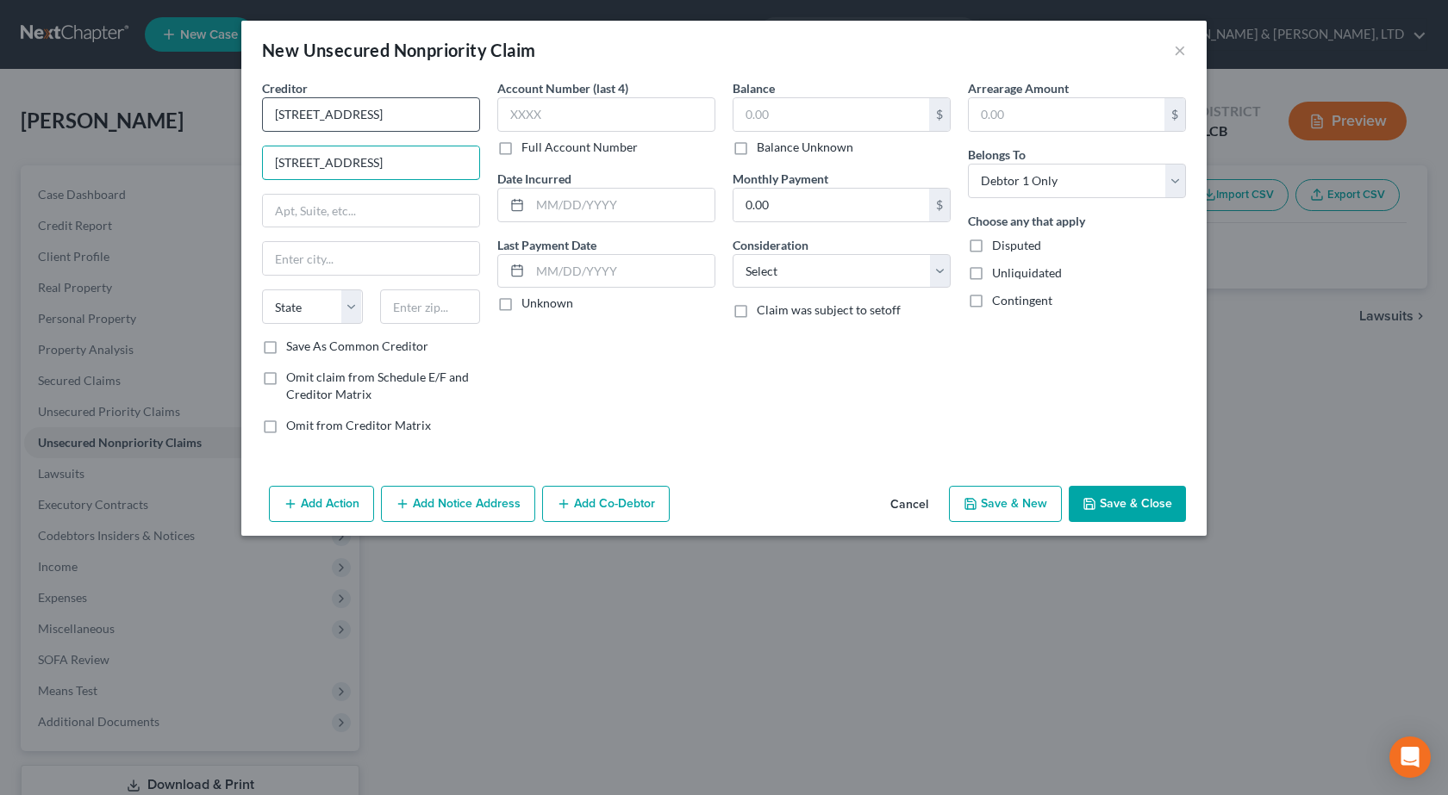
type input "5757 WOODWAY DR, STE 400"
drag, startPoint x: 454, startPoint y: 114, endPoint x: 0, endPoint y: -2, distance: 468.6
click at [0, 0] on html "Home New Case Client Portal Smith, Pappas & Jones, LTD pappas@spjlaw.net My Acc…" at bounding box center [724, 458] width 1448 height 916
click at [402, 117] on input "text" at bounding box center [371, 114] width 218 height 34
paste input "STELLANTIS FINANCIAL SERVICES"
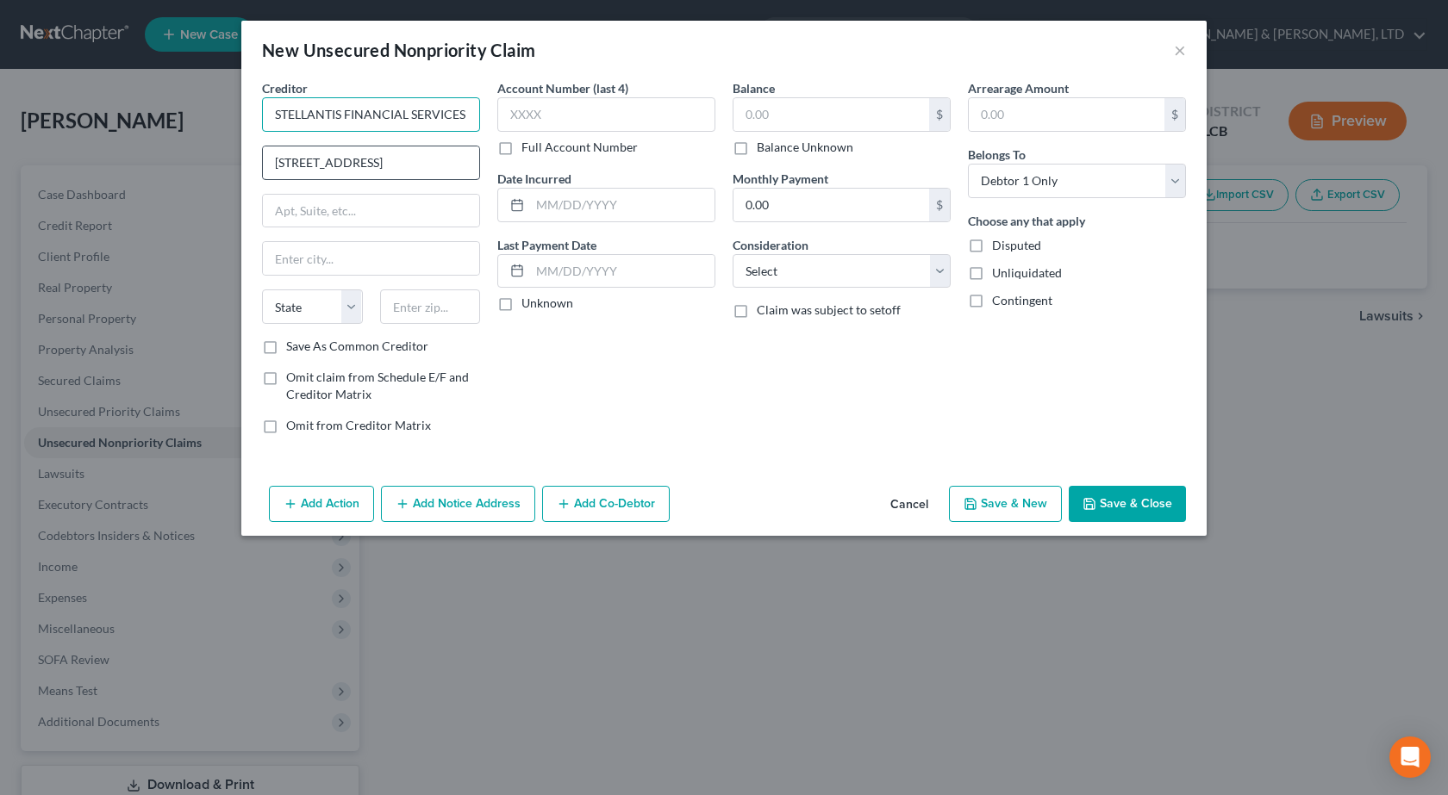
type input "STELLANTIS FINANCIAL SERVICES"
click at [445, 318] on input "text" at bounding box center [430, 307] width 101 height 34
type input "77057"
type input "Houston"
select select "45"
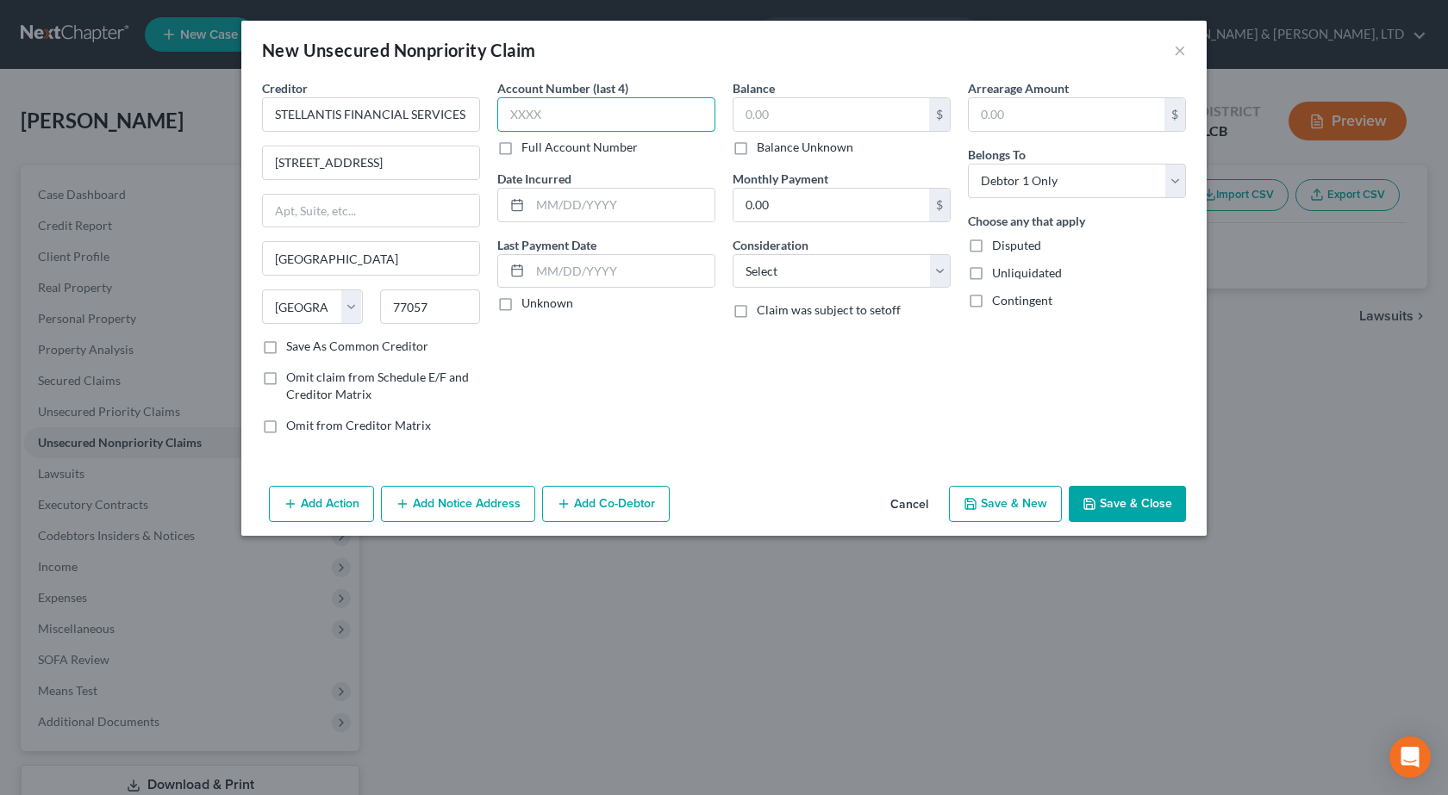
click at [597, 109] on input "text" at bounding box center [606, 114] width 218 height 34
type input "0001"
click at [631, 202] on input "text" at bounding box center [622, 205] width 184 height 33
paste input "03/10/2023"
type input "03/10/2023"
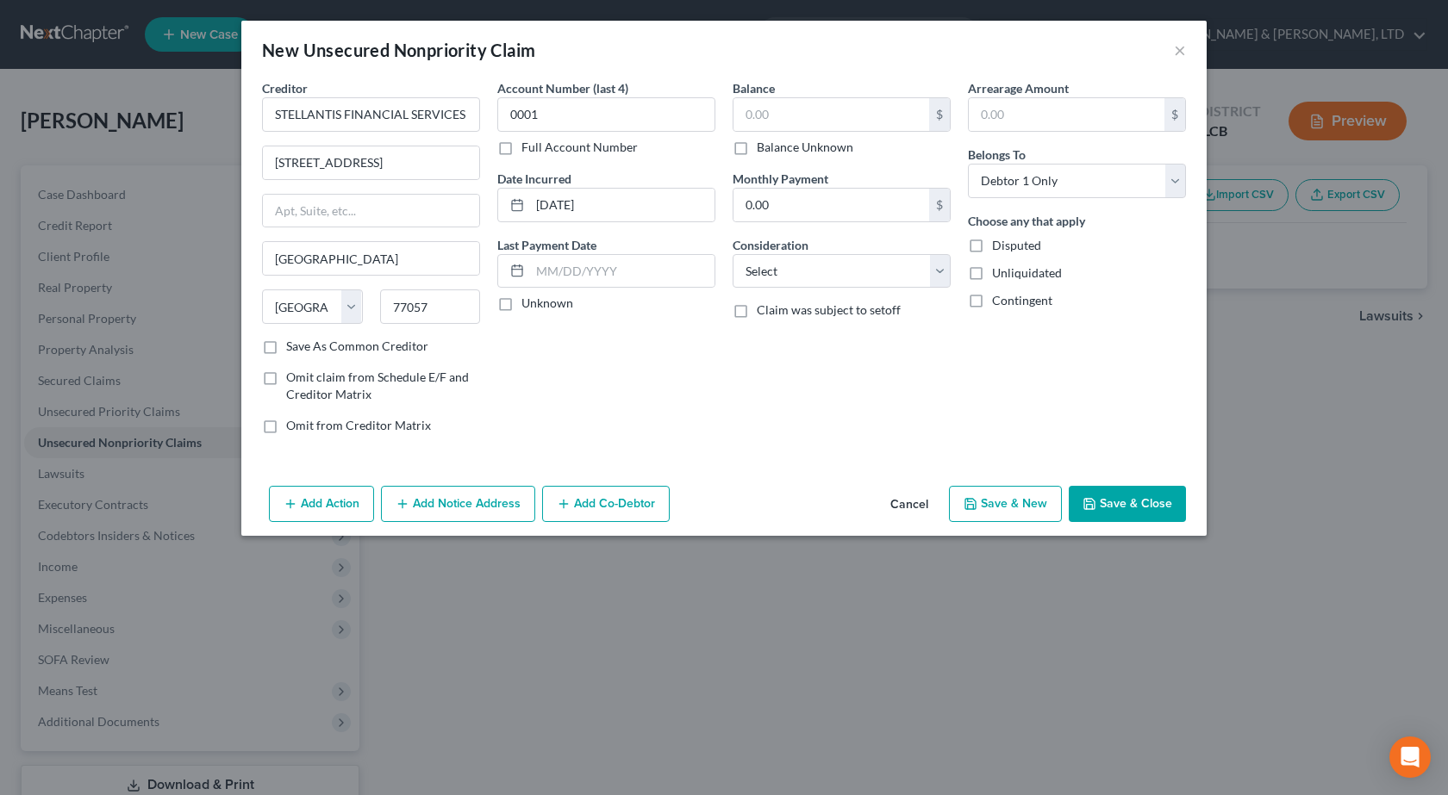
drag, startPoint x: 669, startPoint y: 368, endPoint x: 637, endPoint y: 348, distance: 37.5
click at [659, 364] on div "Account Number (last 4) 0001 Full Account Number Date Incurred 03/10/2023 Last …" at bounding box center [606, 263] width 235 height 369
click at [801, 113] on input "text" at bounding box center [831, 114] width 196 height 33
type input "27,157"
click at [813, 272] on select "Select Cable / Satellite Services Collection Agency Credit Card Debt Debt Couns…" at bounding box center [841, 271] width 218 height 34
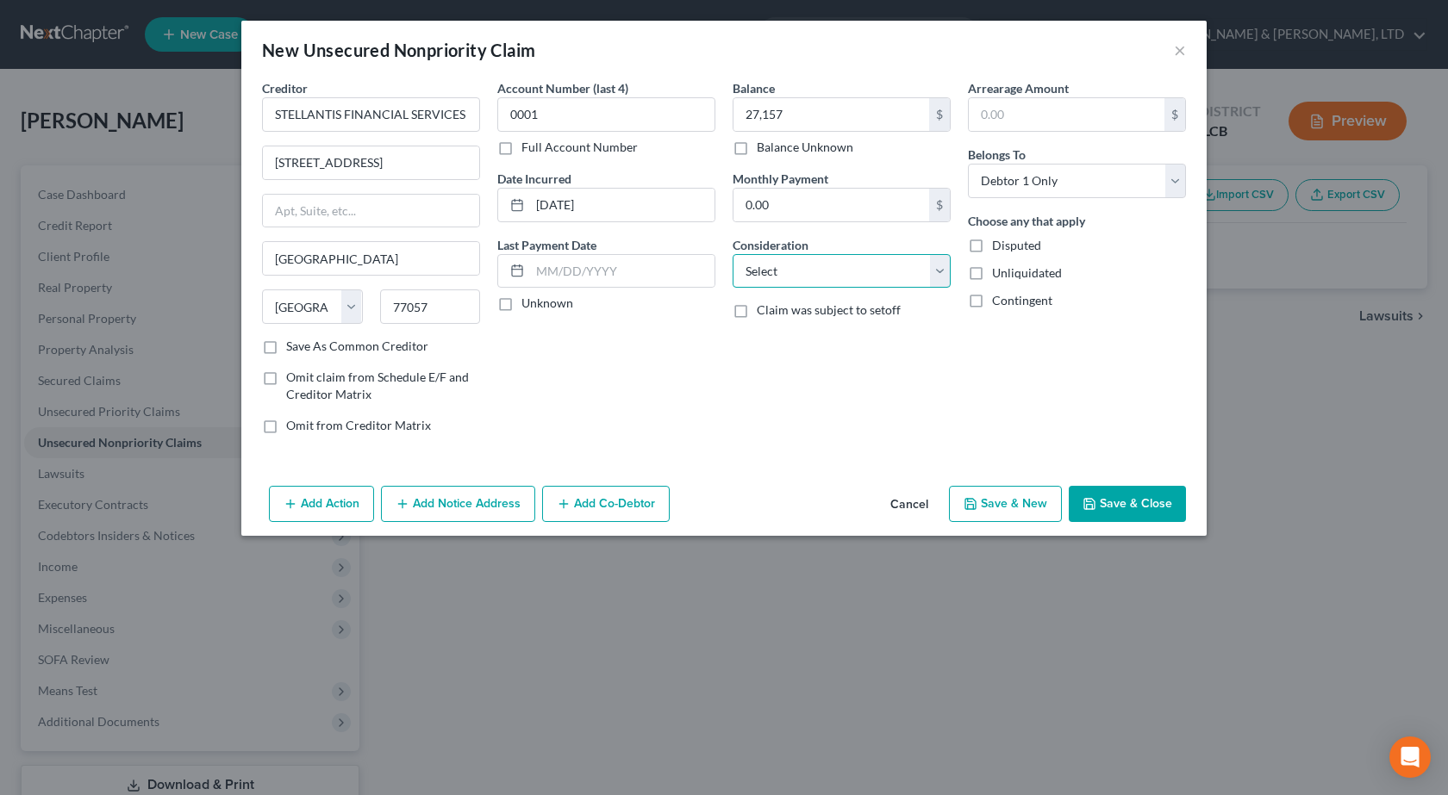
select select "4"
click at [732, 254] on select "Select Cable / Satellite Services Collection Agency Credit Card Debt Debt Couns…" at bounding box center [841, 271] width 218 height 34
click at [317, 506] on button "Add Action" at bounding box center [321, 504] width 105 height 36
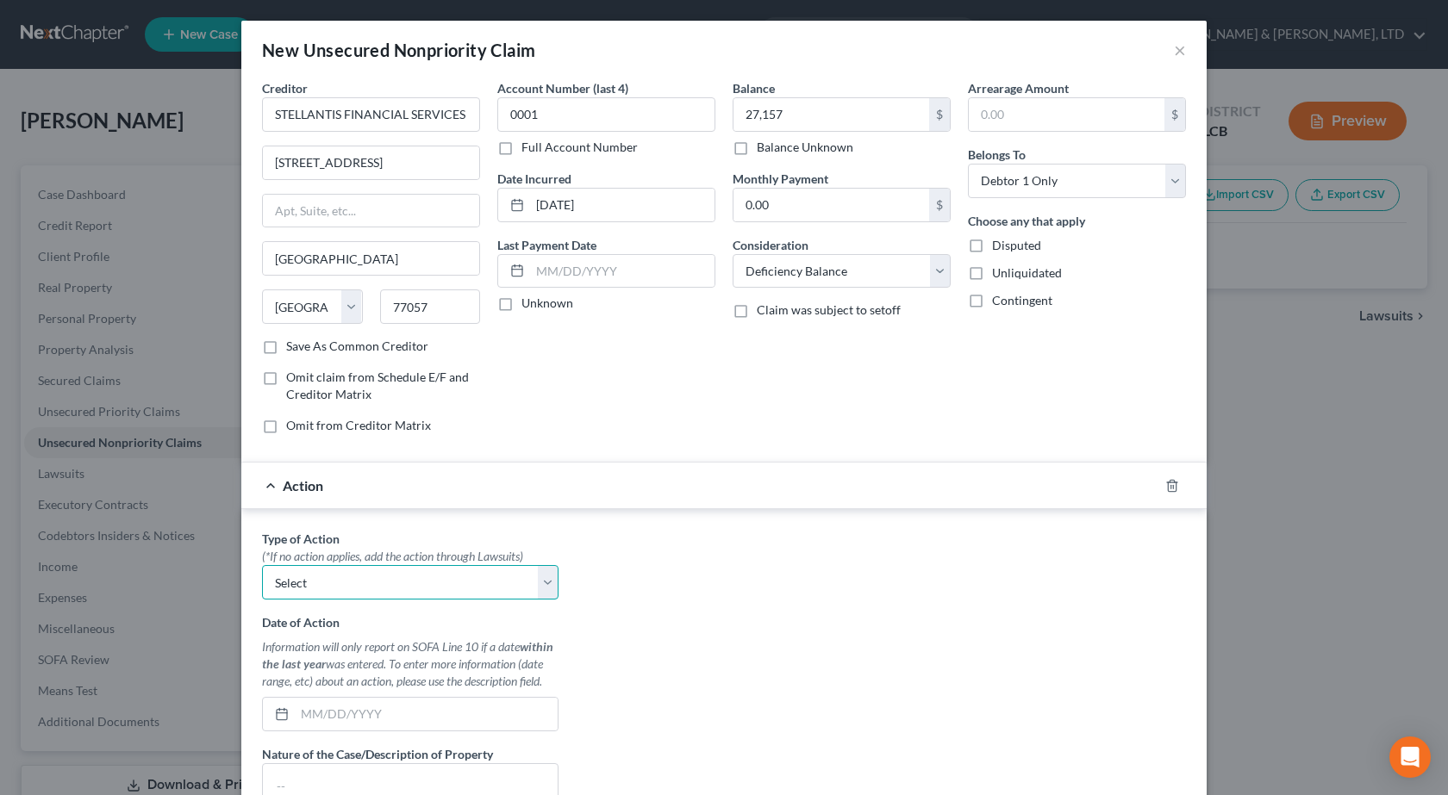
click at [333, 585] on select "Select Repossession Garnishment Foreclosure Personal Injury Attached, Seized, O…" at bounding box center [410, 582] width 296 height 34
select select "0"
click at [262, 565] on select "Select Repossession Garnishment Foreclosure Personal Injury Attached, Seized, O…" at bounding box center [410, 582] width 296 height 34
click at [944, 626] on div "Type of Action * (*If no action applies, add the action through Lawsuits) Selec…" at bounding box center [723, 746] width 941 height 432
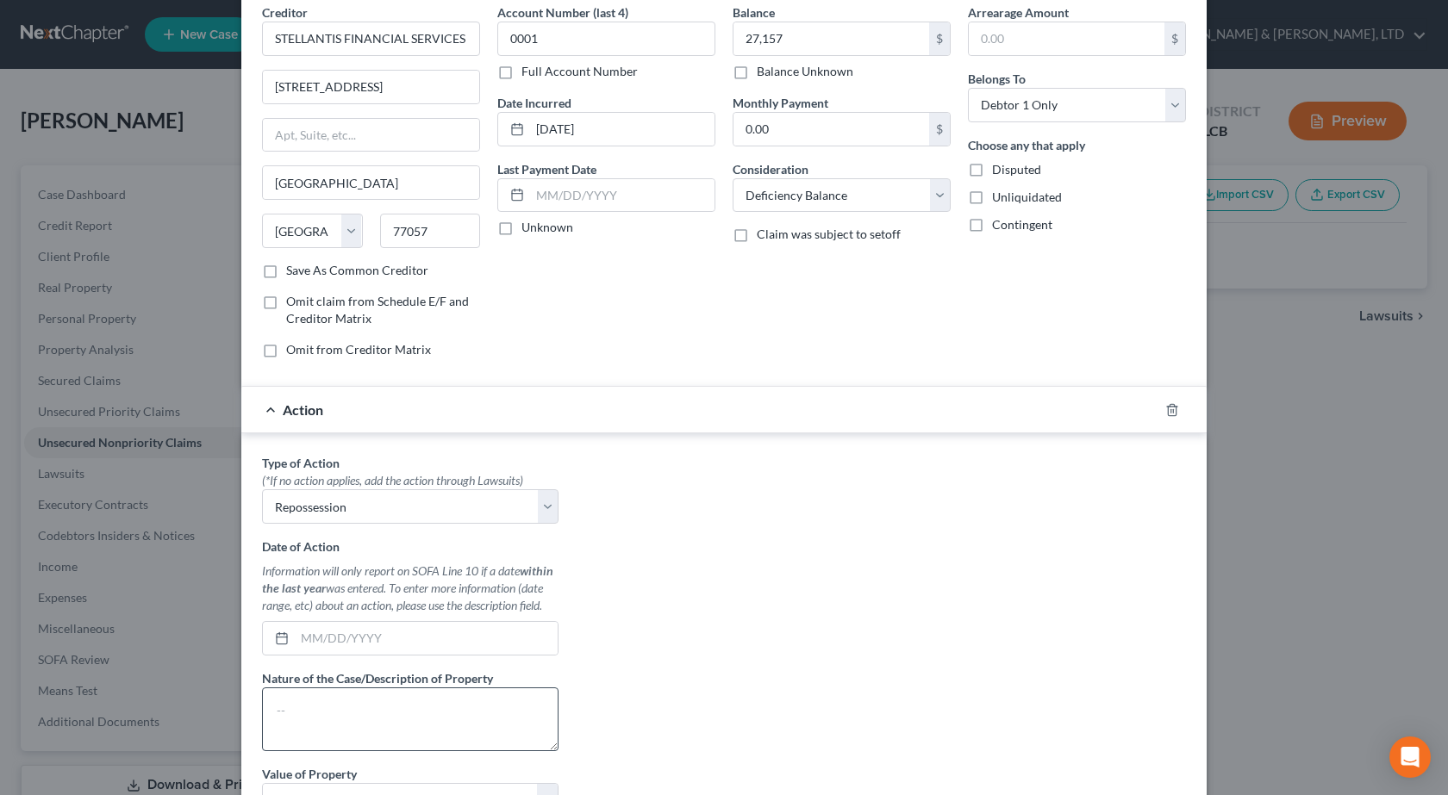
scroll to position [172, 0]
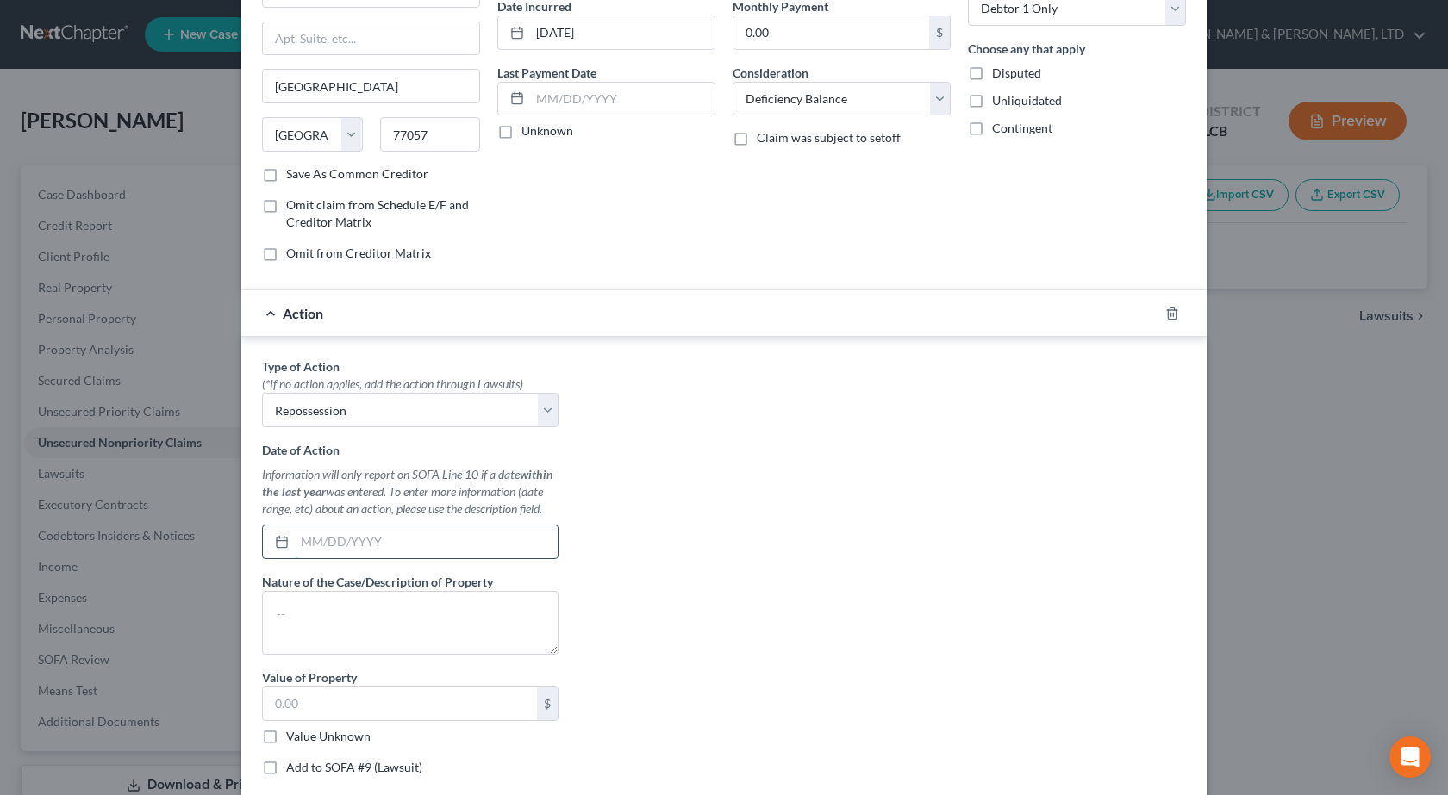
click at [355, 539] on input "text" at bounding box center [426, 542] width 263 height 33
type input "04/01/2025"
click at [435, 623] on textarea at bounding box center [410, 623] width 296 height 64
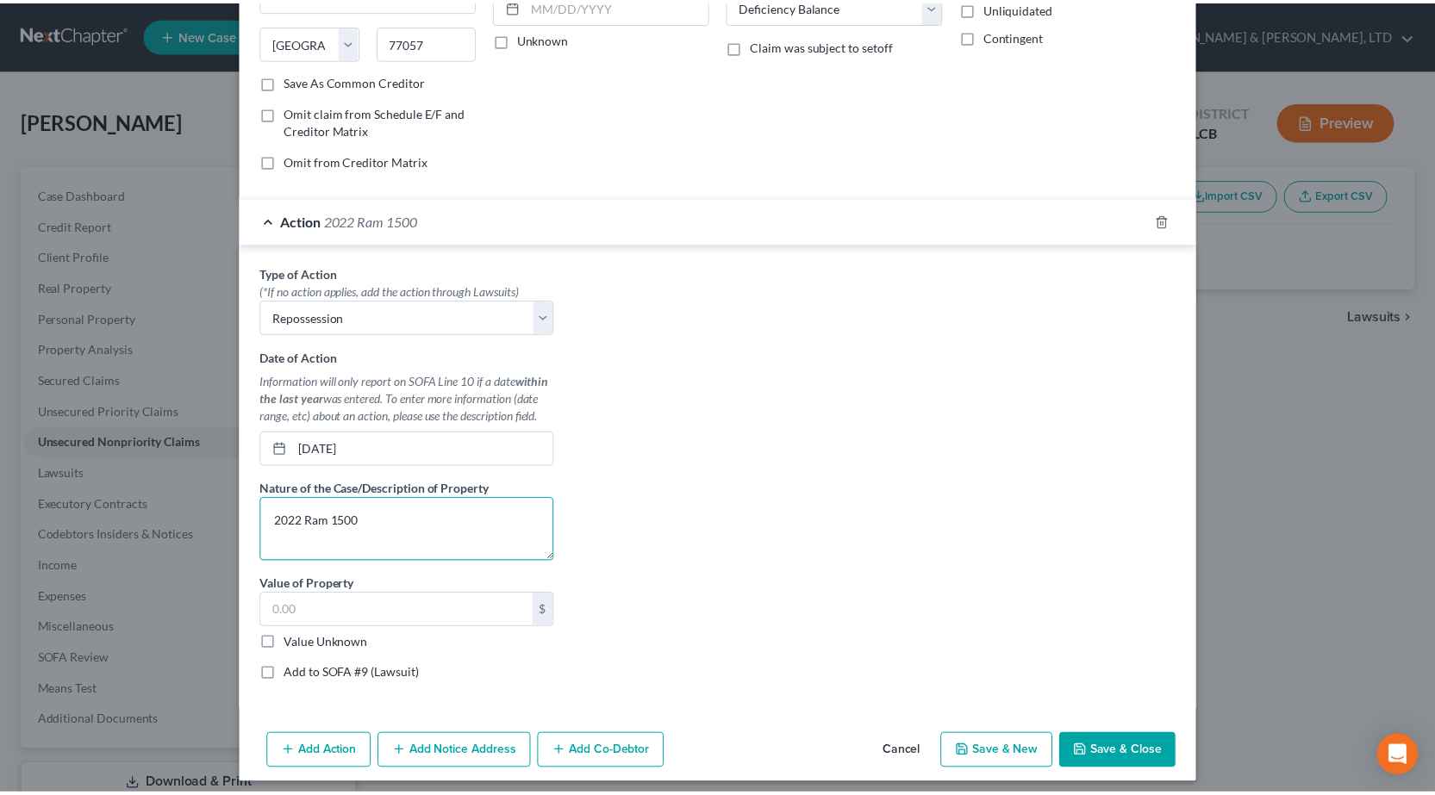
scroll to position [275, 0]
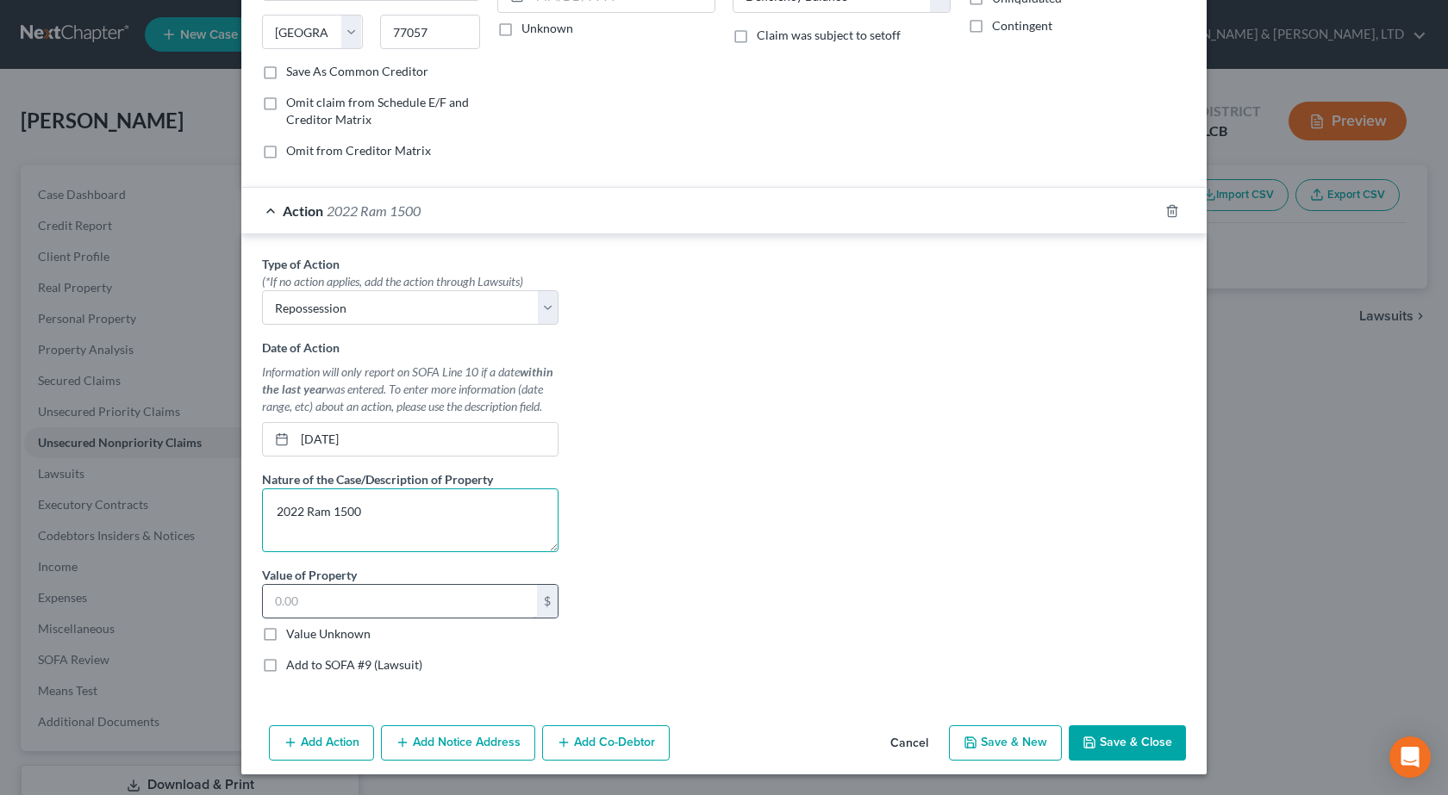
type textarea "2022 Ram 1500"
click at [319, 602] on input "text" at bounding box center [400, 601] width 274 height 33
type input "6"
type input "35,750"
click at [787, 506] on div "Type of Action * (*If no action applies, add the action through Lawsuits) Selec…" at bounding box center [723, 471] width 941 height 432
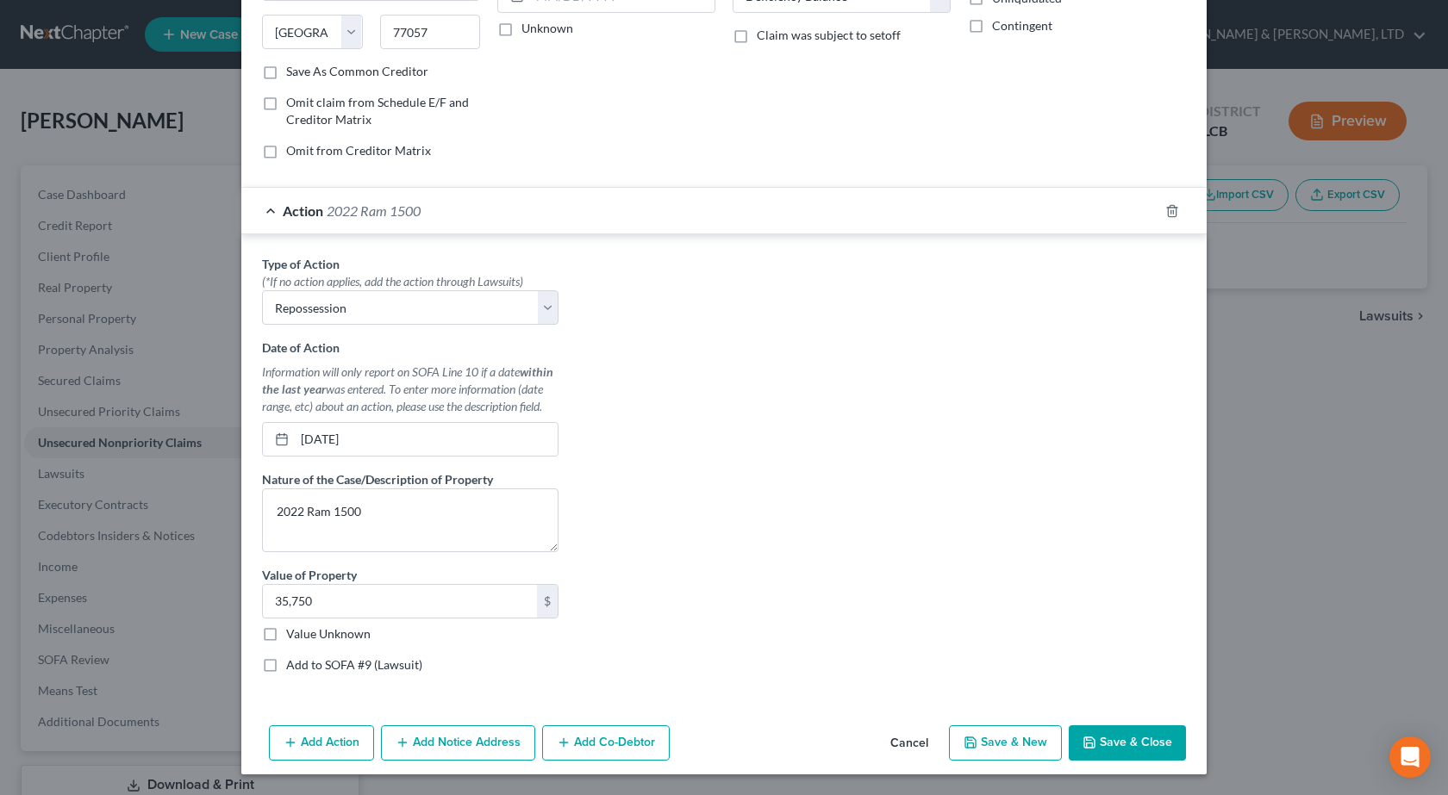
click at [1105, 738] on button "Save & Close" at bounding box center [1127, 744] width 117 height 36
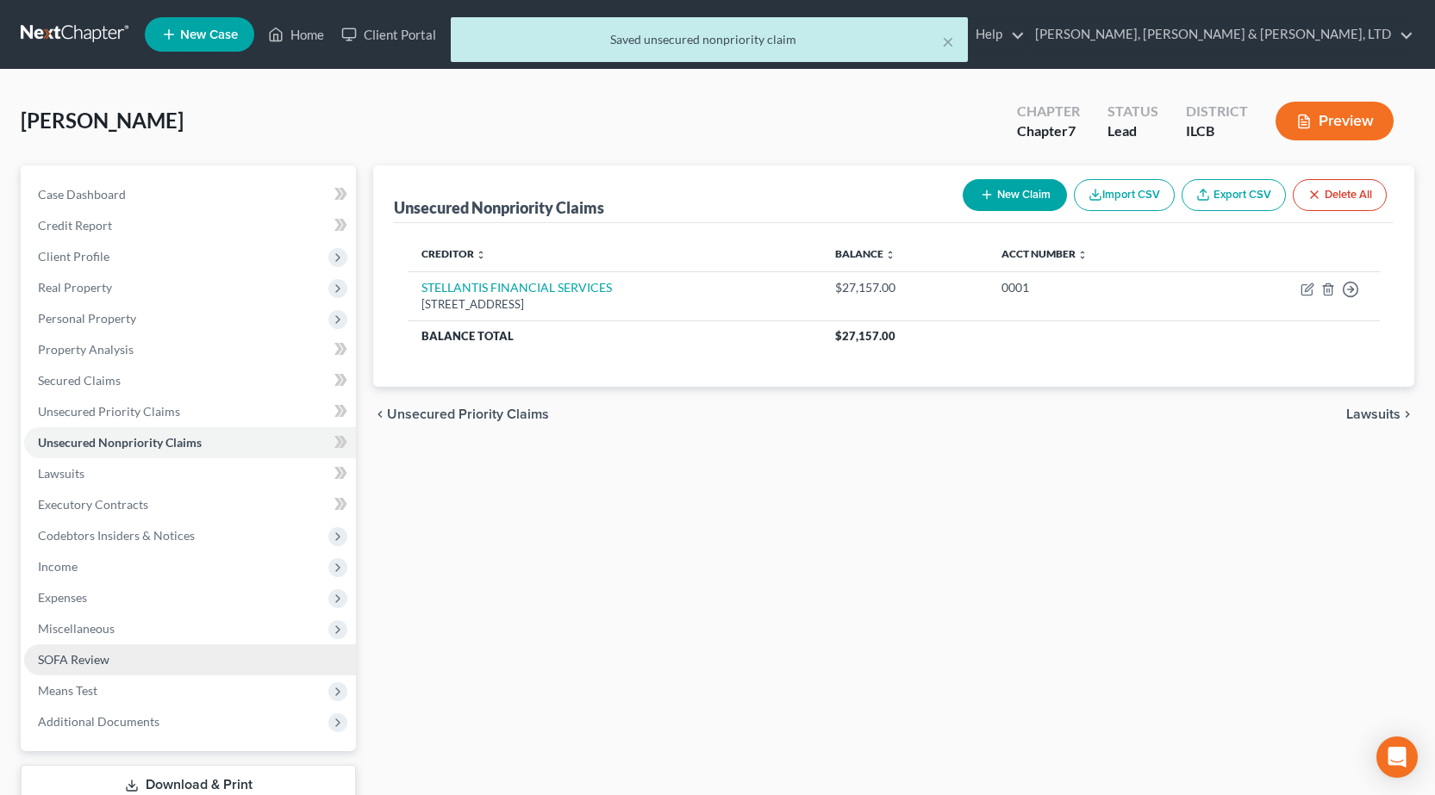
click at [109, 672] on link "SOFA Review" at bounding box center [190, 660] width 332 height 31
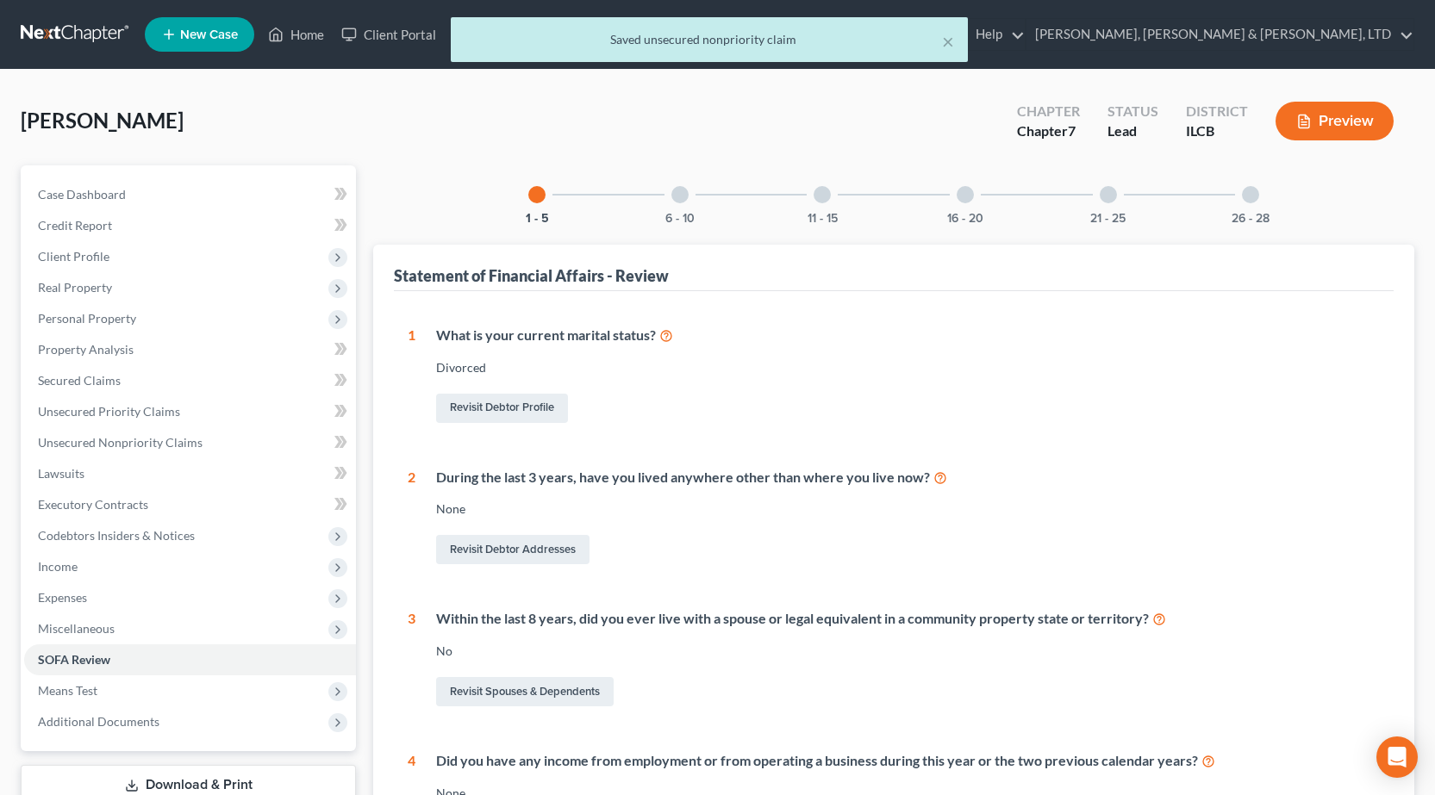
click at [814, 205] on div "11 - 15" at bounding box center [822, 194] width 59 height 59
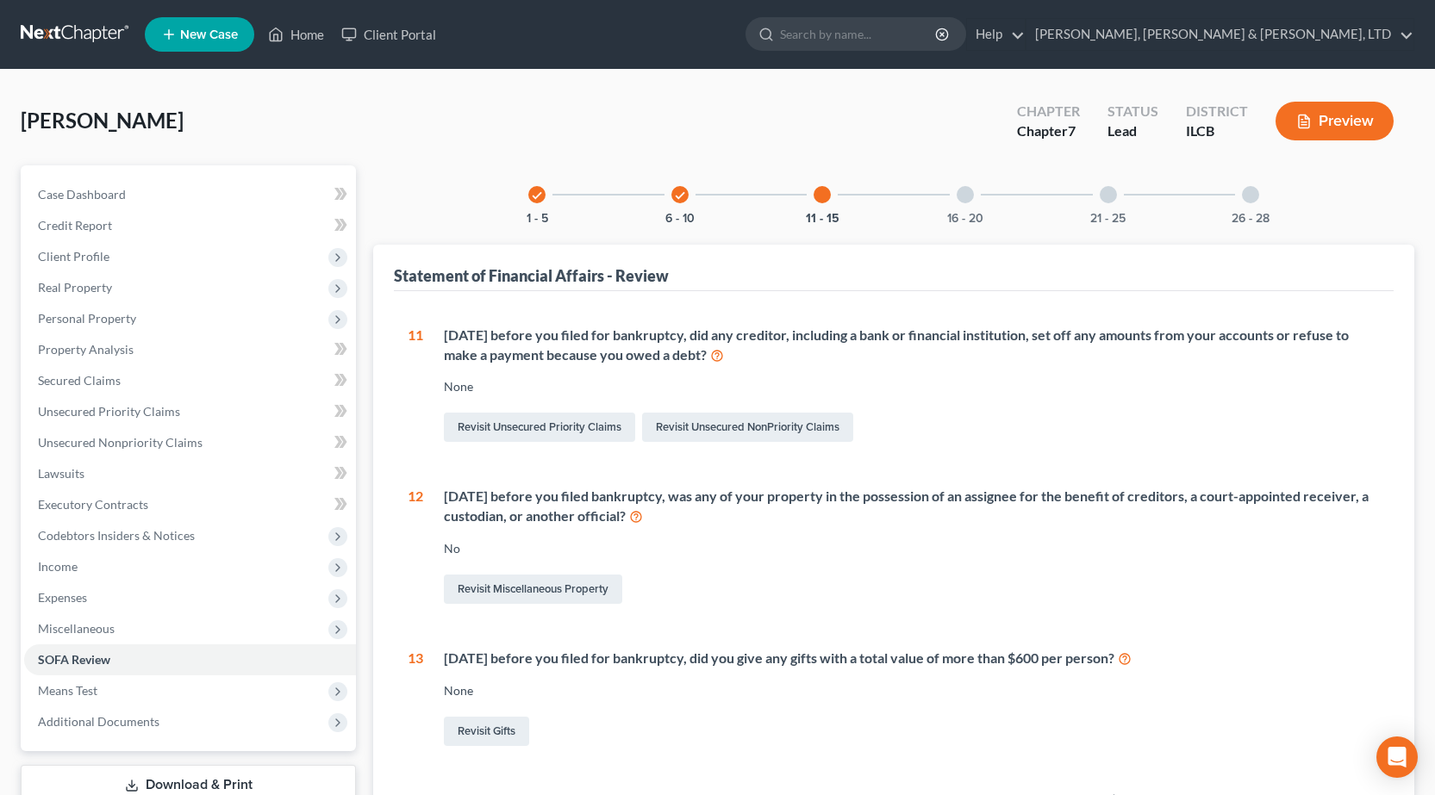
click at [689, 200] on div "check 6 - 10" at bounding box center [680, 194] width 59 height 59
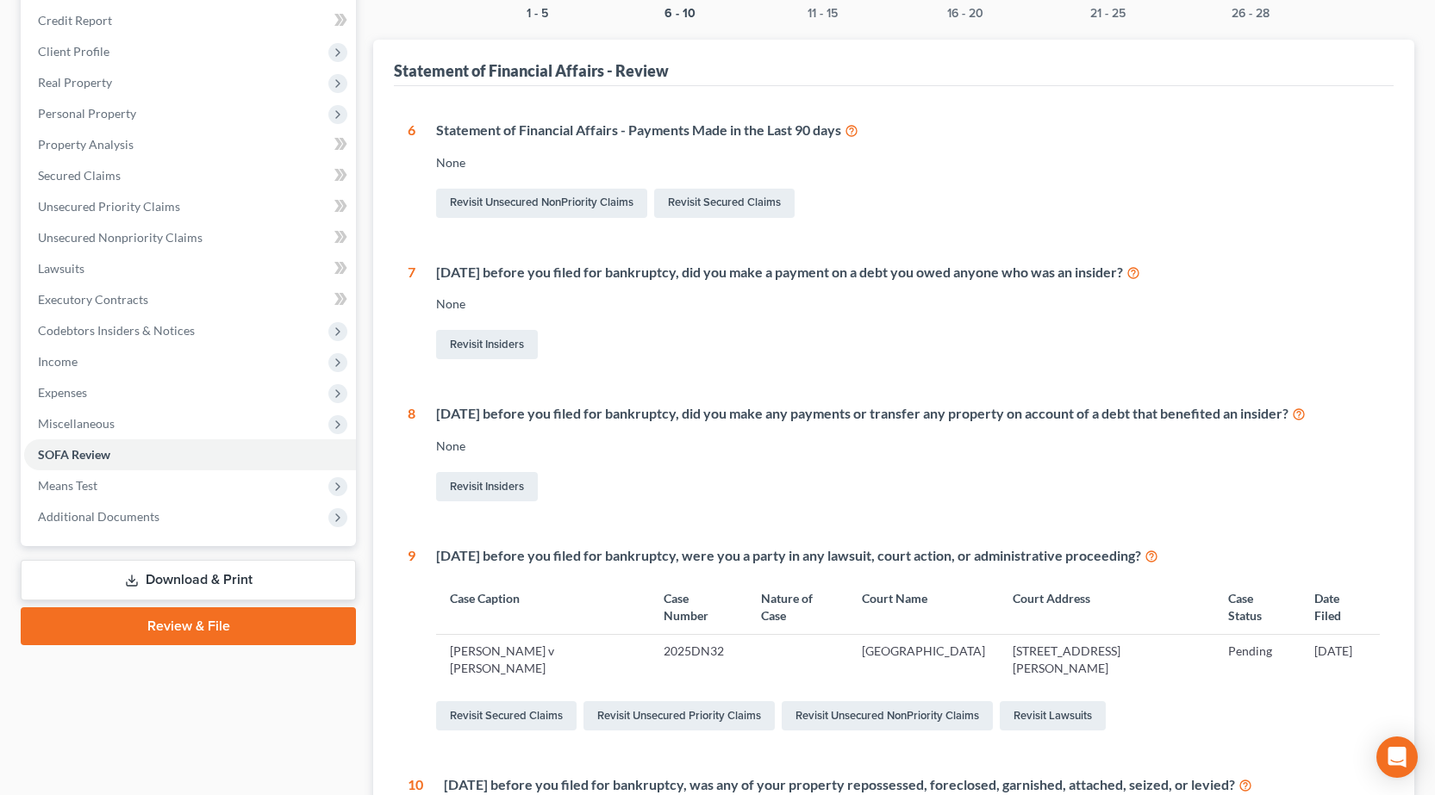
scroll to position [5, 0]
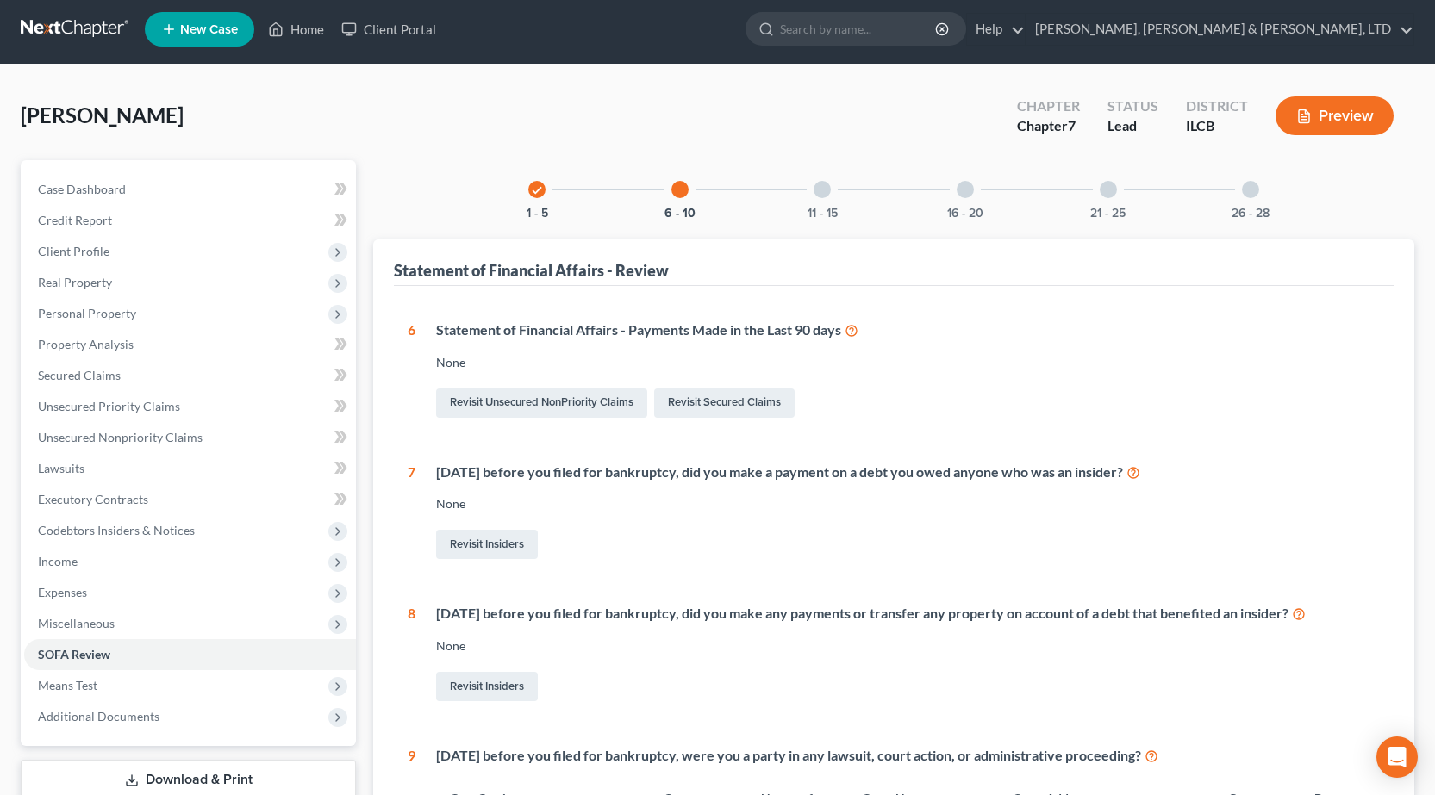
click at [819, 196] on div at bounding box center [821, 189] width 17 height 17
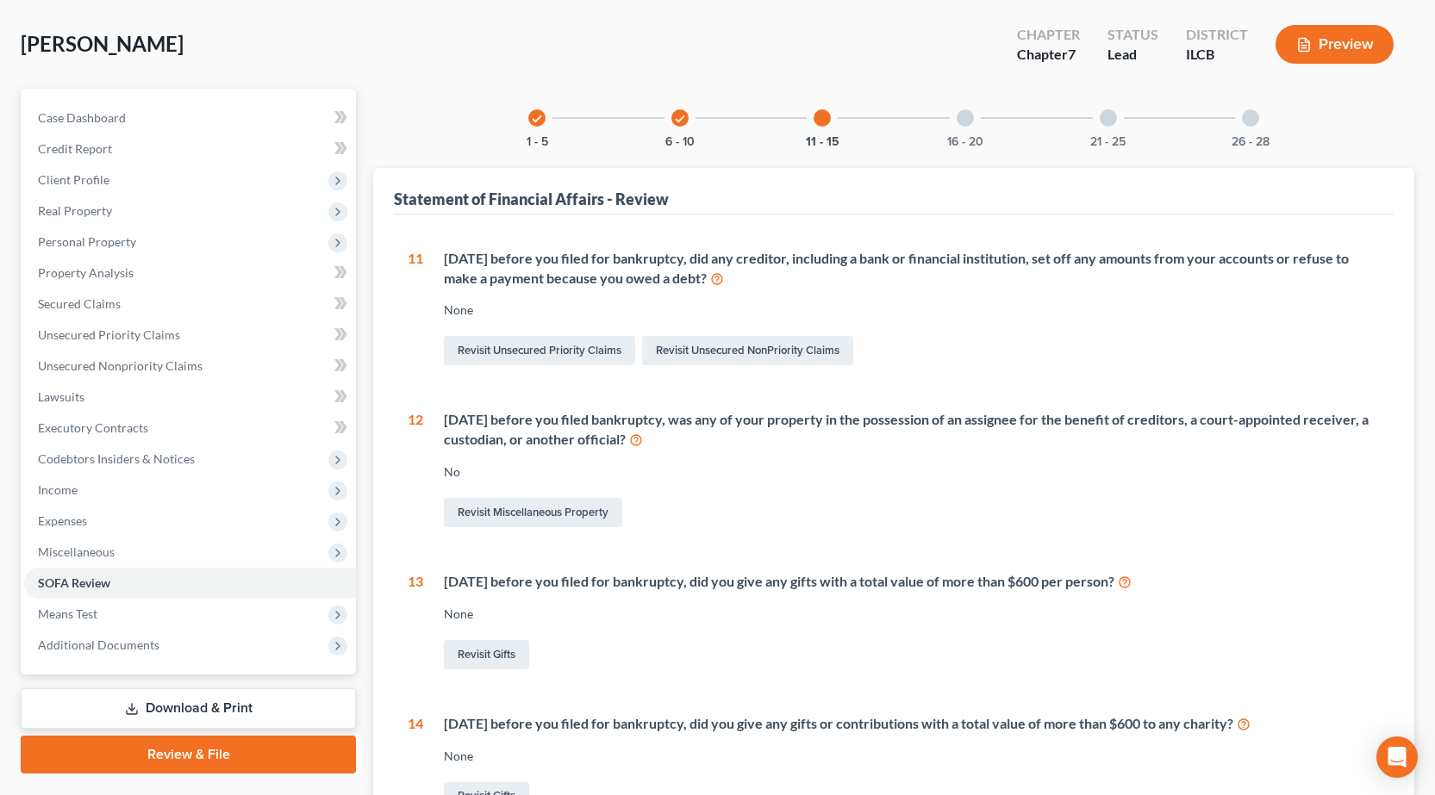
scroll to position [421, 0]
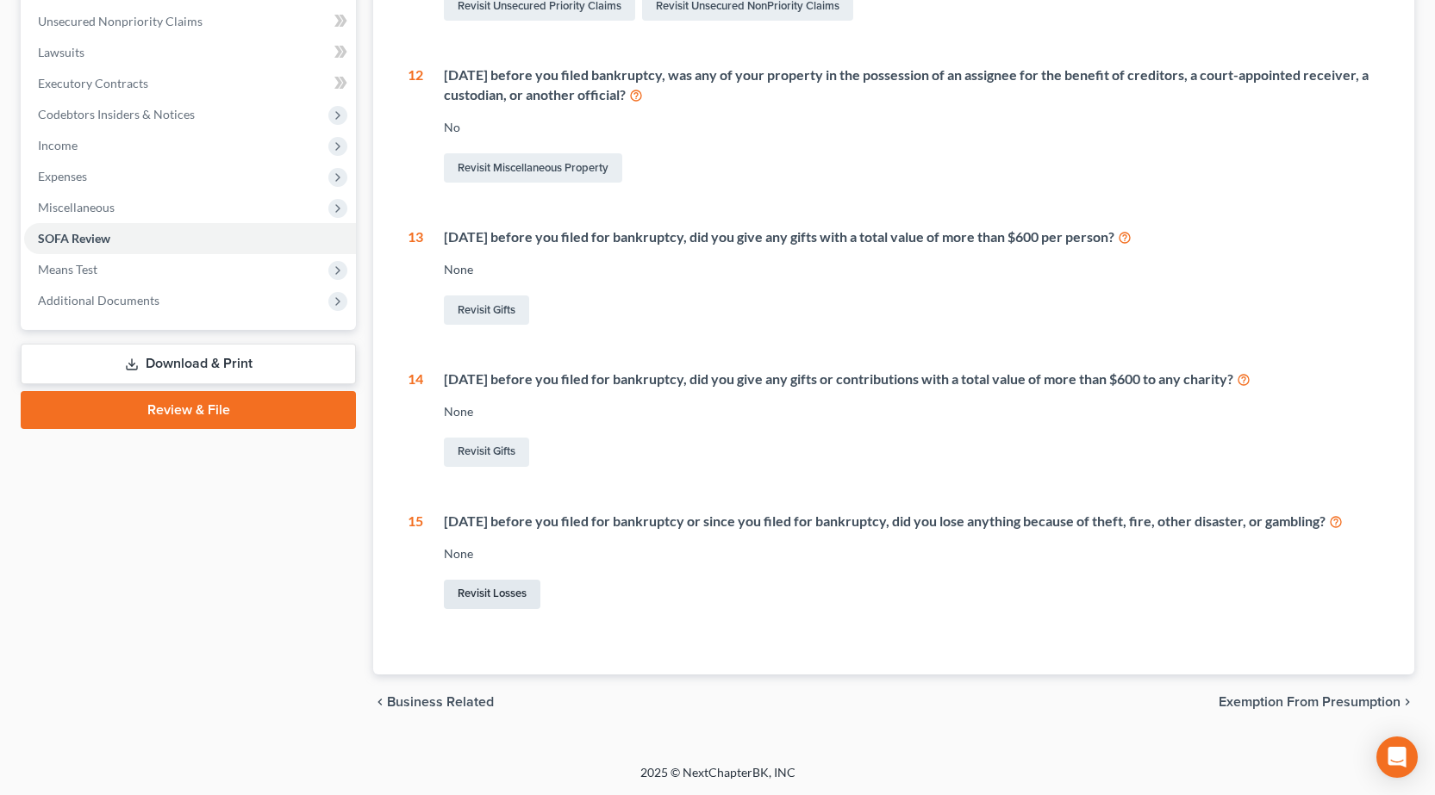
click at [515, 591] on link "Revisit Losses" at bounding box center [492, 594] width 97 height 29
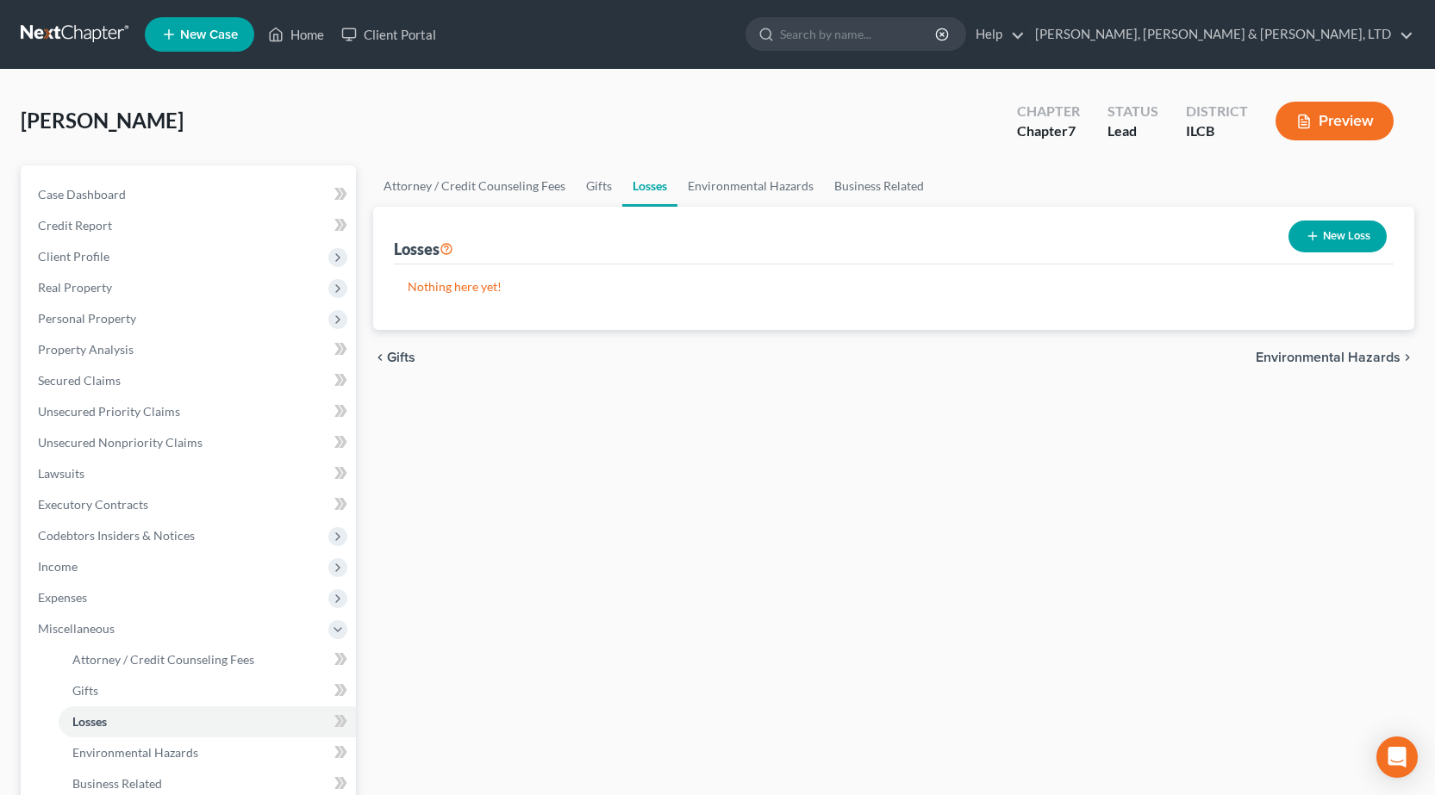
click at [1320, 235] on button "New Loss" at bounding box center [1337, 237] width 98 height 32
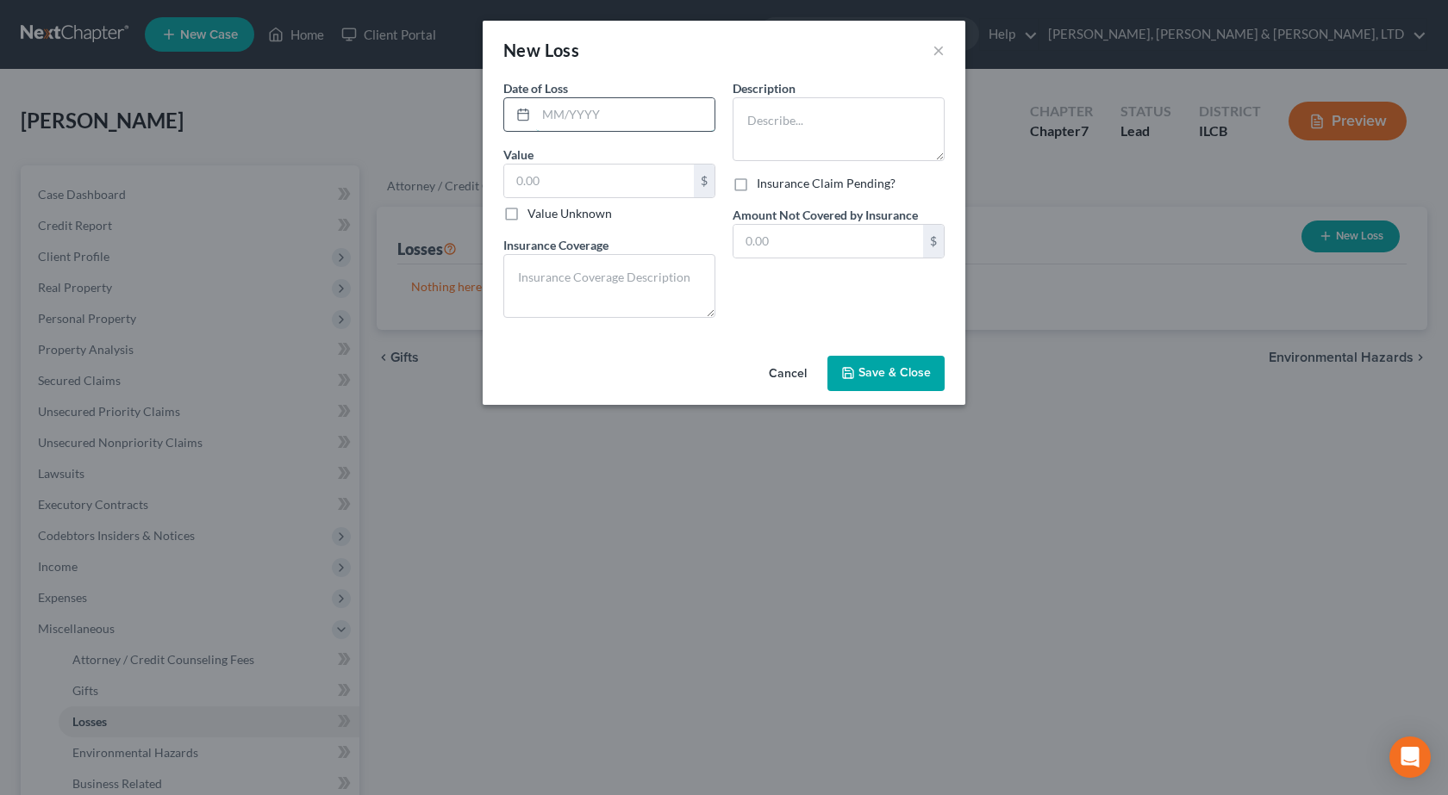
click at [606, 115] on input "text" at bounding box center [625, 114] width 178 height 33
type input "03/2025"
click at [779, 119] on textarea at bounding box center [838, 129] width 212 height 64
click at [593, 184] on input "text" at bounding box center [599, 181] width 190 height 33
click at [616, 171] on input "text" at bounding box center [599, 181] width 190 height 33
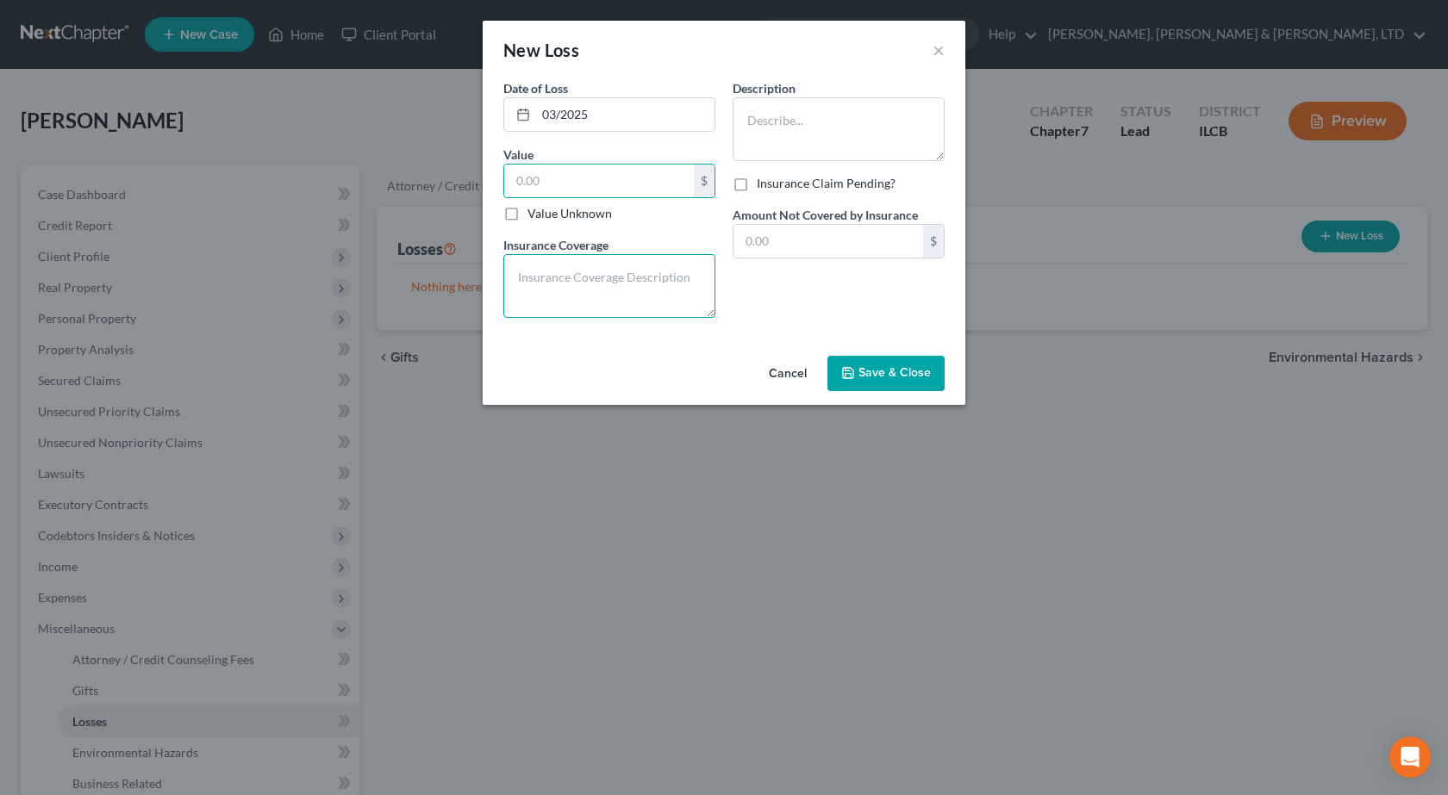
click at [617, 301] on textarea at bounding box center [609, 286] width 212 height 64
type textarea "None"
click at [912, 360] on button "Save & Close" at bounding box center [885, 374] width 117 height 36
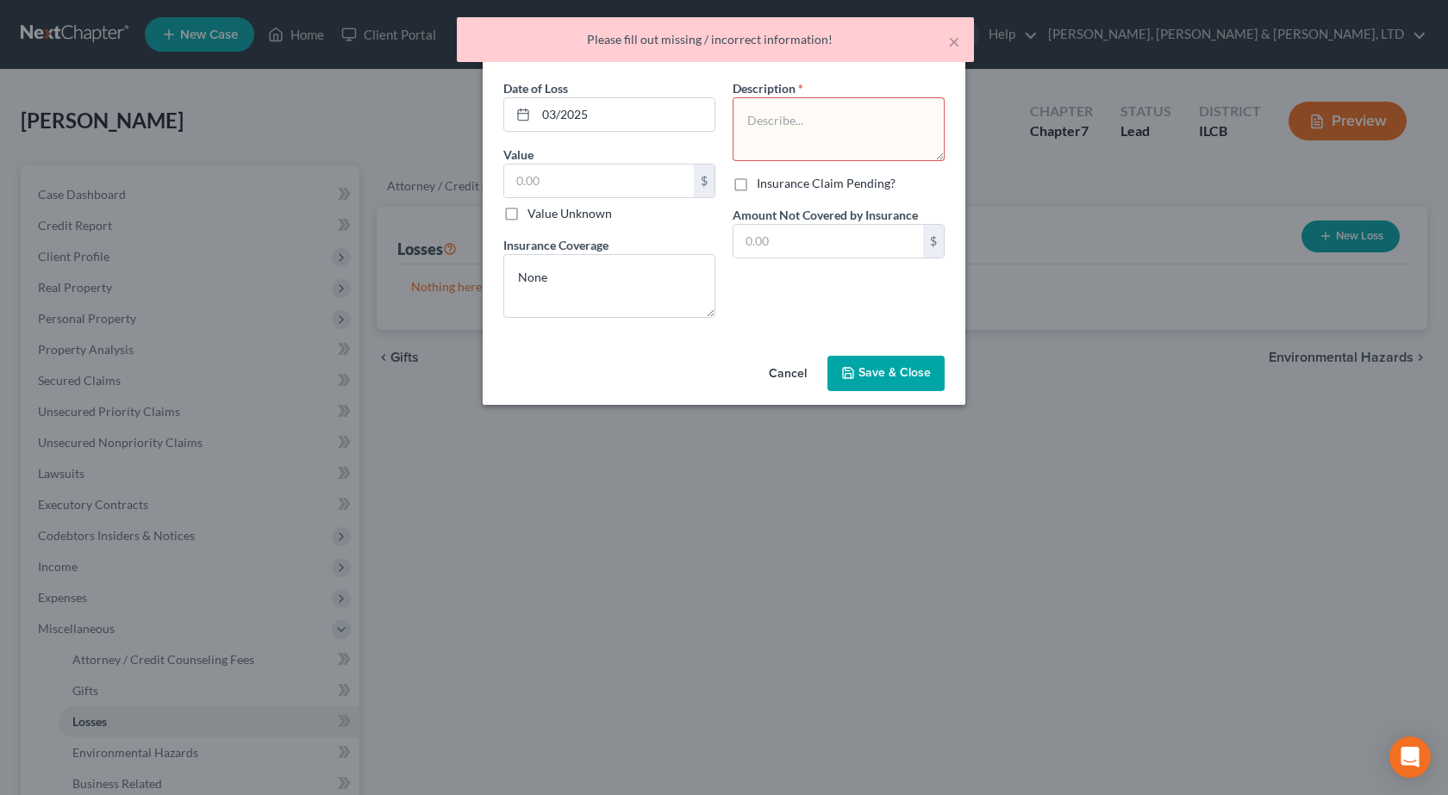
click at [826, 112] on textarea at bounding box center [838, 129] width 212 height 64
type textarea "Guns"
click at [917, 373] on span "Save & Close" at bounding box center [894, 373] width 72 height 15
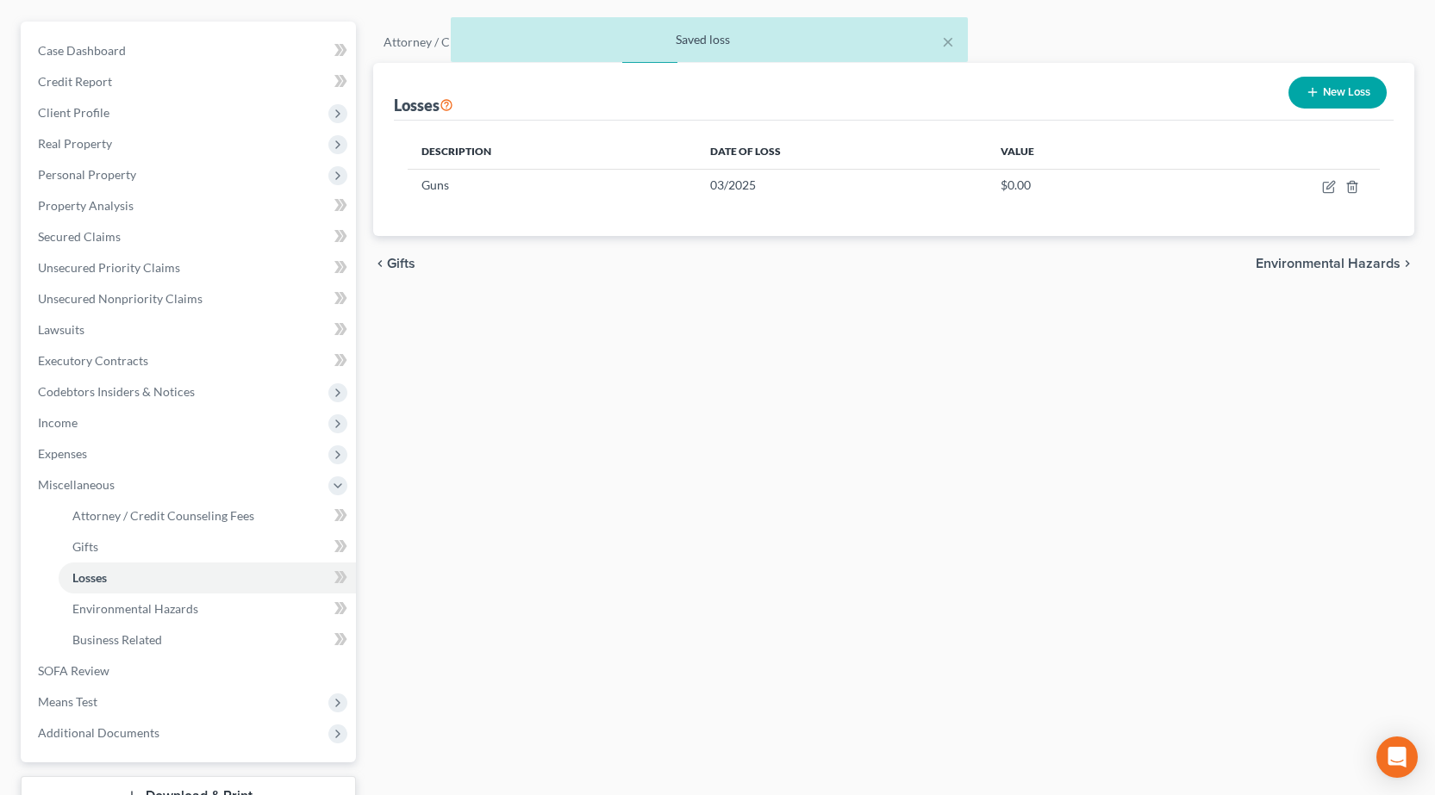
scroll to position [276, 0]
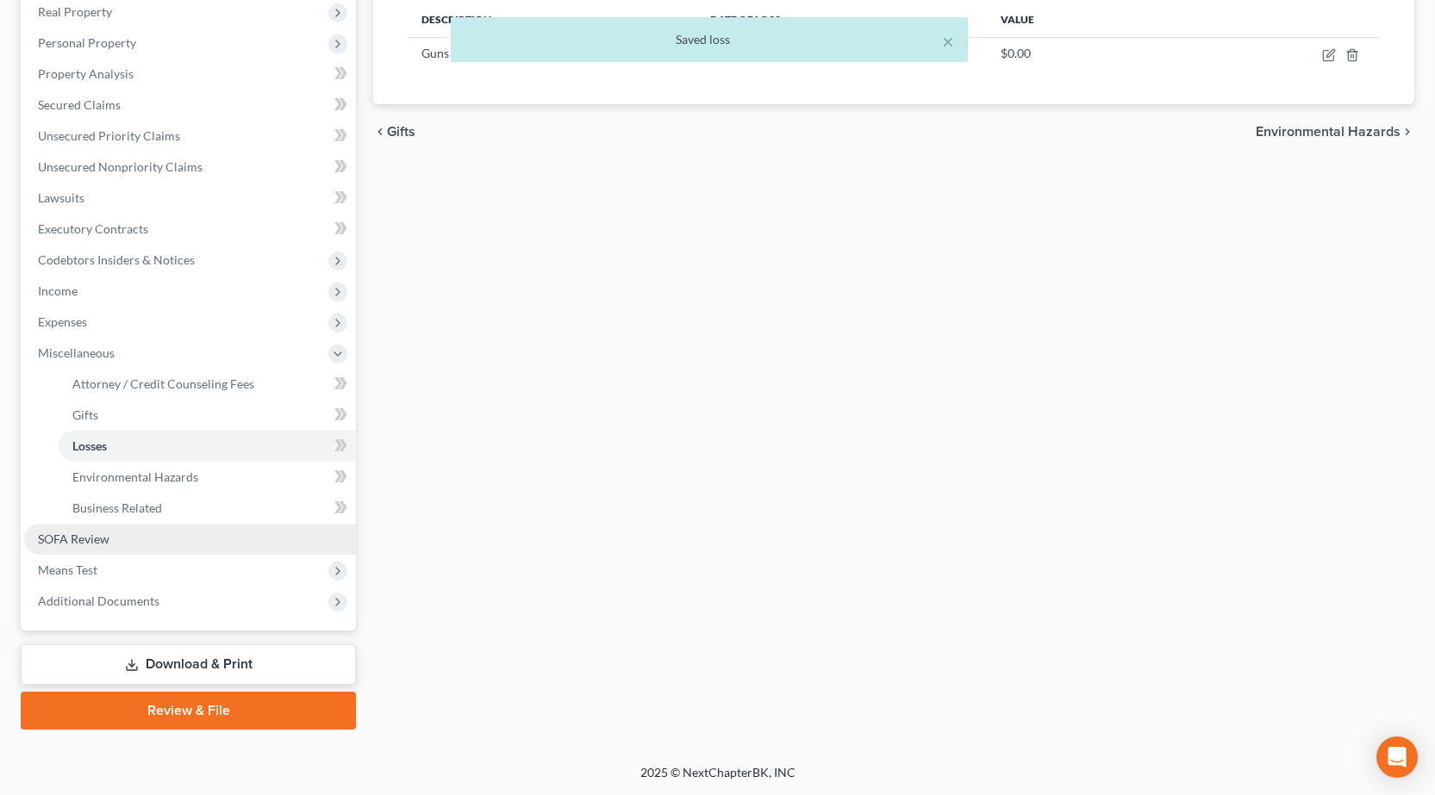
click at [105, 535] on span "SOFA Review" at bounding box center [74, 539] width 72 height 15
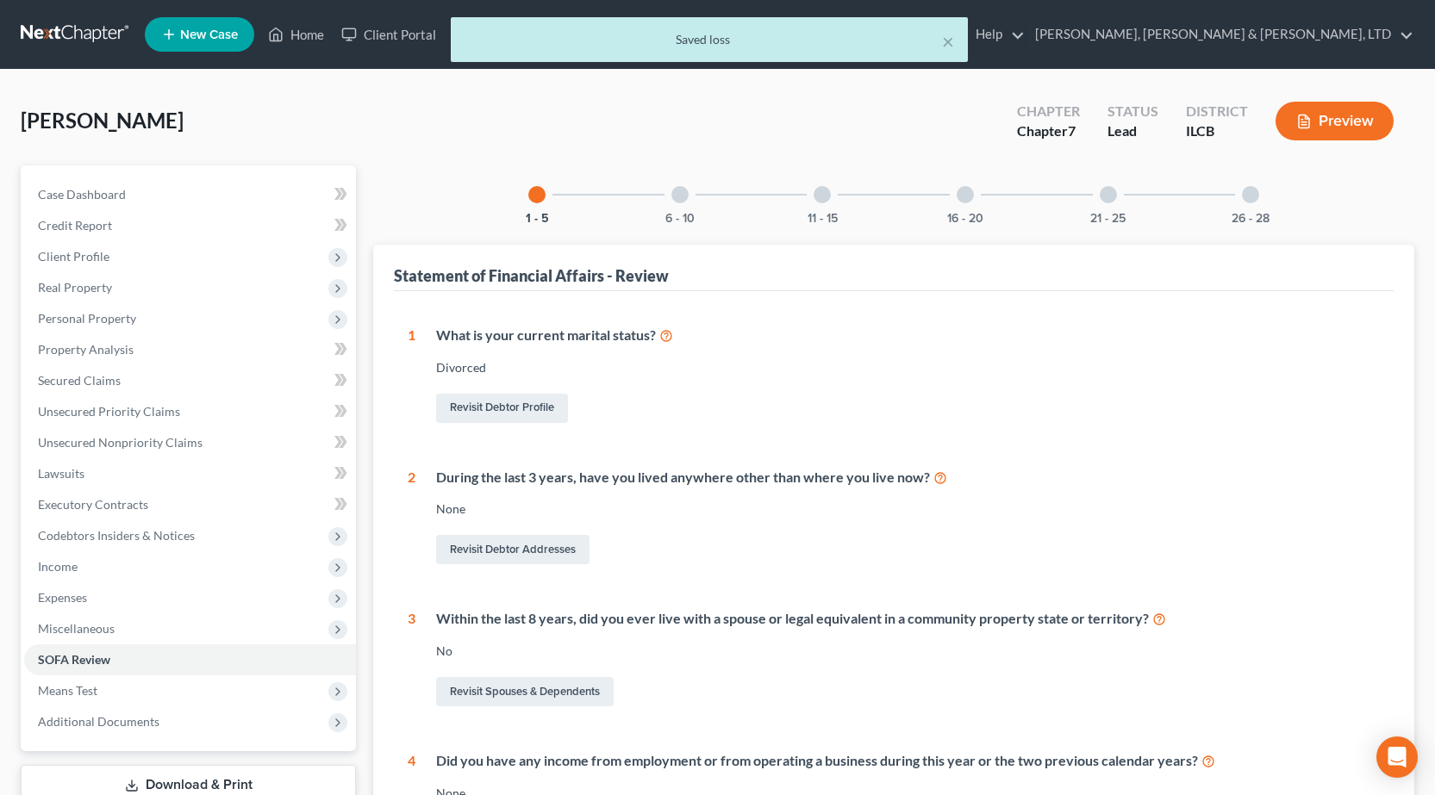
click at [821, 190] on div at bounding box center [821, 194] width 17 height 17
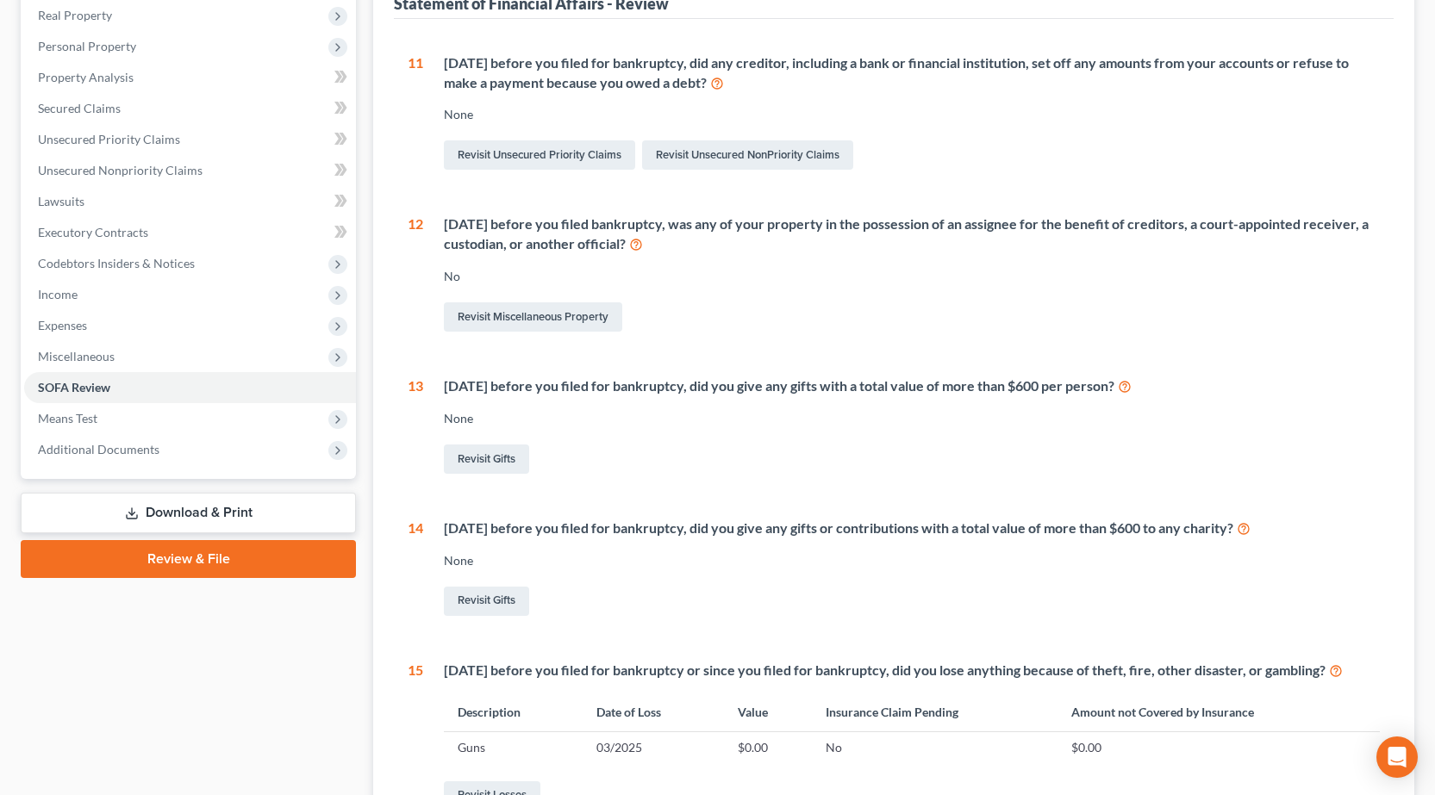
scroll to position [43, 0]
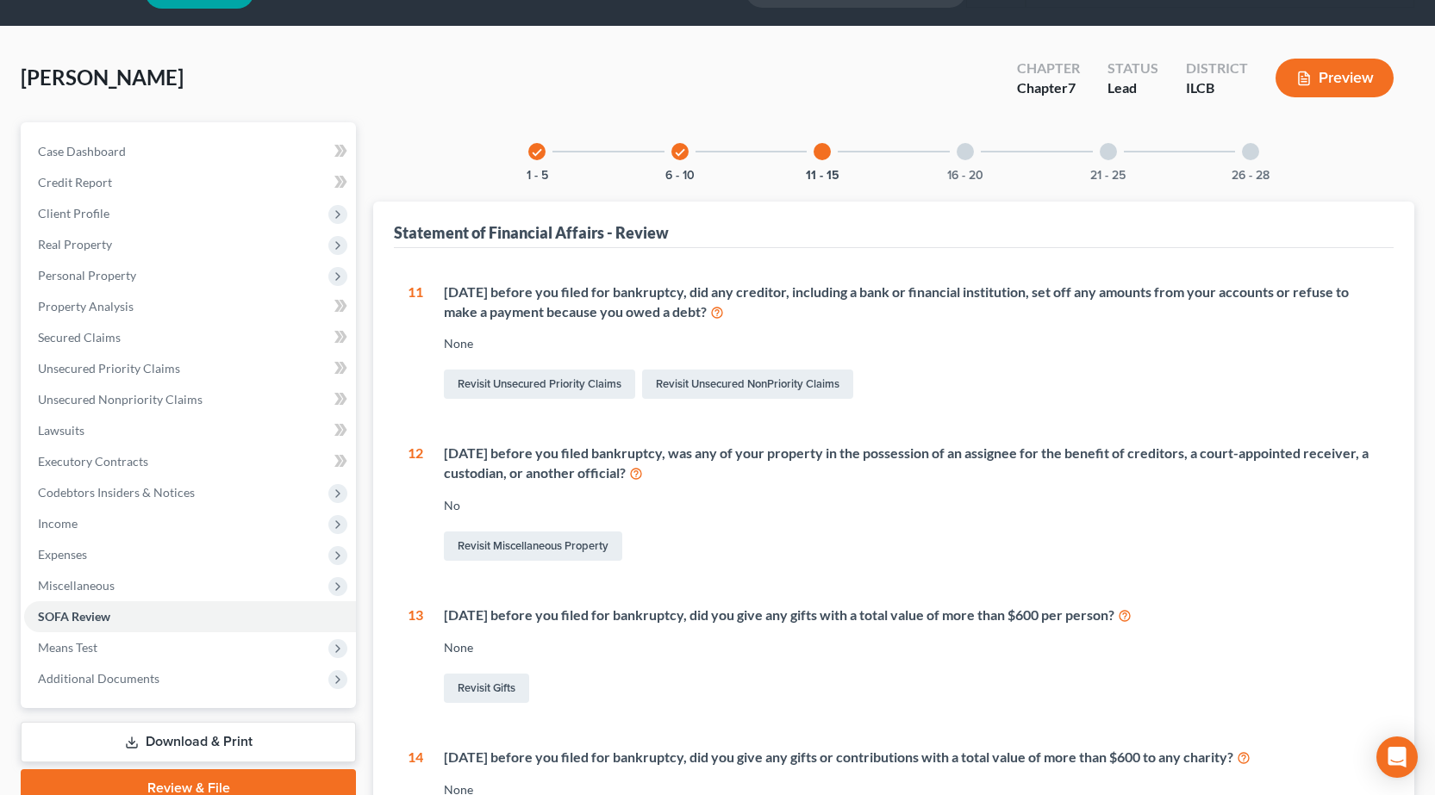
click at [957, 162] on div "16 - 20" at bounding box center [965, 151] width 59 height 59
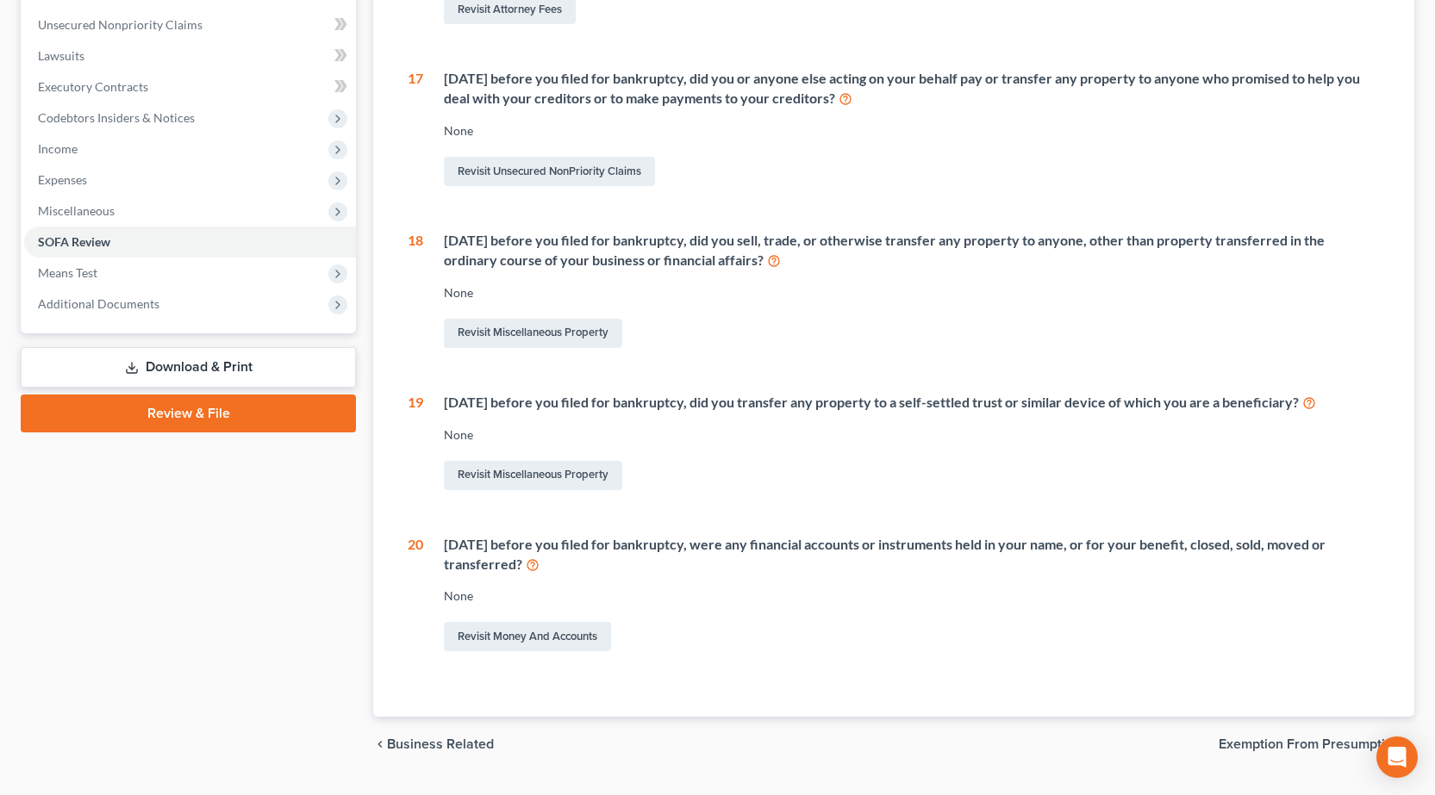
scroll to position [460, 0]
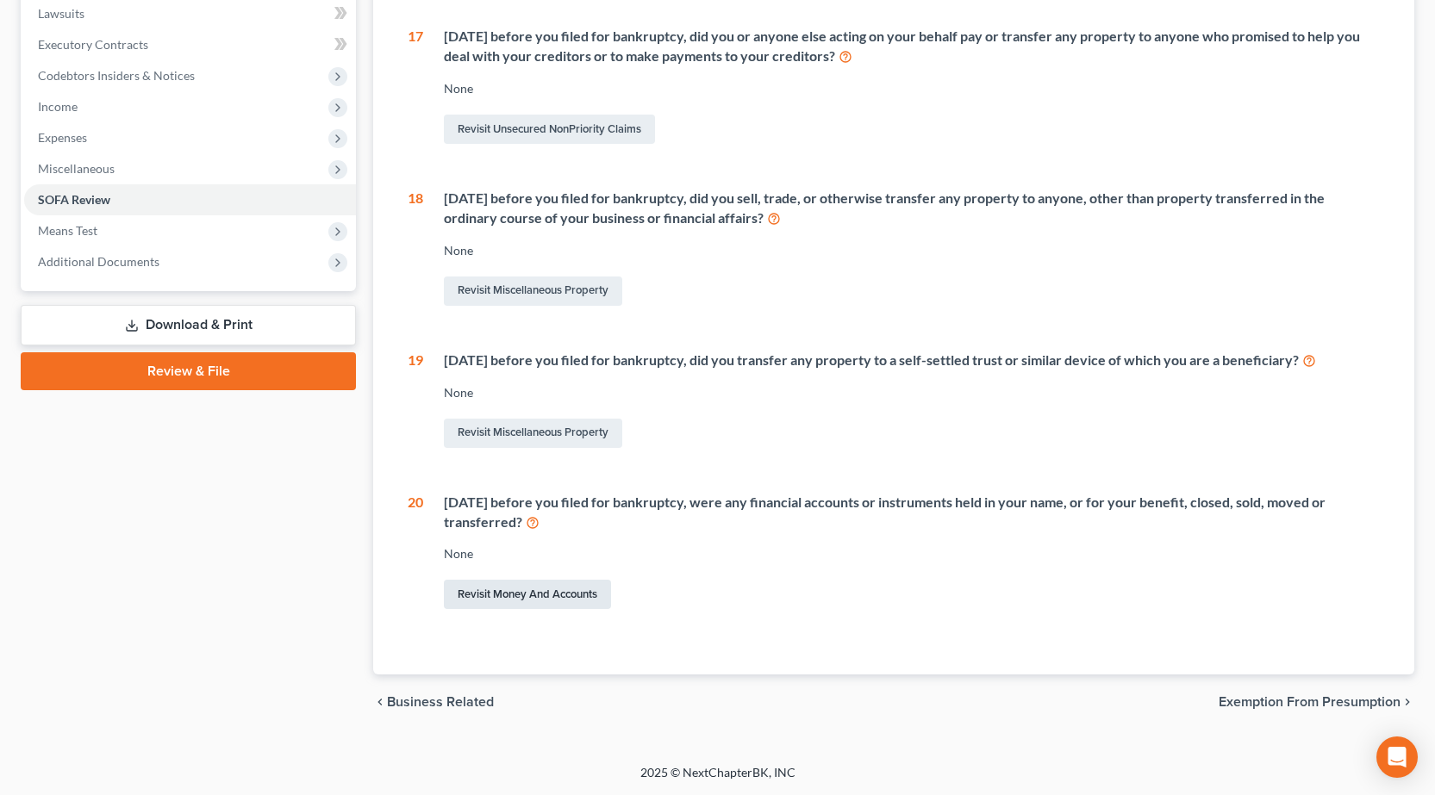
click at [517, 594] on link "Revisit Money and Accounts" at bounding box center [527, 594] width 167 height 29
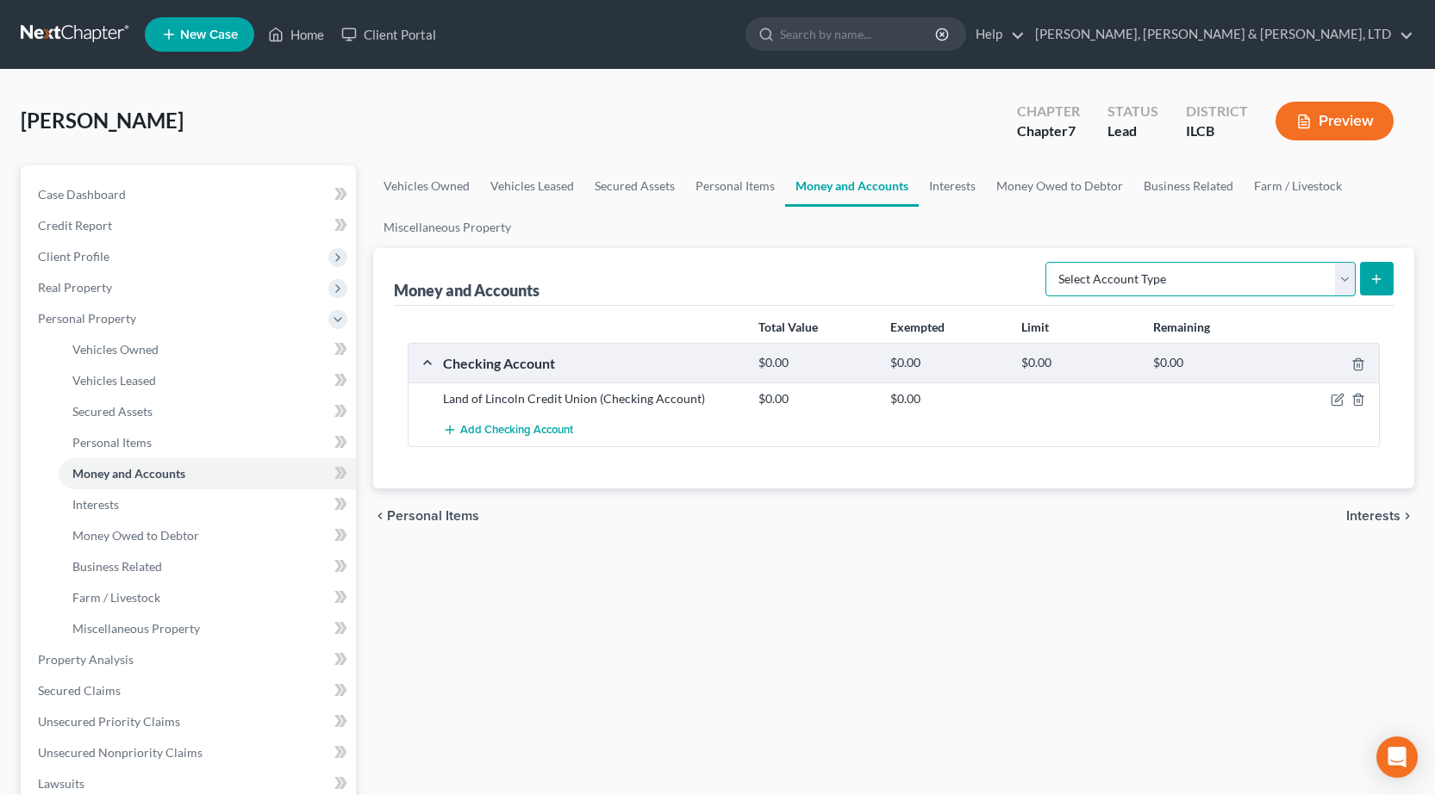
click at [1207, 277] on select "Select Account Type Brokerage Cash on Hand Certificates of Deposit Checking Acc…" at bounding box center [1200, 279] width 310 height 34
select select "checking"
click at [1049, 262] on select "Select Account Type Brokerage Cash on Hand Certificates of Deposit Checking Acc…" at bounding box center [1200, 279] width 310 height 34
click at [1379, 277] on icon "submit" at bounding box center [1376, 279] width 14 height 14
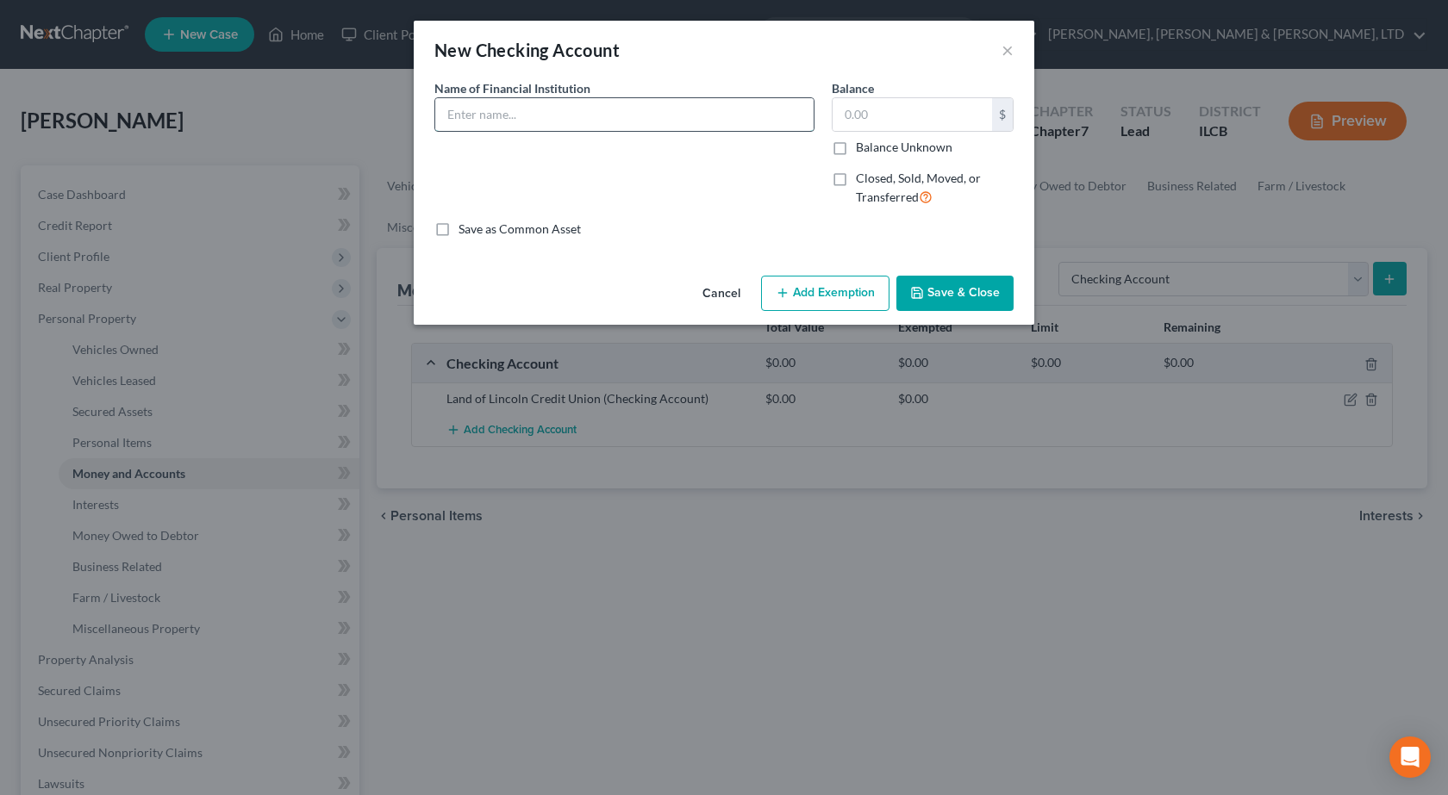
click at [649, 118] on input "text" at bounding box center [624, 114] width 378 height 33
type input "Washington Savings Bank"
click at [856, 178] on label "Closed, Sold, Moved, or Transferred" at bounding box center [935, 188] width 158 height 37
click at [863, 178] on input "Closed, Sold, Moved, or Transferred" at bounding box center [868, 175] width 11 height 11
checkbox input "true"
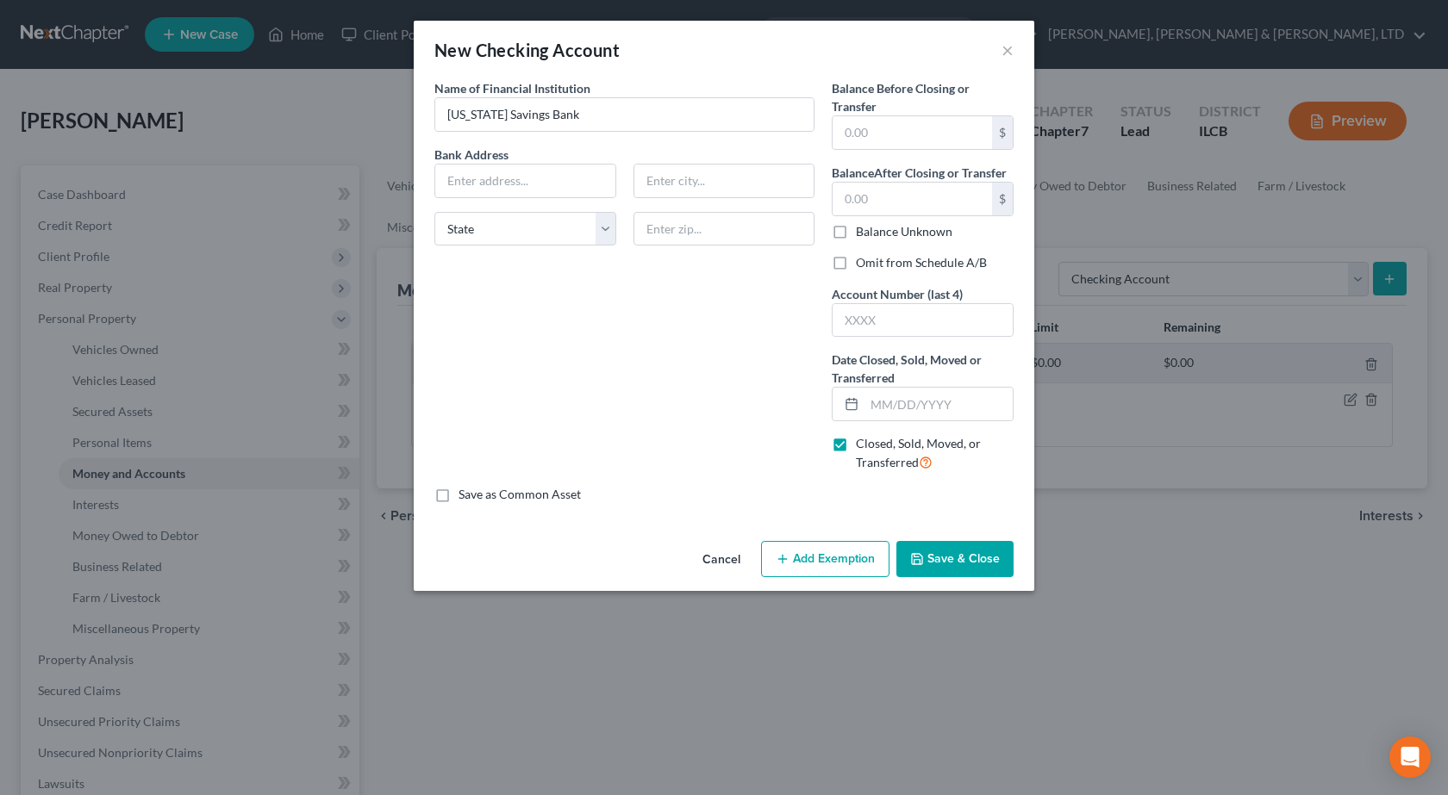
click at [856, 268] on label "Omit from Schedule A/B" at bounding box center [921, 262] width 131 height 17
click at [863, 265] on input "Omit from Schedule A/B" at bounding box center [868, 259] width 11 height 11
checkbox input "true"
click at [916, 401] on input "text" at bounding box center [938, 404] width 148 height 33
type input "08/01/2025"
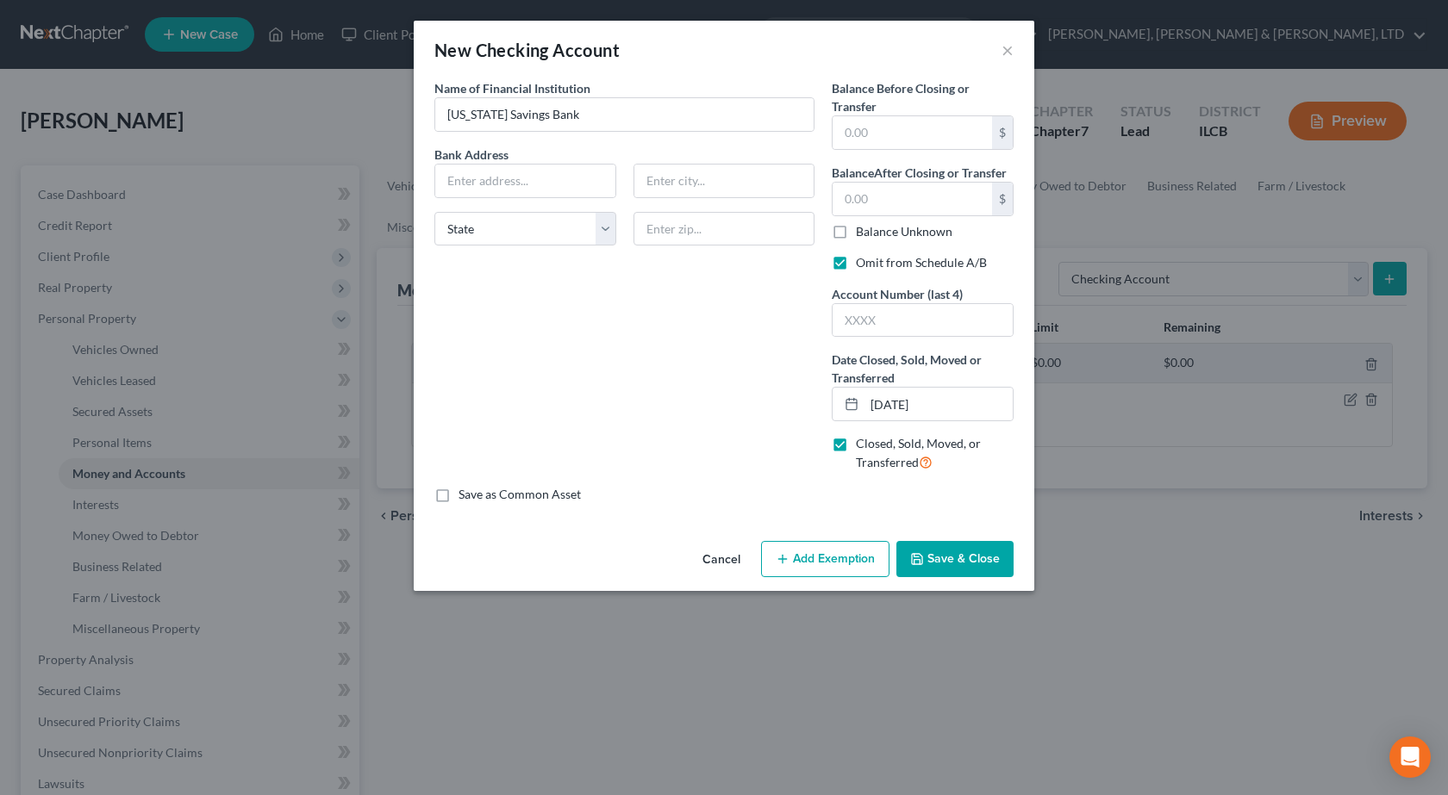
click at [682, 415] on div "Name of Financial Institution * Washington Savings Bank Bank Address State AL A…" at bounding box center [624, 282] width 397 height 407
drag, startPoint x: 987, startPoint y: 559, endPoint x: 977, endPoint y: 558, distance: 9.6
click at [985, 559] on button "Save & Close" at bounding box center [954, 559] width 117 height 36
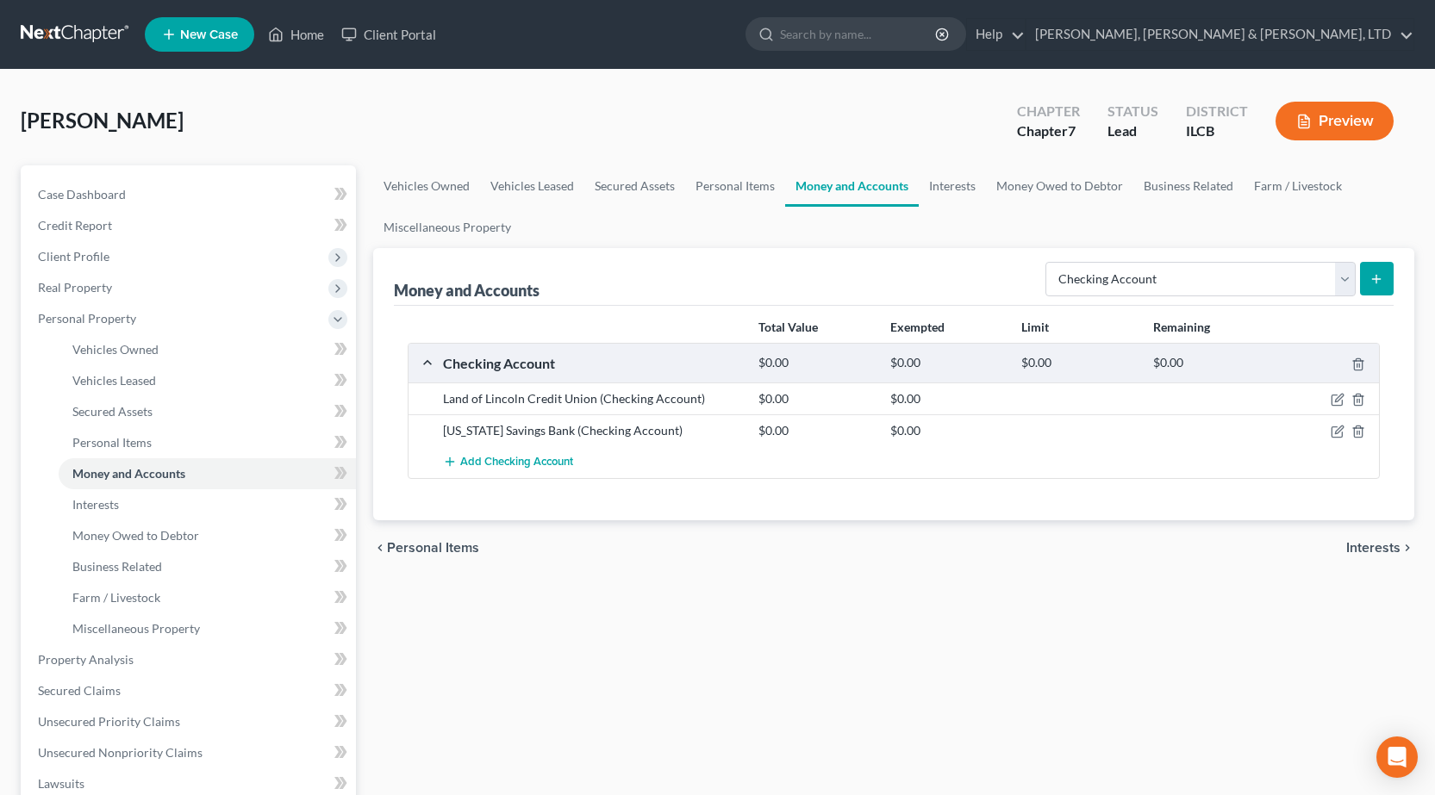
click at [53, 34] on link at bounding box center [76, 34] width 110 height 31
